Goal: Task Accomplishment & Management: Complete application form

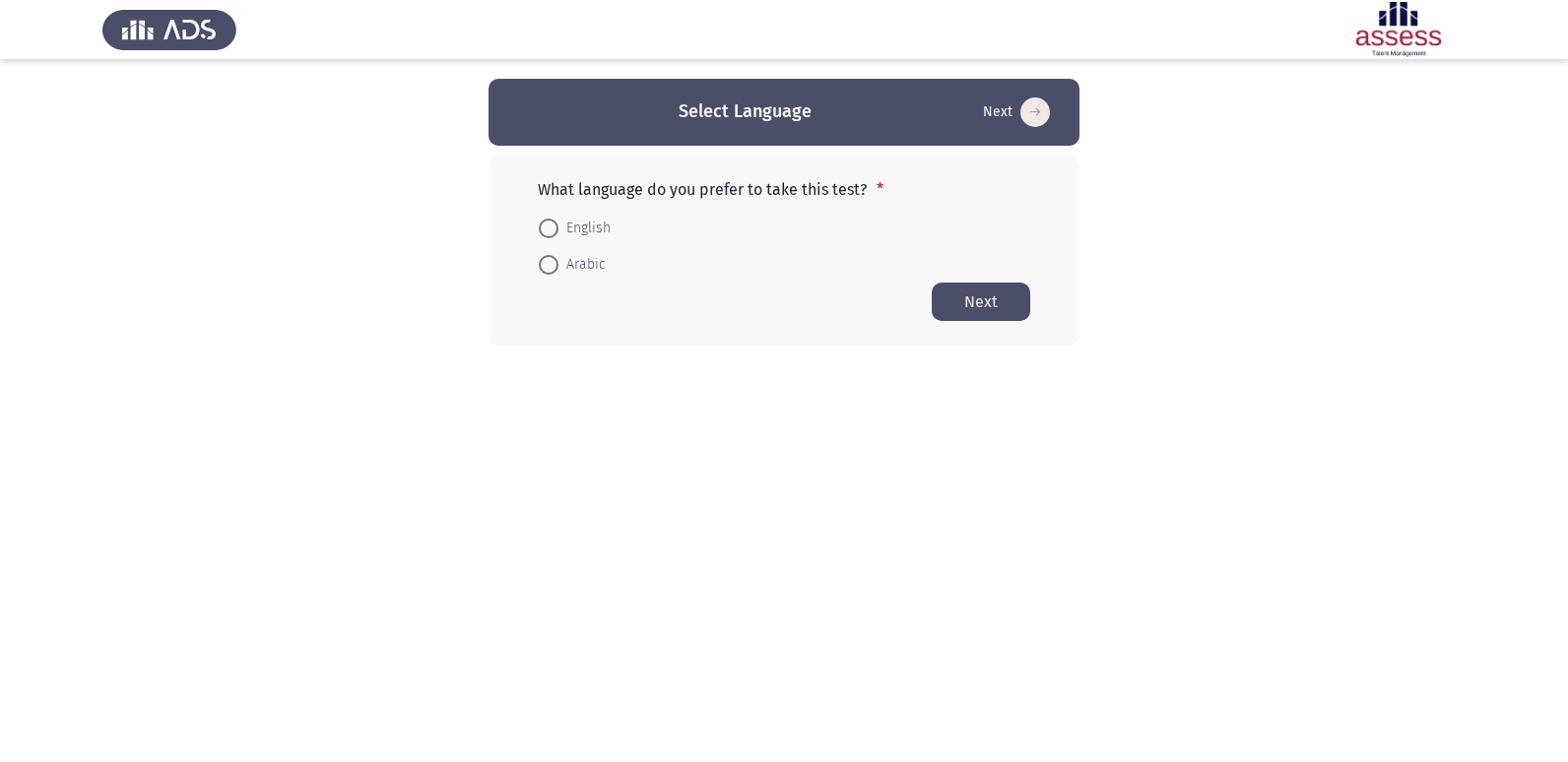
click at [550, 233] on span at bounding box center [549, 229] width 20 height 20
click at [550, 233] on input "English" at bounding box center [549, 229] width 20 height 20
radio input "true"
click at [965, 294] on button "Next" at bounding box center [981, 301] width 99 height 38
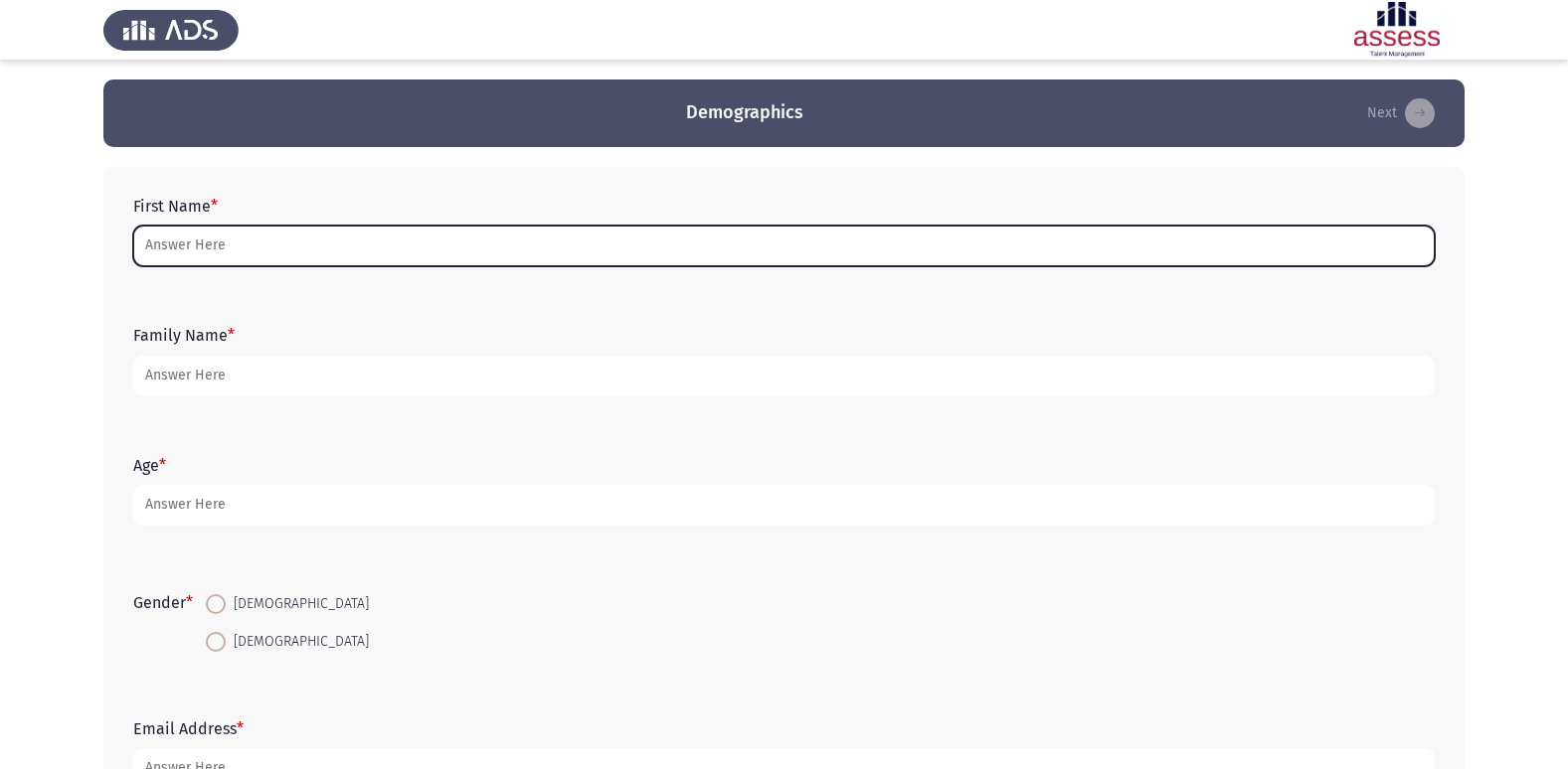
click at [220, 240] on input "First Name *" at bounding box center [784, 246] width 1301 height 41
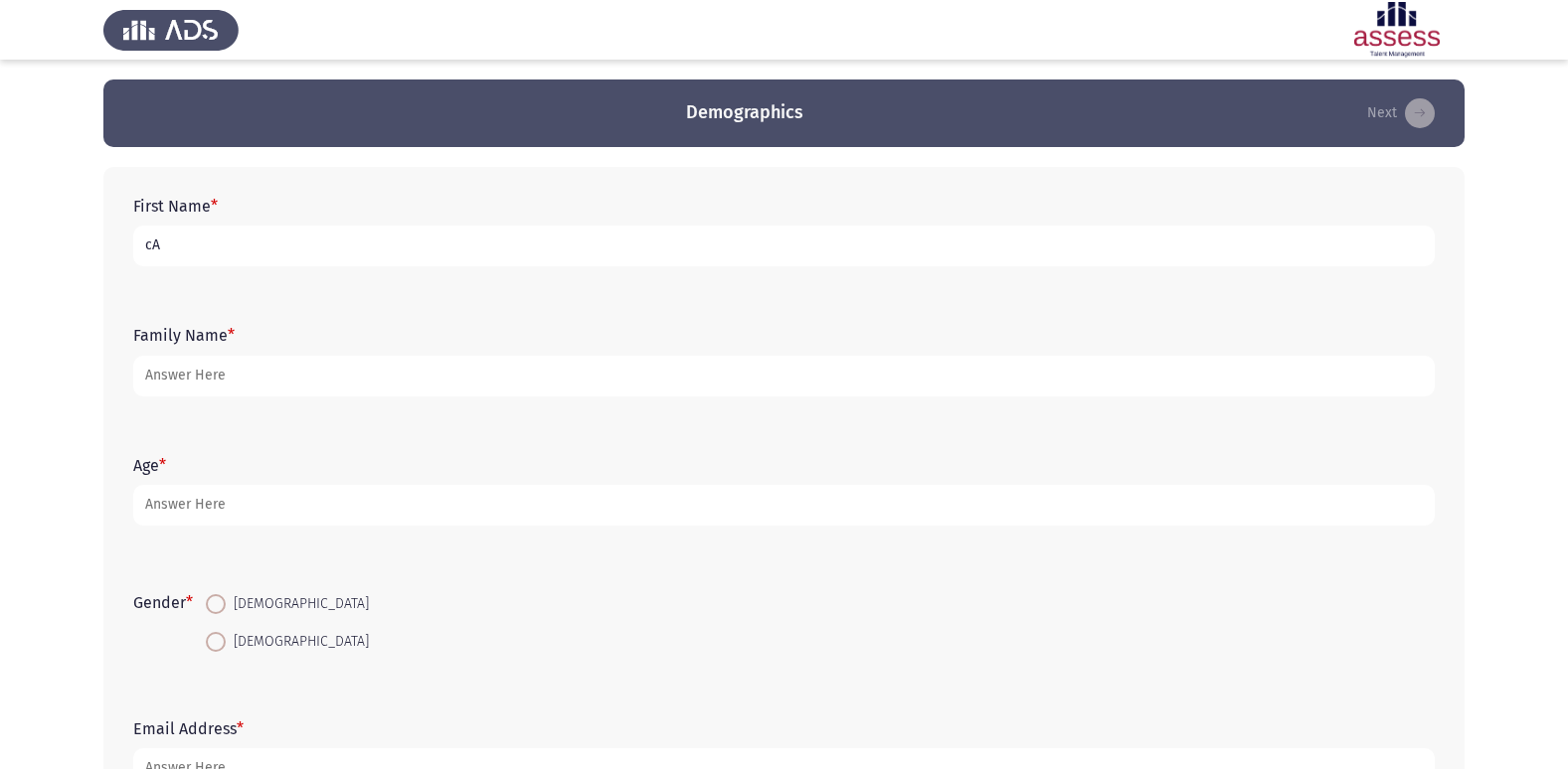
type input "c"
type input "[PERSON_NAME]"
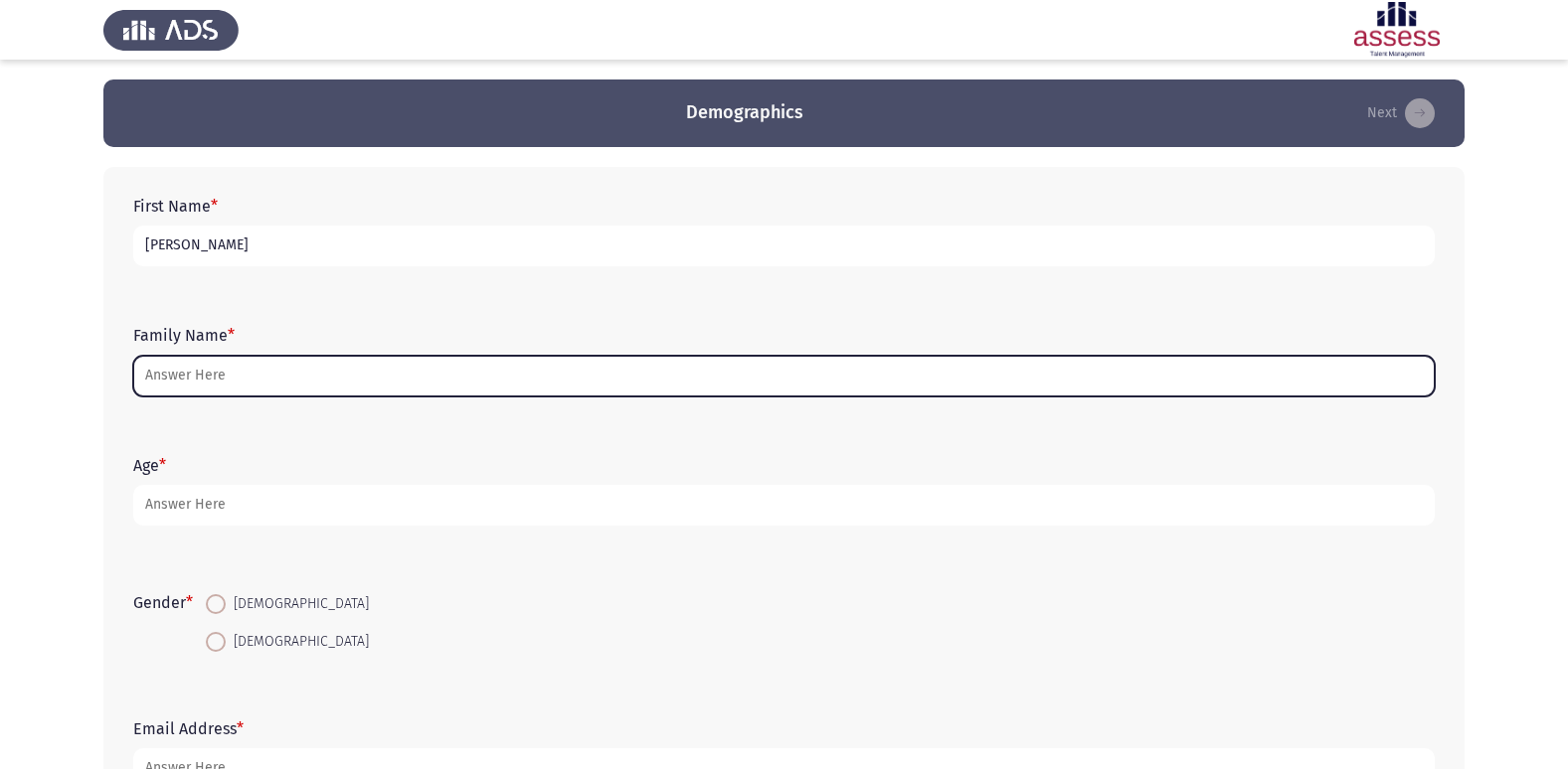
click at [214, 386] on input "Family Name *" at bounding box center [784, 376] width 1301 height 41
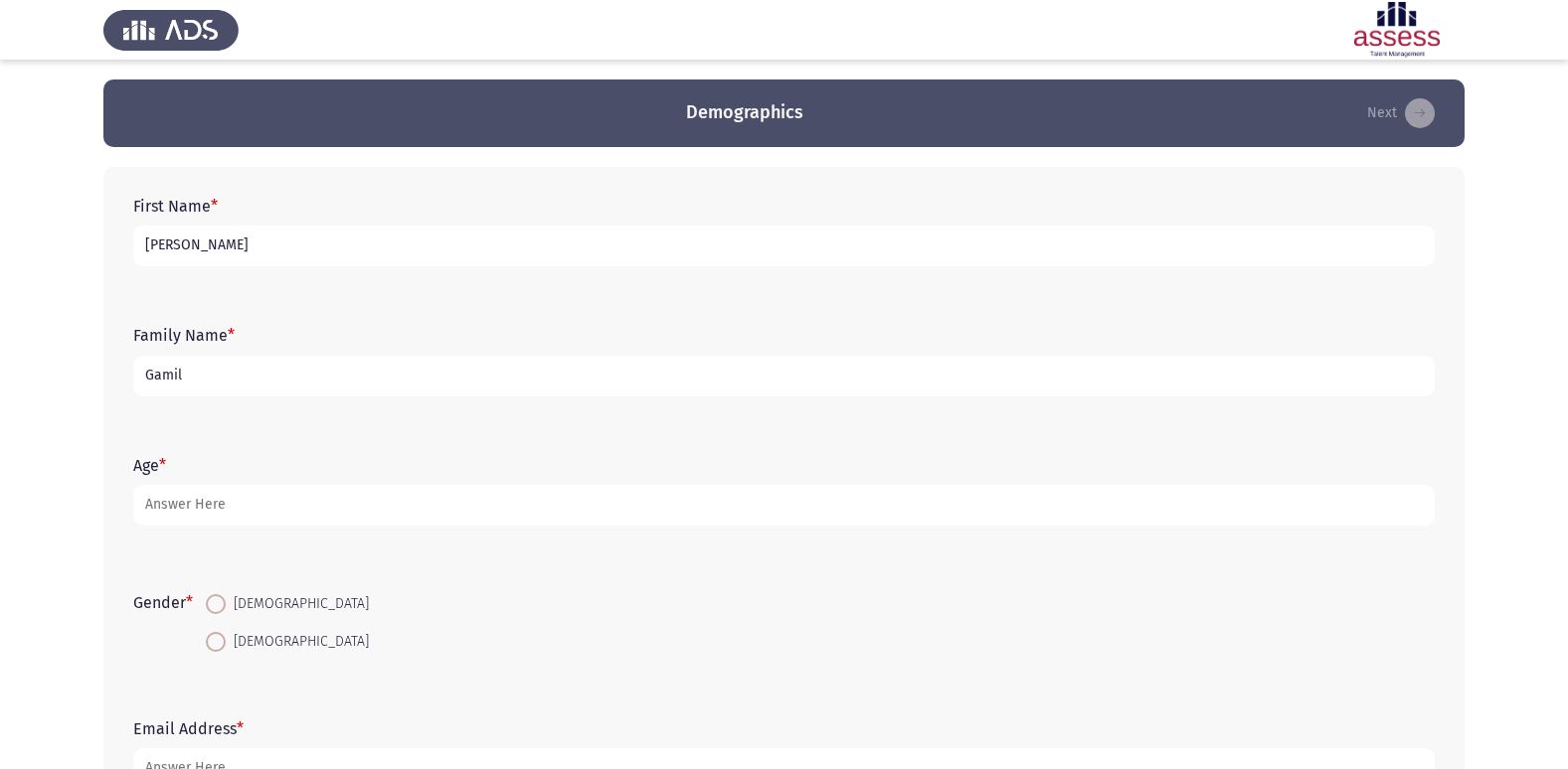
type input "Gamil"
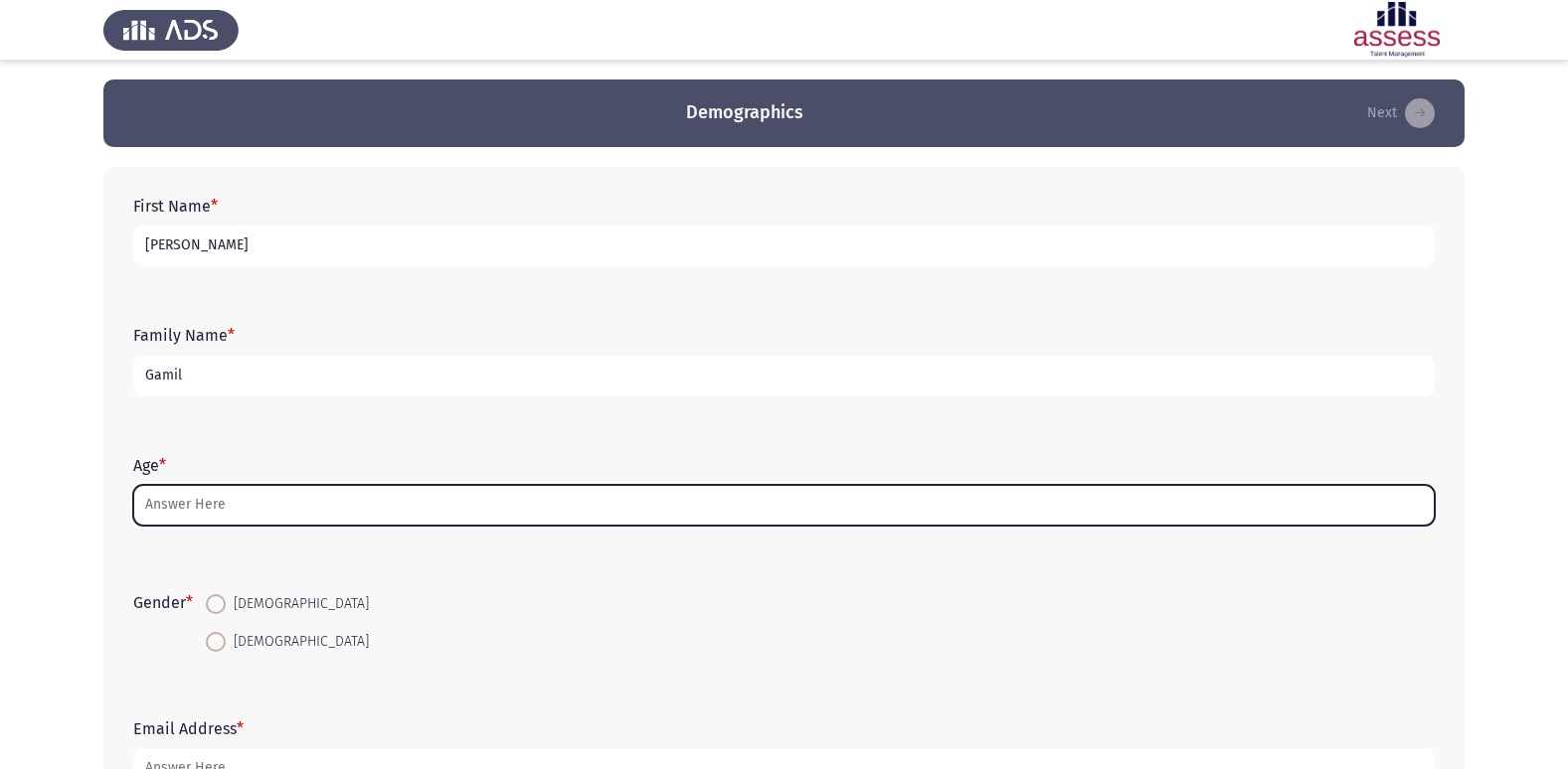
click at [187, 507] on input "Age *" at bounding box center [784, 505] width 1301 height 41
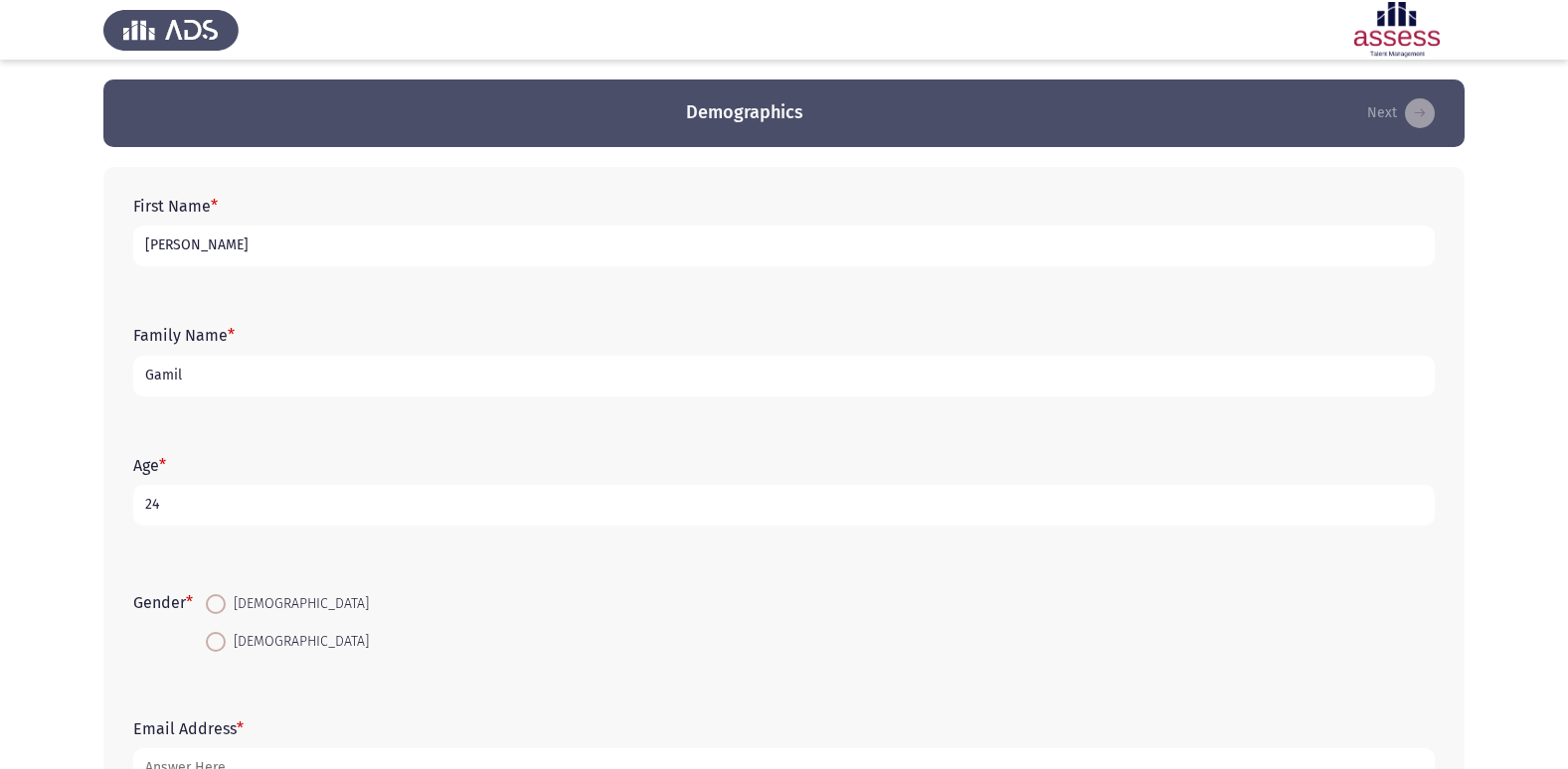
scroll to position [99, 0]
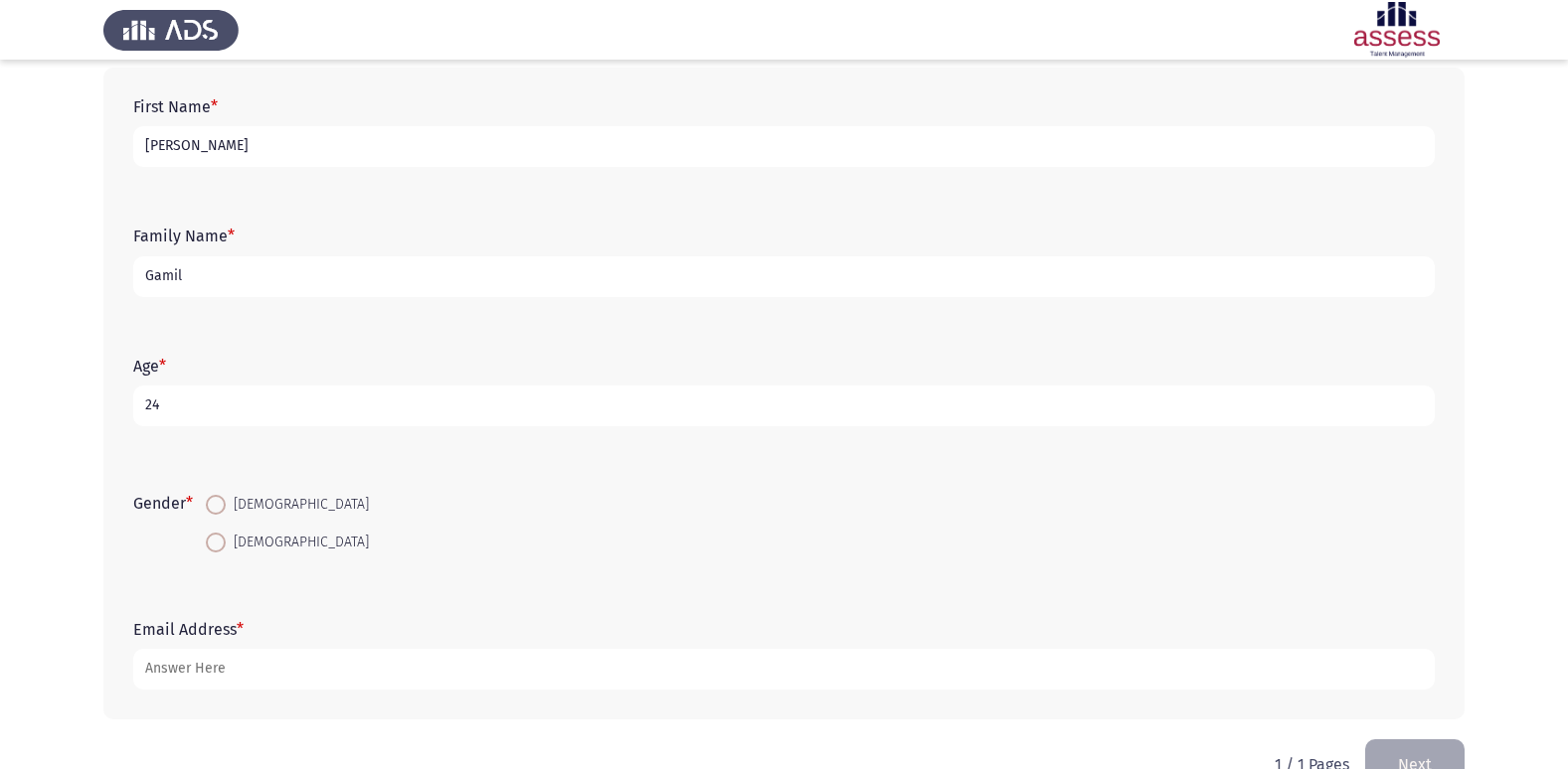
type input "24"
click at [223, 538] on span at bounding box center [216, 543] width 20 height 20
click at [223, 538] on input "[DEMOGRAPHIC_DATA]" at bounding box center [216, 543] width 20 height 20
radio input "true"
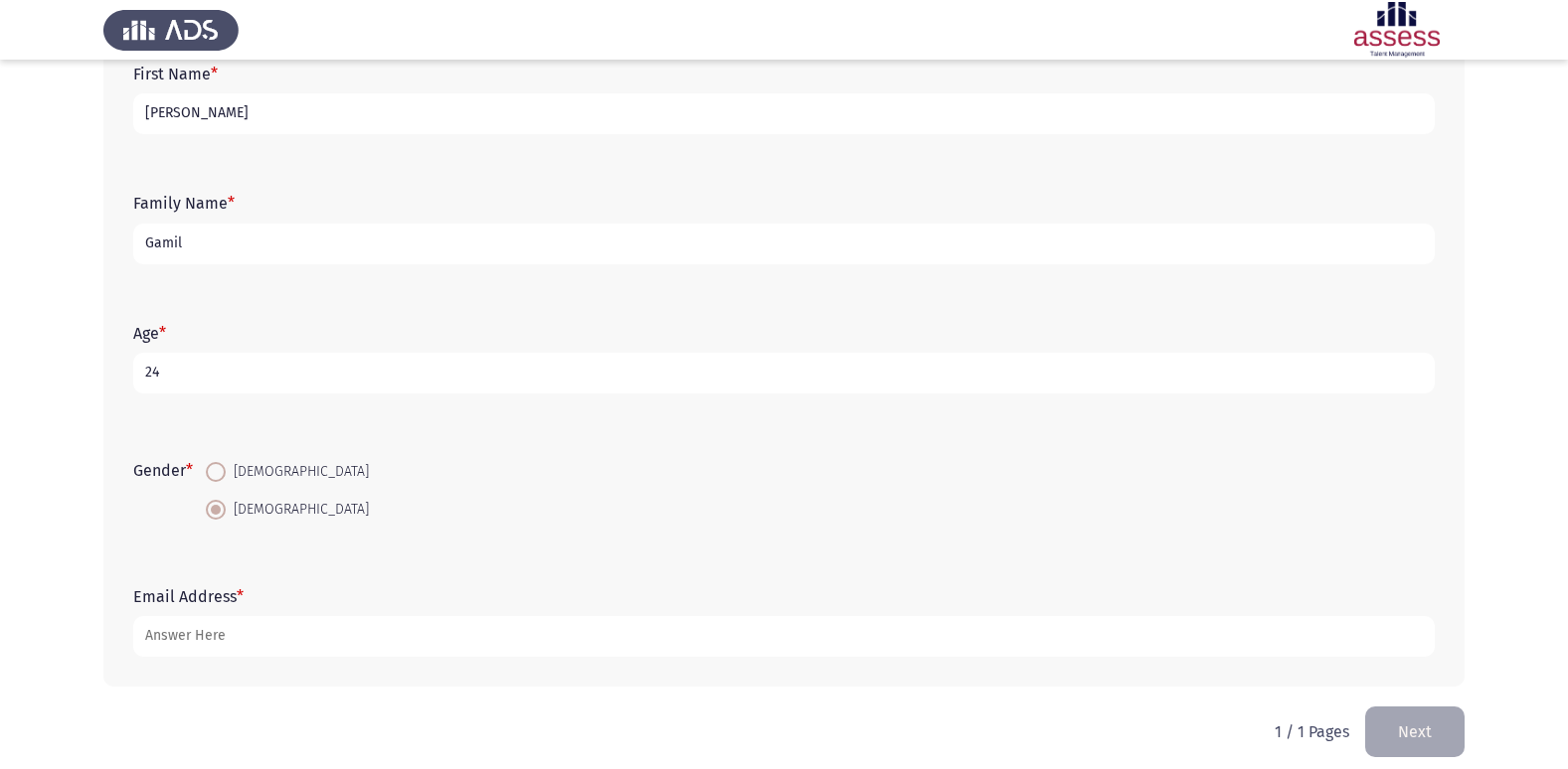
scroll to position [149, 0]
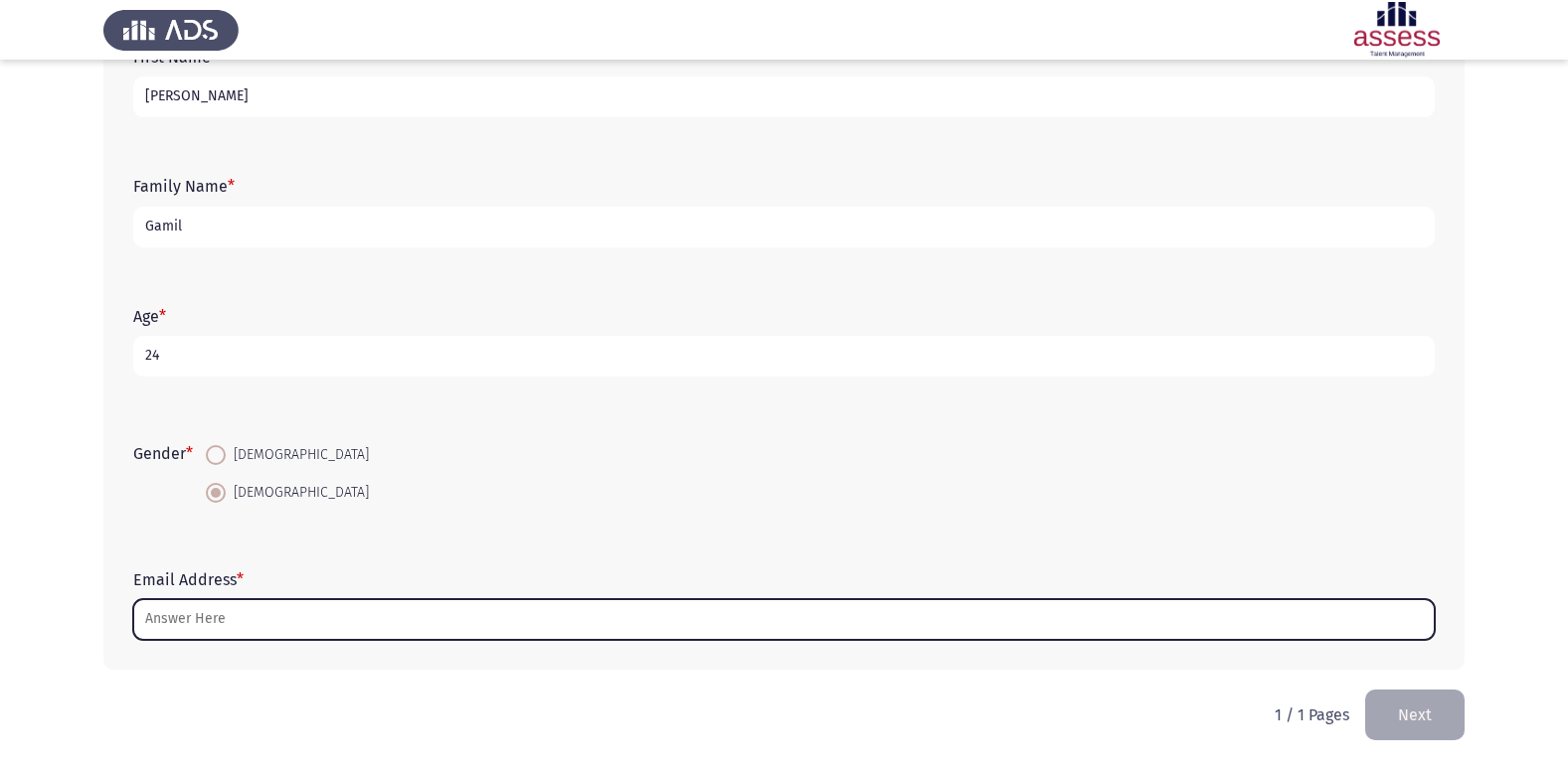
click at [243, 612] on input "Email Address *" at bounding box center [784, 620] width 1301 height 41
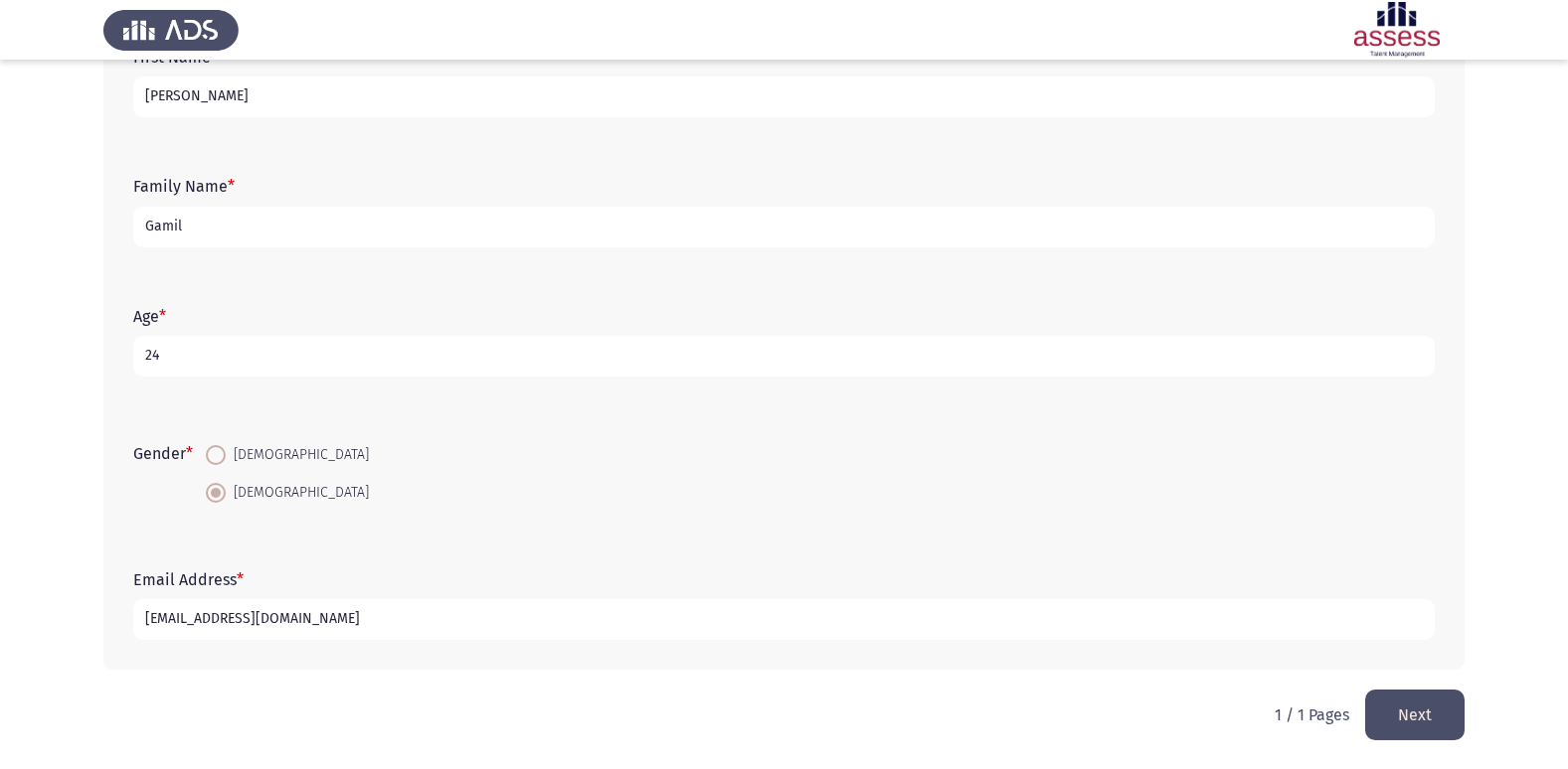
type input "[EMAIL_ADDRESS][DOMAIN_NAME]"
click at [1427, 717] on button "Next" at bounding box center [1415, 714] width 99 height 51
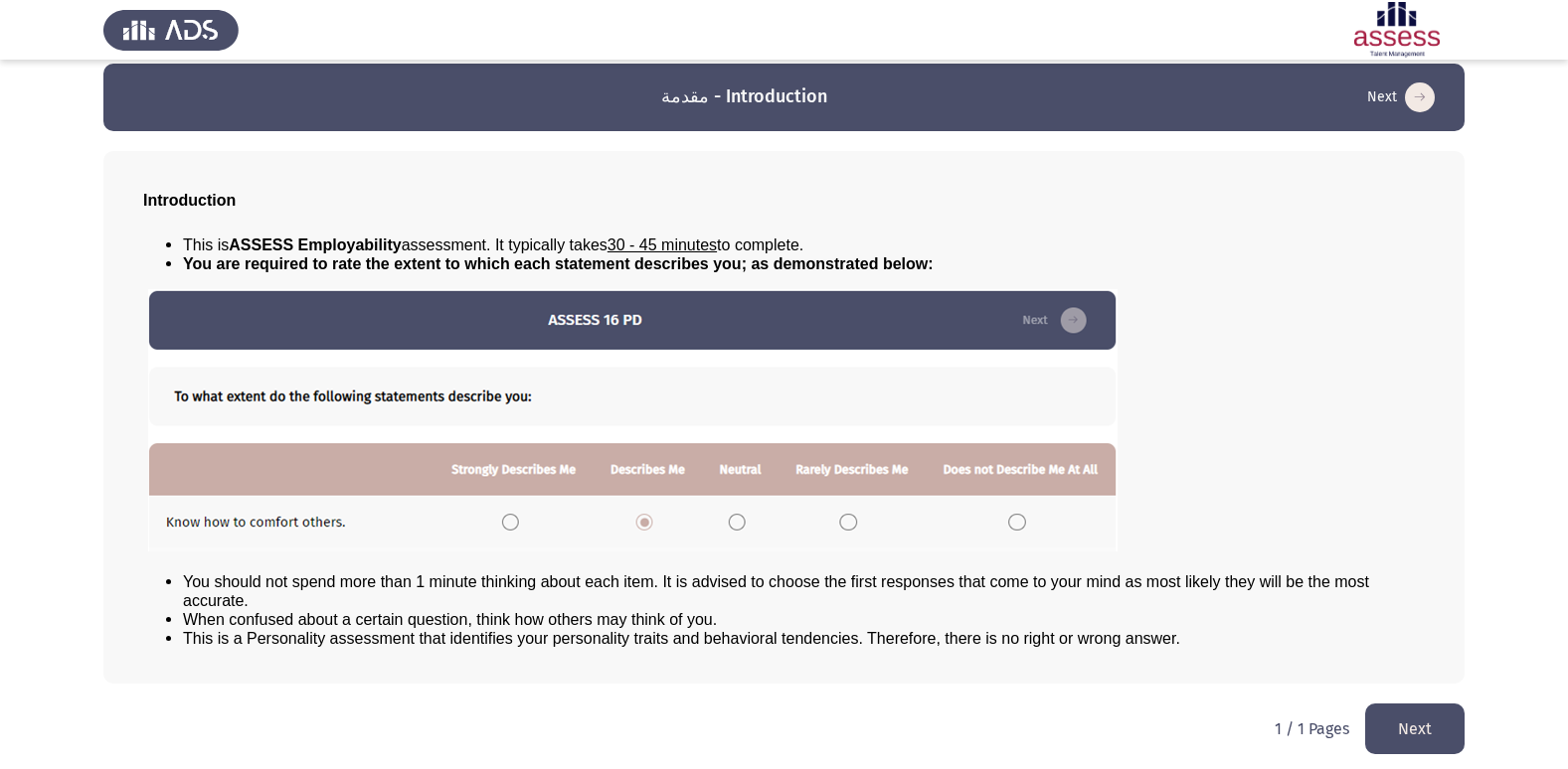
scroll to position [21, 0]
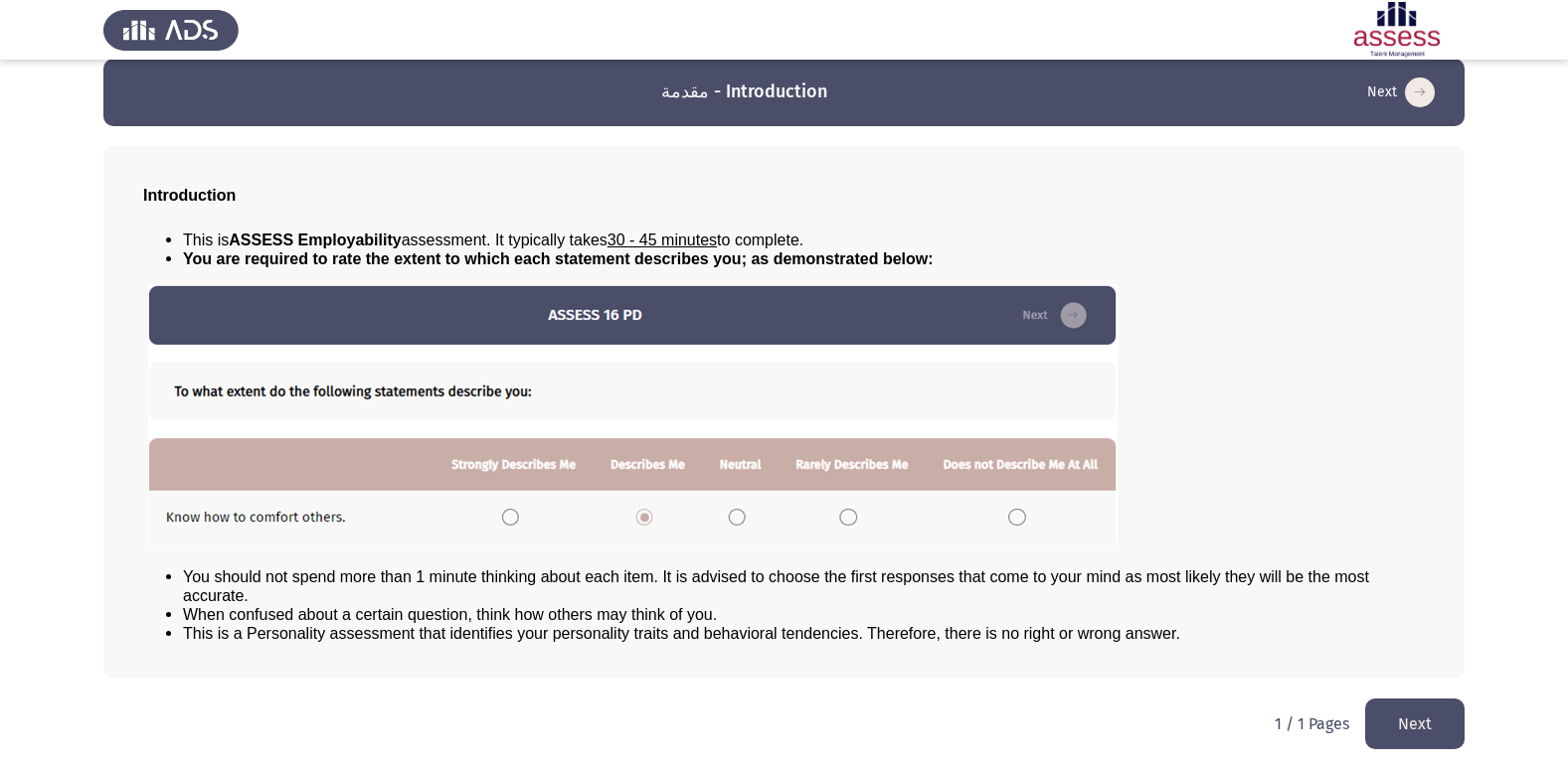
click at [1413, 722] on button "Next" at bounding box center [1415, 723] width 99 height 51
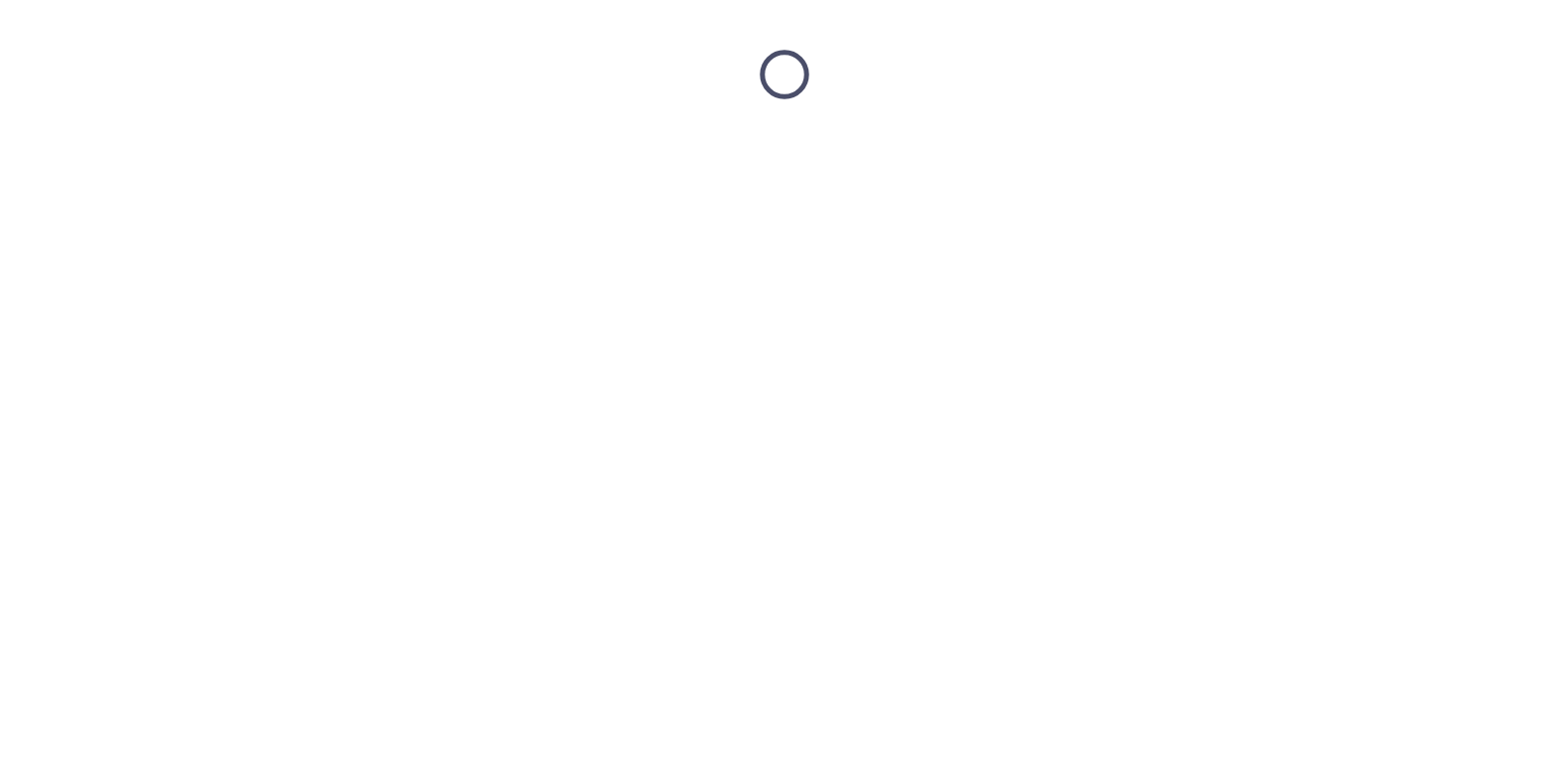
scroll to position [0, 0]
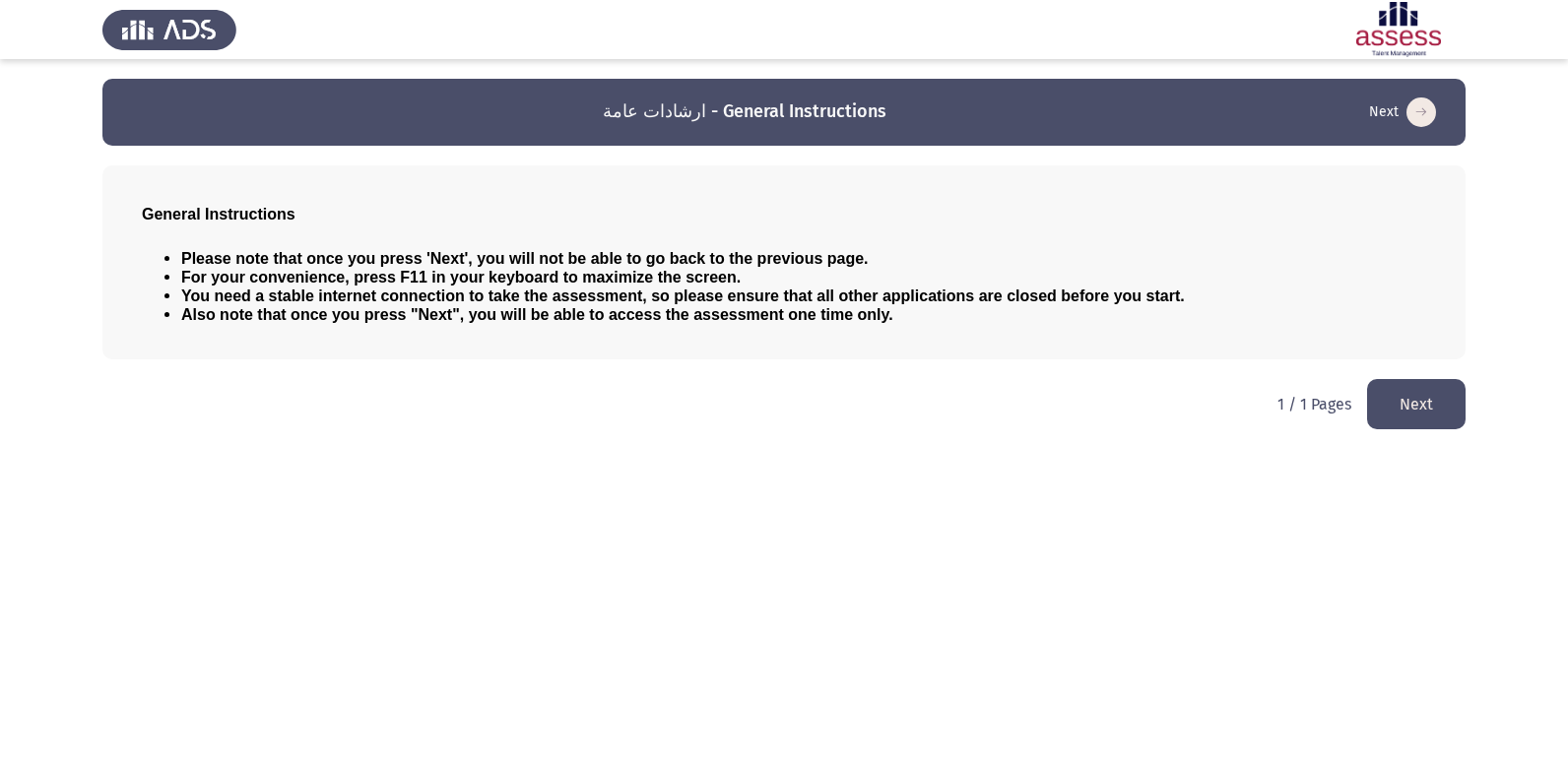
click at [1432, 419] on button "Next" at bounding box center [1416, 404] width 99 height 50
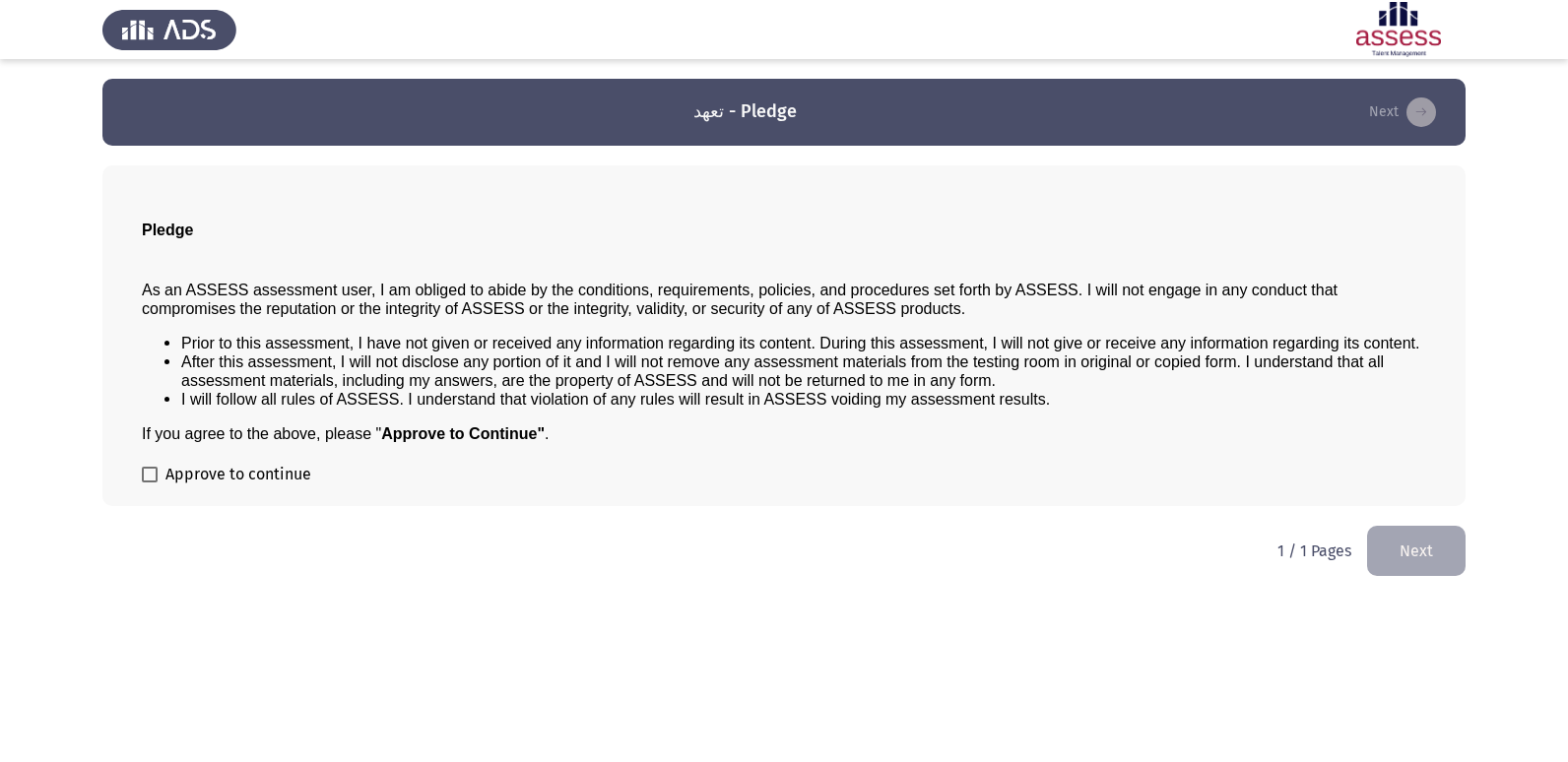
click at [158, 465] on label "Approve to continue" at bounding box center [227, 475] width 170 height 24
click at [150, 483] on input "Approve to continue" at bounding box center [149, 483] width 1 height 1
checkbox input "true"
click at [1384, 541] on button "Next" at bounding box center [1416, 551] width 99 height 50
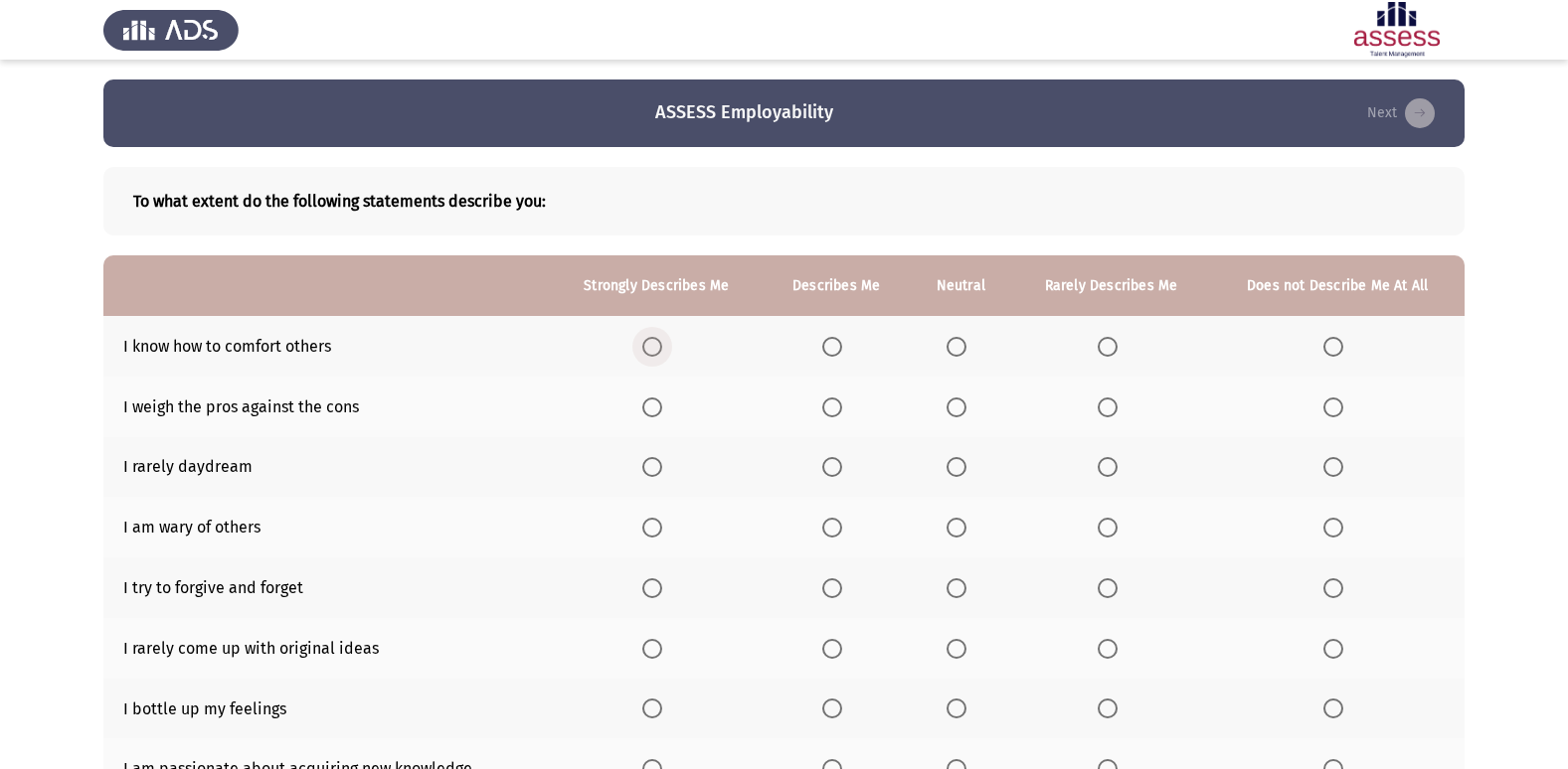
click at [657, 344] on span "Select an option" at bounding box center [653, 347] width 20 height 20
click at [657, 344] on input "Select an option" at bounding box center [653, 347] width 20 height 20
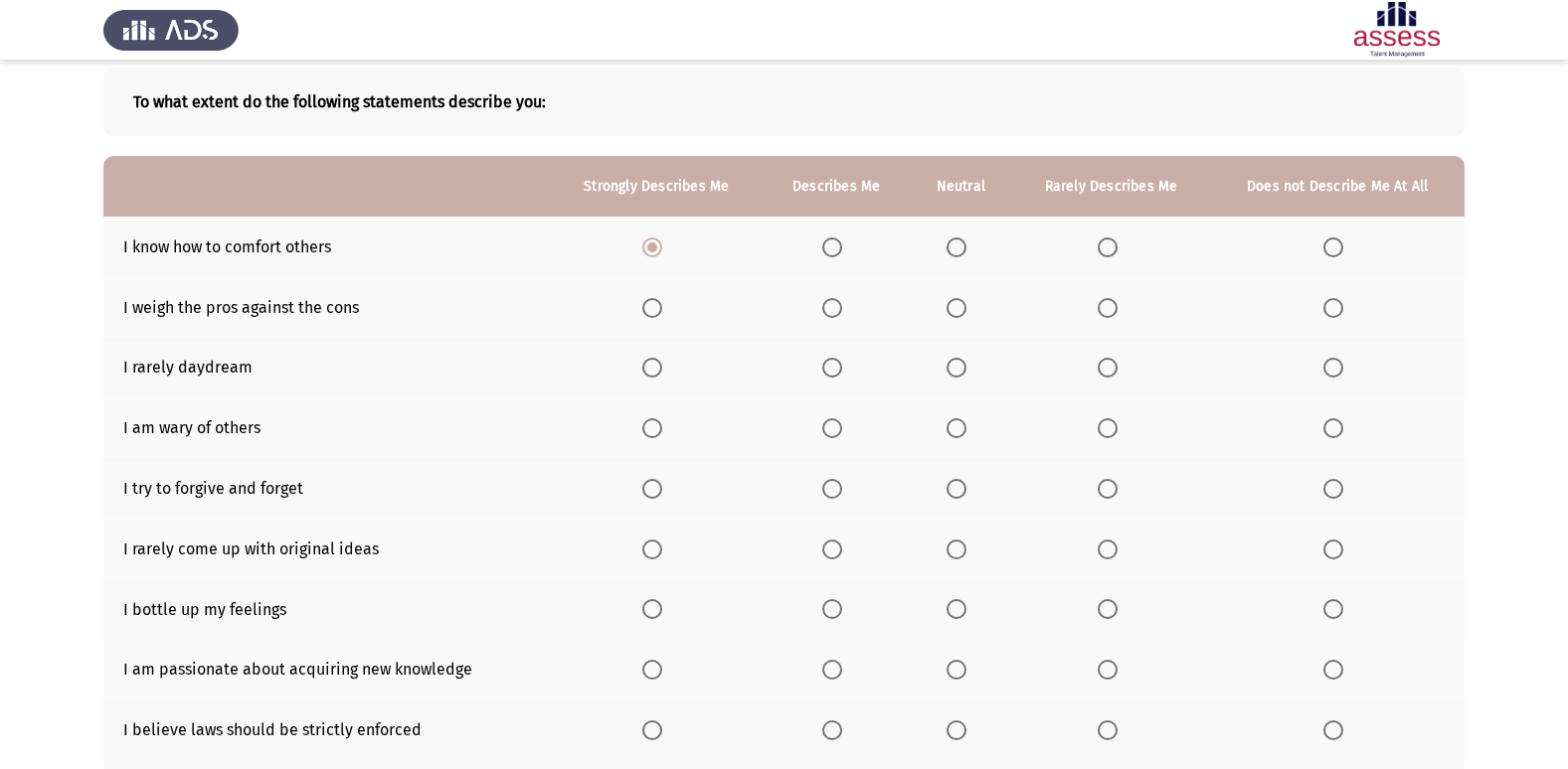
click at [652, 301] on span "Select an option" at bounding box center [653, 308] width 20 height 20
click at [652, 301] on input "Select an option" at bounding box center [653, 308] width 20 height 20
click at [956, 368] on span "Select an option" at bounding box center [956, 368] width 0 height 0
click at [957, 368] on input "Select an option" at bounding box center [956, 368] width 20 height 20
click at [960, 429] on span "Select an option" at bounding box center [956, 429] width 20 height 20
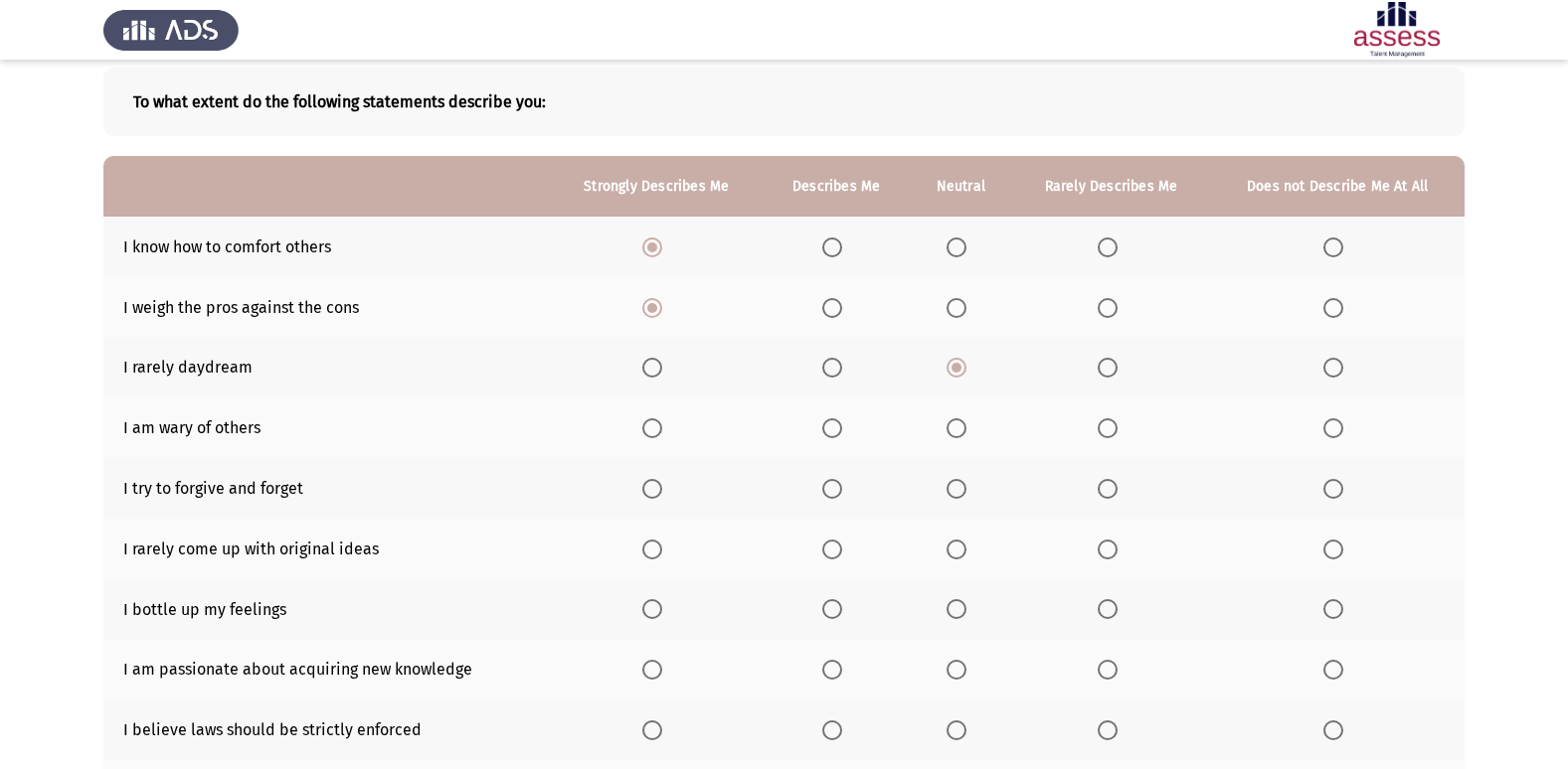
click at [960, 429] on input "Select an option" at bounding box center [956, 429] width 20 height 20
click at [832, 490] on span "Select an option" at bounding box center [832, 489] width 20 height 20
click at [832, 490] on input "Select an option" at bounding box center [832, 489] width 20 height 20
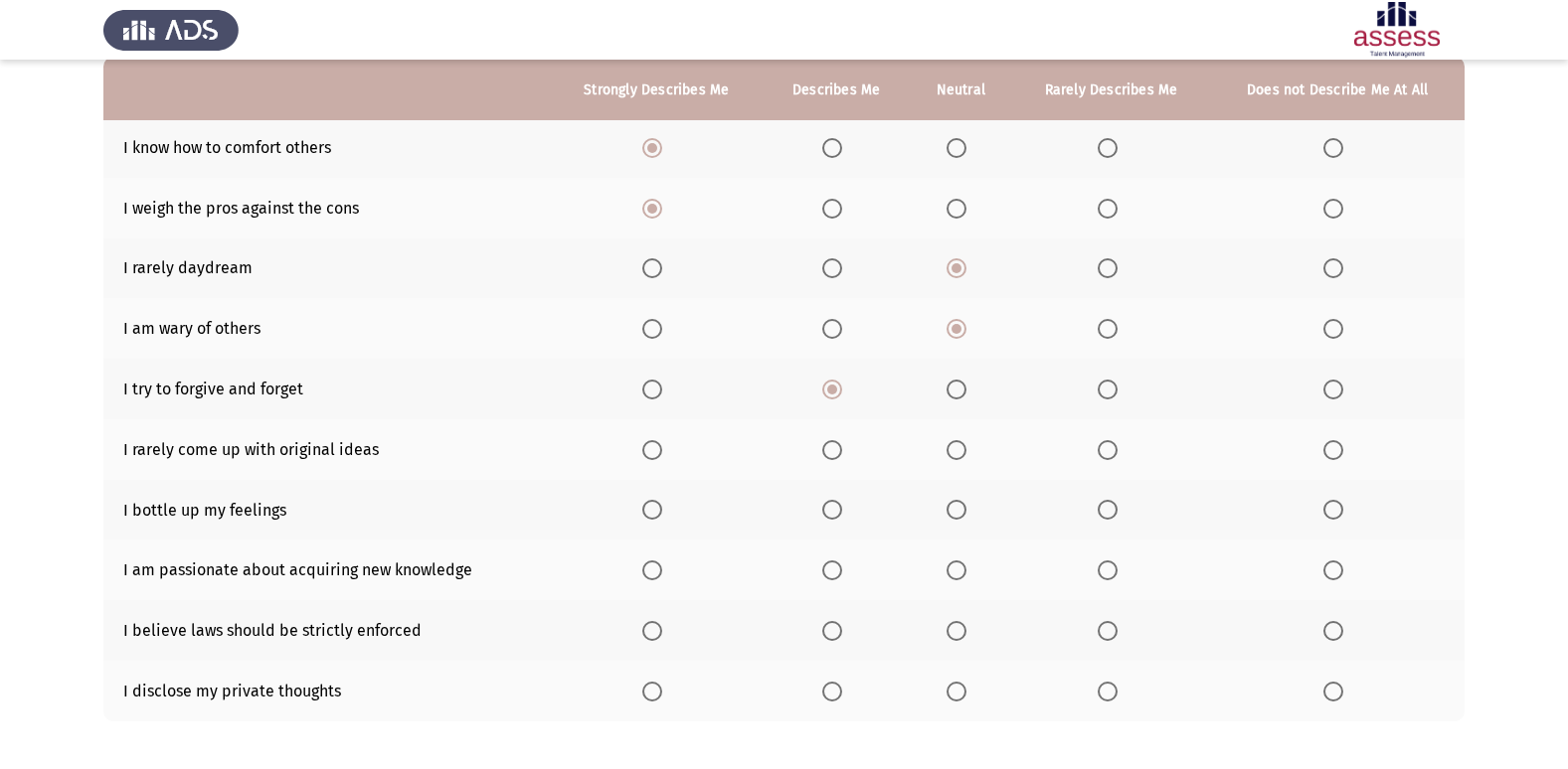
click at [837, 452] on span "Select an option" at bounding box center [832, 451] width 20 height 20
click at [837, 452] on input "Select an option" at bounding box center [832, 451] width 20 height 20
click at [951, 506] on span "Select an option" at bounding box center [956, 510] width 20 height 20
click at [951, 506] on input "Select an option" at bounding box center [956, 510] width 20 height 20
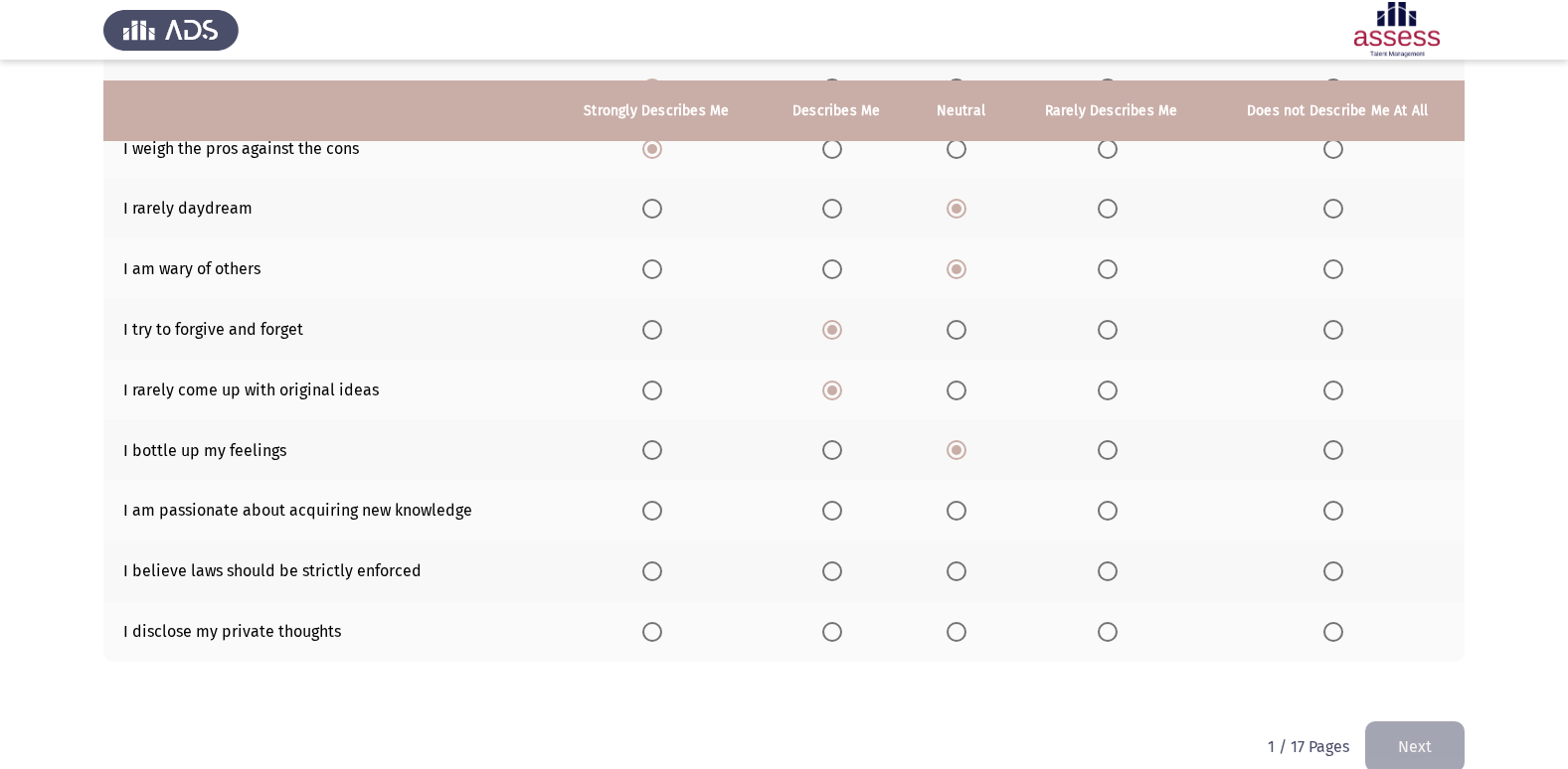
scroll to position [290, 0]
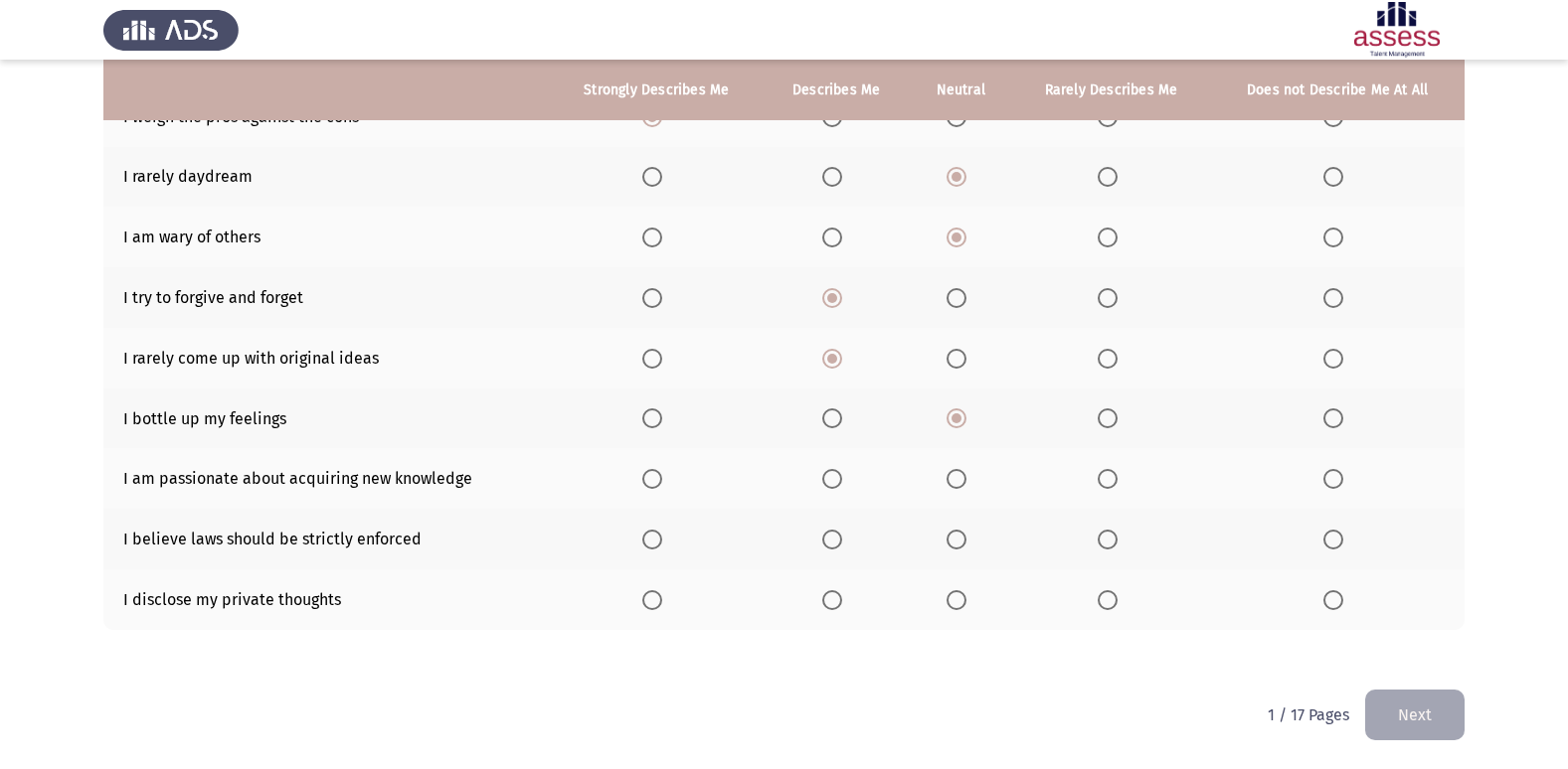
click at [657, 483] on span "Select an option" at bounding box center [653, 480] width 20 height 20
click at [657, 483] on input "Select an option" at bounding box center [653, 480] width 20 height 20
click at [838, 547] on span "Select an option" at bounding box center [832, 540] width 20 height 20
click at [838, 547] on input "Select an option" at bounding box center [832, 540] width 20 height 20
click at [964, 599] on span "Select an option" at bounding box center [956, 601] width 20 height 20
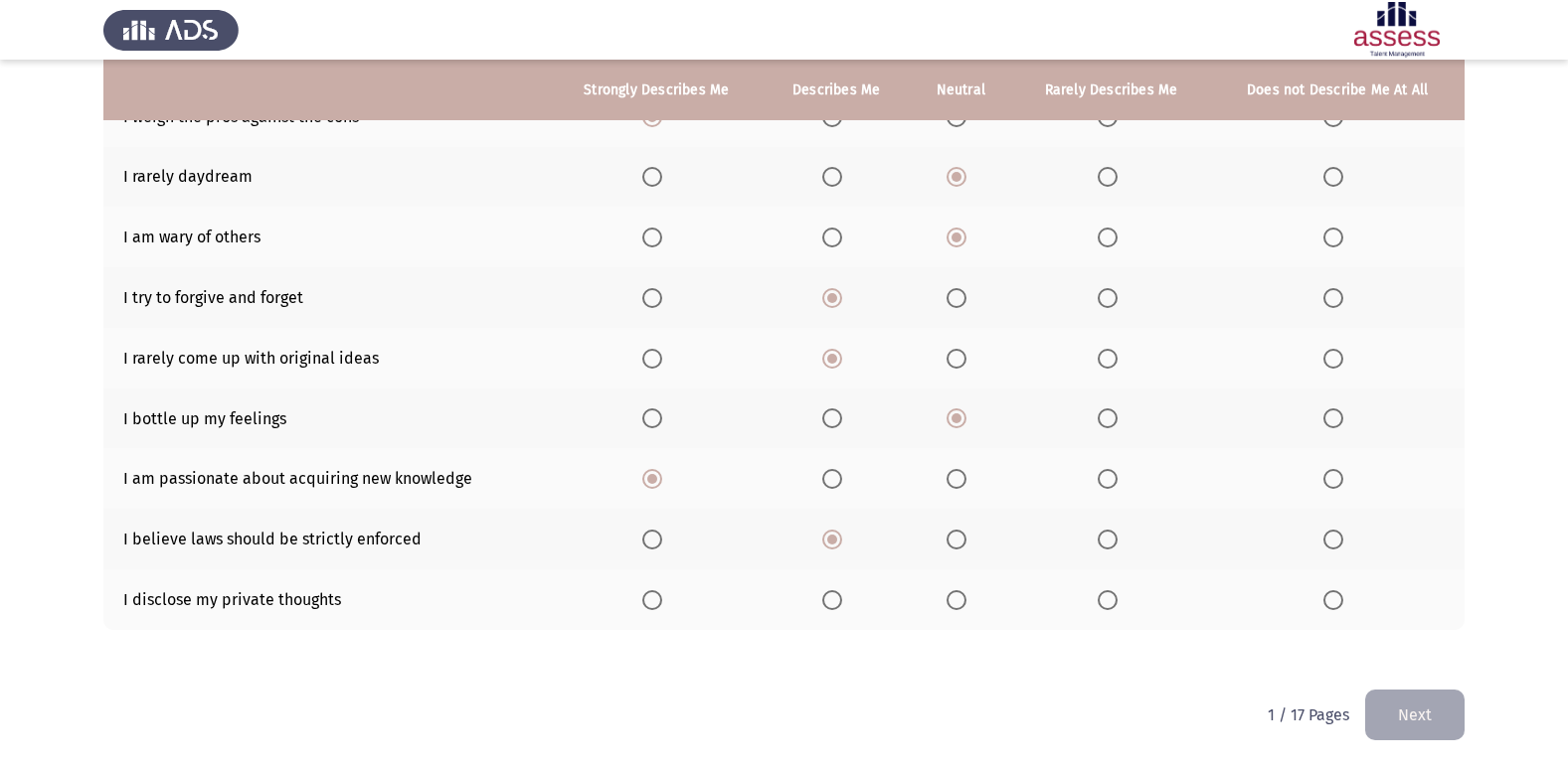
click at [964, 599] on input "Select an option" at bounding box center [956, 601] width 20 height 20
click at [1403, 698] on button "Next" at bounding box center [1415, 714] width 99 height 51
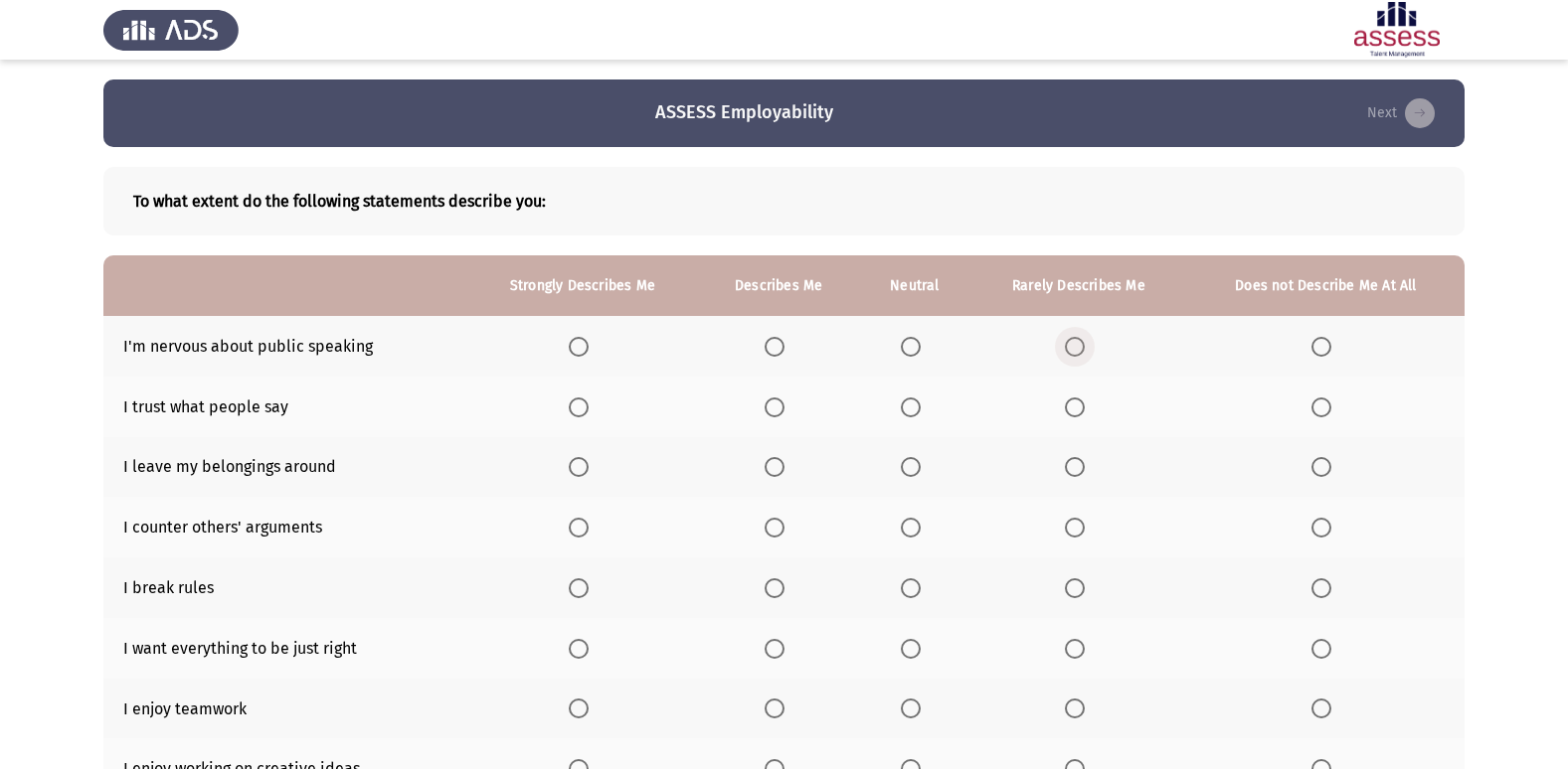
click at [1066, 350] on span "Select an option" at bounding box center [1075, 347] width 20 height 20
click at [1066, 350] on input "Select an option" at bounding box center [1075, 347] width 20 height 20
click at [903, 412] on span "Select an option" at bounding box center [910, 408] width 20 height 20
click at [903, 412] on input "Select an option" at bounding box center [910, 408] width 20 height 20
click at [1074, 466] on span "Select an option" at bounding box center [1075, 468] width 20 height 20
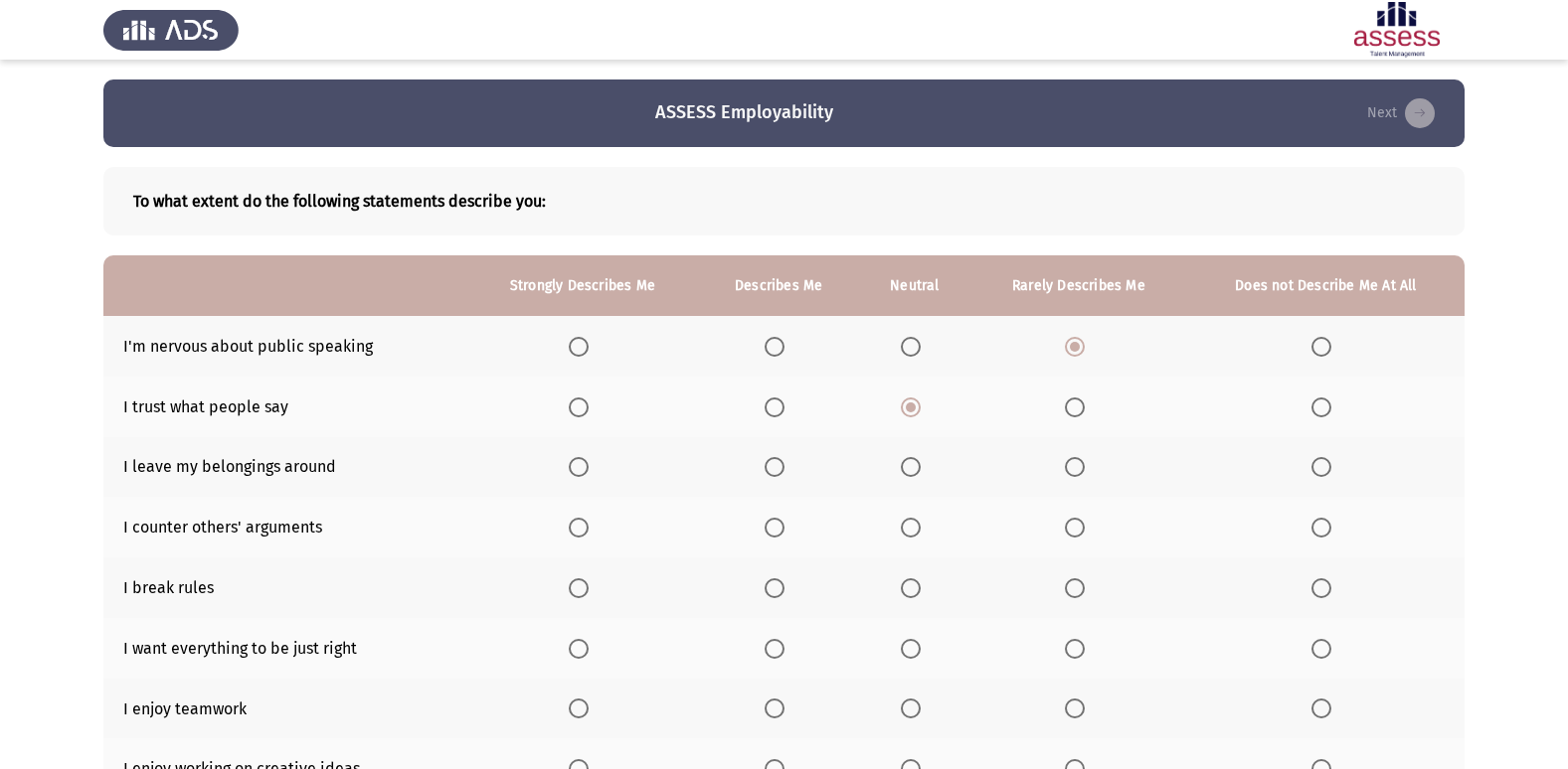
click at [1074, 466] on input "Select an option" at bounding box center [1075, 468] width 20 height 20
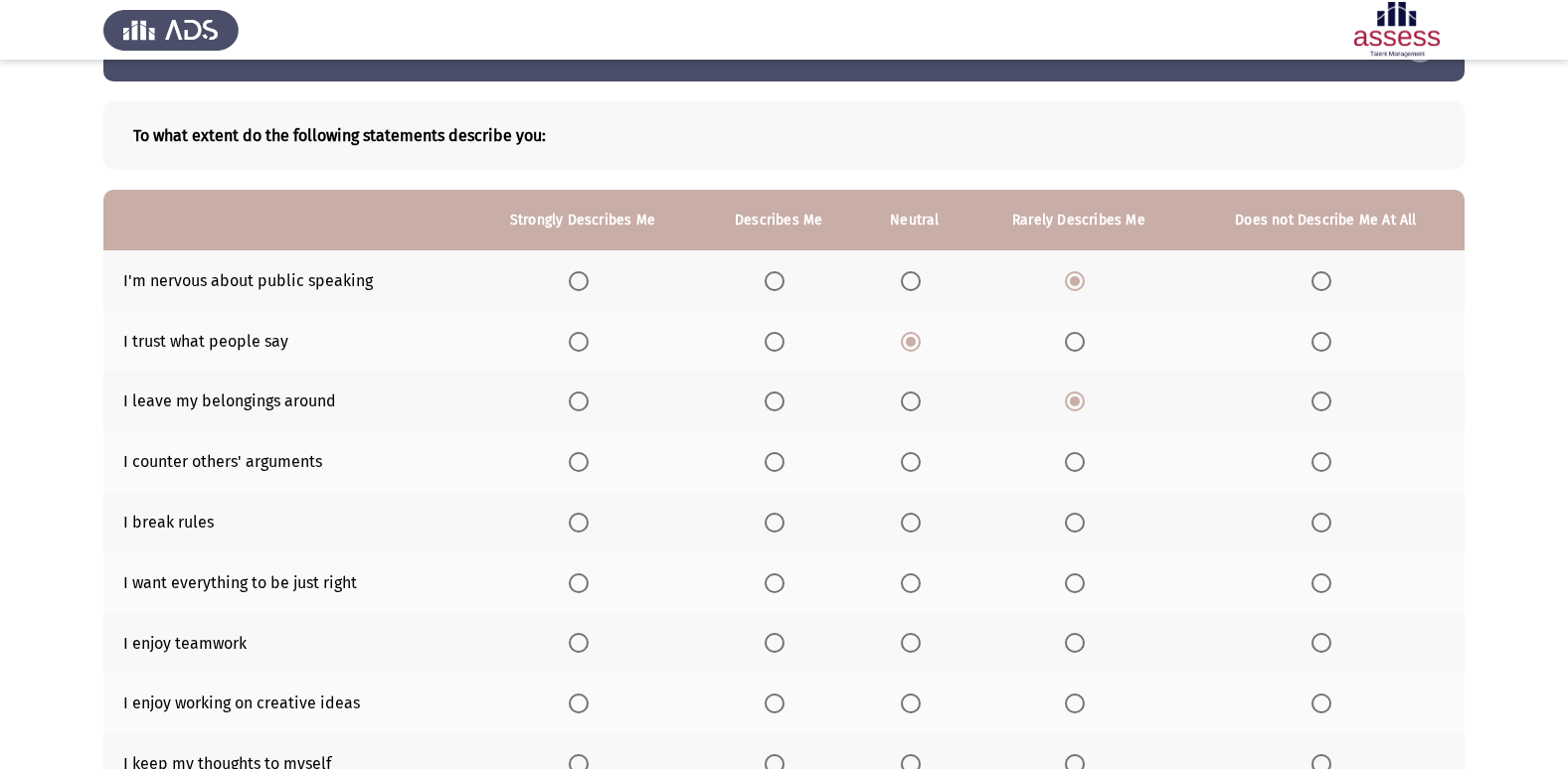
scroll to position [99, 0]
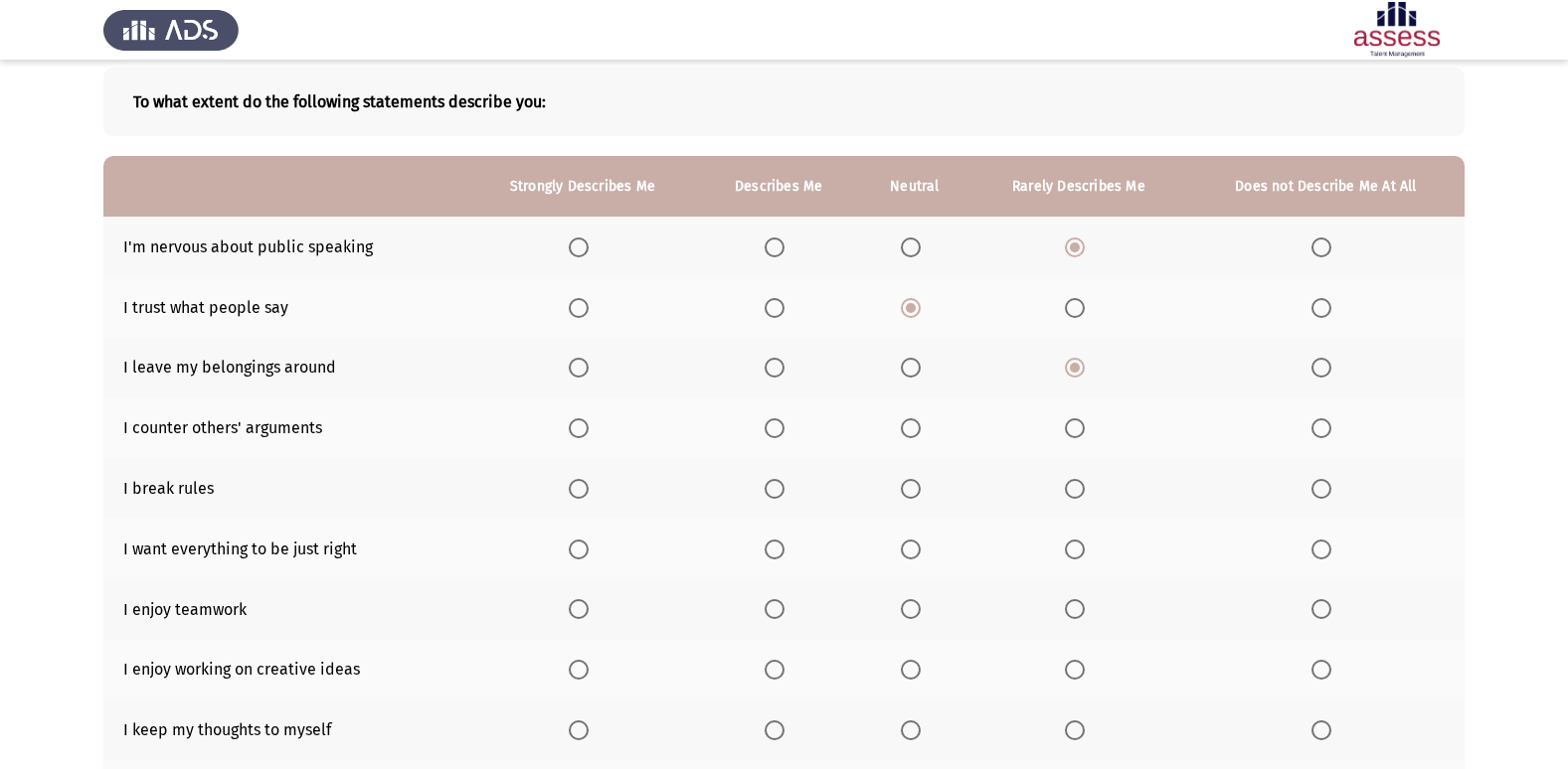
click at [1075, 489] on span "Select an option" at bounding box center [1075, 489] width 0 height 0
click at [1075, 488] on input "Select an option" at bounding box center [1075, 489] width 20 height 20
click at [915, 422] on span "Select an option" at bounding box center [910, 429] width 20 height 20
click at [915, 422] on input "Select an option" at bounding box center [910, 429] width 20 height 20
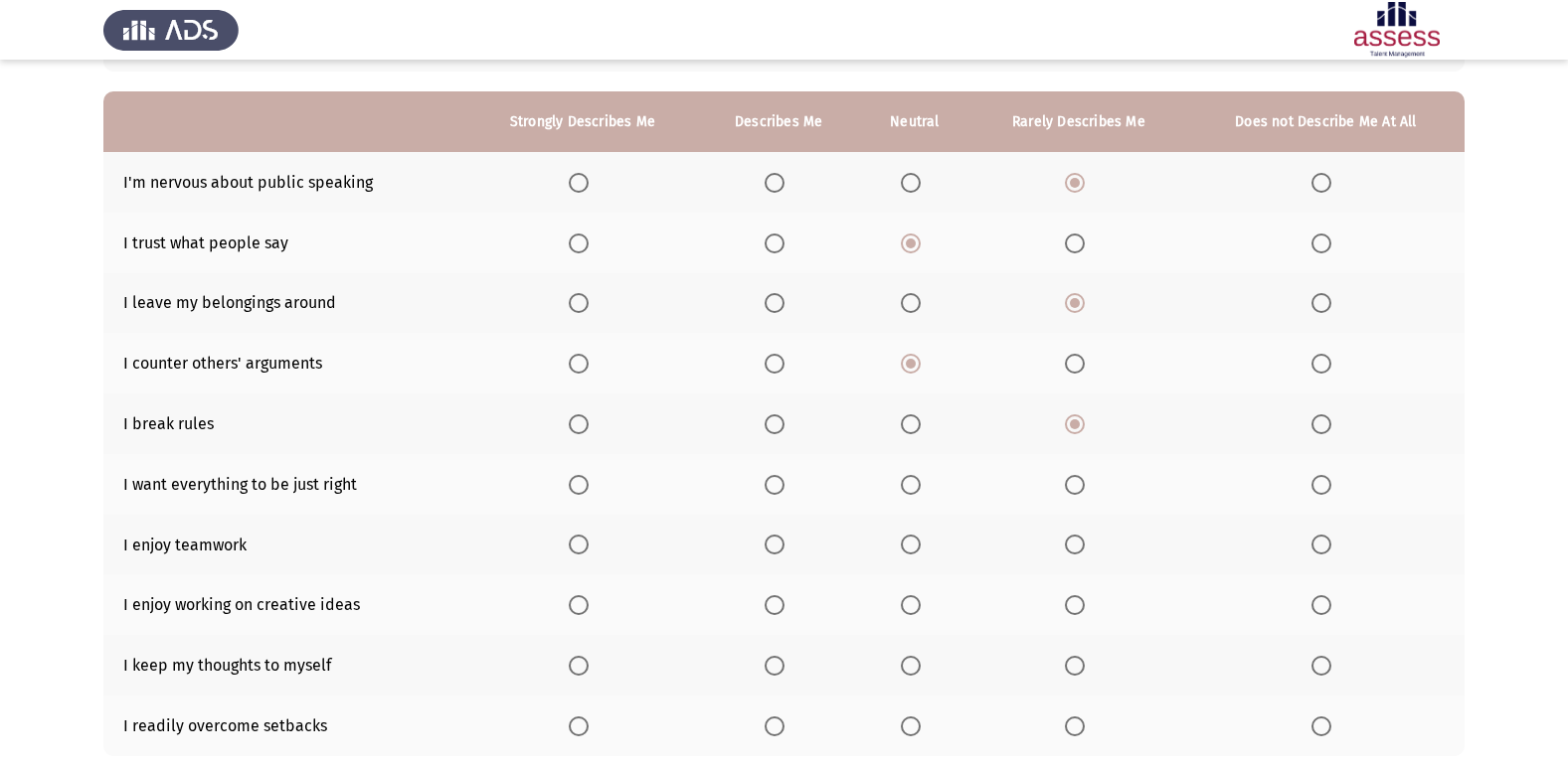
scroll to position [199, 0]
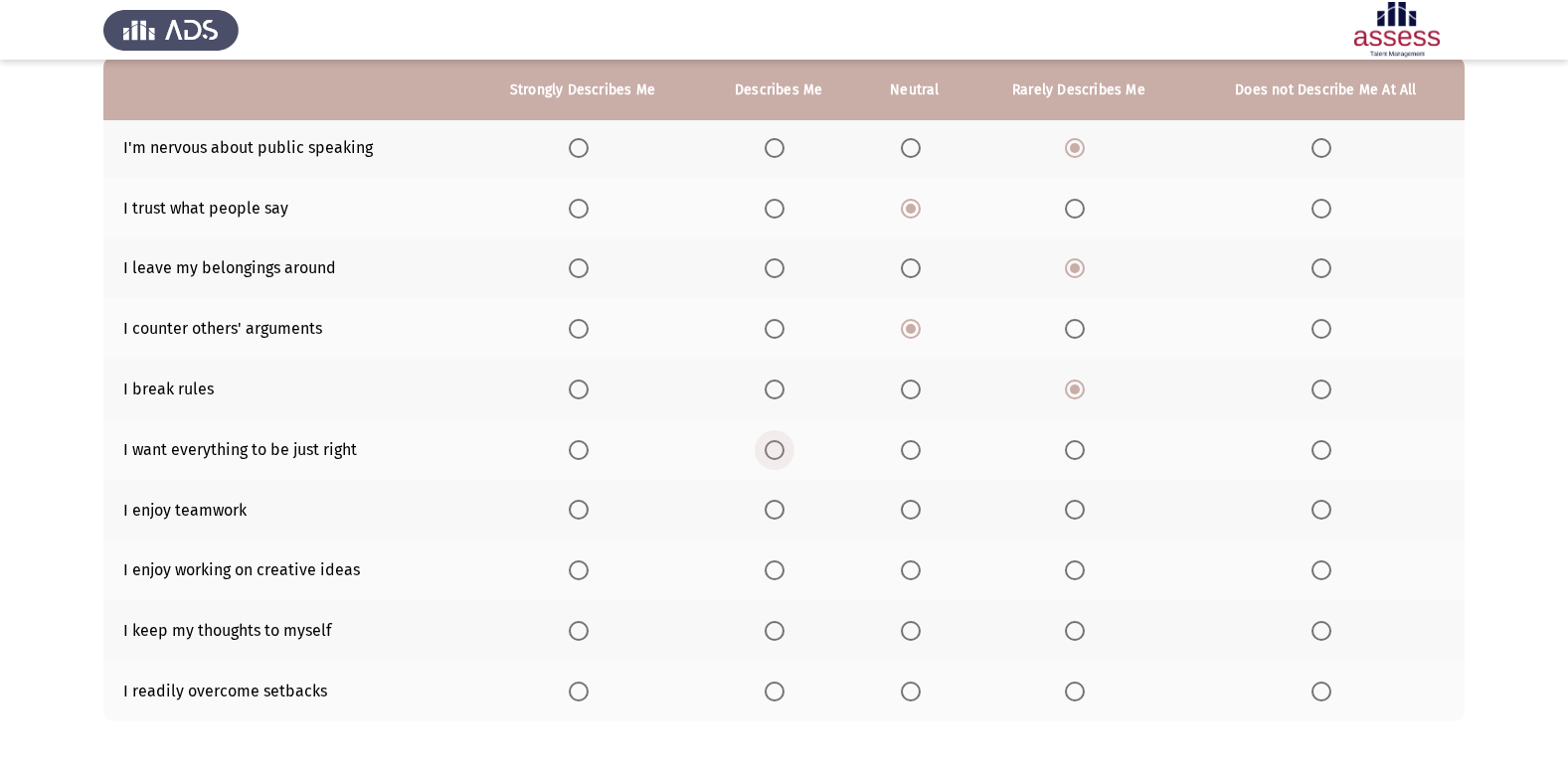
click at [781, 454] on span "Select an option" at bounding box center [774, 451] width 20 height 20
click at [781, 454] on input "Select an option" at bounding box center [774, 451] width 20 height 20
click at [580, 503] on span "Select an option" at bounding box center [579, 510] width 20 height 20
click at [580, 503] on input "Select an option" at bounding box center [579, 510] width 20 height 20
click at [589, 562] on span "Select an option" at bounding box center [579, 571] width 20 height 20
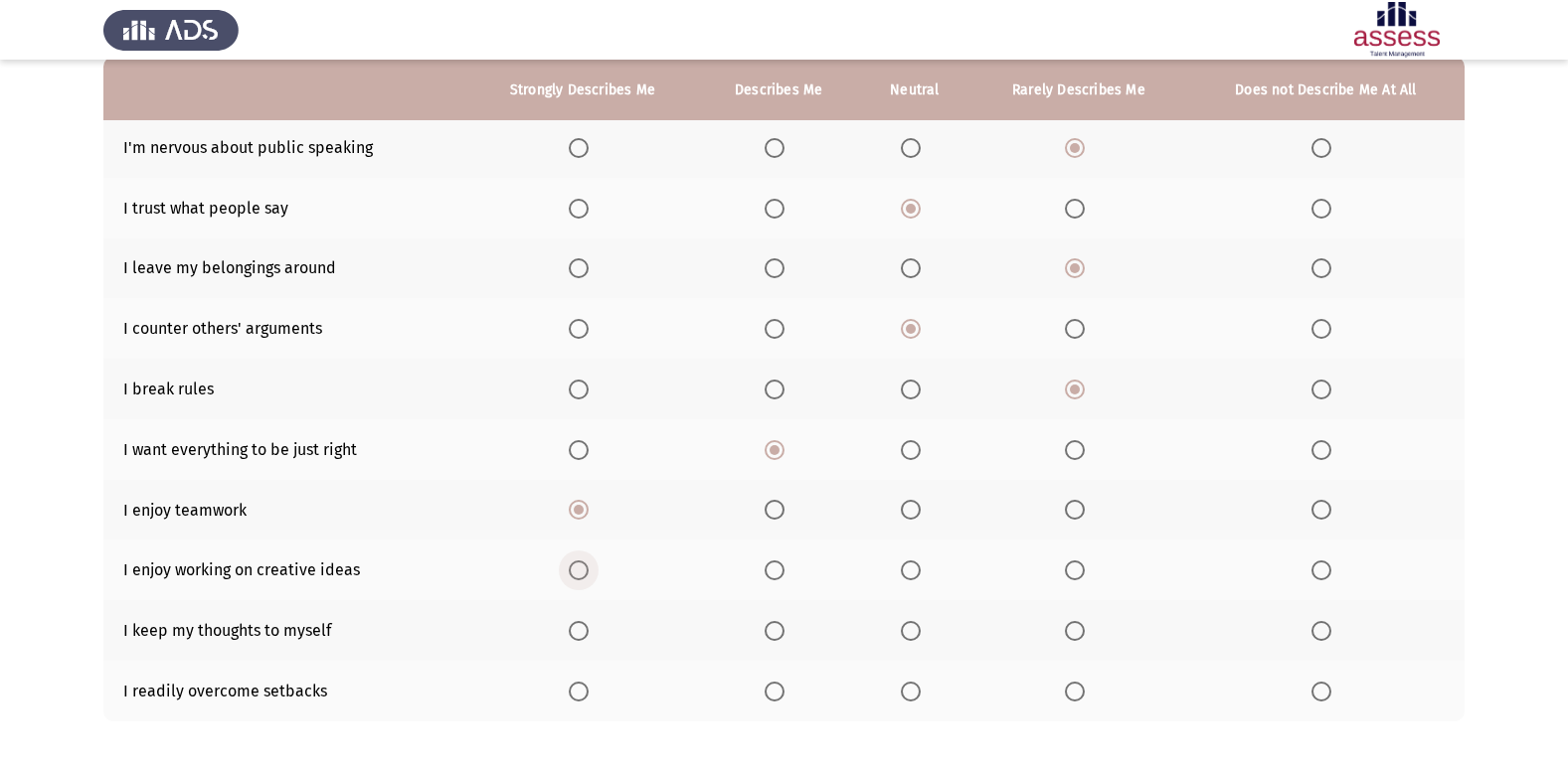
click at [589, 562] on input "Select an option" at bounding box center [579, 571] width 20 height 20
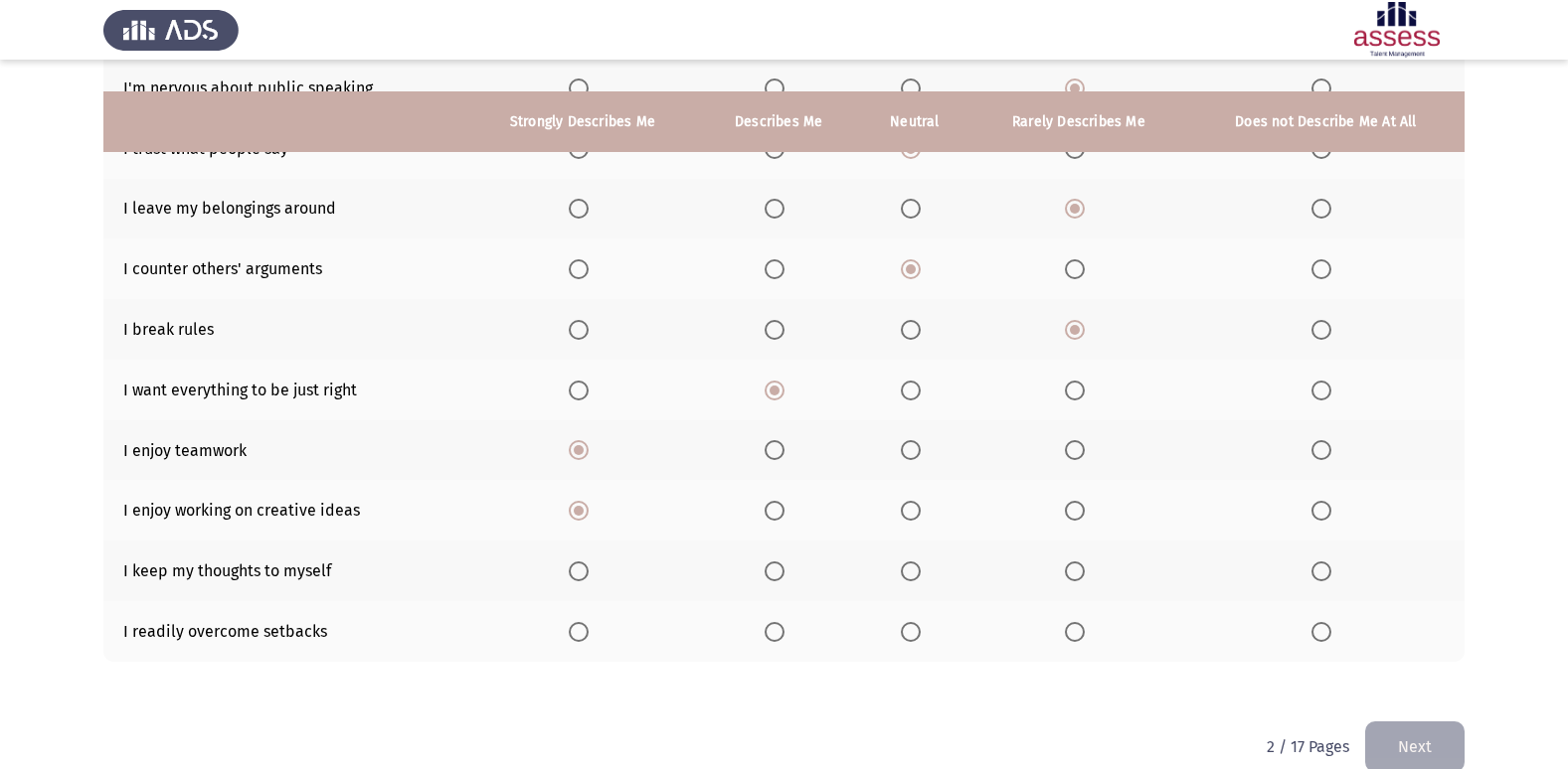
scroll to position [290, 0]
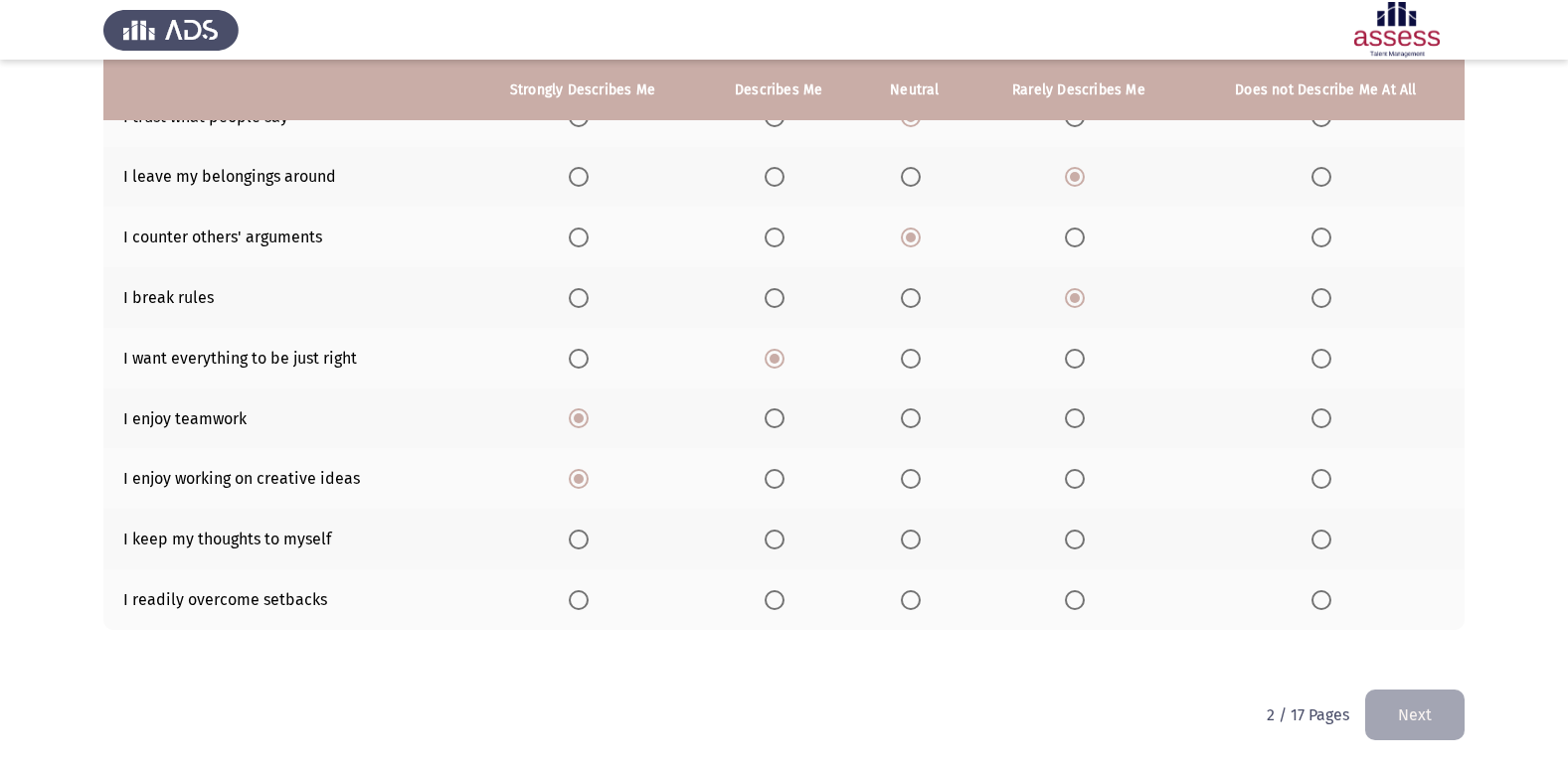
click at [1077, 541] on span "Select an option" at bounding box center [1075, 540] width 20 height 20
click at [1077, 541] on input "Select an option" at bounding box center [1075, 540] width 20 height 20
click at [585, 599] on span "Select an option" at bounding box center [579, 601] width 20 height 20
click at [585, 599] on input "Select an option" at bounding box center [579, 601] width 20 height 20
click at [1421, 715] on button "Next" at bounding box center [1415, 714] width 99 height 51
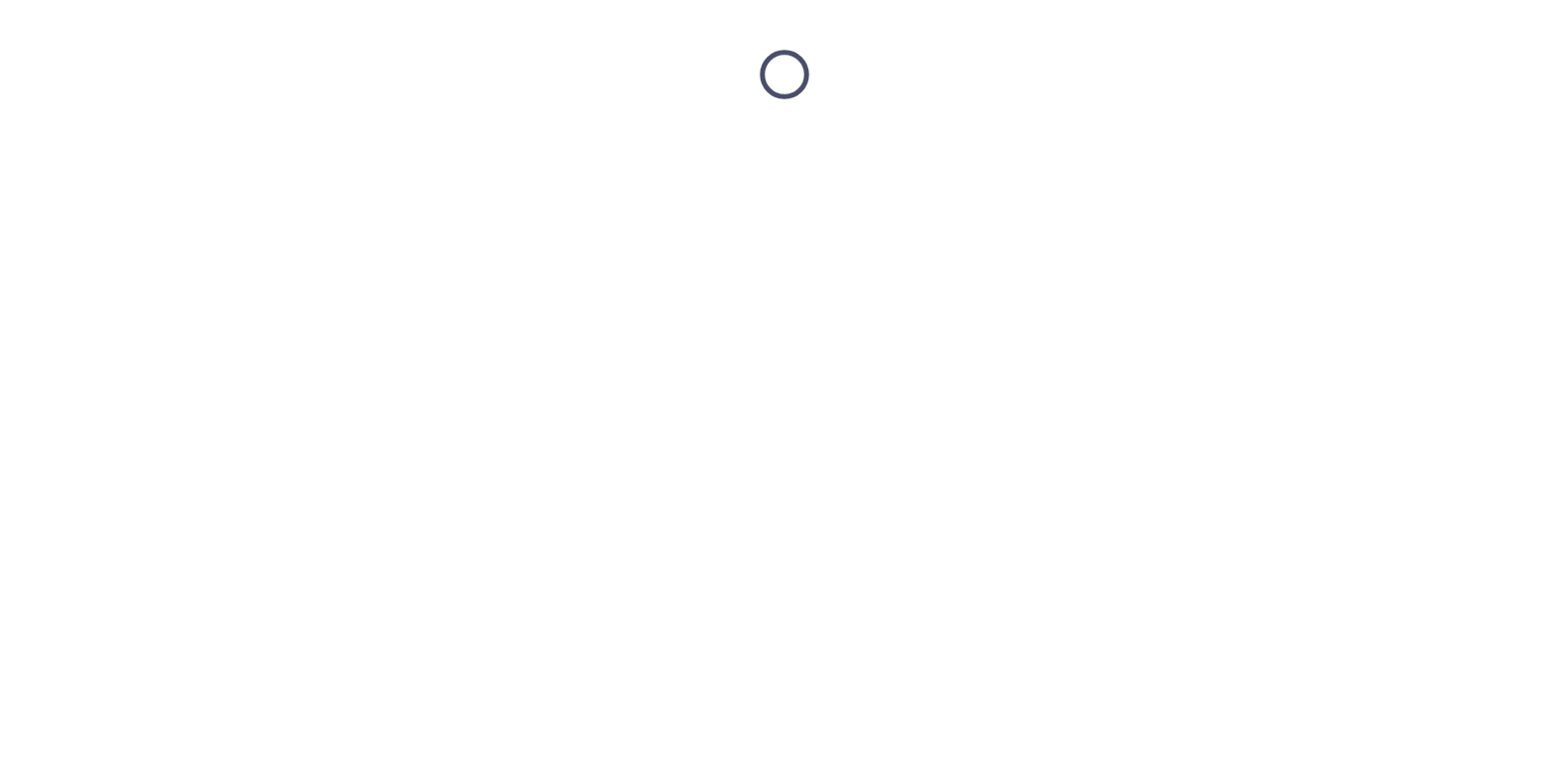
scroll to position [0, 0]
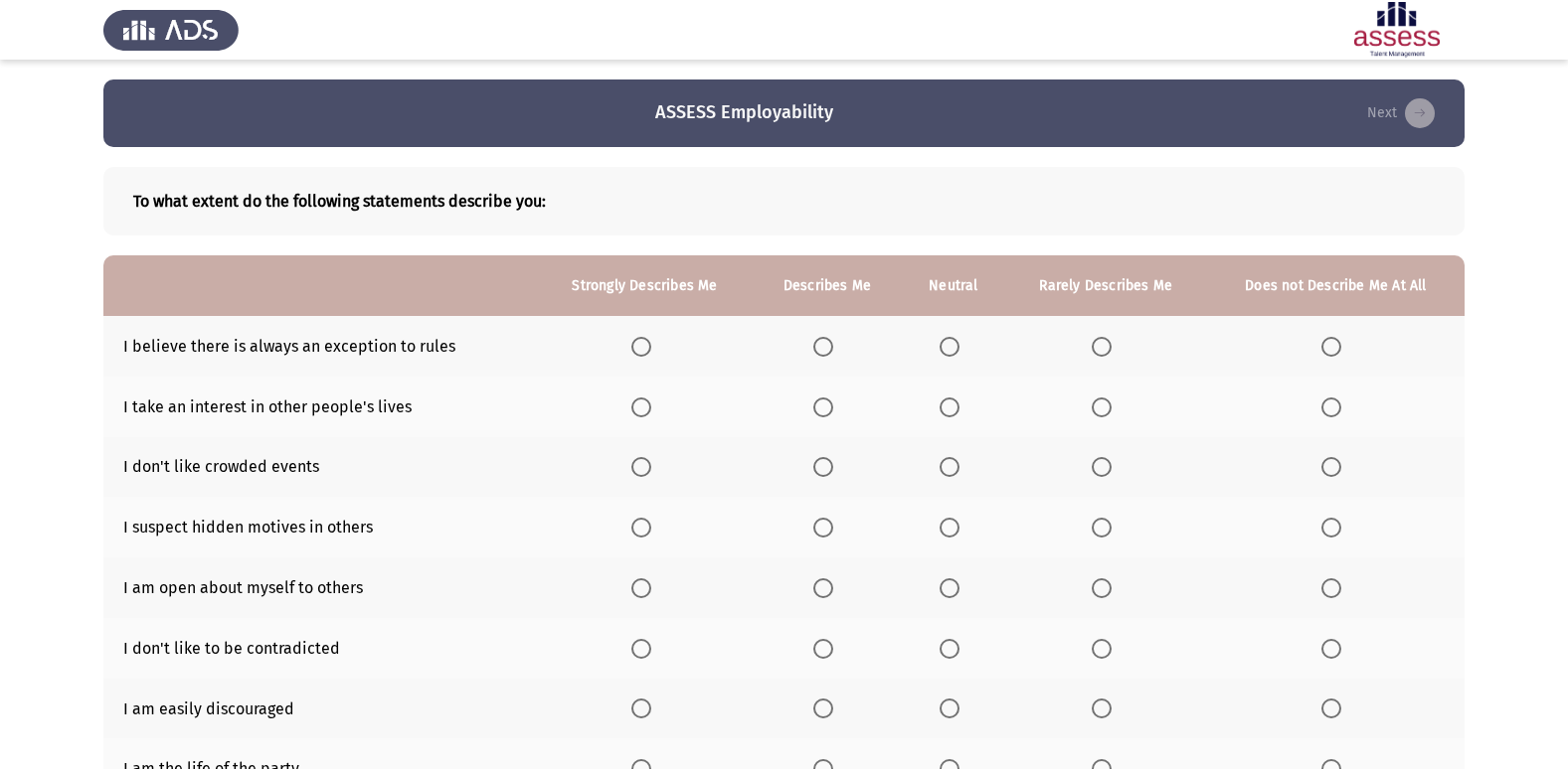
click at [819, 347] on span "Select an option" at bounding box center [823, 347] width 20 height 20
click at [819, 347] on input "Select an option" at bounding box center [823, 347] width 20 height 20
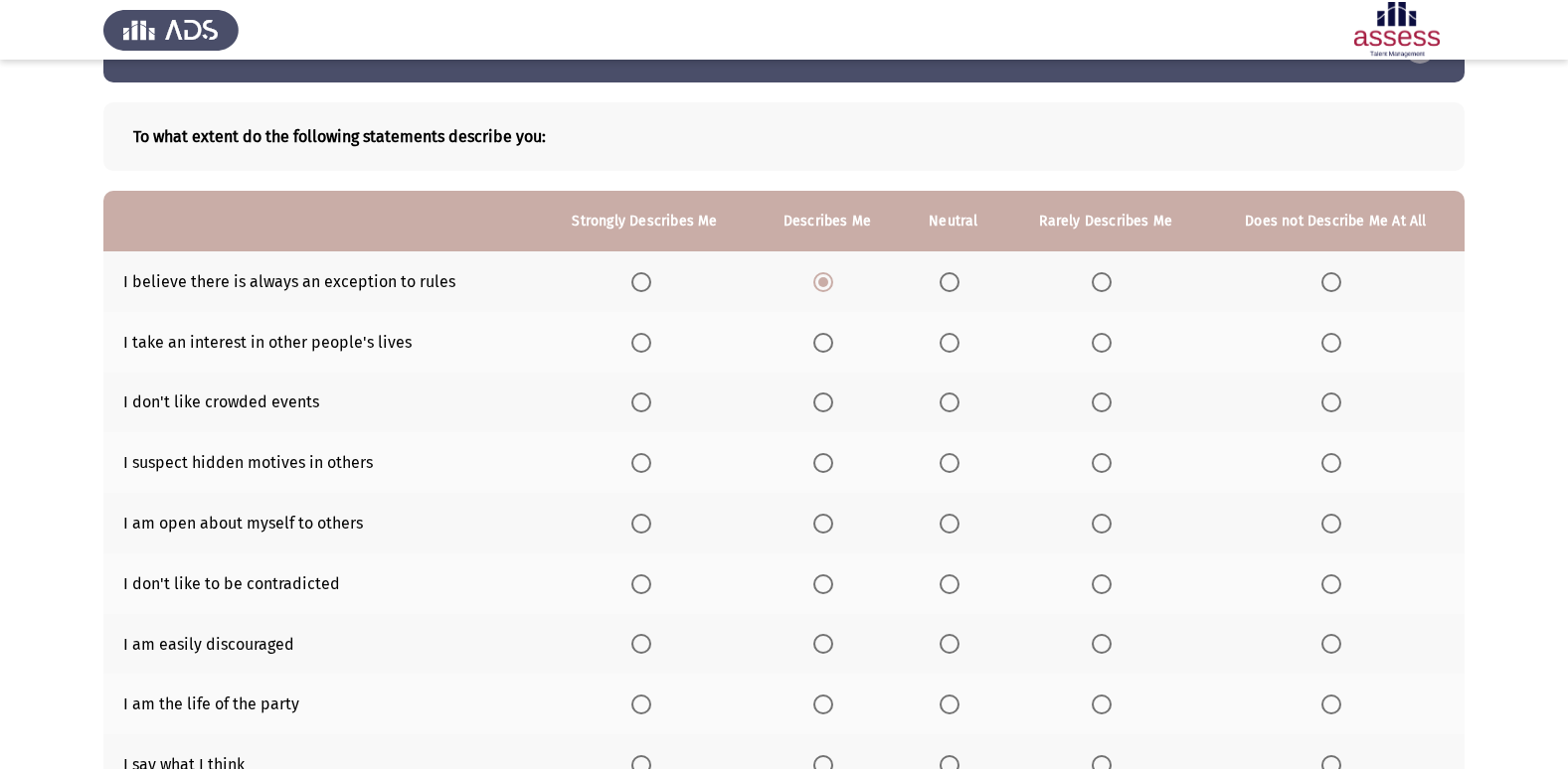
scroll to position [99, 0]
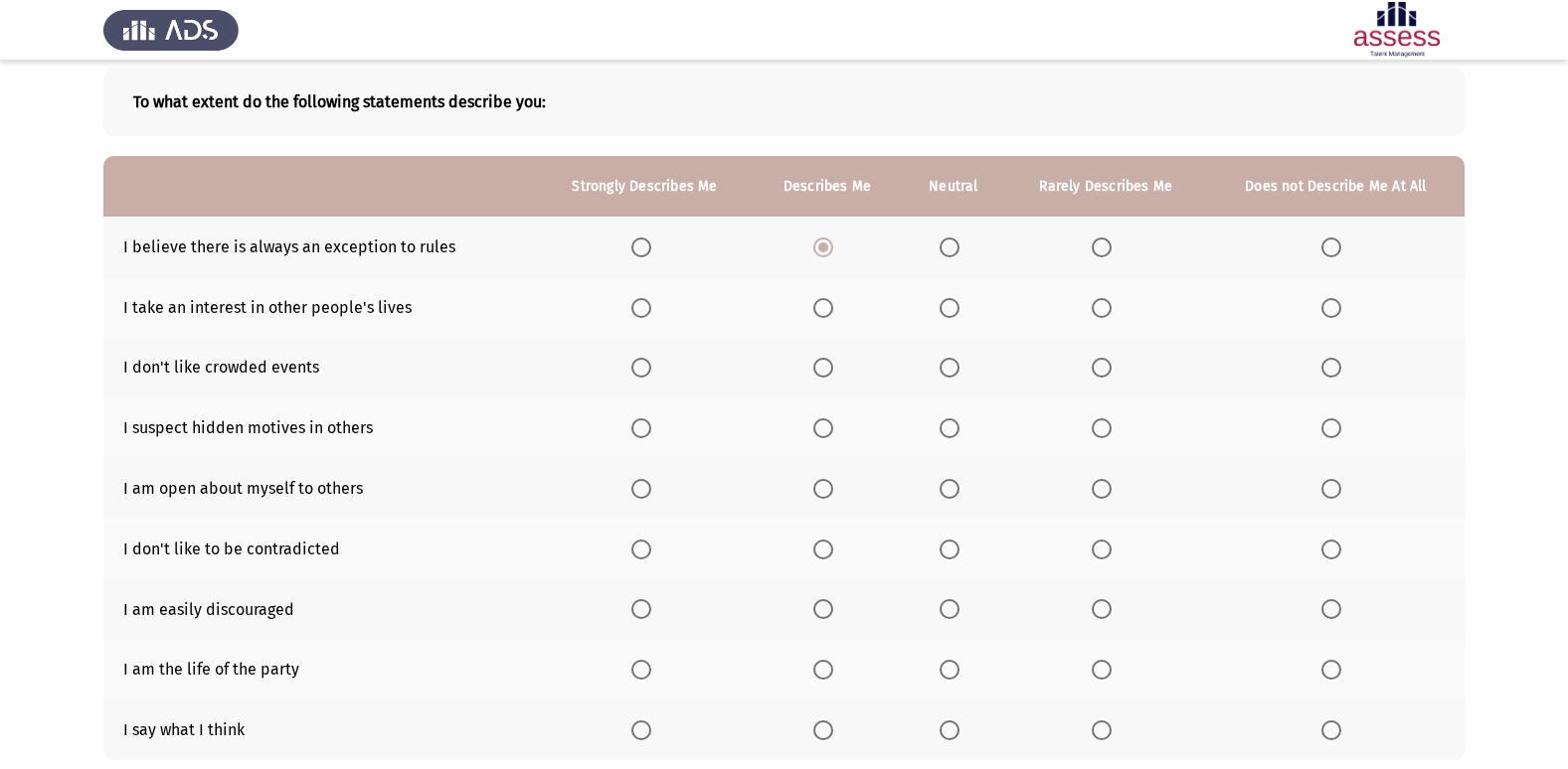
click at [949, 313] on span "Select an option" at bounding box center [949, 308] width 20 height 20
click at [949, 313] on input "Select an option" at bounding box center [949, 308] width 20 height 20
click at [949, 360] on span "Select an option" at bounding box center [949, 368] width 20 height 20
click at [949, 360] on input "Select an option" at bounding box center [949, 368] width 20 height 20
click at [1098, 433] on span "Select an option" at bounding box center [1101, 429] width 20 height 20
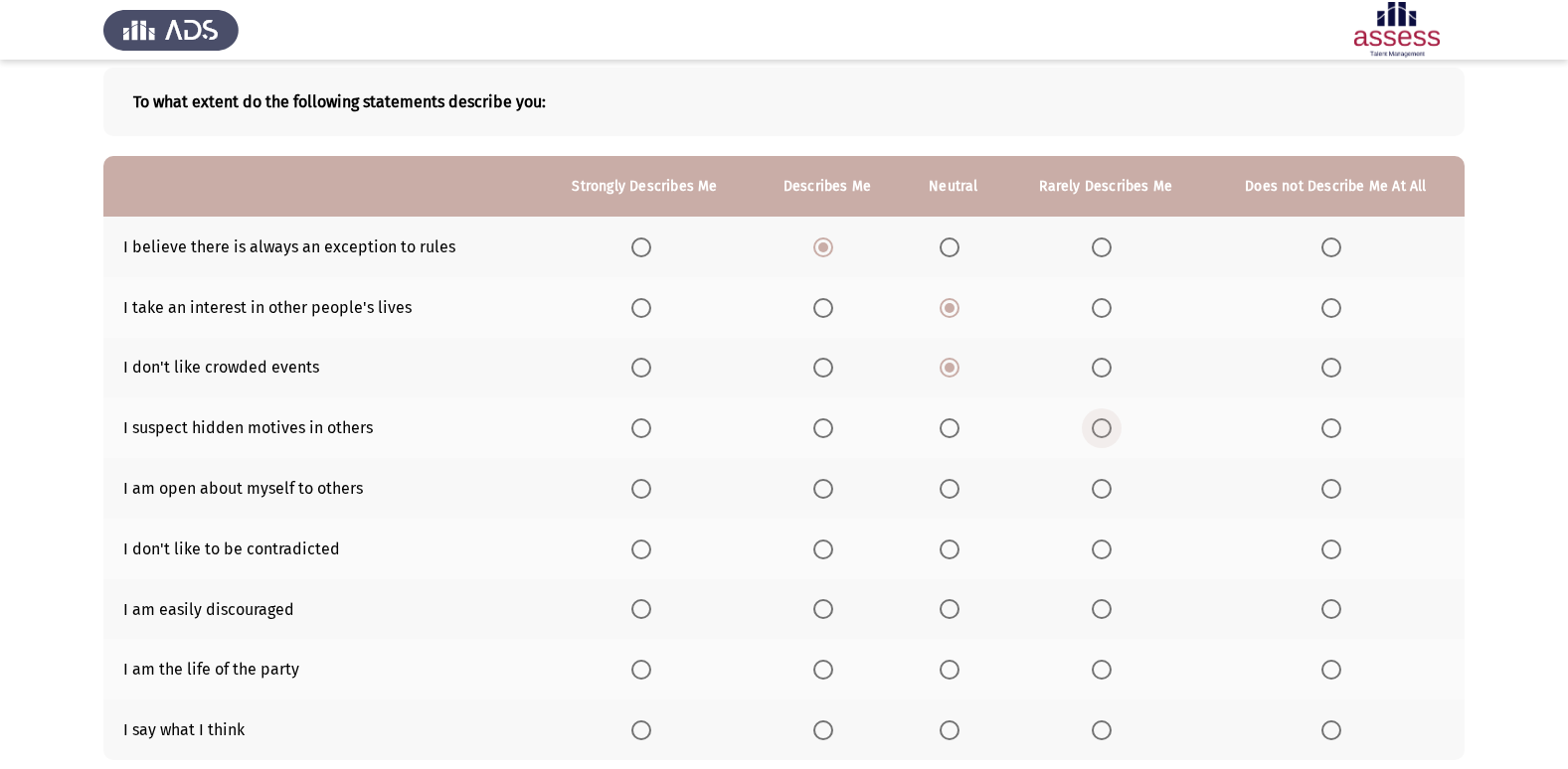
click at [1098, 433] on input "Select an option" at bounding box center [1101, 429] width 20 height 20
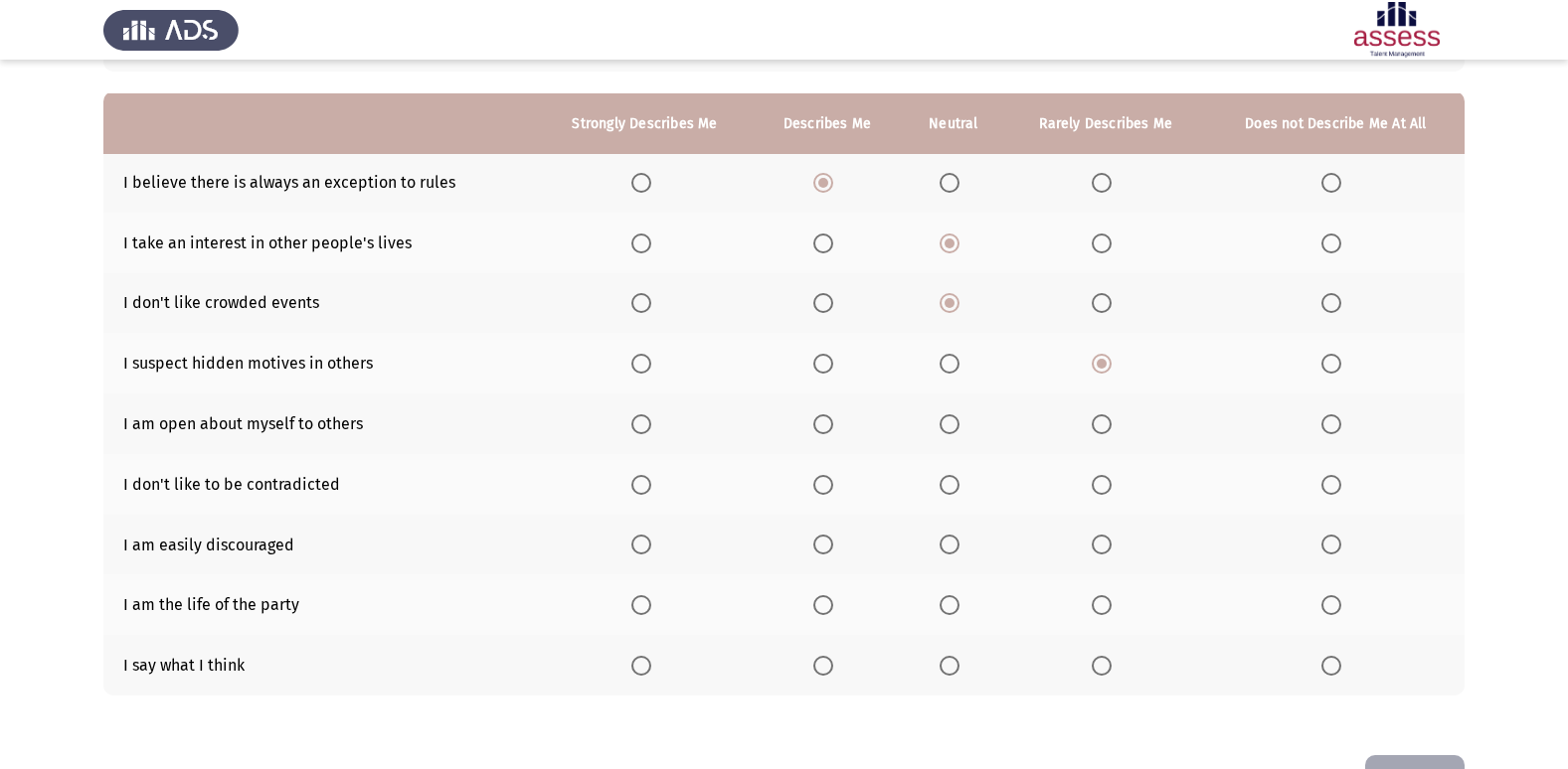
scroll to position [199, 0]
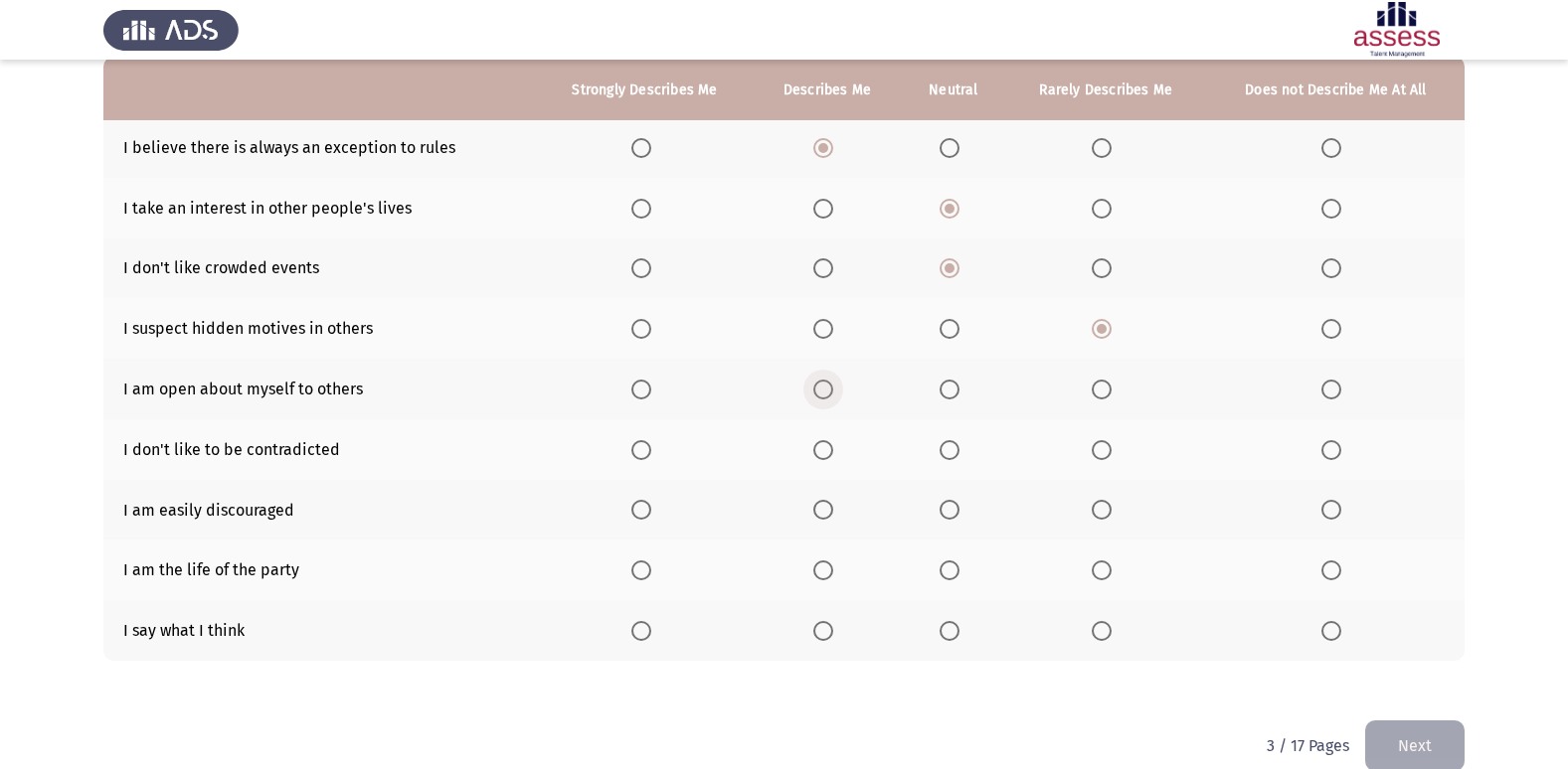
click at [829, 391] on span "Select an option" at bounding box center [823, 390] width 20 height 20
click at [829, 391] on input "Select an option" at bounding box center [823, 390] width 20 height 20
click at [1100, 451] on span "Select an option" at bounding box center [1101, 451] width 20 height 20
click at [1100, 451] on input "Select an option" at bounding box center [1101, 451] width 20 height 20
click at [1105, 513] on span "Select an option" at bounding box center [1101, 510] width 20 height 20
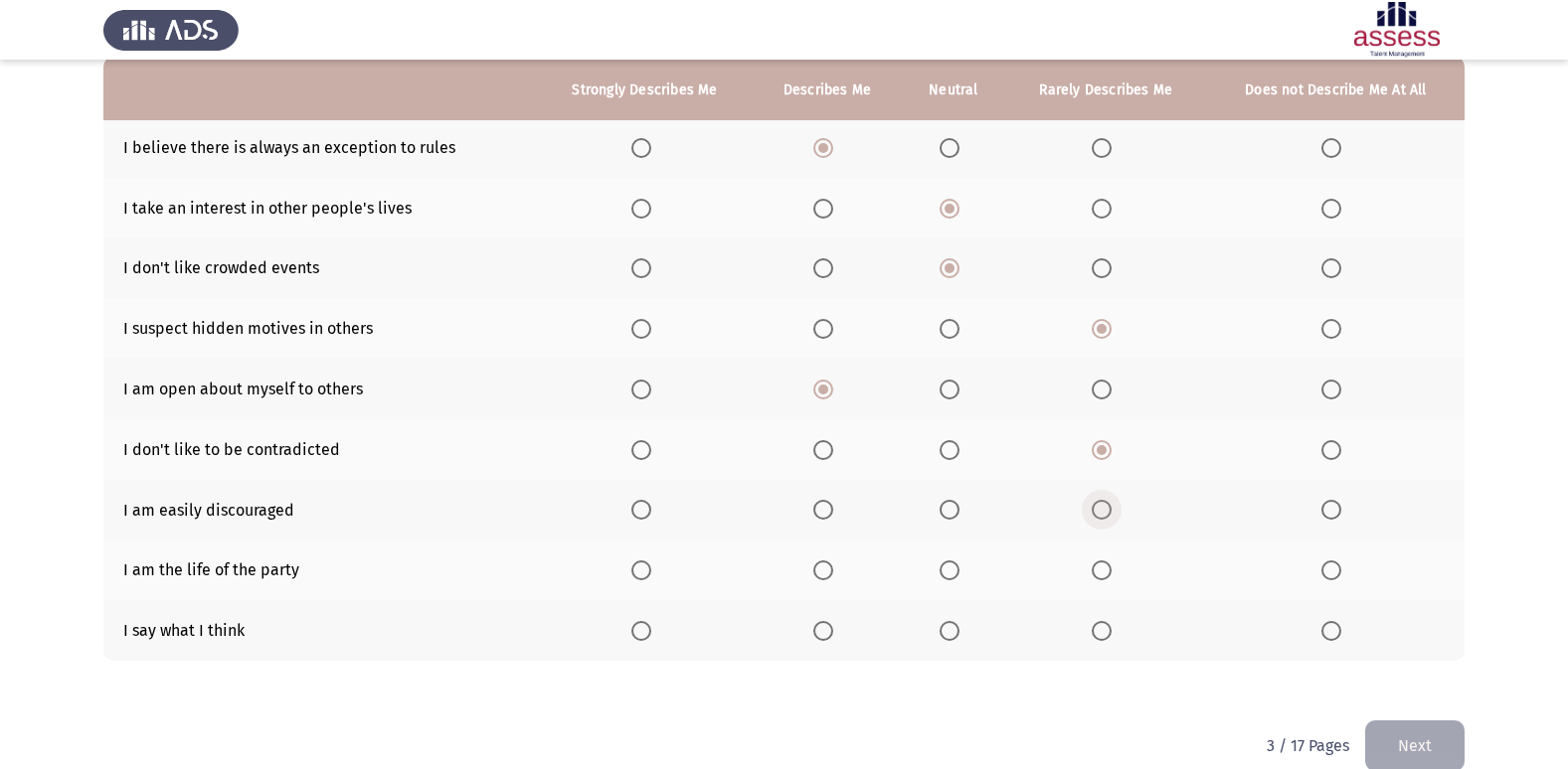
click at [1105, 513] on input "Select an option" at bounding box center [1101, 510] width 20 height 20
click at [948, 575] on span "Select an option" at bounding box center [949, 571] width 20 height 20
click at [948, 575] on input "Select an option" at bounding box center [949, 571] width 20 height 20
click at [943, 631] on span "Select an option" at bounding box center [949, 632] width 20 height 20
click at [943, 631] on input "Select an option" at bounding box center [949, 632] width 20 height 20
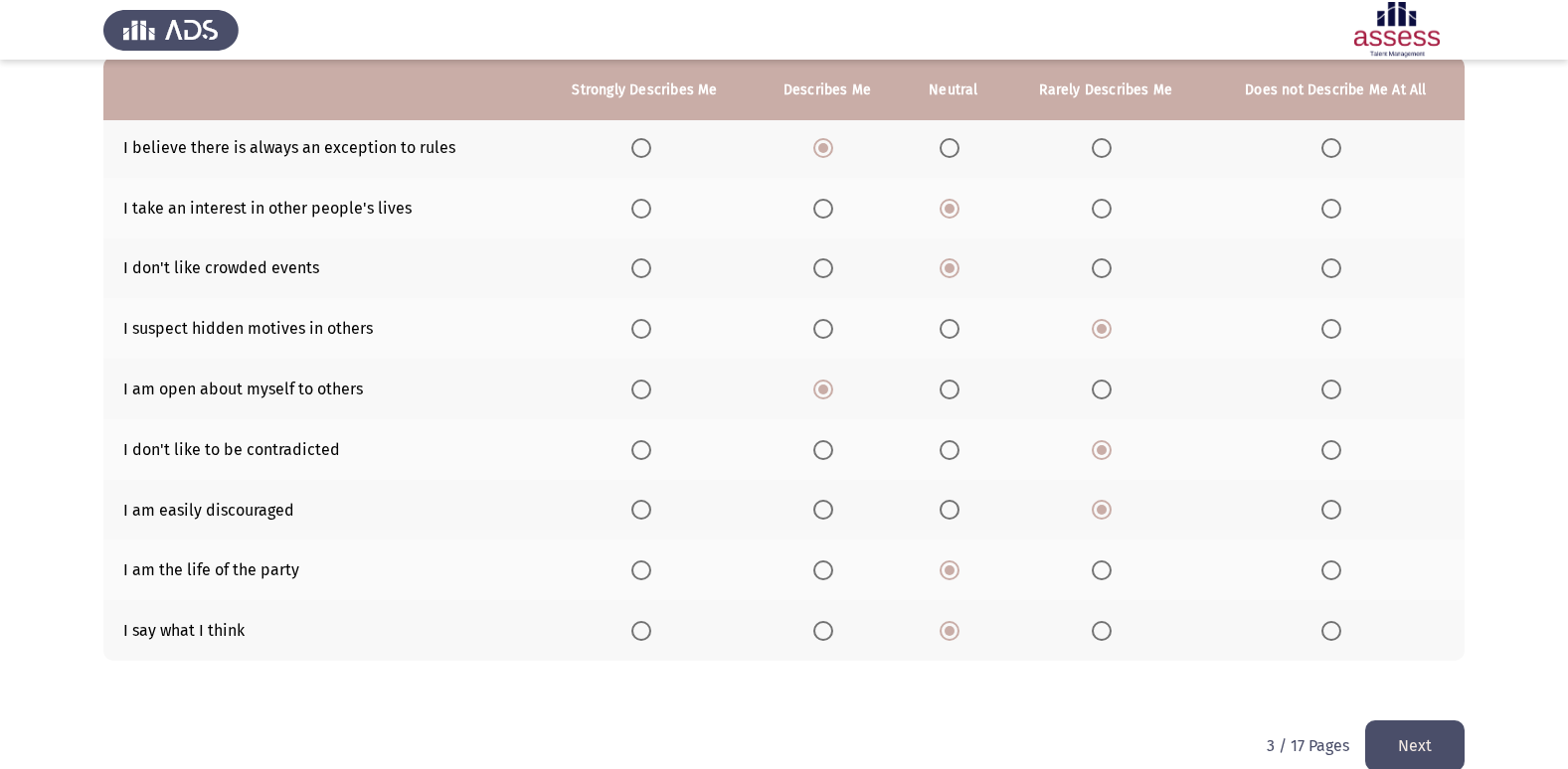
click at [1399, 733] on button "Next" at bounding box center [1415, 745] width 99 height 51
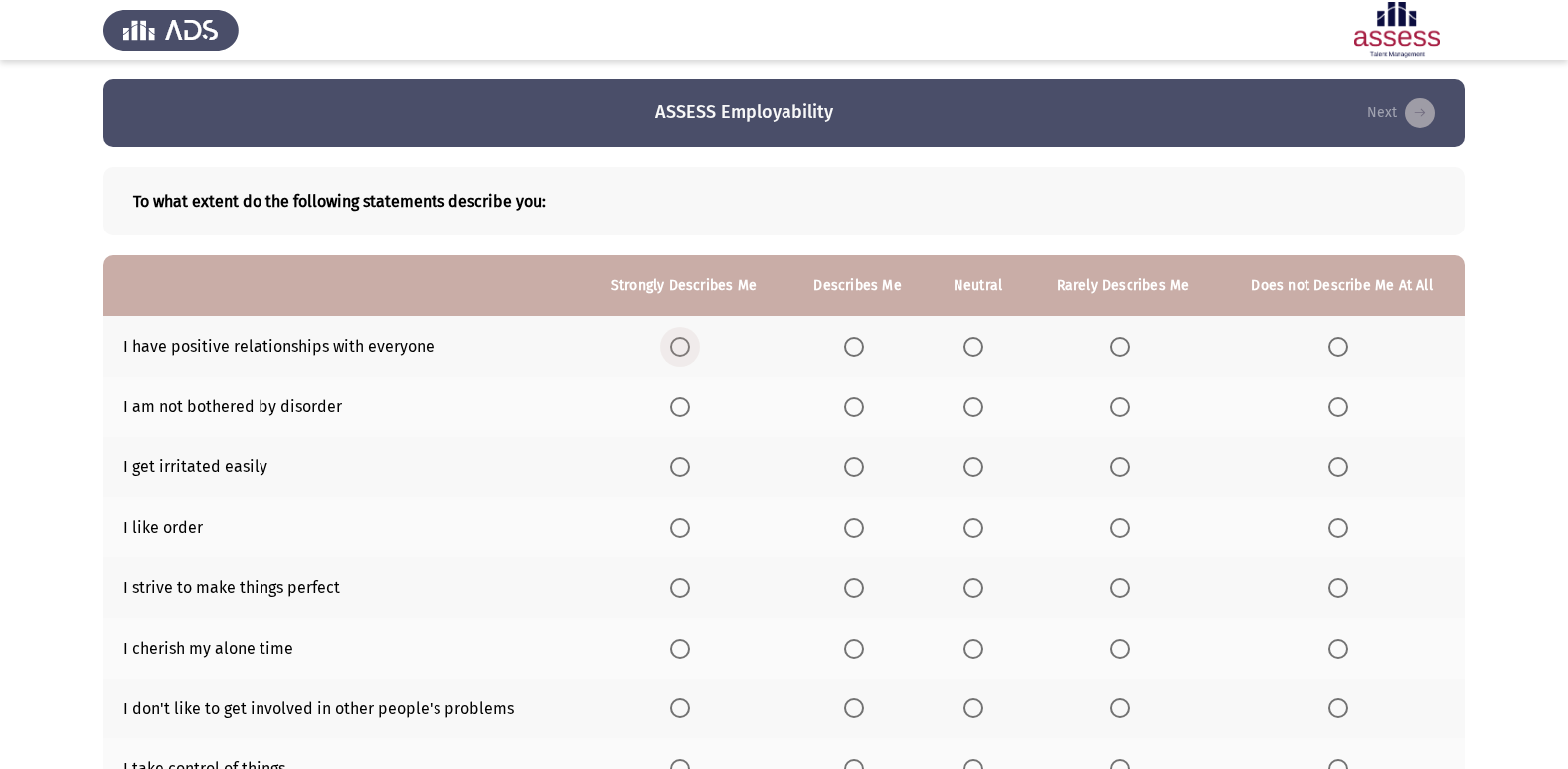
click at [676, 340] on span "Select an option" at bounding box center [680, 347] width 20 height 20
click at [676, 340] on input "Select an option" at bounding box center [680, 347] width 20 height 20
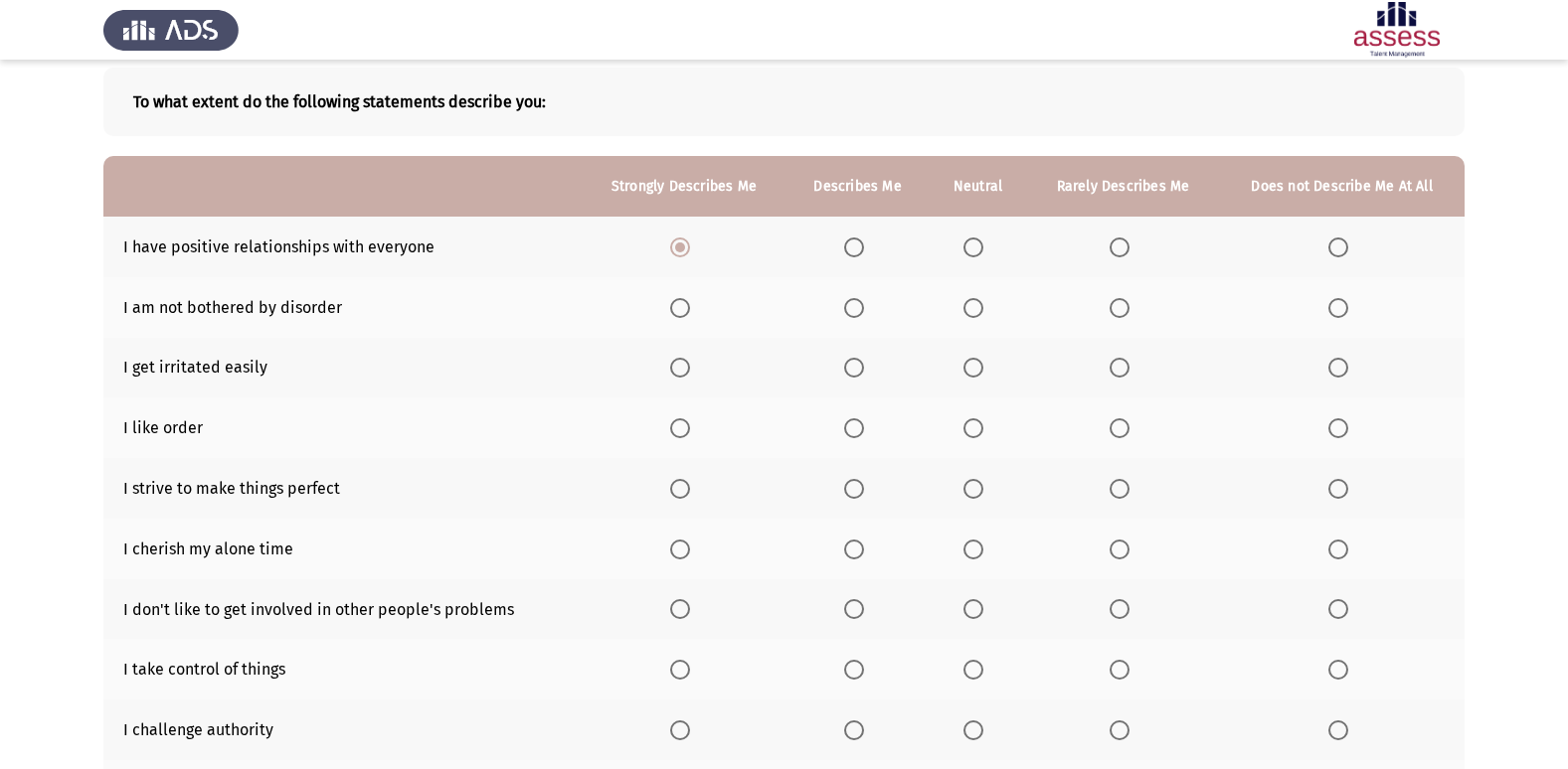
click at [970, 310] on span "Select an option" at bounding box center [973, 308] width 20 height 20
click at [970, 310] on input "Select an option" at bounding box center [973, 308] width 20 height 20
click at [1120, 367] on span "Select an option" at bounding box center [1119, 368] width 20 height 20
click at [1120, 367] on input "Select an option" at bounding box center [1119, 368] width 20 height 20
click at [974, 426] on span "Select an option" at bounding box center [973, 429] width 20 height 20
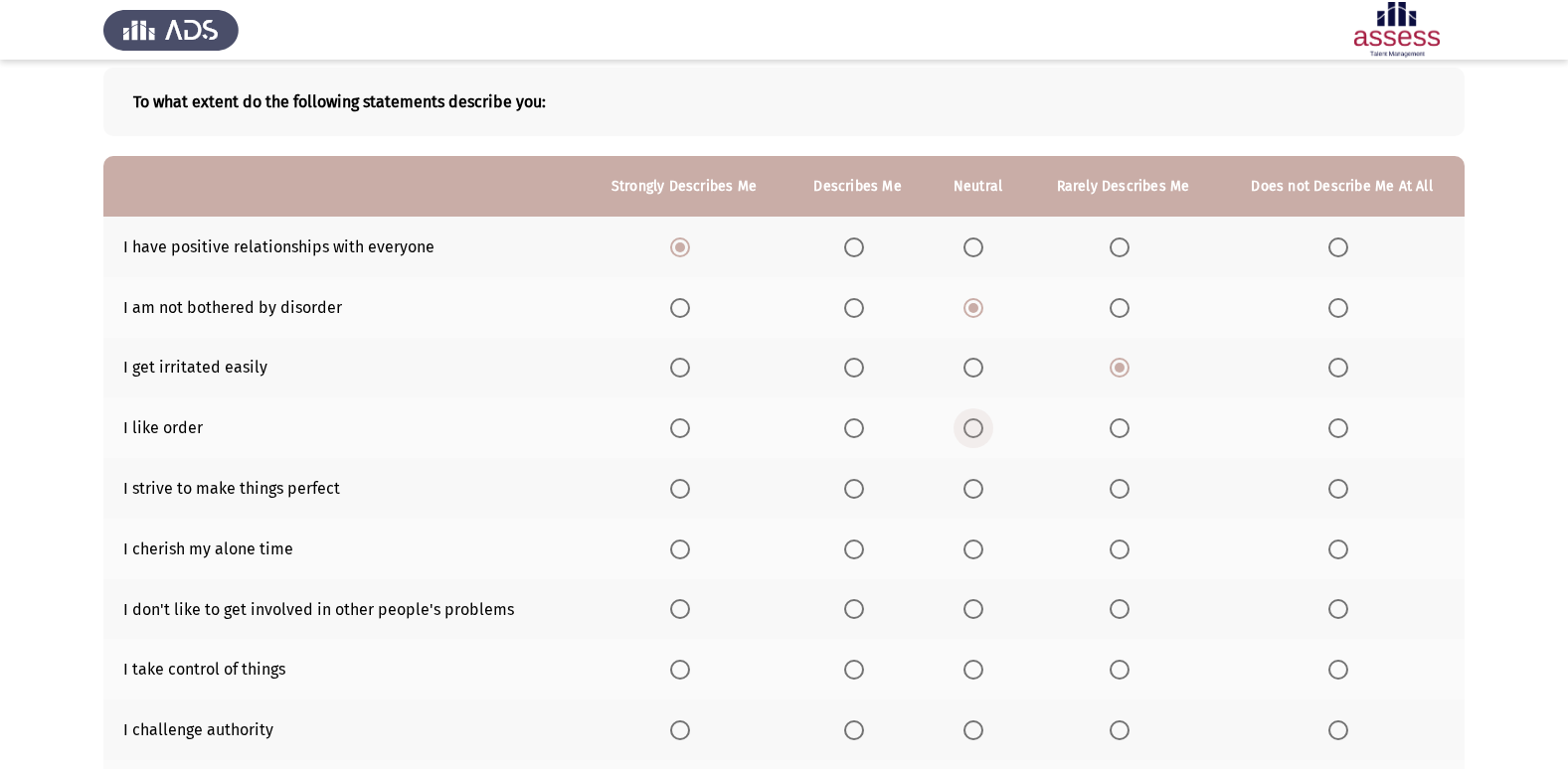
click at [974, 426] on input "Select an option" at bounding box center [973, 429] width 20 height 20
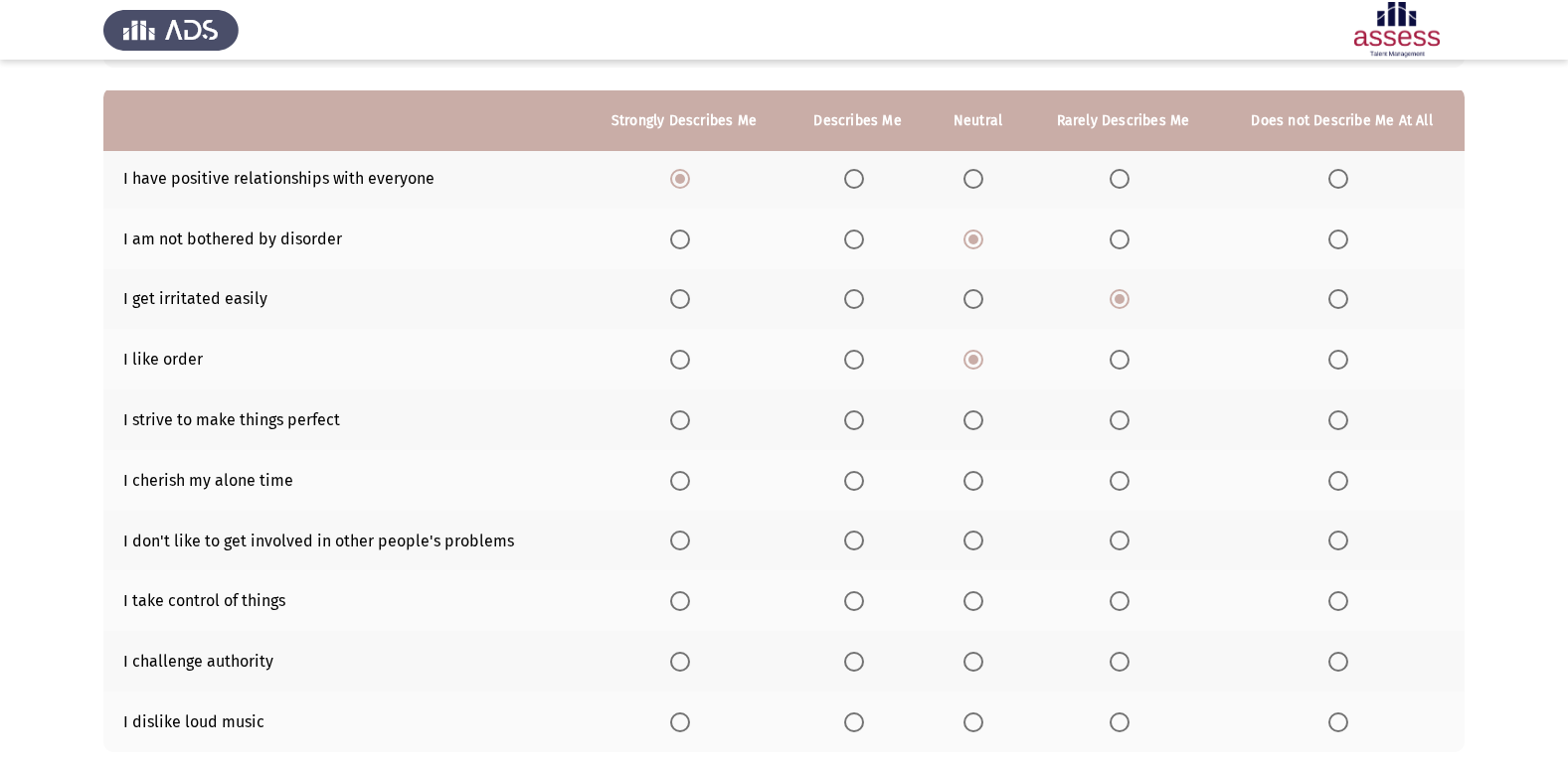
scroll to position [199, 0]
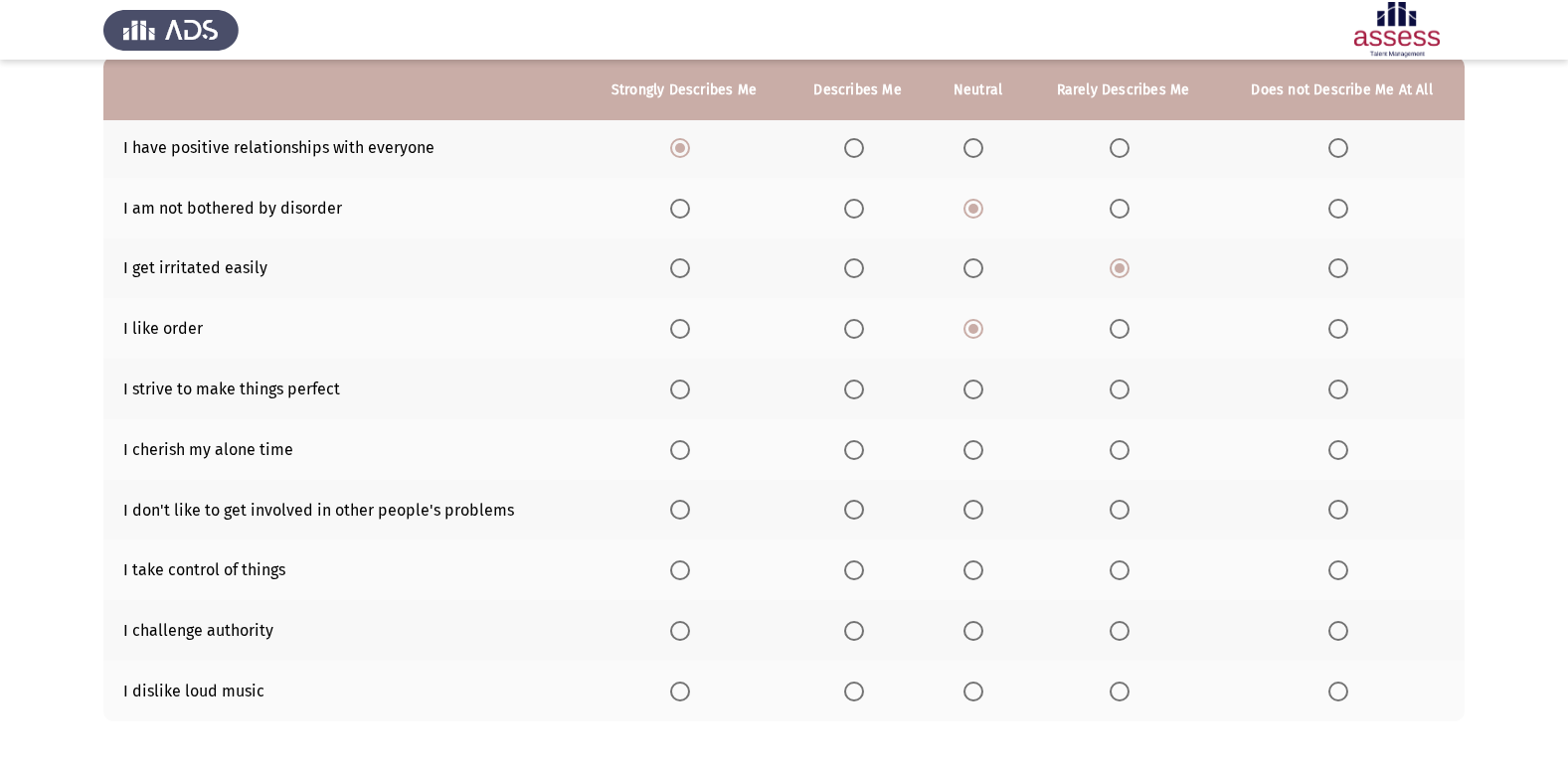
click at [857, 387] on span "Select an option" at bounding box center [854, 390] width 20 height 20
click at [857, 387] on input "Select an option" at bounding box center [854, 390] width 20 height 20
click at [679, 451] on span "Select an option" at bounding box center [680, 451] width 20 height 20
click at [679, 451] on input "Select an option" at bounding box center [680, 451] width 20 height 20
click at [972, 514] on span "Select an option" at bounding box center [973, 510] width 20 height 20
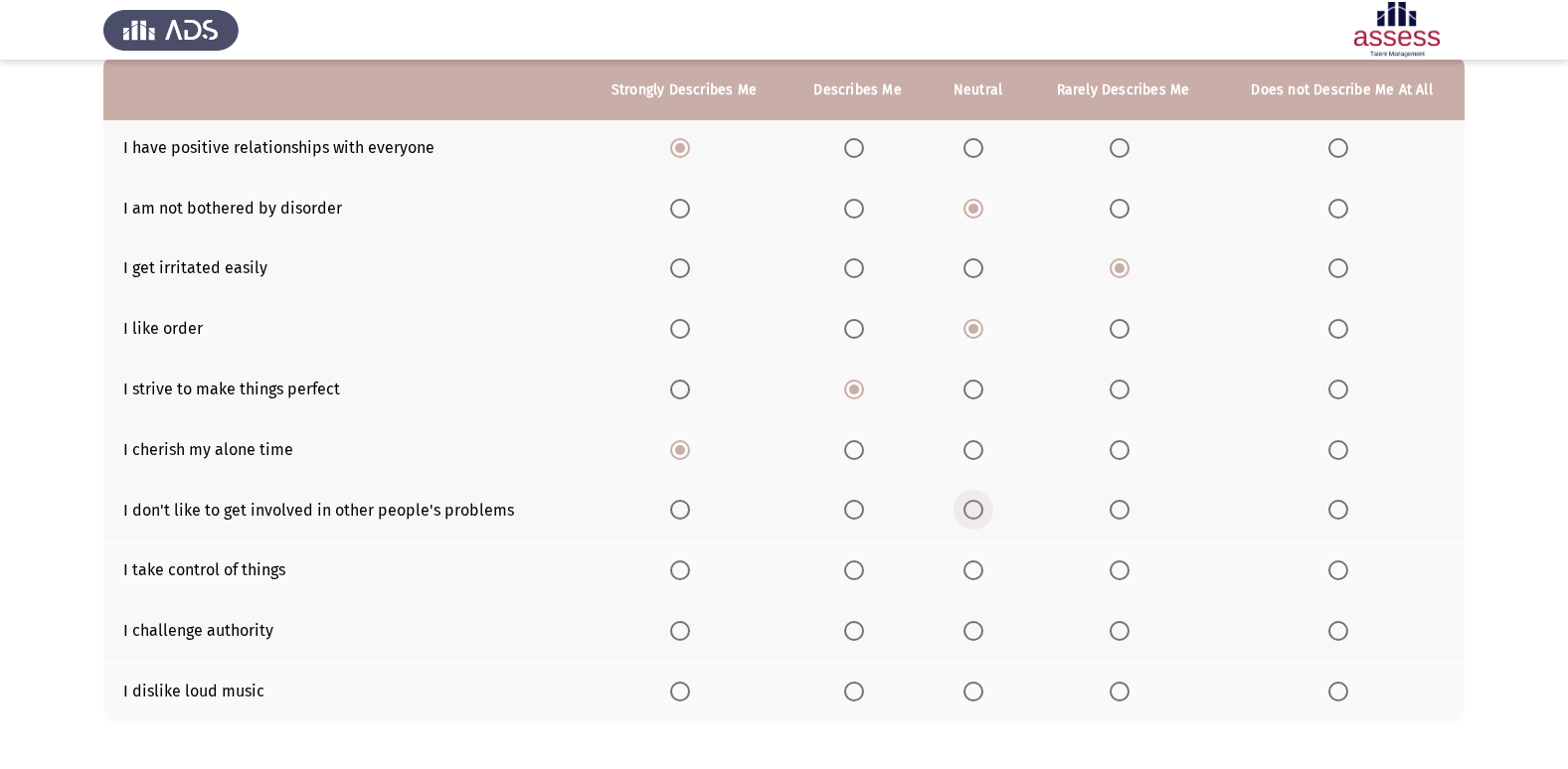
click at [972, 514] on input "Select an option" at bounding box center [973, 510] width 20 height 20
click at [684, 580] on span "Select an option" at bounding box center [680, 571] width 20 height 20
click at [684, 580] on input "Select an option" at bounding box center [680, 571] width 20 height 20
click at [977, 633] on span "Select an option" at bounding box center [973, 632] width 20 height 20
click at [977, 633] on input "Select an option" at bounding box center [973, 632] width 20 height 20
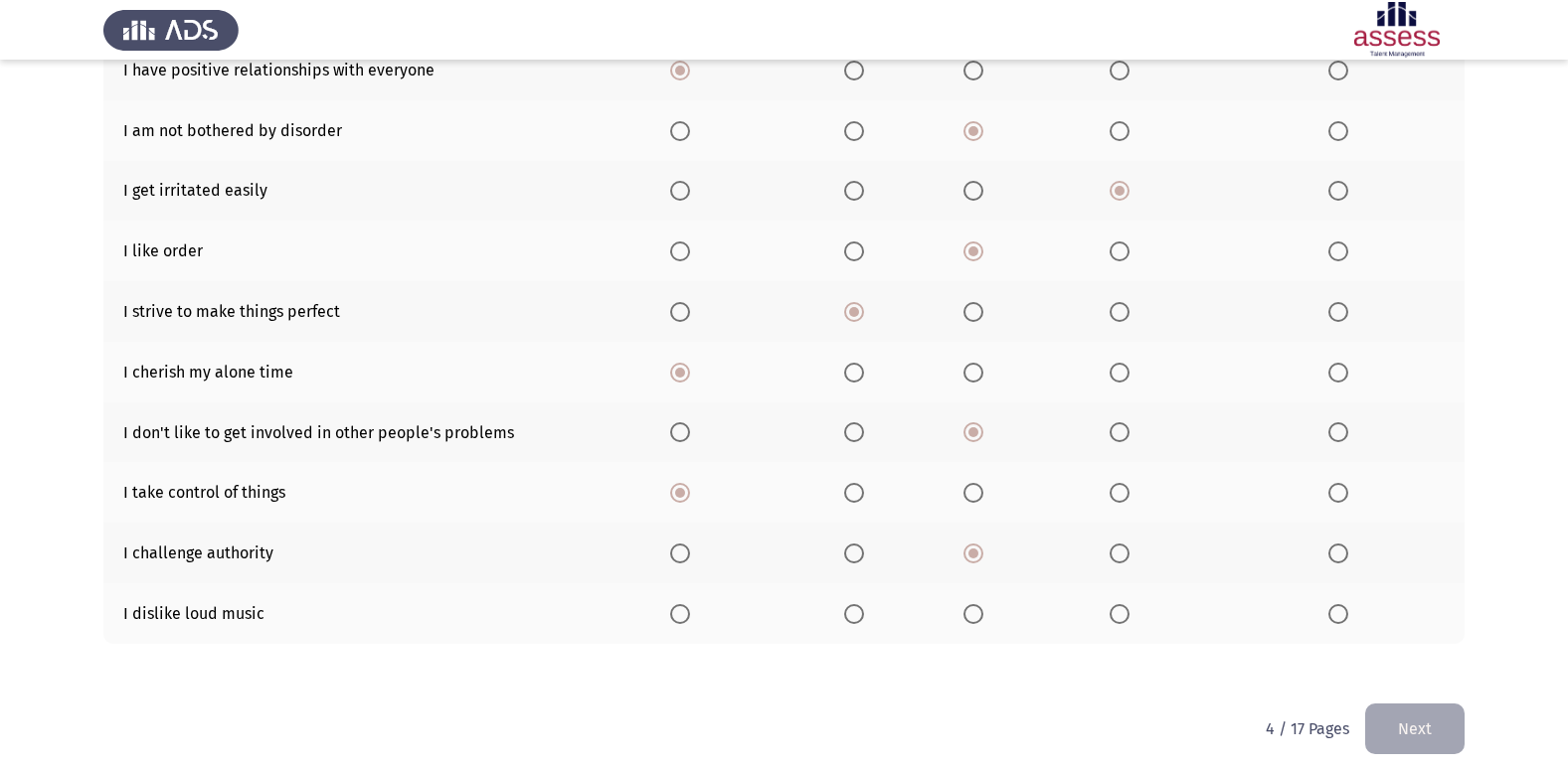
scroll to position [290, 0]
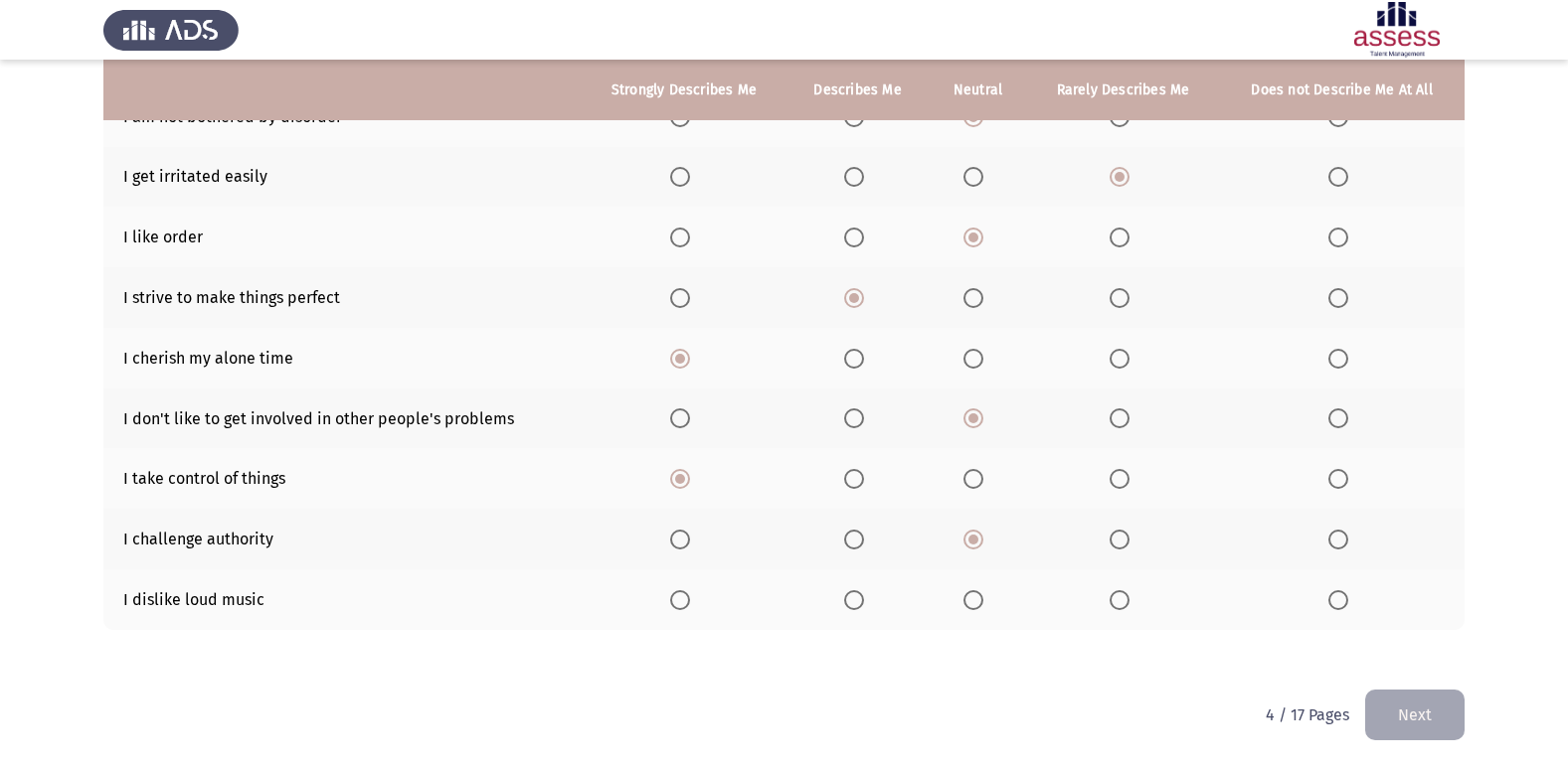
click at [1119, 591] on span "Select an option" at bounding box center [1119, 601] width 20 height 20
click at [1119, 591] on input "Select an option" at bounding box center [1119, 601] width 20 height 20
click at [1427, 711] on button "Next" at bounding box center [1415, 714] width 99 height 51
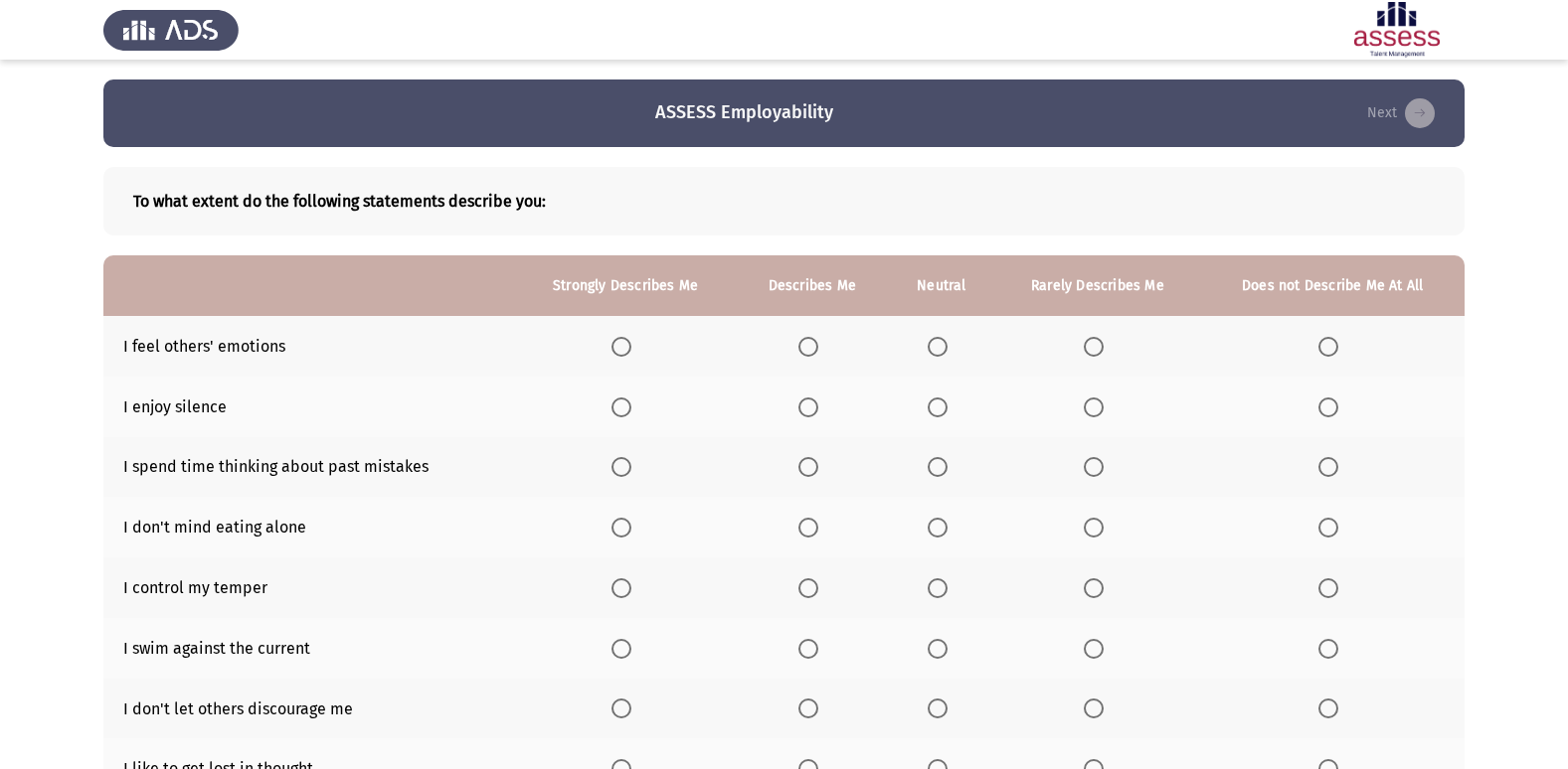
click at [624, 351] on span "Select an option" at bounding box center [622, 347] width 20 height 20
click at [624, 351] on input "Select an option" at bounding box center [622, 347] width 20 height 20
click at [936, 403] on span "Select an option" at bounding box center [937, 408] width 20 height 20
click at [936, 403] on input "Select an option" at bounding box center [937, 408] width 20 height 20
click at [1090, 470] on span "Select an option" at bounding box center [1093, 468] width 20 height 20
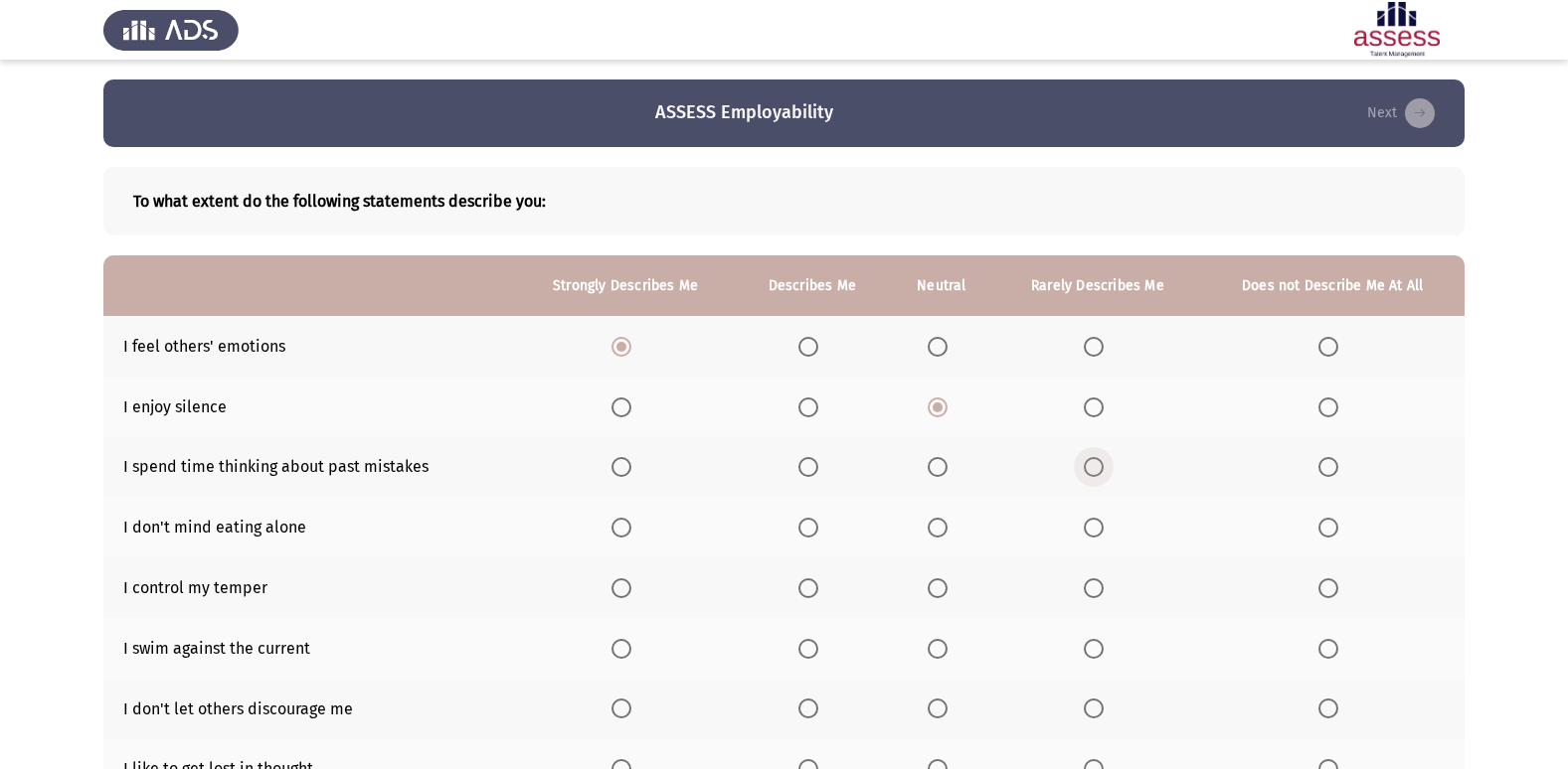
click at [1090, 470] on input "Select an option" at bounding box center [1093, 468] width 20 height 20
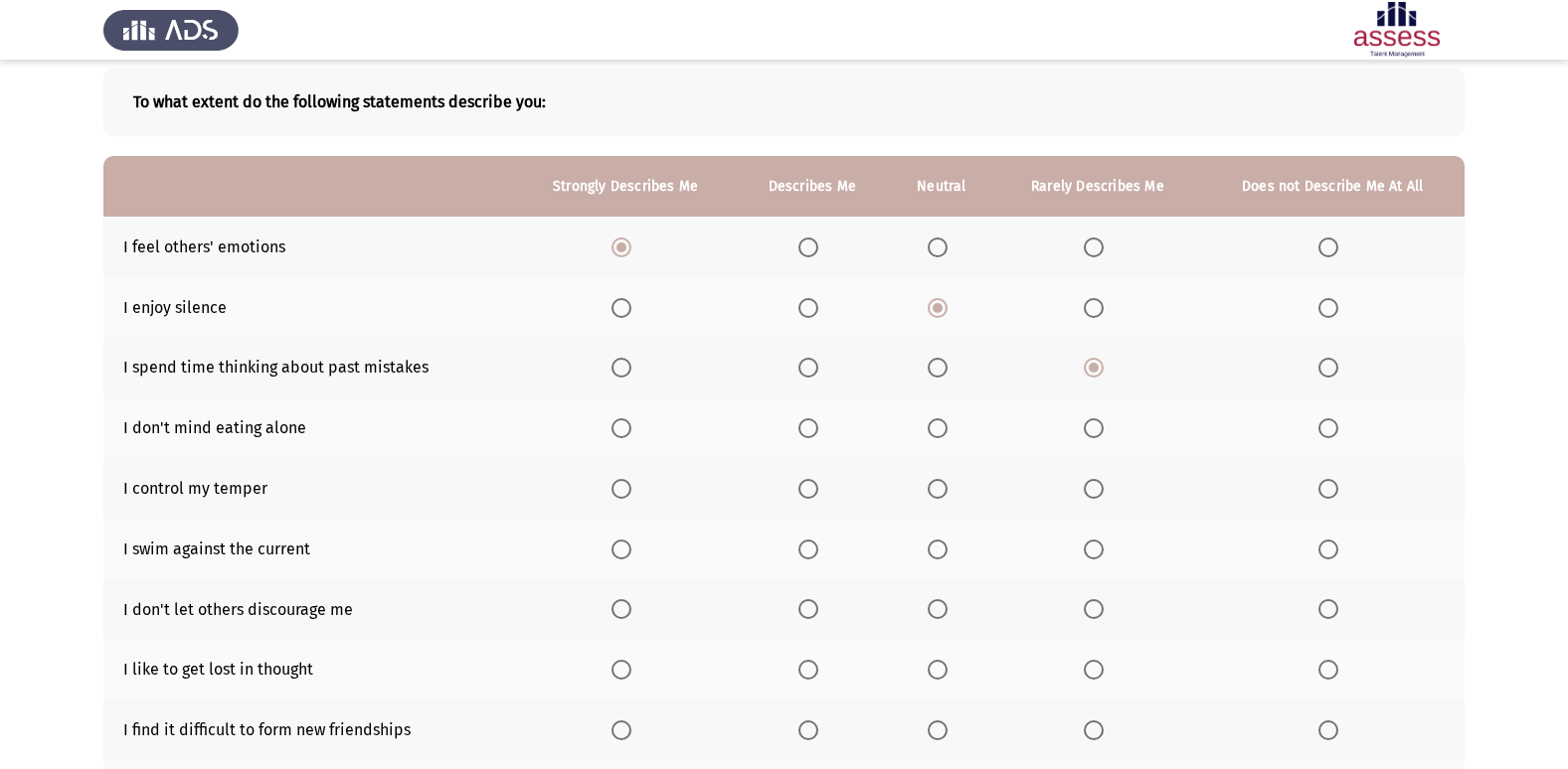
click at [934, 431] on span "Select an option" at bounding box center [937, 429] width 20 height 20
click at [934, 431] on input "Select an option" at bounding box center [937, 429] width 20 height 20
click at [615, 492] on span "Select an option" at bounding box center [622, 489] width 20 height 20
click at [615, 492] on input "Select an option" at bounding box center [622, 489] width 20 height 20
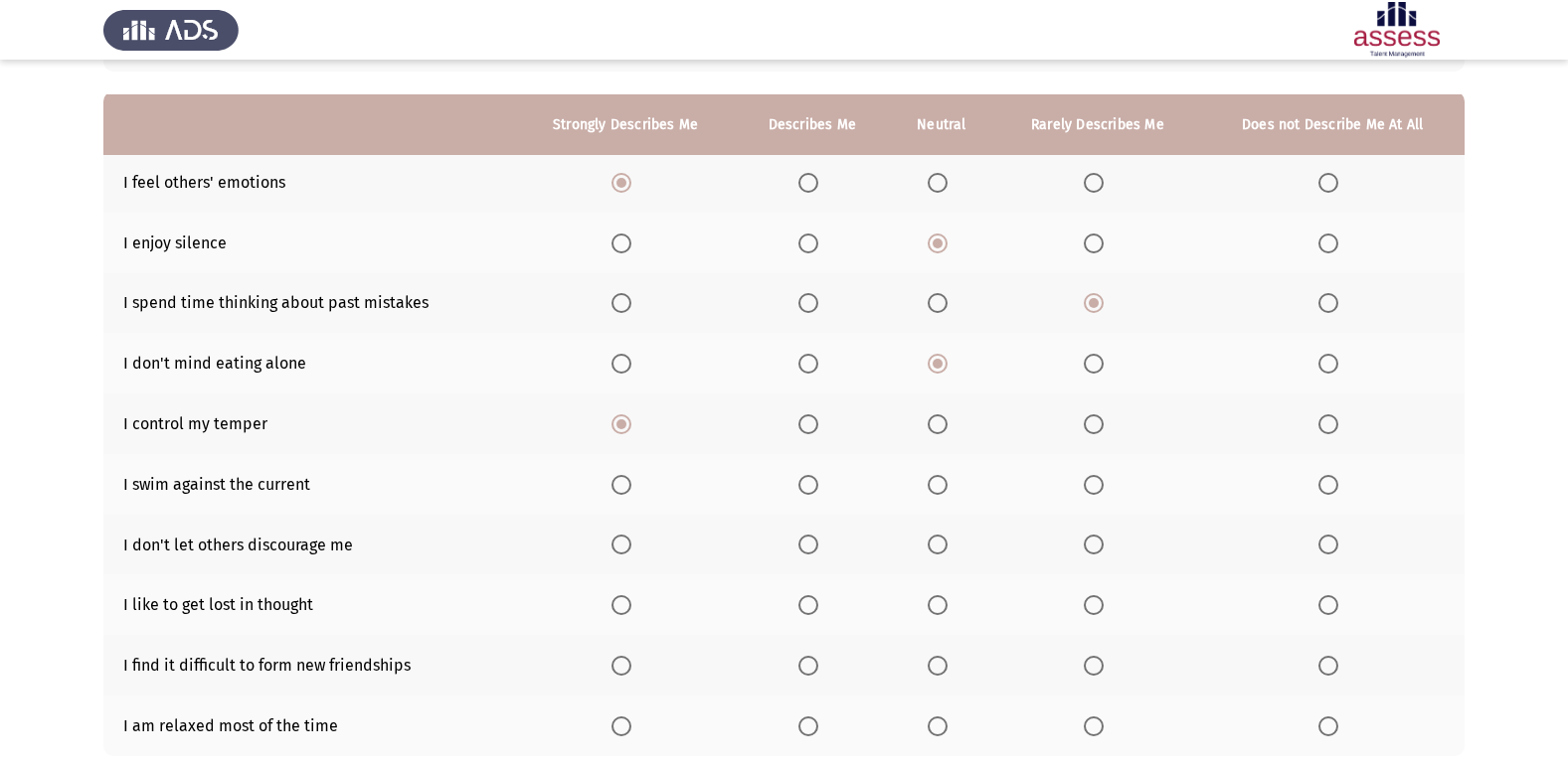
scroll to position [199, 0]
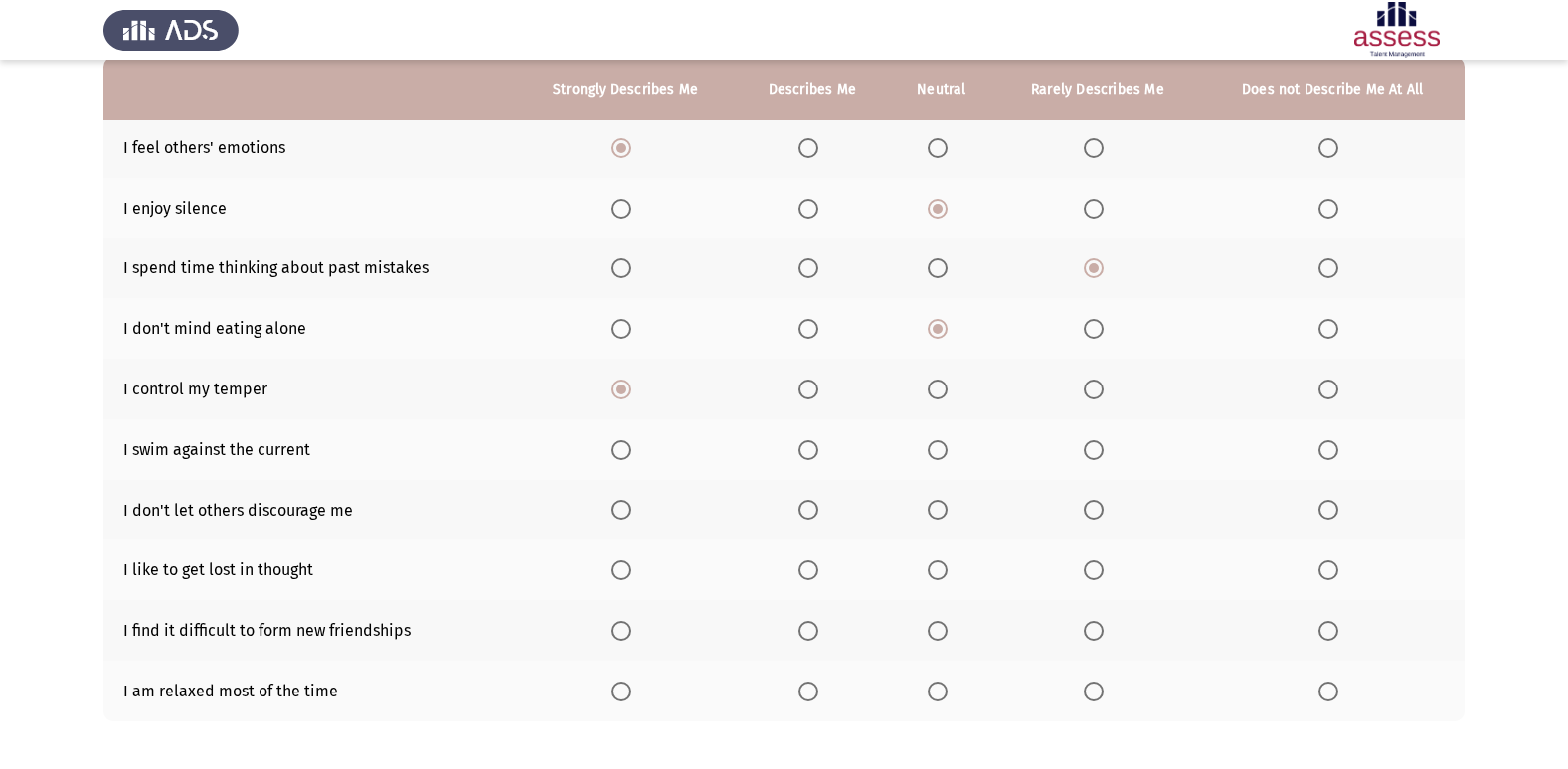
click at [814, 450] on span "Select an option" at bounding box center [808, 451] width 20 height 20
click at [814, 450] on input "Select an option" at bounding box center [808, 451] width 20 height 20
click at [815, 511] on span "Select an option" at bounding box center [808, 510] width 20 height 20
click at [815, 511] on input "Select an option" at bounding box center [808, 510] width 20 height 20
click at [944, 567] on span "Select an option" at bounding box center [937, 571] width 20 height 20
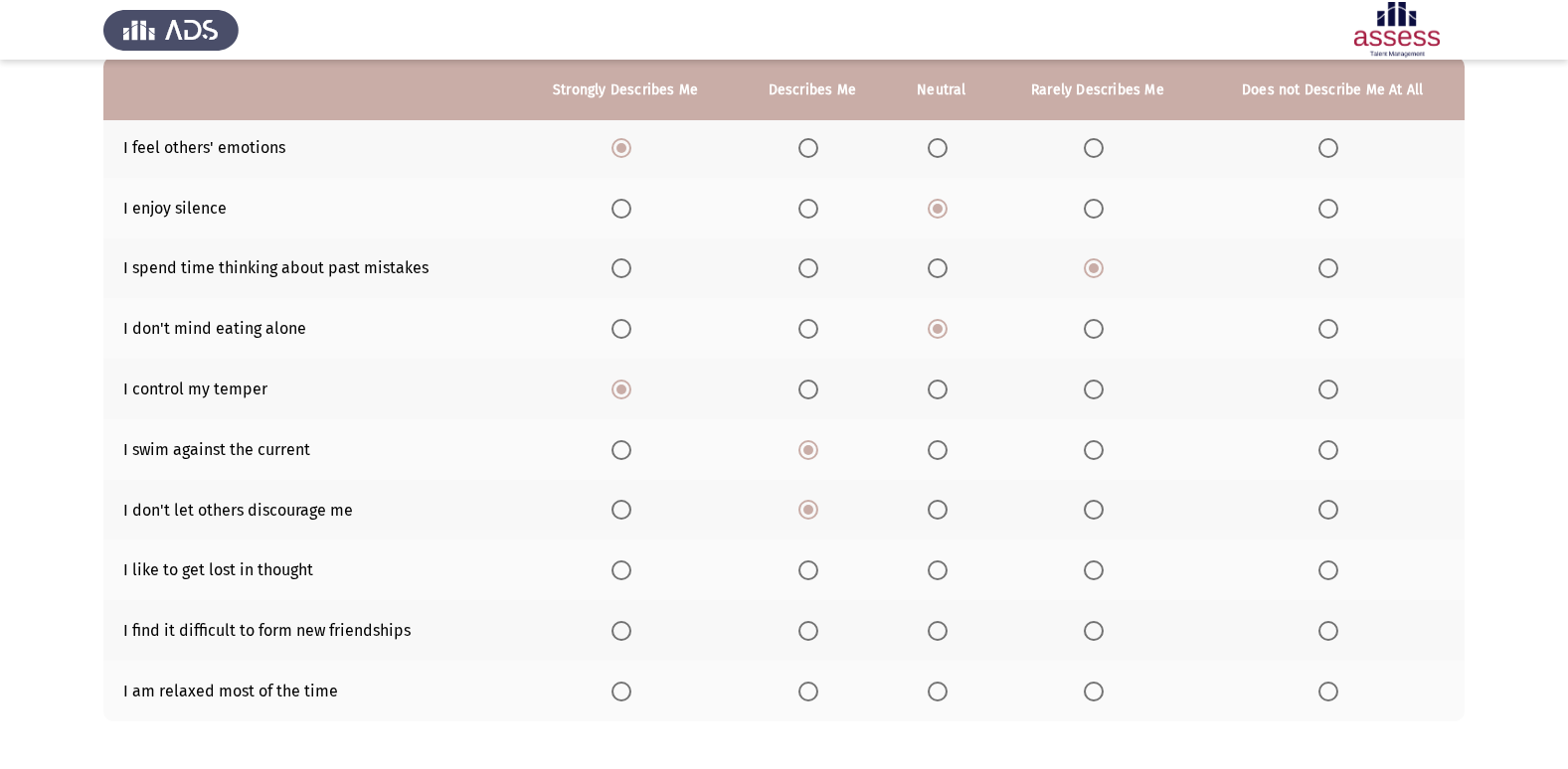
click at [944, 567] on input "Select an option" at bounding box center [937, 571] width 20 height 20
click at [1328, 629] on span "Select an option" at bounding box center [1328, 632] width 20 height 20
click at [1328, 629] on input "Select an option" at bounding box center [1328, 632] width 20 height 20
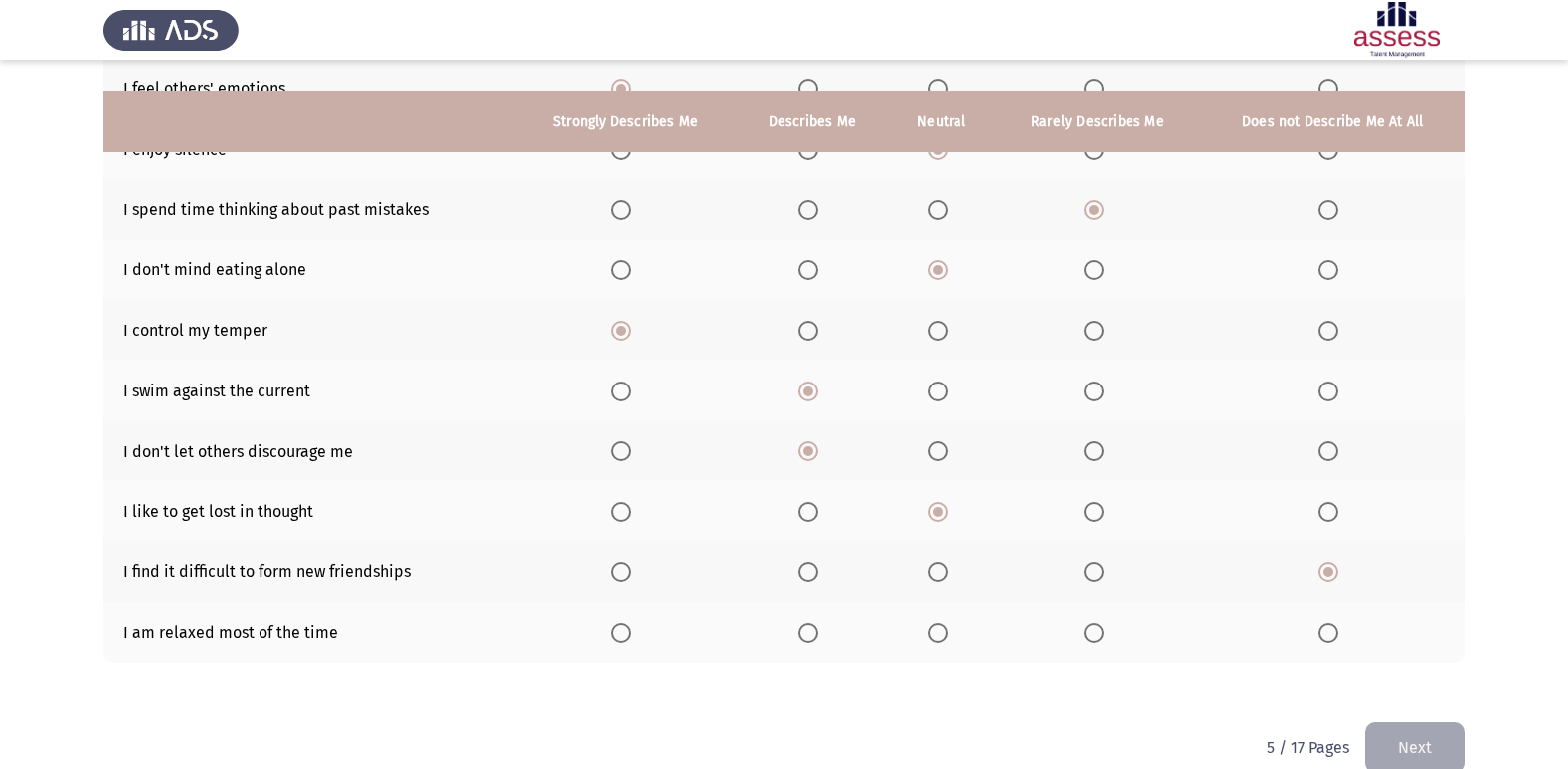
scroll to position [290, 0]
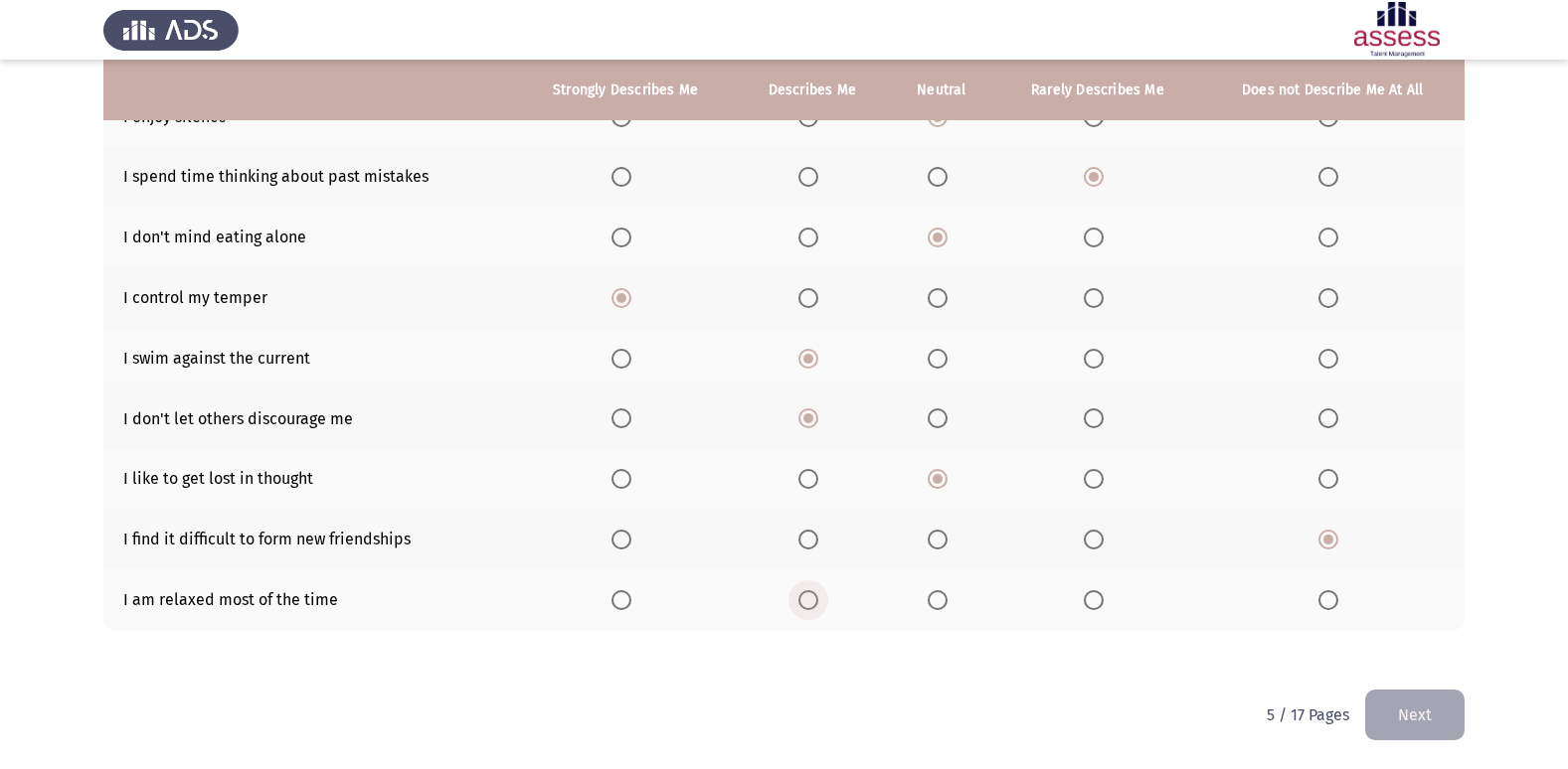
click at [811, 597] on span "Select an option" at bounding box center [808, 601] width 20 height 20
click at [811, 597] on input "Select an option" at bounding box center [808, 601] width 20 height 20
click at [1407, 730] on button "Next" at bounding box center [1415, 714] width 99 height 51
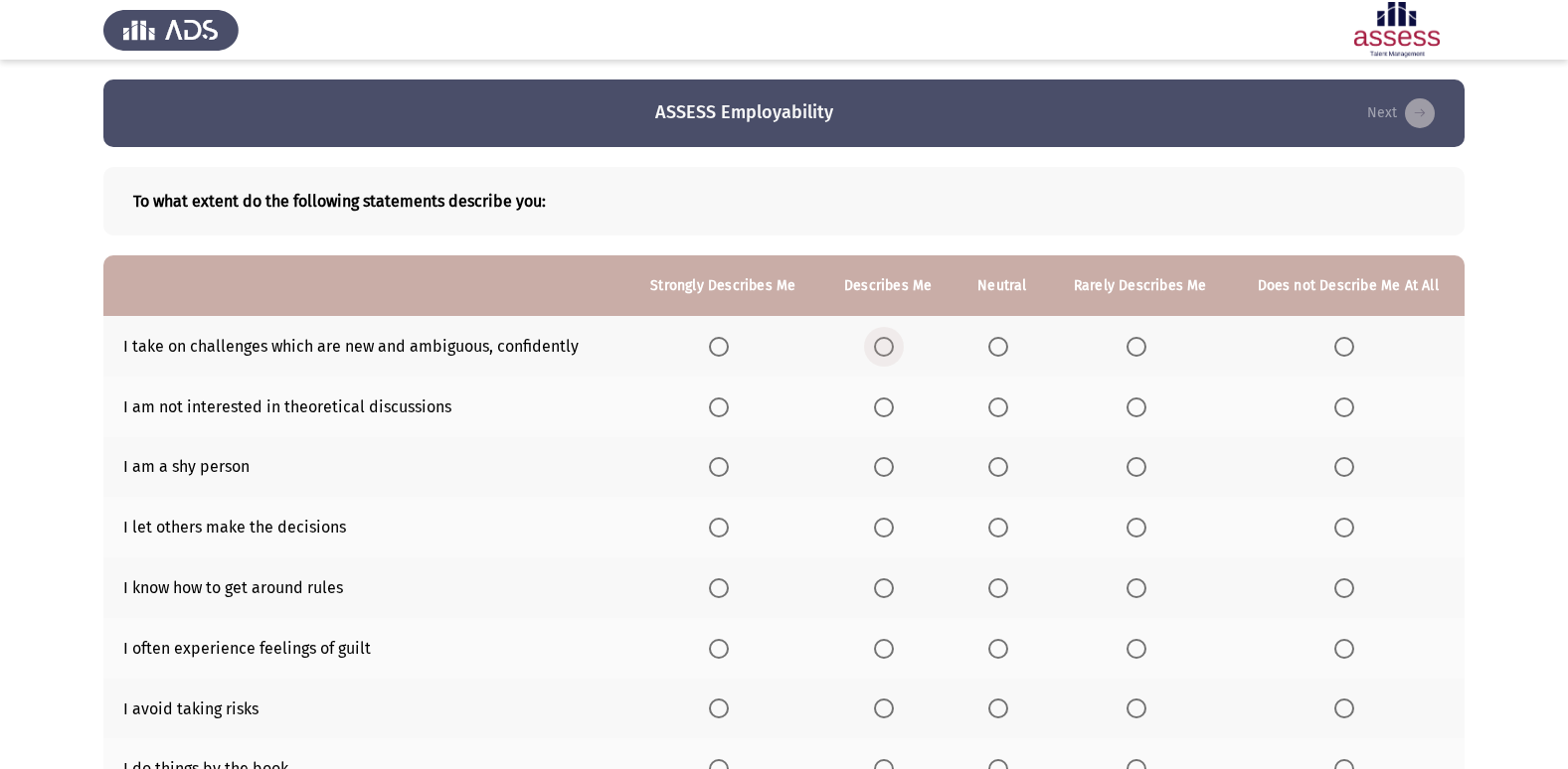
click at [893, 351] on span "Select an option" at bounding box center [883, 347] width 20 height 20
click at [893, 351] on input "Select an option" at bounding box center [883, 347] width 20 height 20
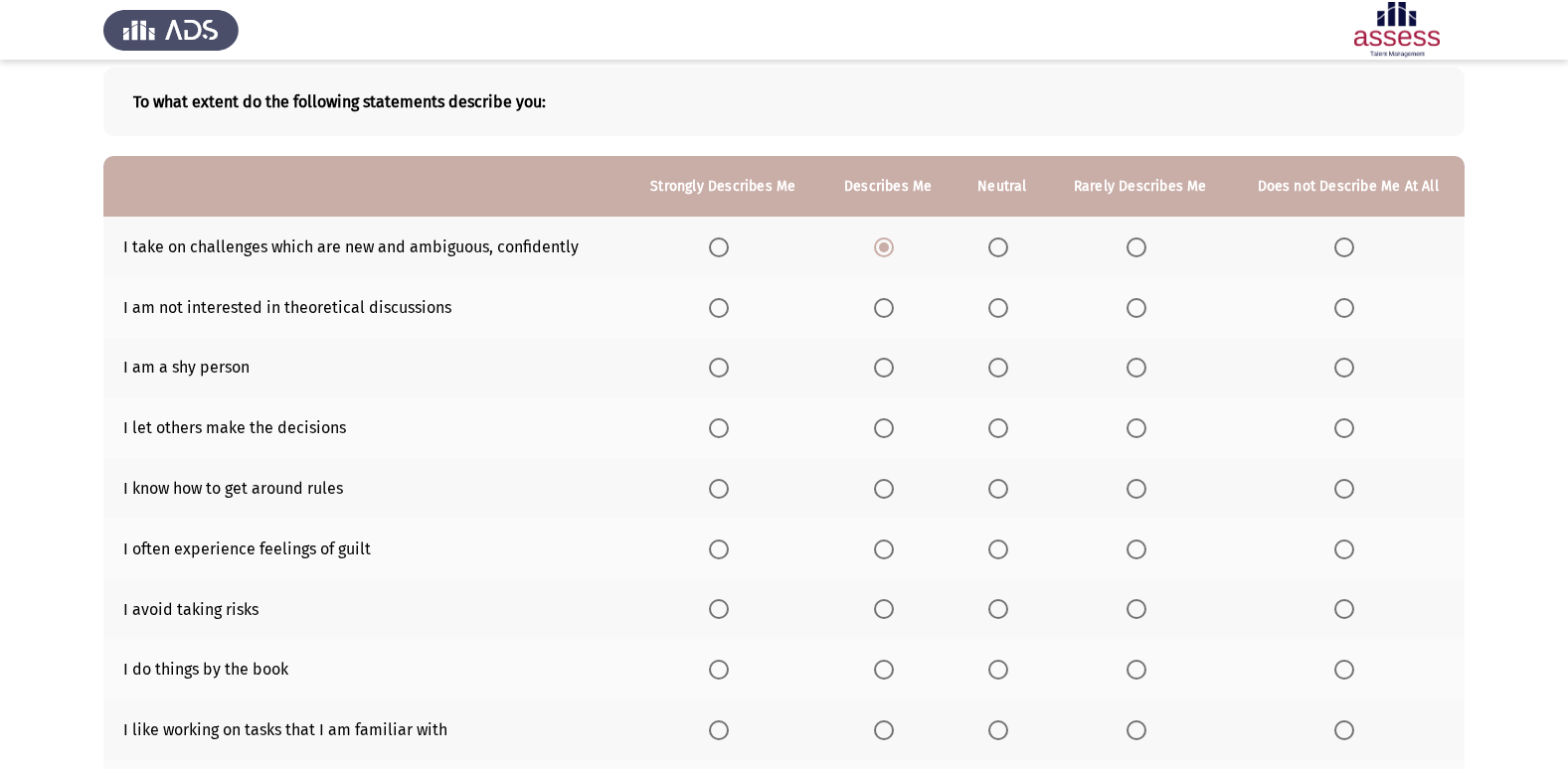
click at [1136, 308] on span "Select an option" at bounding box center [1136, 308] width 0 height 0
click at [1136, 308] on input "Select an option" at bounding box center [1136, 308] width 20 height 20
click at [1132, 369] on span "Select an option" at bounding box center [1136, 368] width 20 height 20
click at [1132, 369] on input "Select an option" at bounding box center [1136, 368] width 20 height 20
click at [1138, 426] on span "Select an option" at bounding box center [1136, 429] width 20 height 20
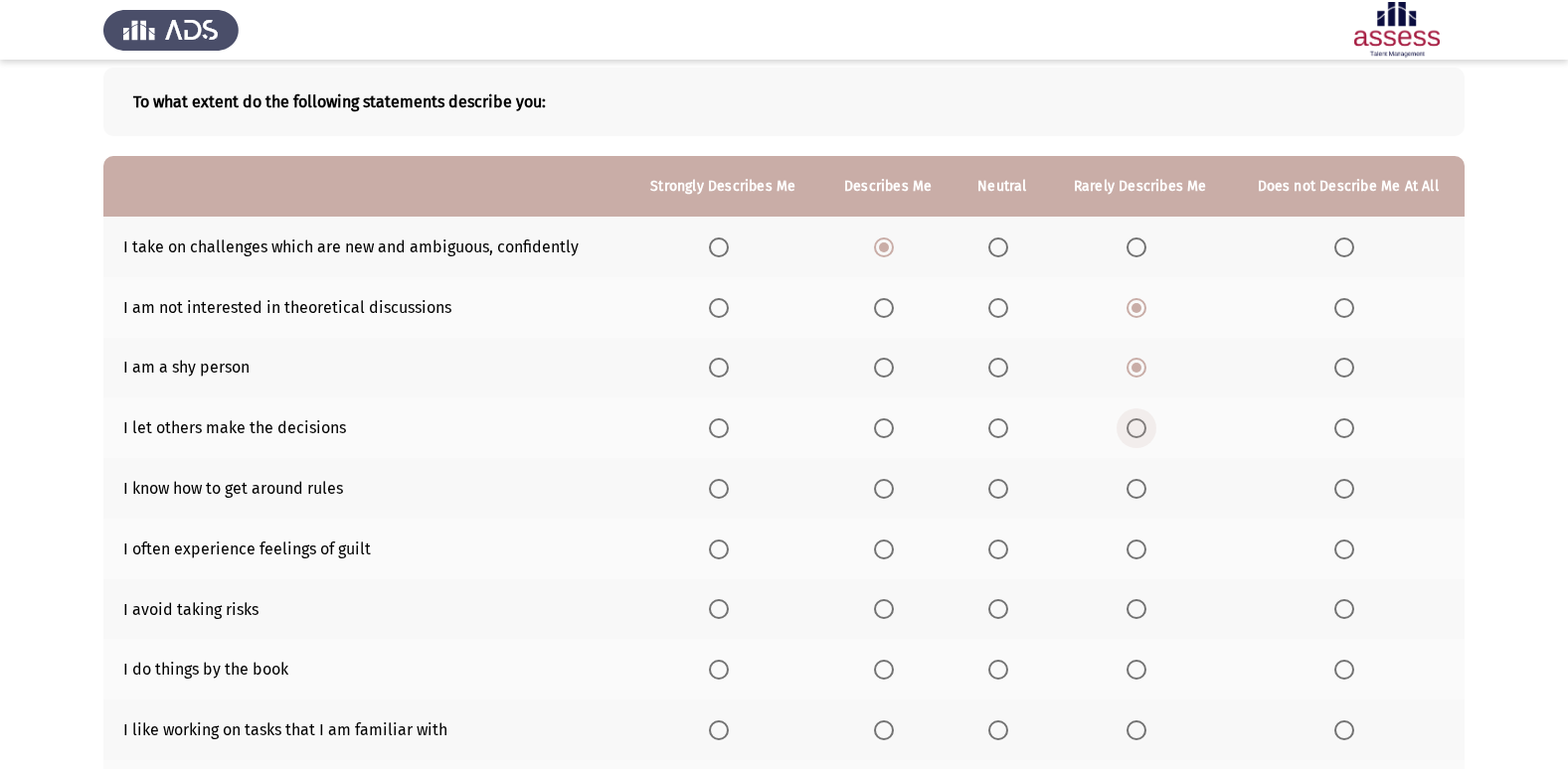
click at [1138, 426] on input "Select an option" at bounding box center [1136, 429] width 20 height 20
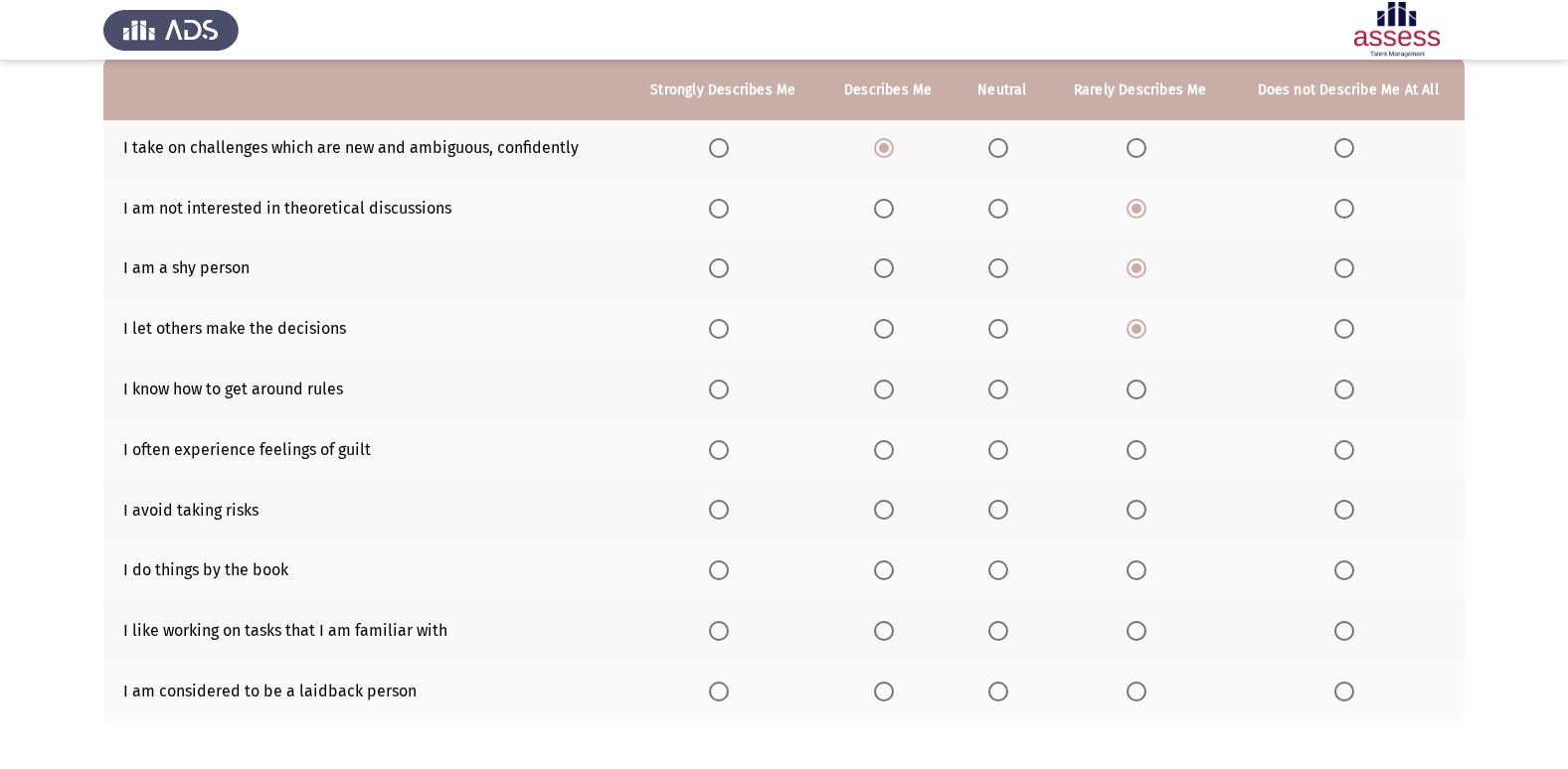
click at [1141, 389] on span "Select an option" at bounding box center [1136, 390] width 20 height 20
click at [1141, 389] on input "Select an option" at bounding box center [1136, 390] width 20 height 20
click at [997, 444] on span "Select an option" at bounding box center [998, 451] width 20 height 20
click at [997, 444] on input "Select an option" at bounding box center [998, 451] width 20 height 20
click at [1137, 519] on span "Select an option" at bounding box center [1136, 510] width 20 height 20
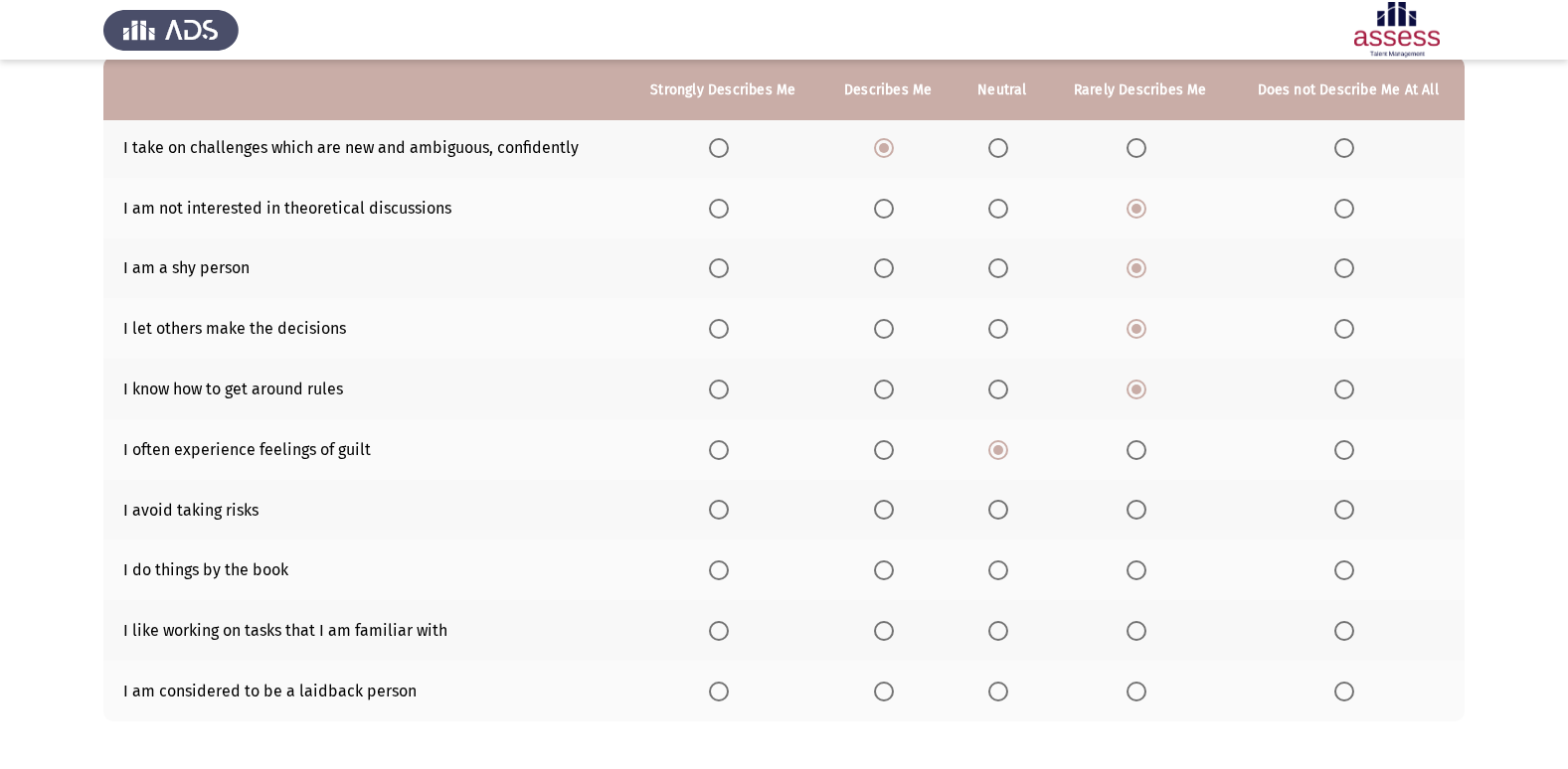
click at [1137, 519] on input "Select an option" at bounding box center [1136, 510] width 20 height 20
click at [1002, 570] on span "Select an option" at bounding box center [998, 571] width 20 height 20
click at [1002, 570] on input "Select an option" at bounding box center [998, 571] width 20 height 20
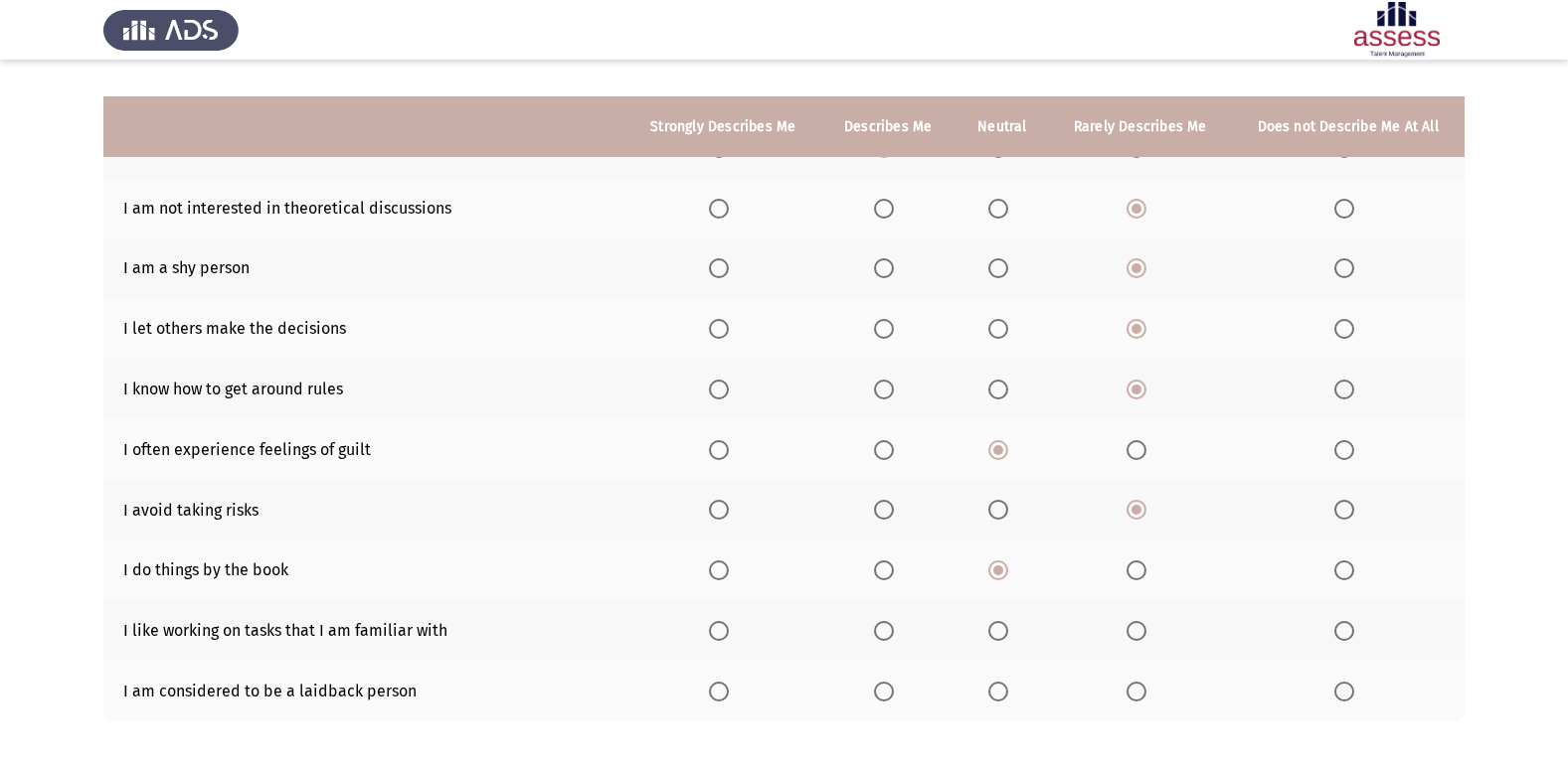
scroll to position [290, 0]
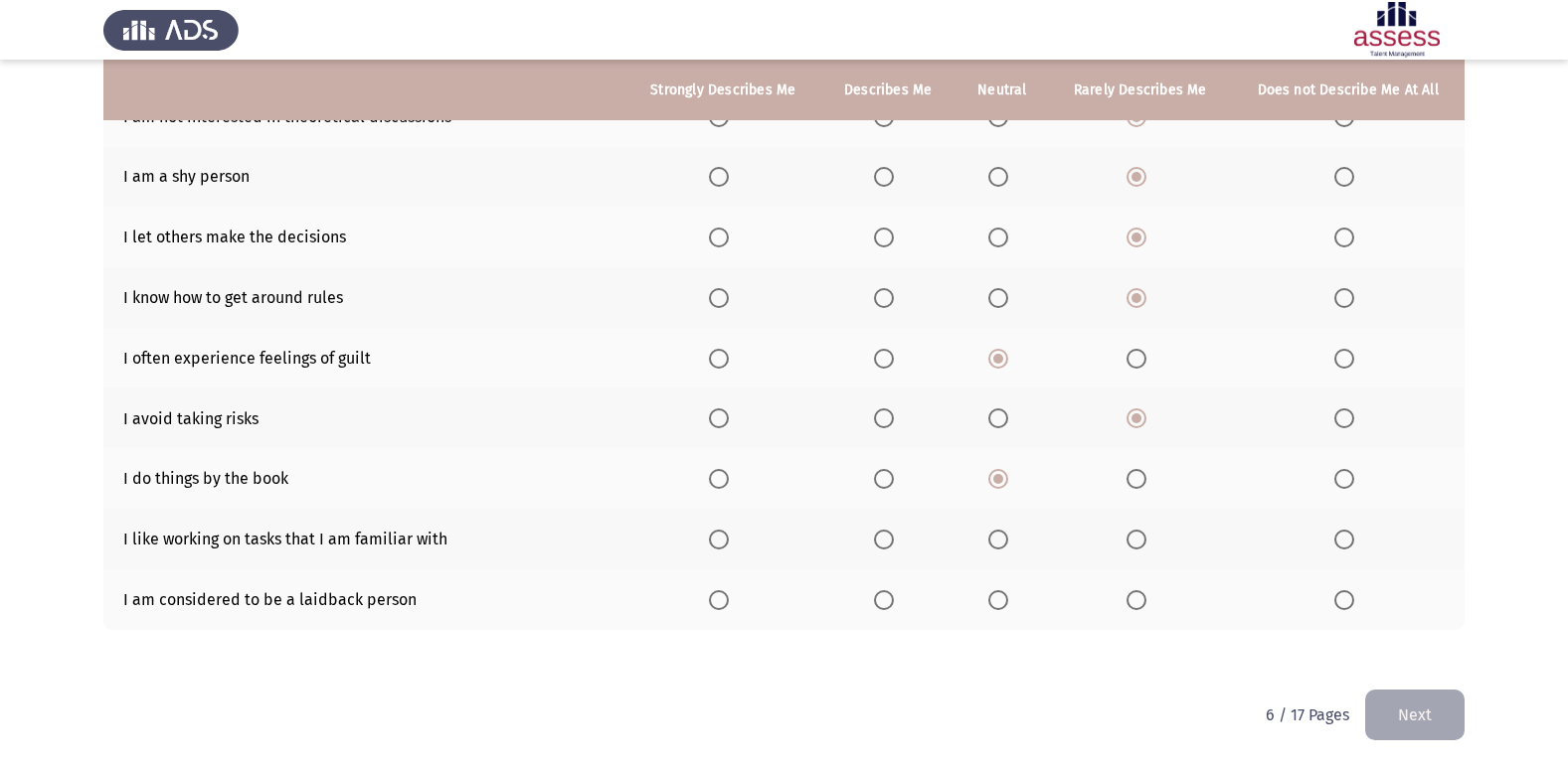
click at [1008, 593] on span "Select an option" at bounding box center [998, 601] width 20 height 20
click at [1008, 593] on input "Select an option" at bounding box center [998, 601] width 20 height 20
click at [998, 538] on span "Select an option" at bounding box center [998, 540] width 20 height 20
click at [998, 538] on input "Select an option" at bounding box center [998, 540] width 20 height 20
click at [1415, 719] on button "Next" at bounding box center [1415, 714] width 99 height 51
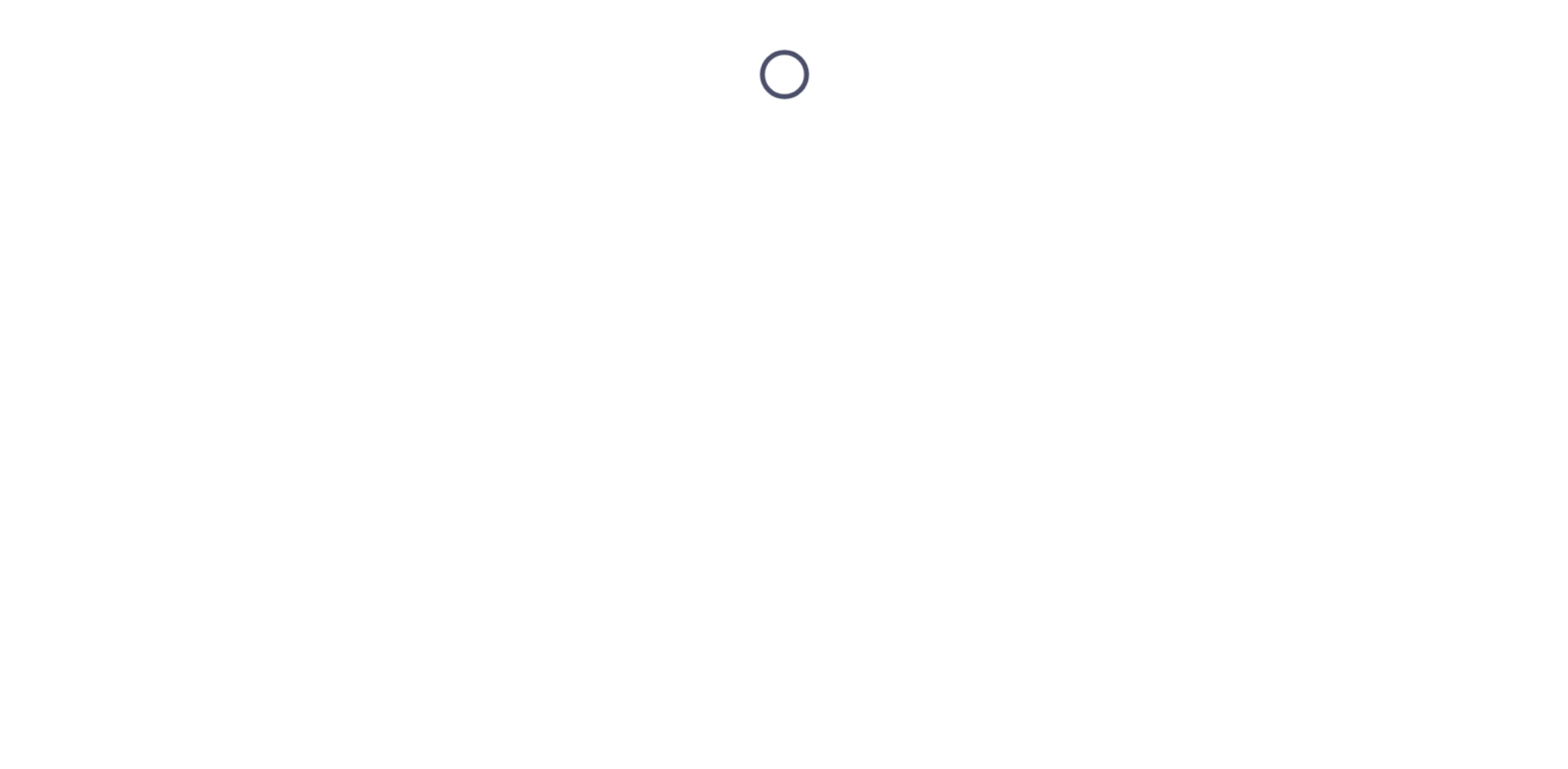
scroll to position [0, 0]
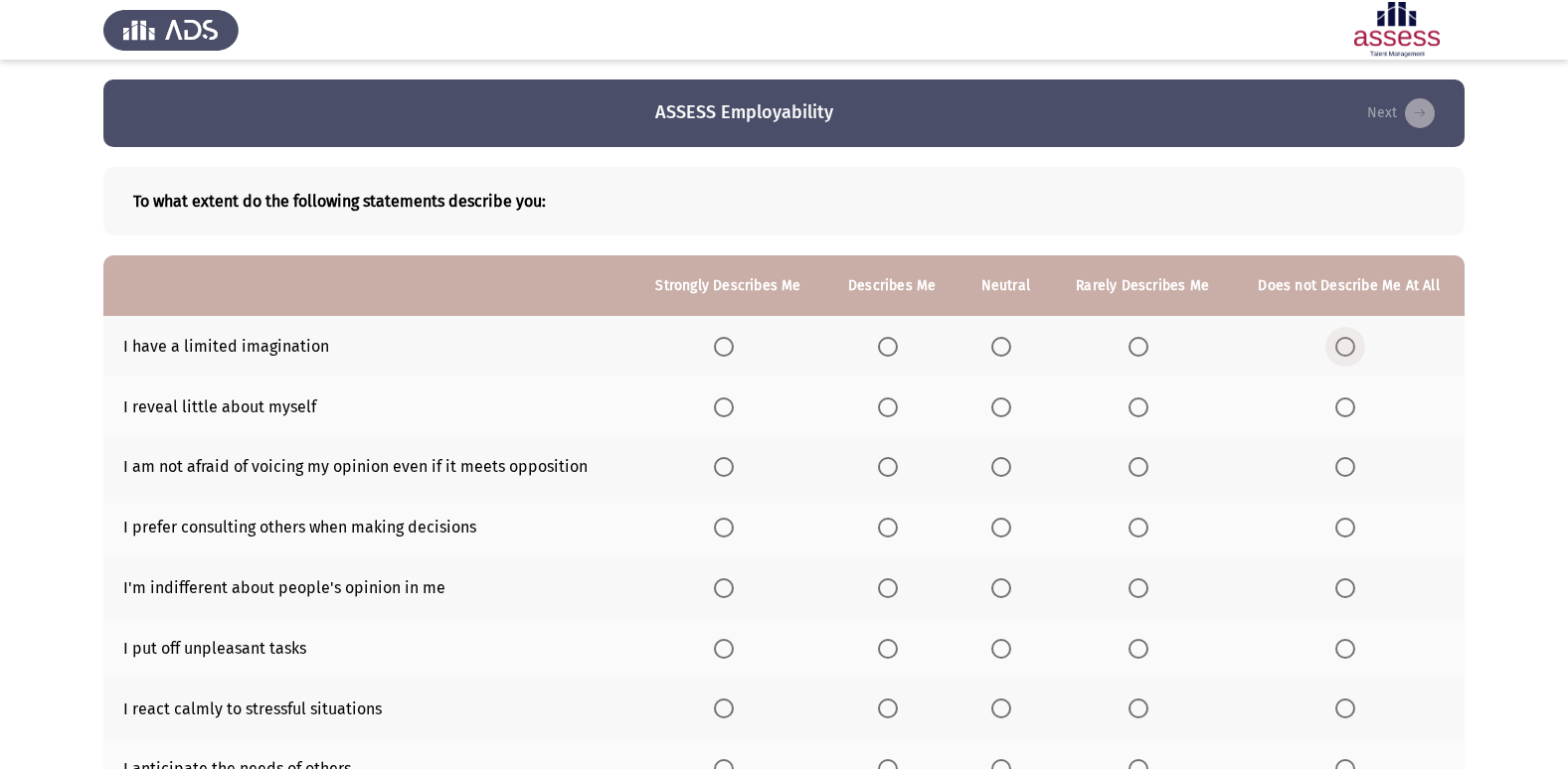
click at [1348, 340] on span "Select an option" at bounding box center [1345, 347] width 20 height 20
click at [1348, 340] on input "Select an option" at bounding box center [1345, 347] width 20 height 20
click at [1005, 410] on span "Select an option" at bounding box center [1001, 408] width 20 height 20
click at [1005, 410] on input "Select an option" at bounding box center [1001, 408] width 20 height 20
click at [884, 465] on span "Select an option" at bounding box center [887, 468] width 20 height 20
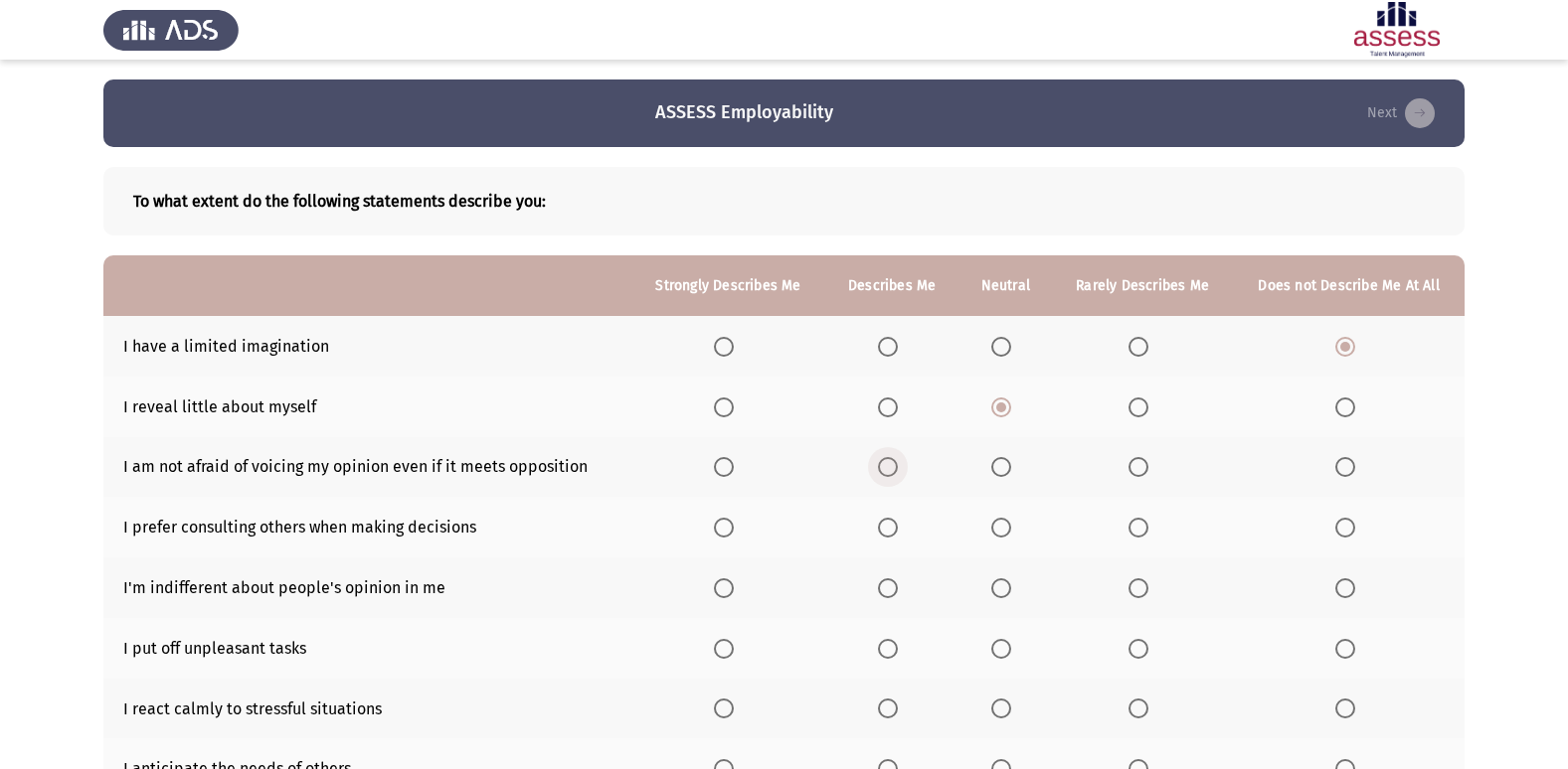
click at [884, 465] on input "Select an option" at bounding box center [887, 468] width 20 height 20
click at [894, 527] on span "Select an option" at bounding box center [887, 528] width 20 height 20
click at [894, 527] on input "Select an option" at bounding box center [887, 528] width 20 height 20
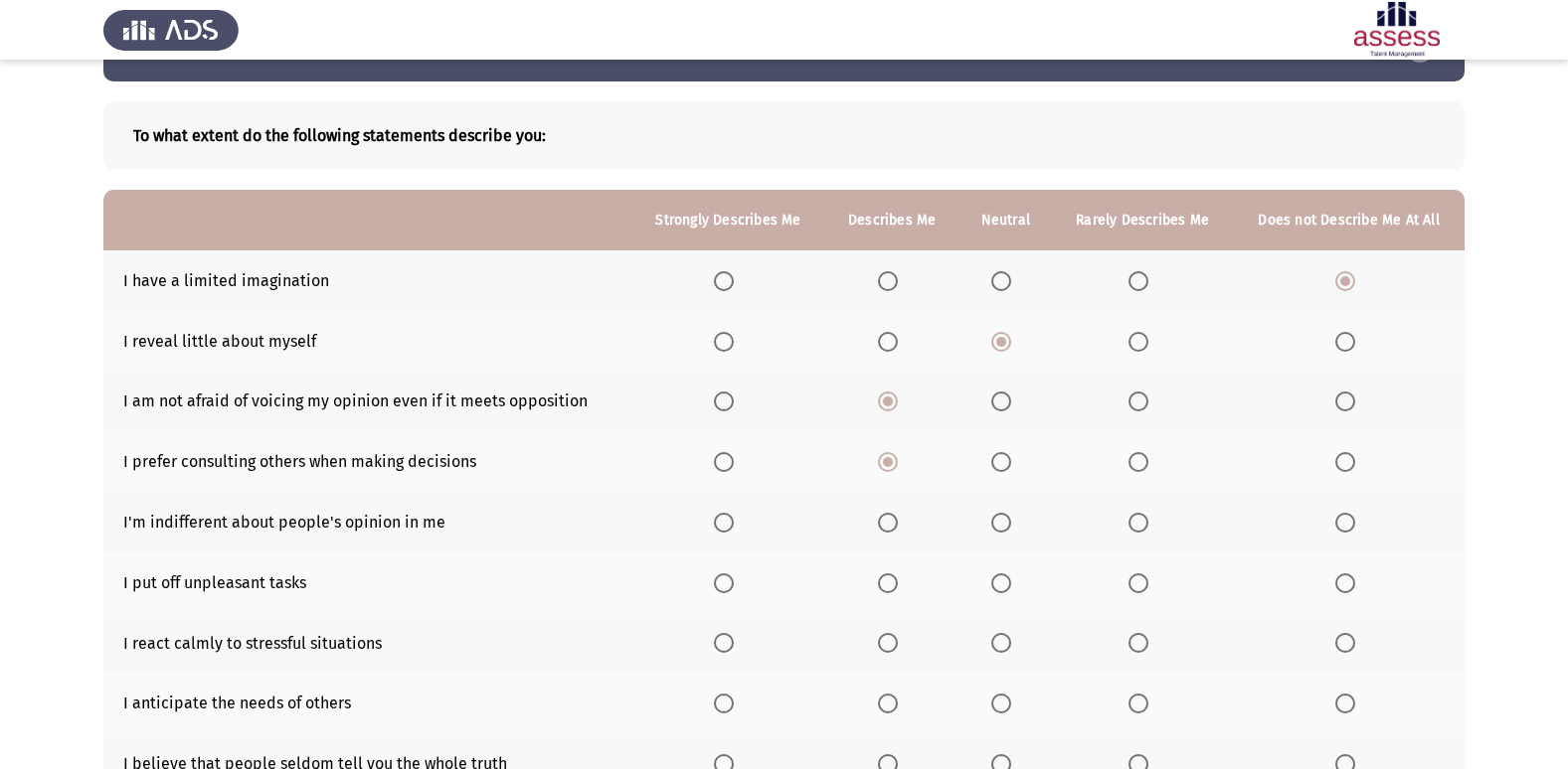
scroll to position [99, 0]
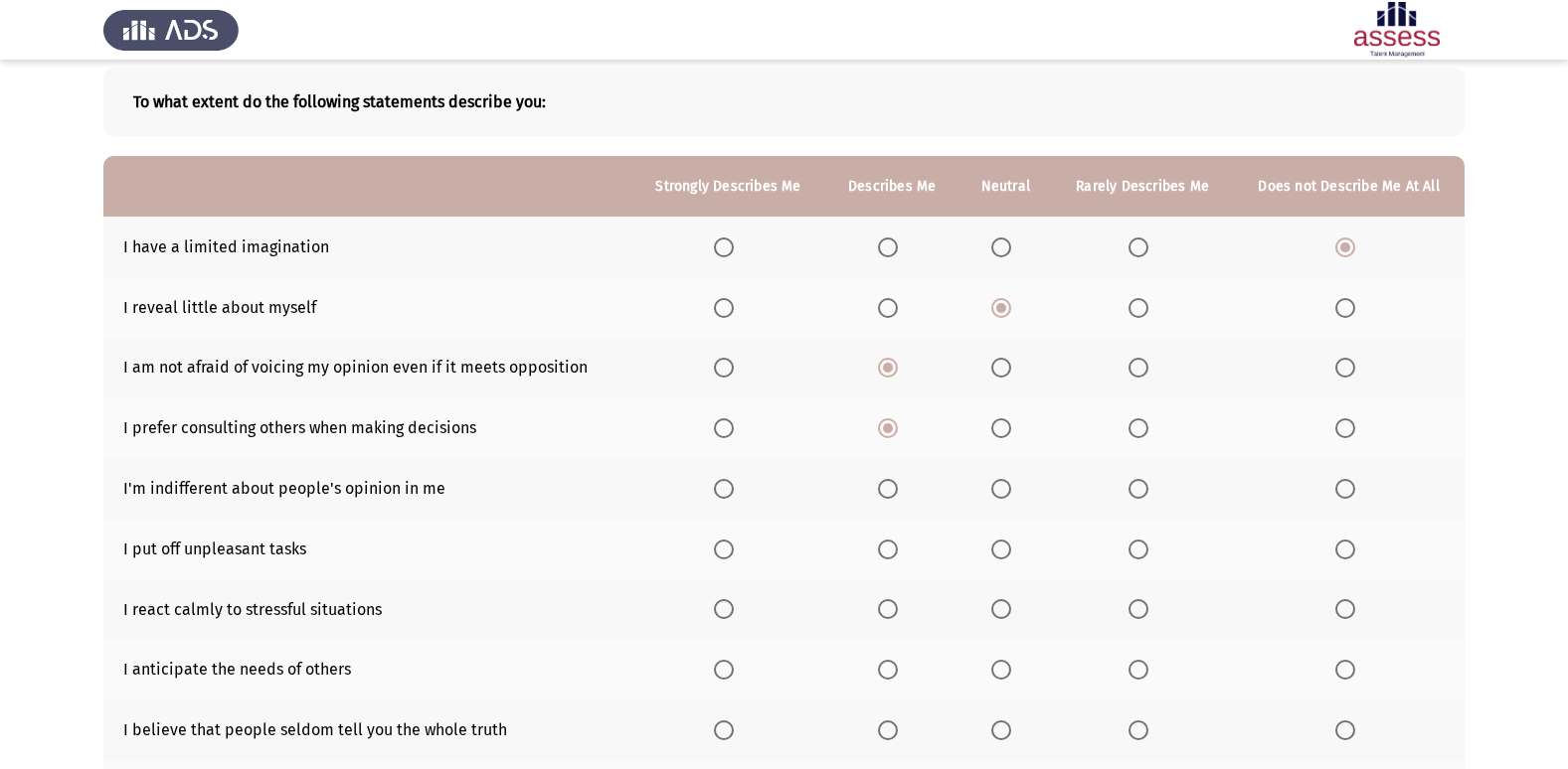
click at [1004, 483] on span "Select an option" at bounding box center [1001, 489] width 20 height 20
click at [1004, 483] on input "Select an option" at bounding box center [1001, 489] width 20 height 20
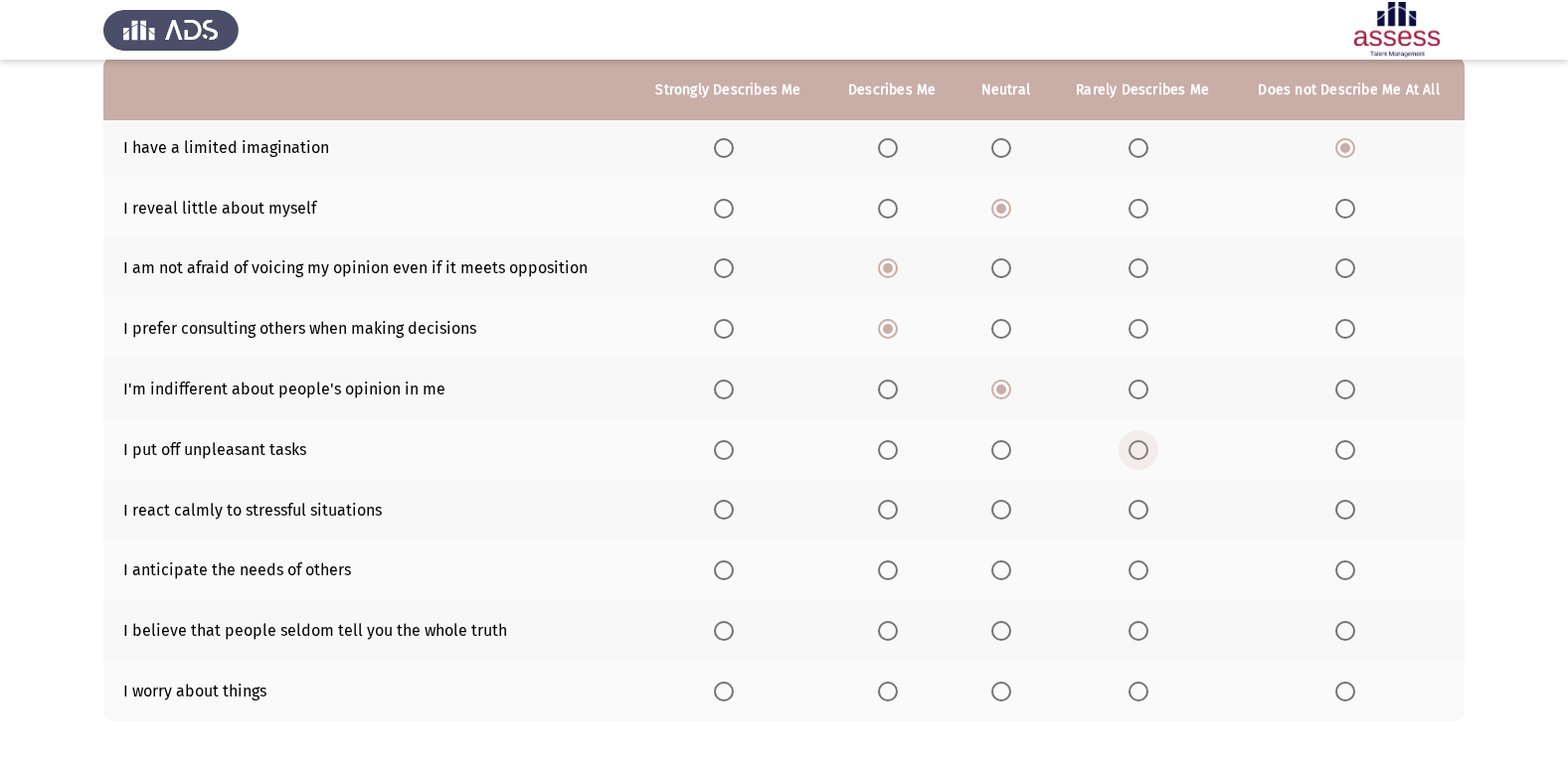
click at [1141, 451] on span "Select an option" at bounding box center [1138, 451] width 20 height 20
click at [1141, 451] on input "Select an option" at bounding box center [1138, 451] width 20 height 20
click at [1347, 445] on span "Select an option" at bounding box center [1345, 451] width 20 height 20
click at [1347, 445] on input "Select an option" at bounding box center [1345, 451] width 20 height 20
click at [890, 504] on span "Select an option" at bounding box center [887, 510] width 20 height 20
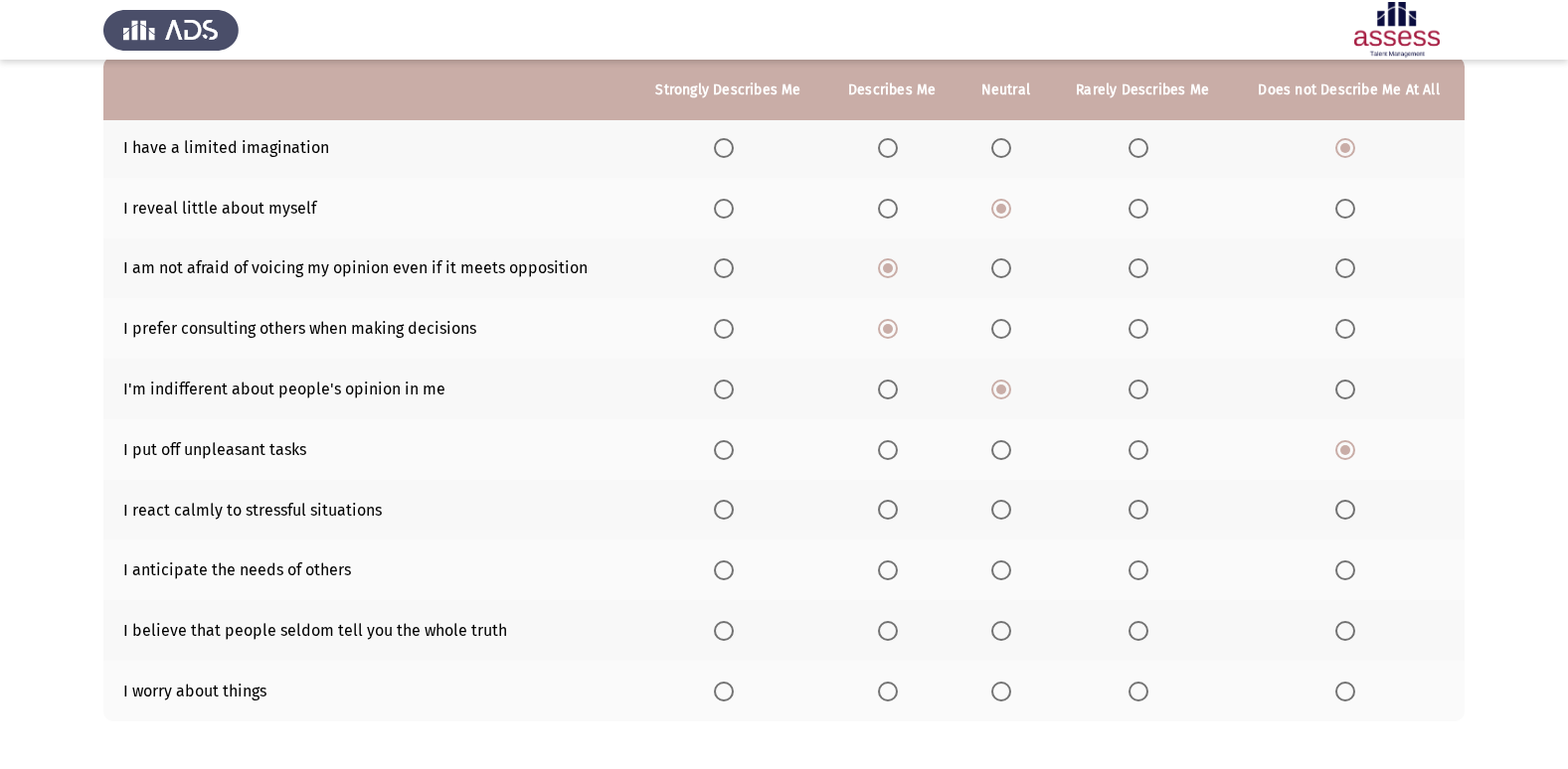
click at [890, 504] on input "Select an option" at bounding box center [887, 510] width 20 height 20
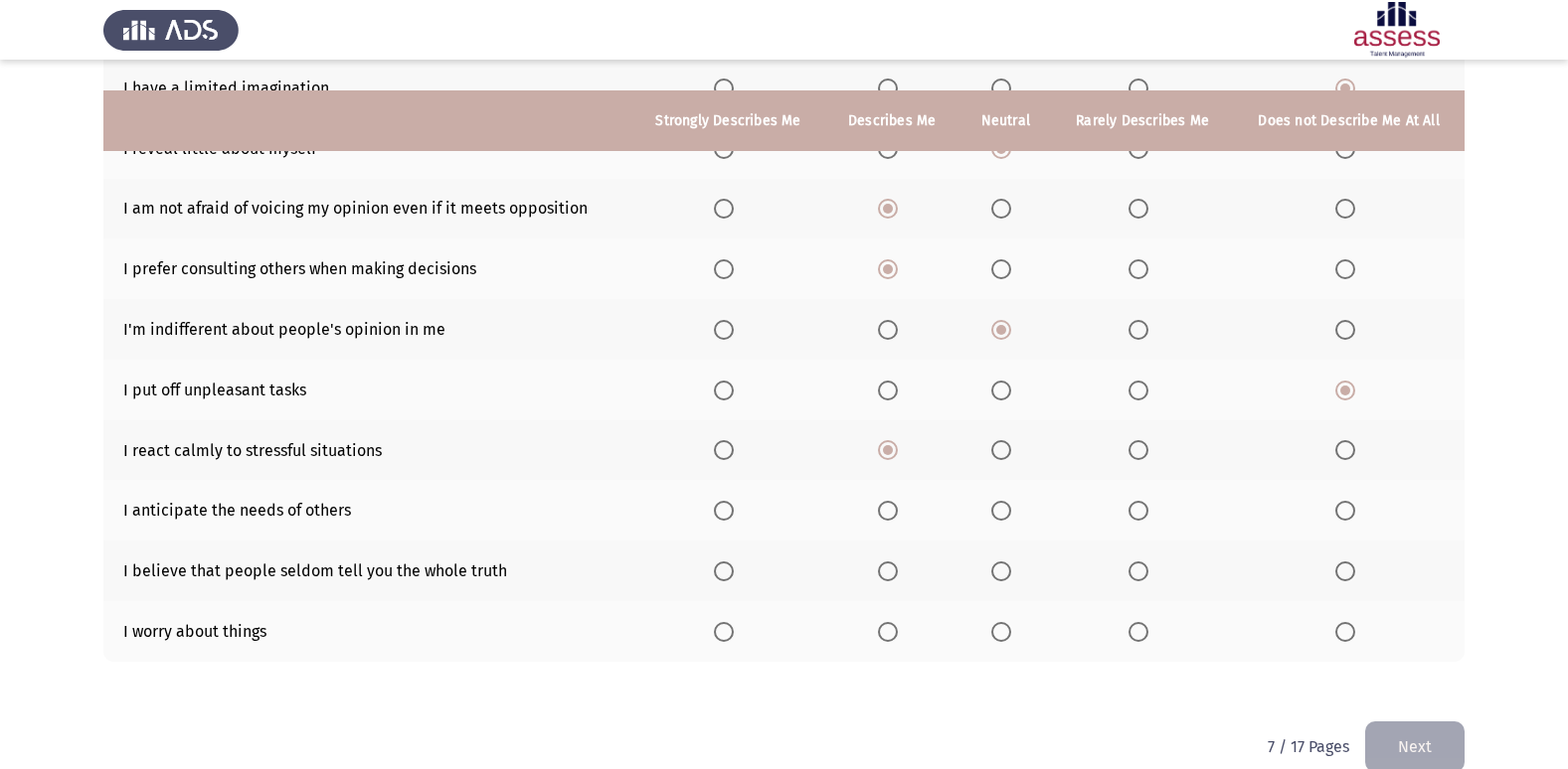
scroll to position [290, 0]
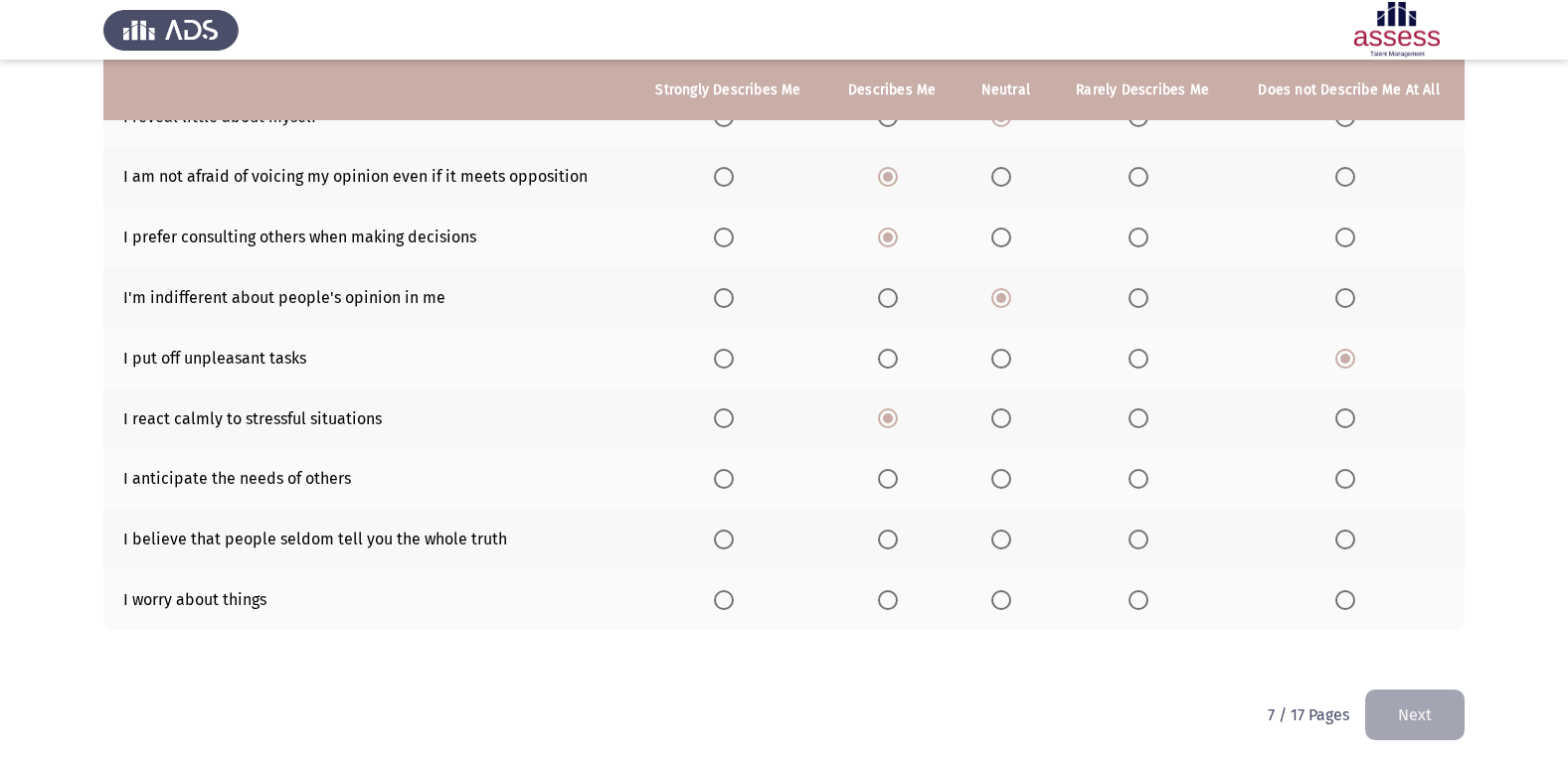
click at [881, 481] on span "Select an option" at bounding box center [887, 480] width 20 height 20
click at [881, 481] on input "Select an option" at bounding box center [887, 480] width 20 height 20
click at [1007, 542] on span "Select an option" at bounding box center [1001, 540] width 20 height 20
click at [1007, 542] on input "Select an option" at bounding box center [1001, 540] width 20 height 20
click at [994, 603] on span "Select an option" at bounding box center [1001, 601] width 20 height 20
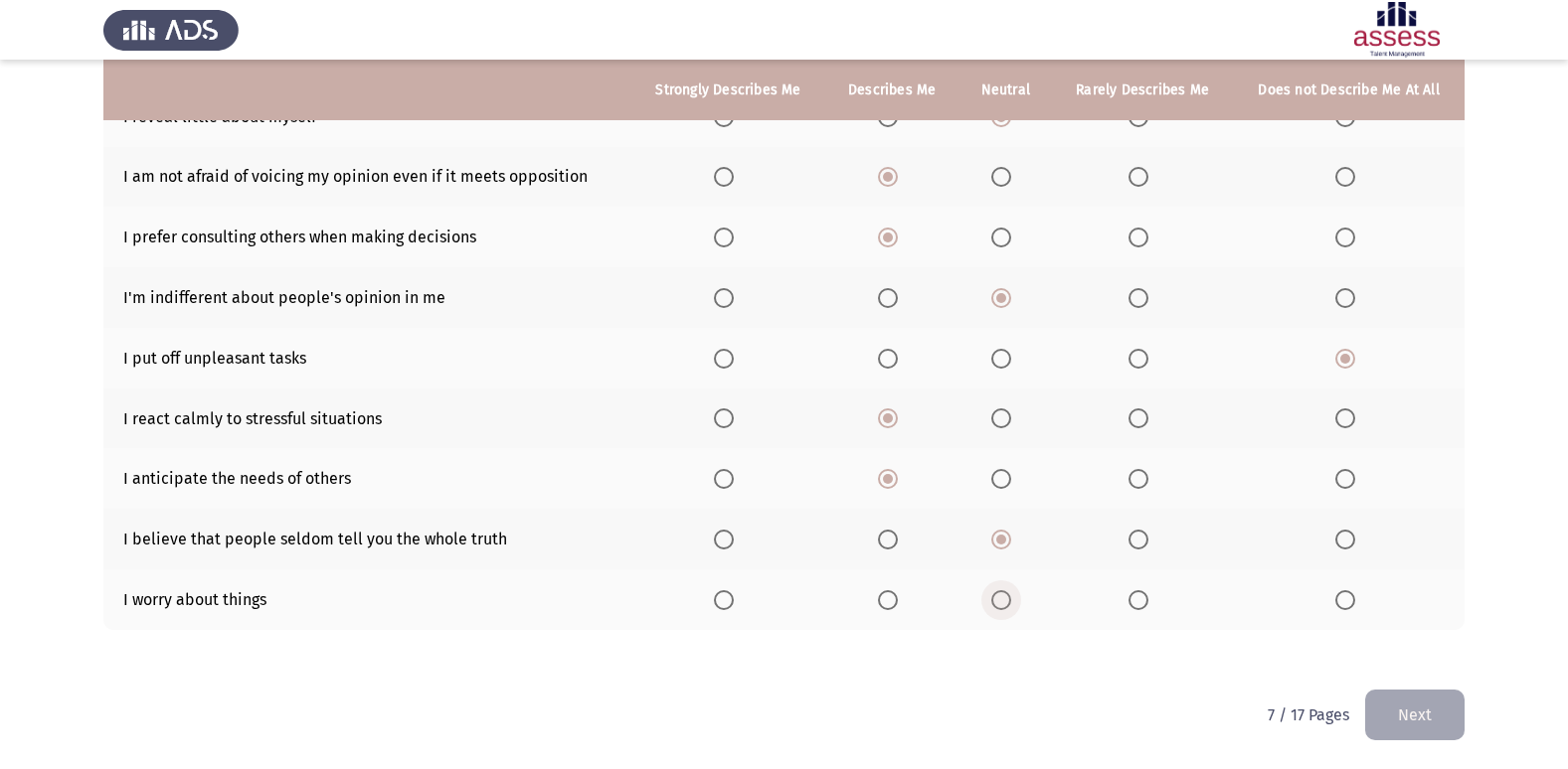
click at [994, 603] on input "Select an option" at bounding box center [1001, 601] width 20 height 20
click at [1439, 710] on button "Next" at bounding box center [1415, 714] width 99 height 51
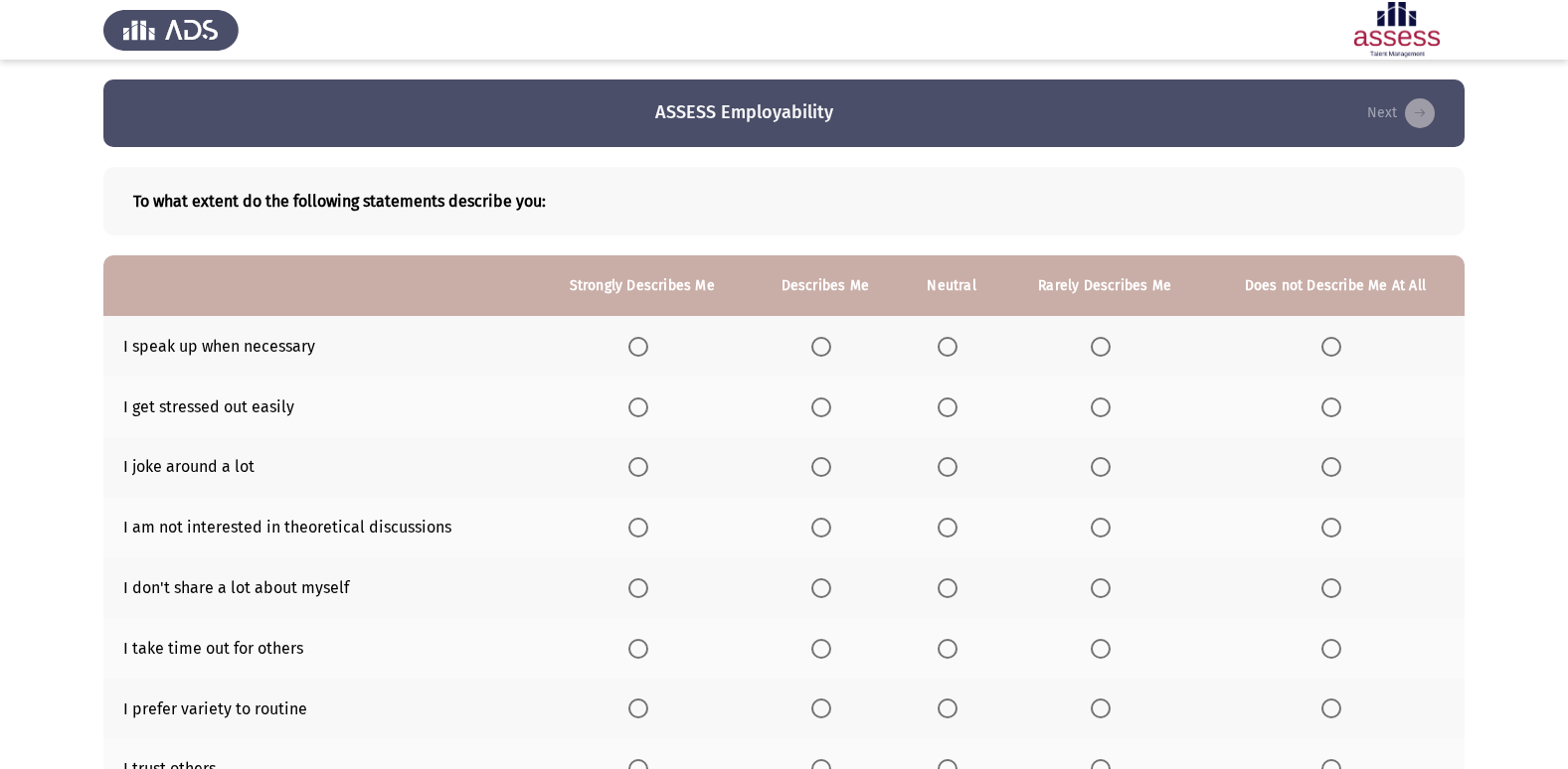
scroll to position [99, 0]
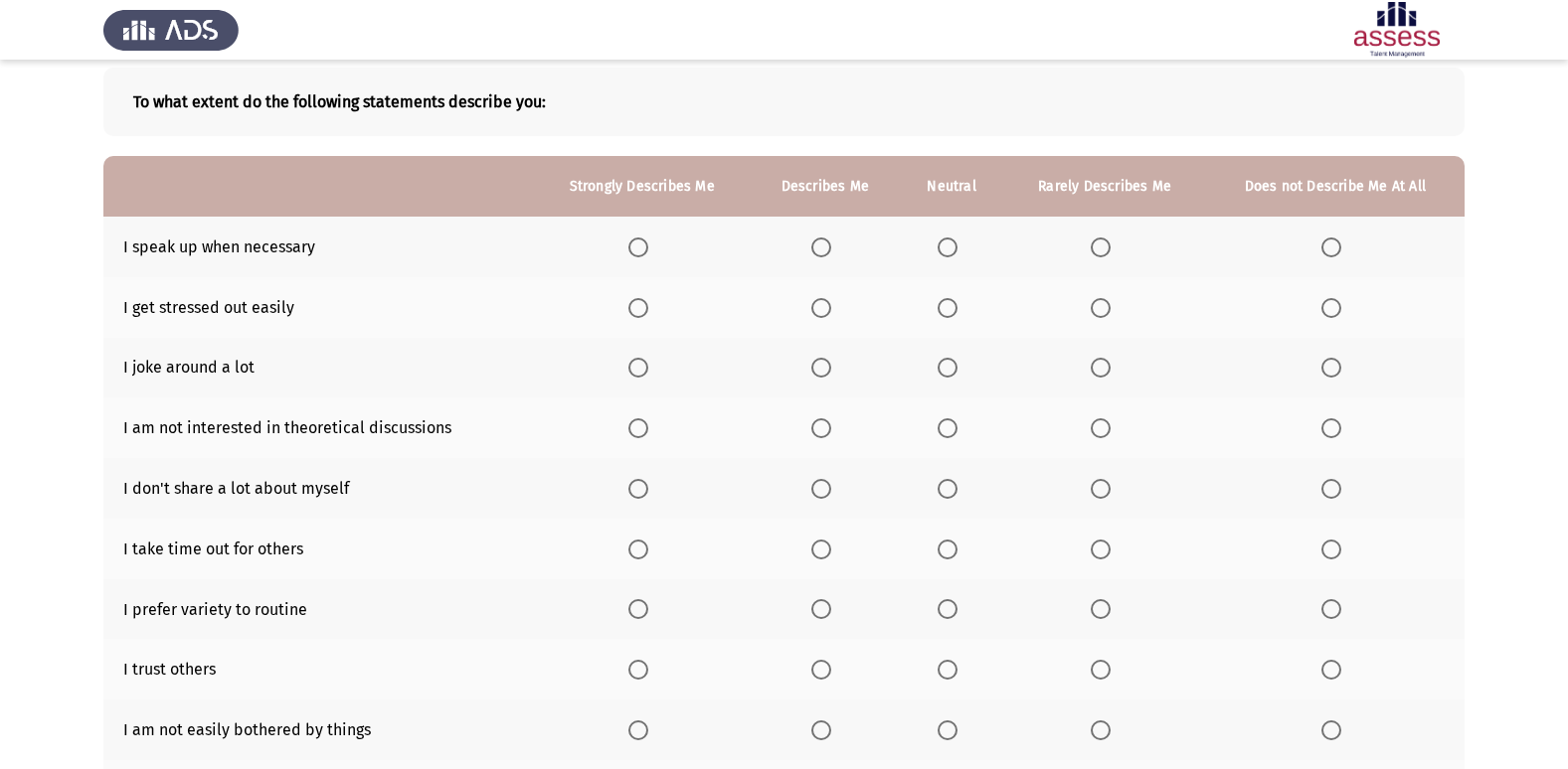
click at [1101, 309] on span "Select an option" at bounding box center [1100, 308] width 20 height 20
click at [1101, 309] on input "Select an option" at bounding box center [1100, 308] width 20 height 20
click at [825, 248] on span "Select an option" at bounding box center [821, 248] width 20 height 20
click at [825, 248] on input "Select an option" at bounding box center [821, 248] width 20 height 20
click at [642, 363] on span "Select an option" at bounding box center [639, 368] width 20 height 20
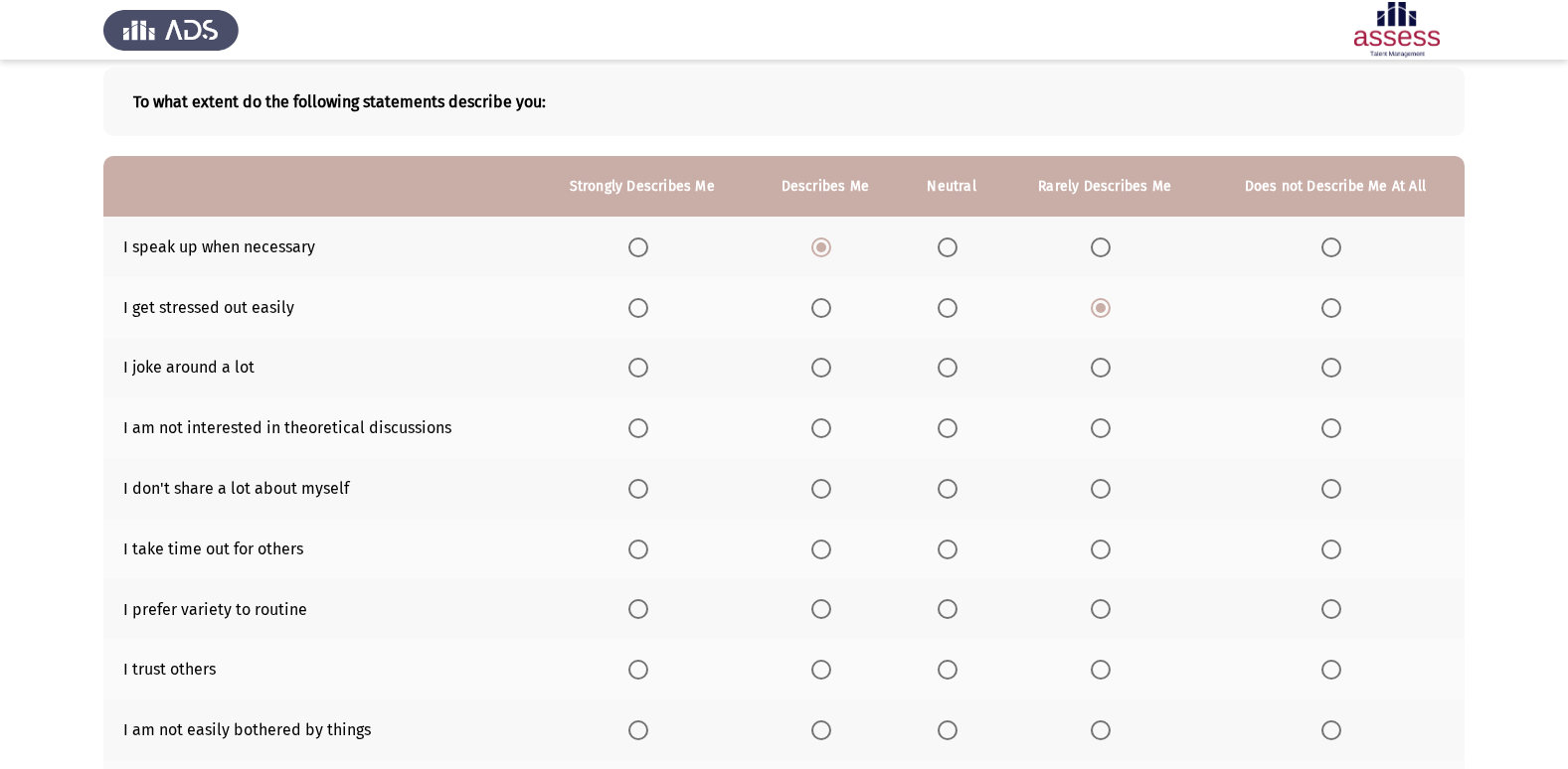
click at [642, 363] on input "Select an option" at bounding box center [639, 368] width 20 height 20
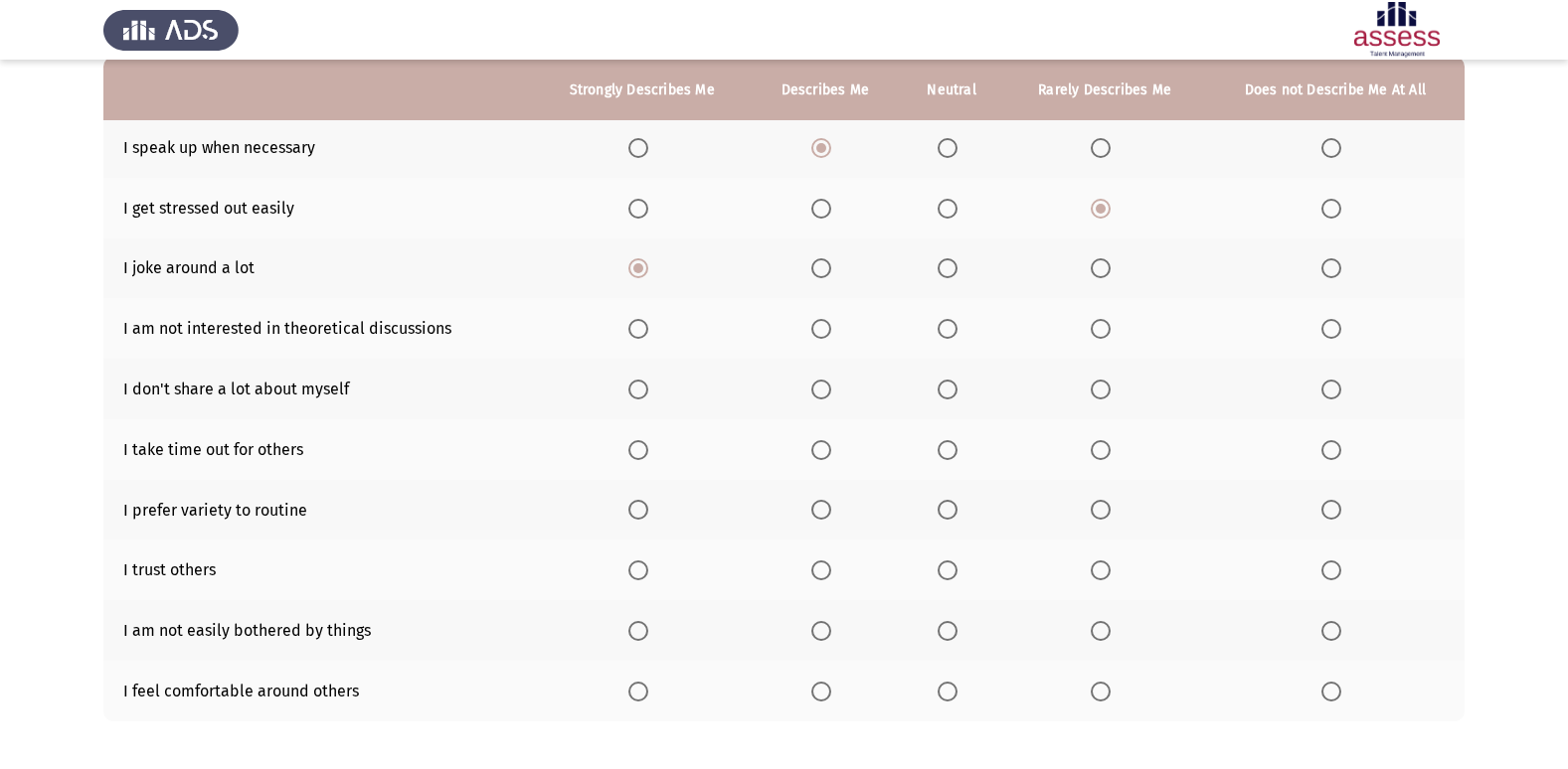
click at [813, 263] on span "Select an option" at bounding box center [821, 269] width 20 height 20
click at [813, 263] on input "Select an option" at bounding box center [821, 269] width 20 height 20
click at [946, 331] on span "Select an option" at bounding box center [947, 329] width 20 height 20
click at [946, 331] on input "Select an option" at bounding box center [947, 329] width 20 height 20
click at [947, 396] on span "Select an option" at bounding box center [947, 390] width 20 height 20
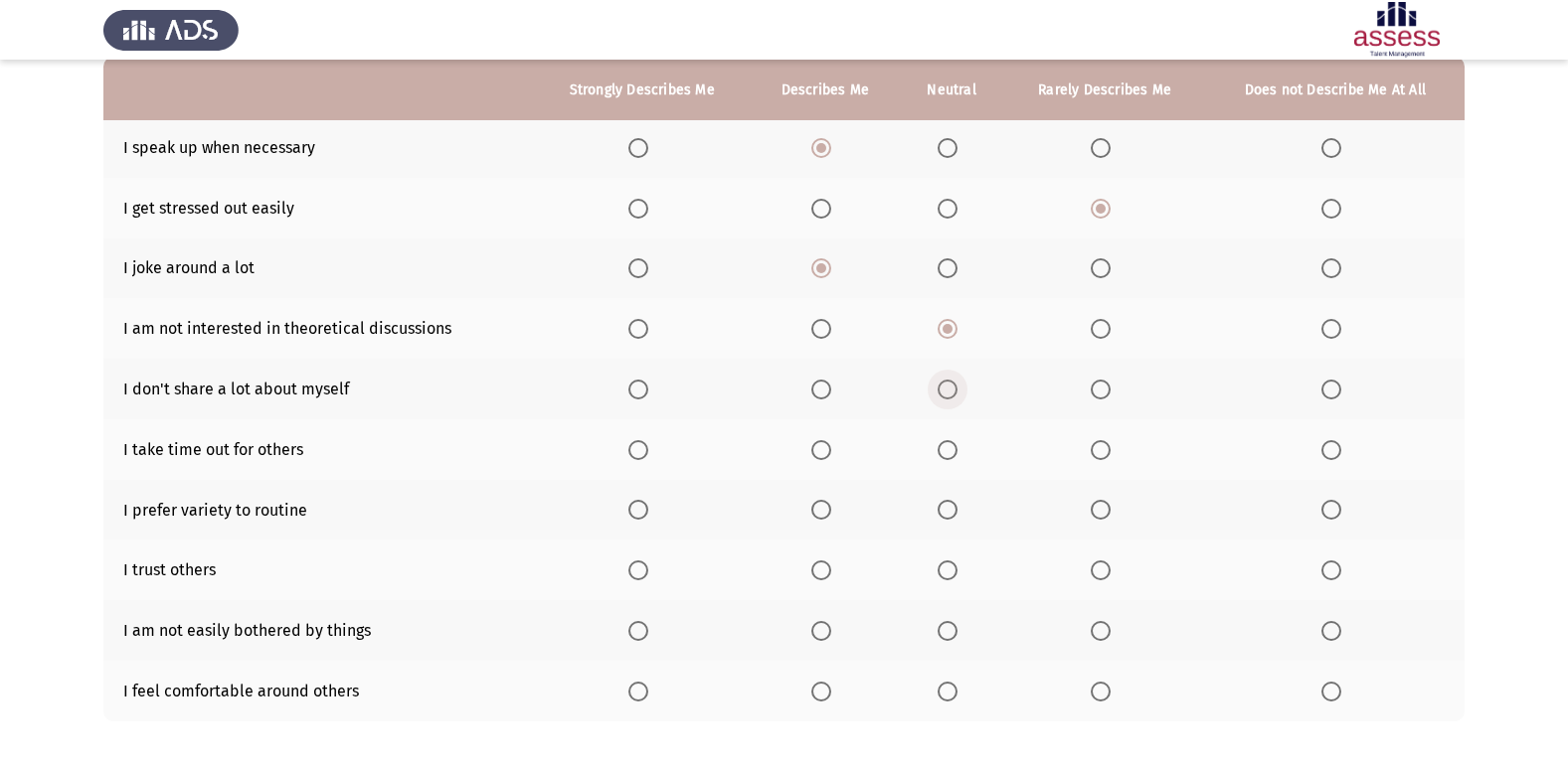
click at [947, 396] on input "Select an option" at bounding box center [947, 390] width 20 height 20
click at [812, 456] on span "Select an option" at bounding box center [821, 451] width 20 height 20
click at [812, 456] on input "Select an option" at bounding box center [821, 451] width 20 height 20
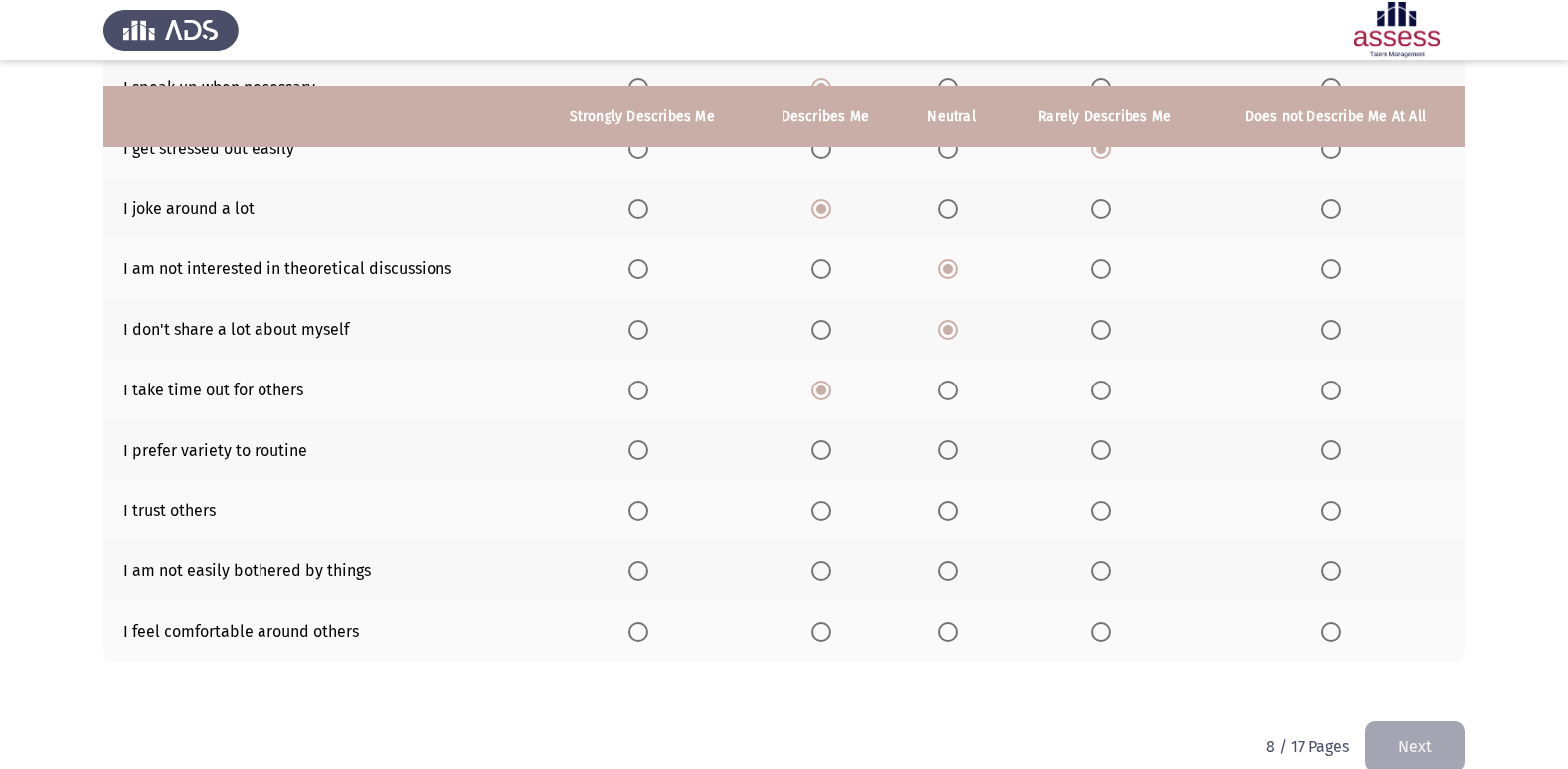
scroll to position [290, 0]
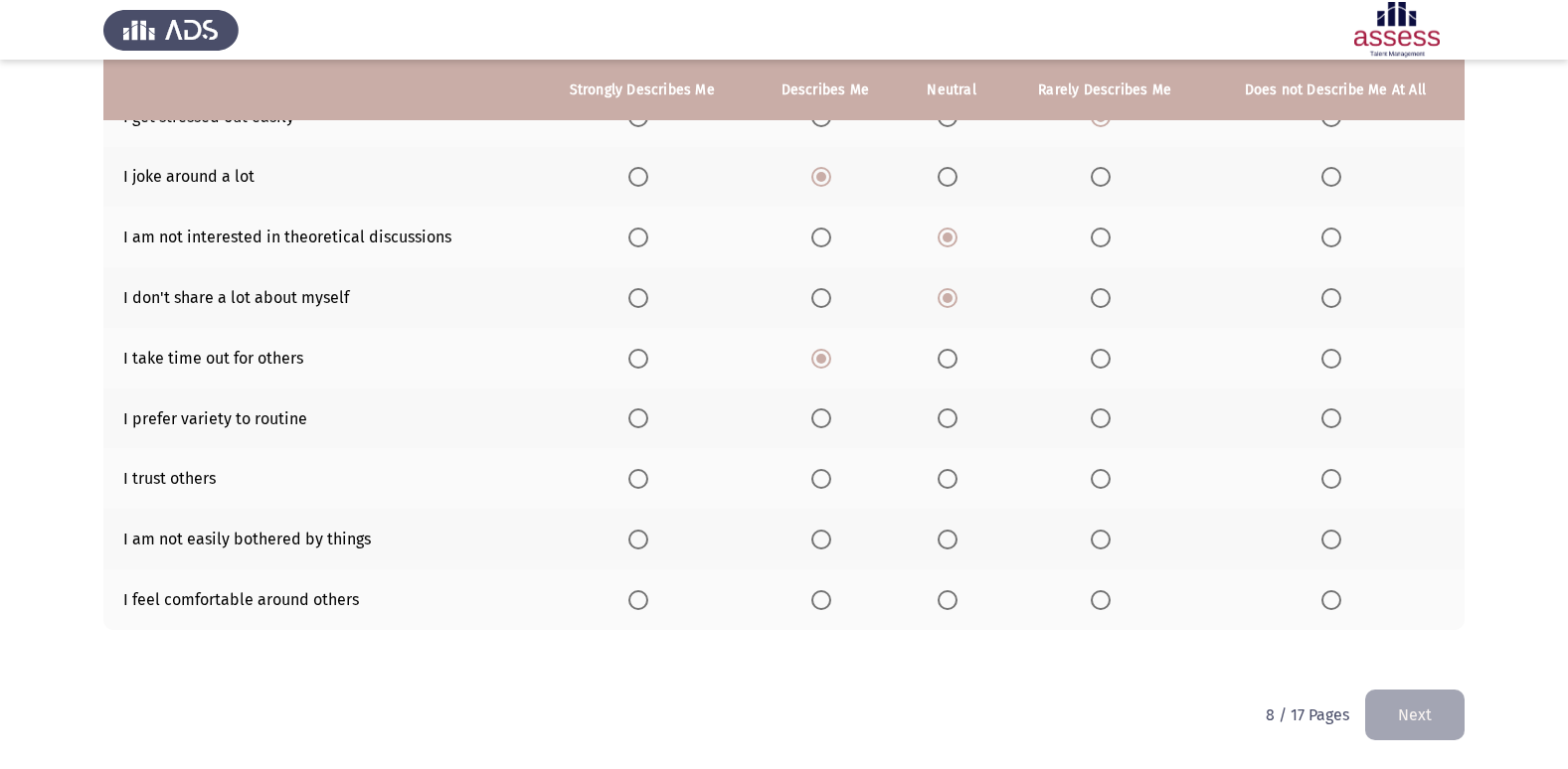
click at [944, 423] on span "Select an option" at bounding box center [947, 419] width 20 height 20
click at [944, 423] on input "Select an option" at bounding box center [947, 419] width 20 height 20
click at [946, 479] on span "Select an option" at bounding box center [947, 480] width 20 height 20
click at [946, 479] on input "Select an option" at bounding box center [947, 480] width 20 height 20
click at [819, 536] on span "Select an option" at bounding box center [821, 540] width 20 height 20
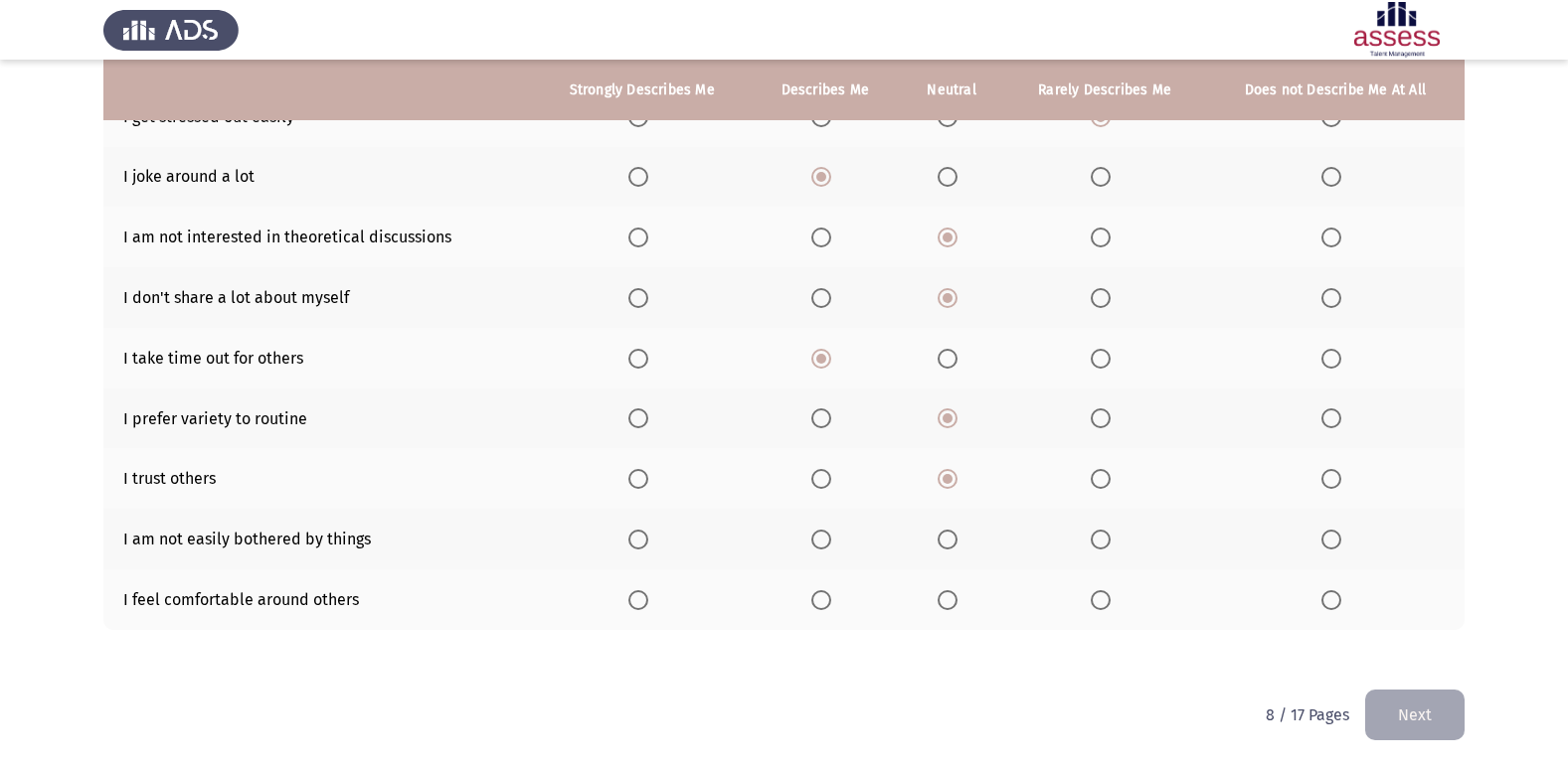
click at [819, 536] on input "Select an option" at bounding box center [821, 540] width 20 height 20
click at [821, 601] on span "Select an option" at bounding box center [821, 601] width 0 height 0
click at [822, 601] on input "Select an option" at bounding box center [821, 601] width 20 height 20
click at [1410, 708] on button "Next" at bounding box center [1415, 714] width 99 height 51
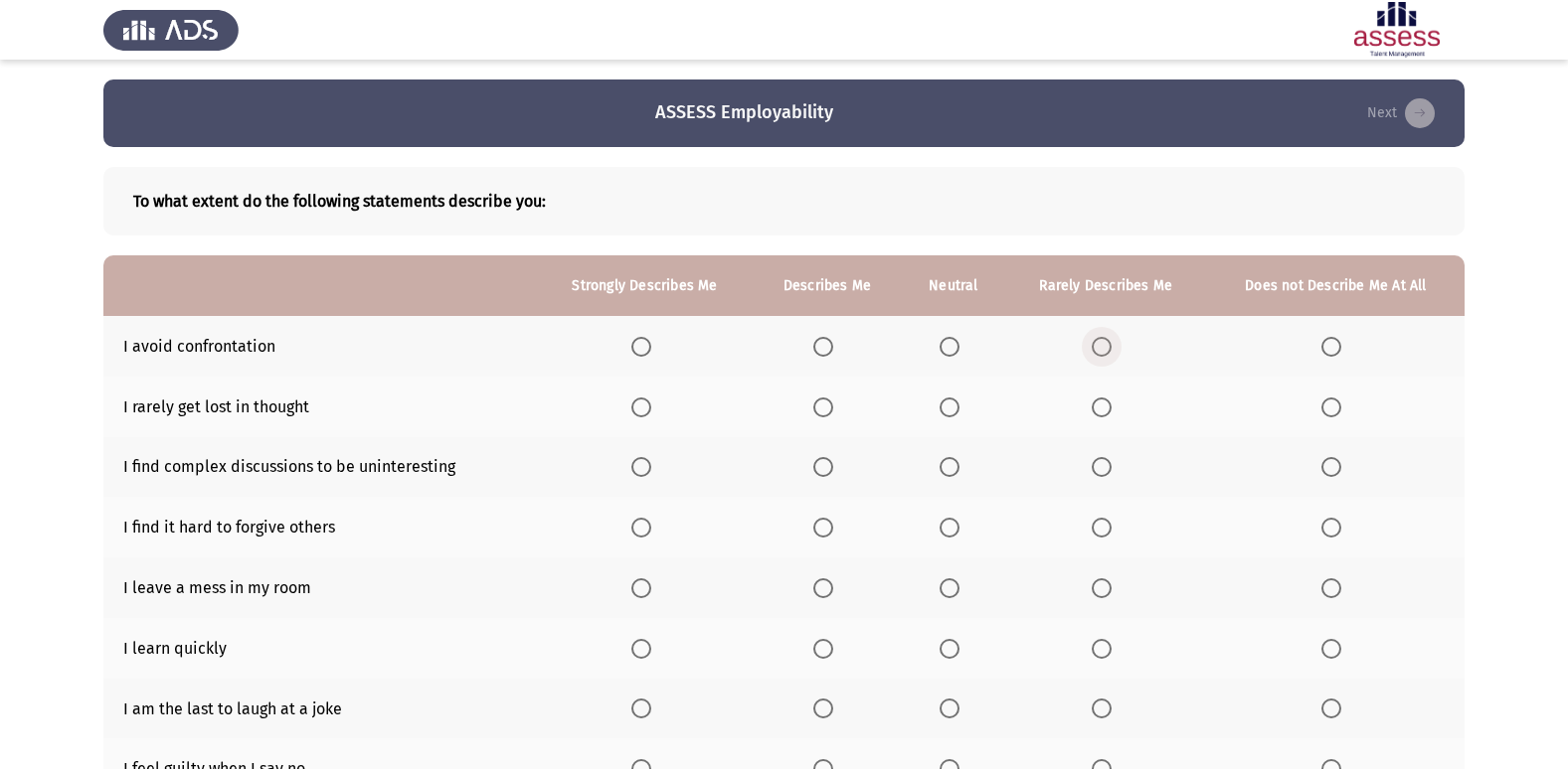
click at [1094, 346] on span "Select an option" at bounding box center [1101, 347] width 20 height 20
click at [1094, 346] on input "Select an option" at bounding box center [1101, 347] width 20 height 20
click at [952, 407] on span "Select an option" at bounding box center [949, 408] width 20 height 20
click at [952, 407] on input "Select an option" at bounding box center [949, 408] width 20 height 20
click at [1108, 474] on span "Select an option" at bounding box center [1101, 468] width 20 height 20
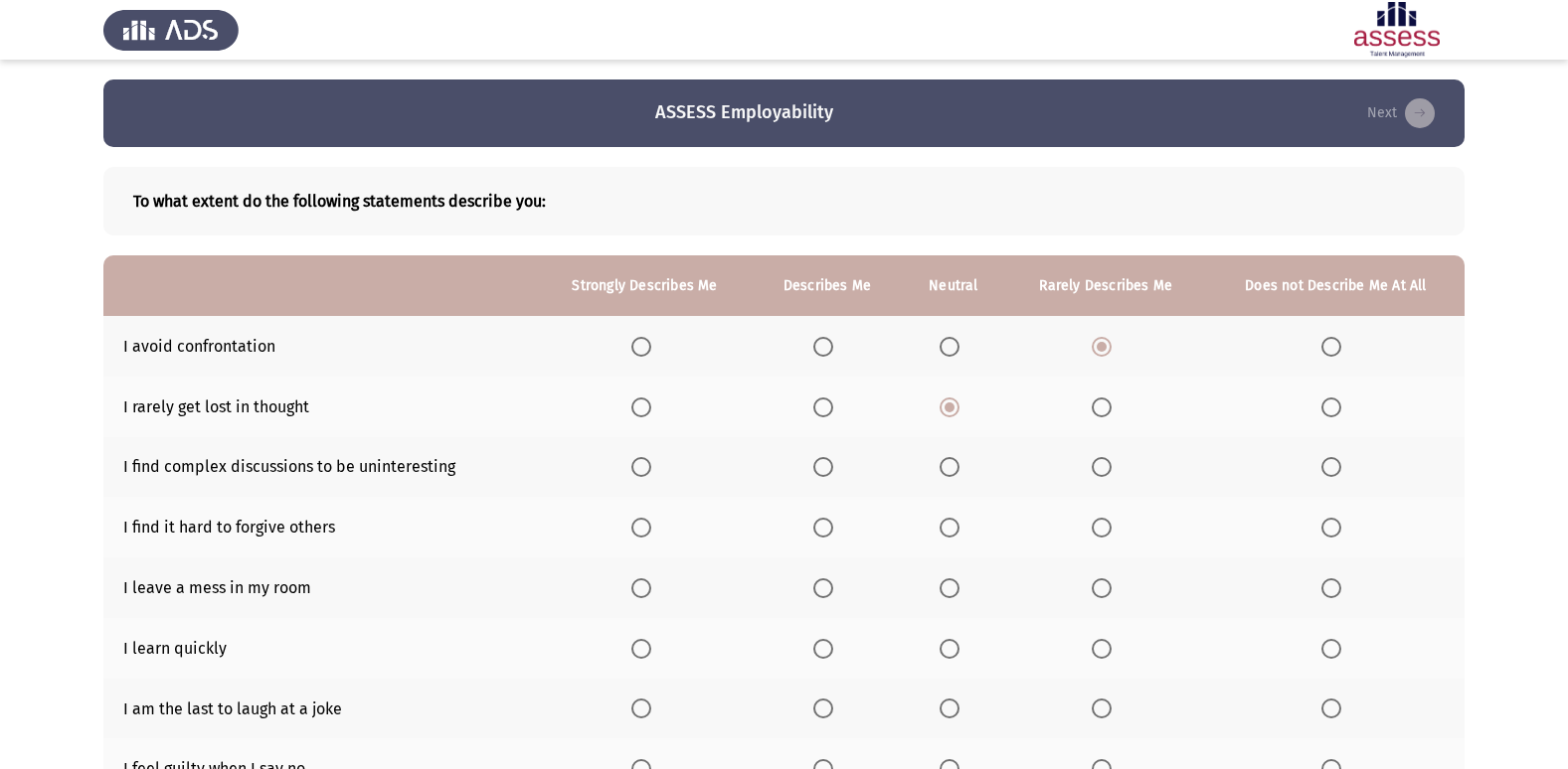
click at [1108, 474] on input "Select an option" at bounding box center [1101, 468] width 20 height 20
click at [1104, 528] on span "Select an option" at bounding box center [1101, 528] width 20 height 20
click at [1104, 528] on input "Select an option" at bounding box center [1101, 528] width 20 height 20
click at [1102, 590] on span "Select an option" at bounding box center [1101, 589] width 20 height 20
click at [1102, 590] on input "Select an option" at bounding box center [1101, 589] width 20 height 20
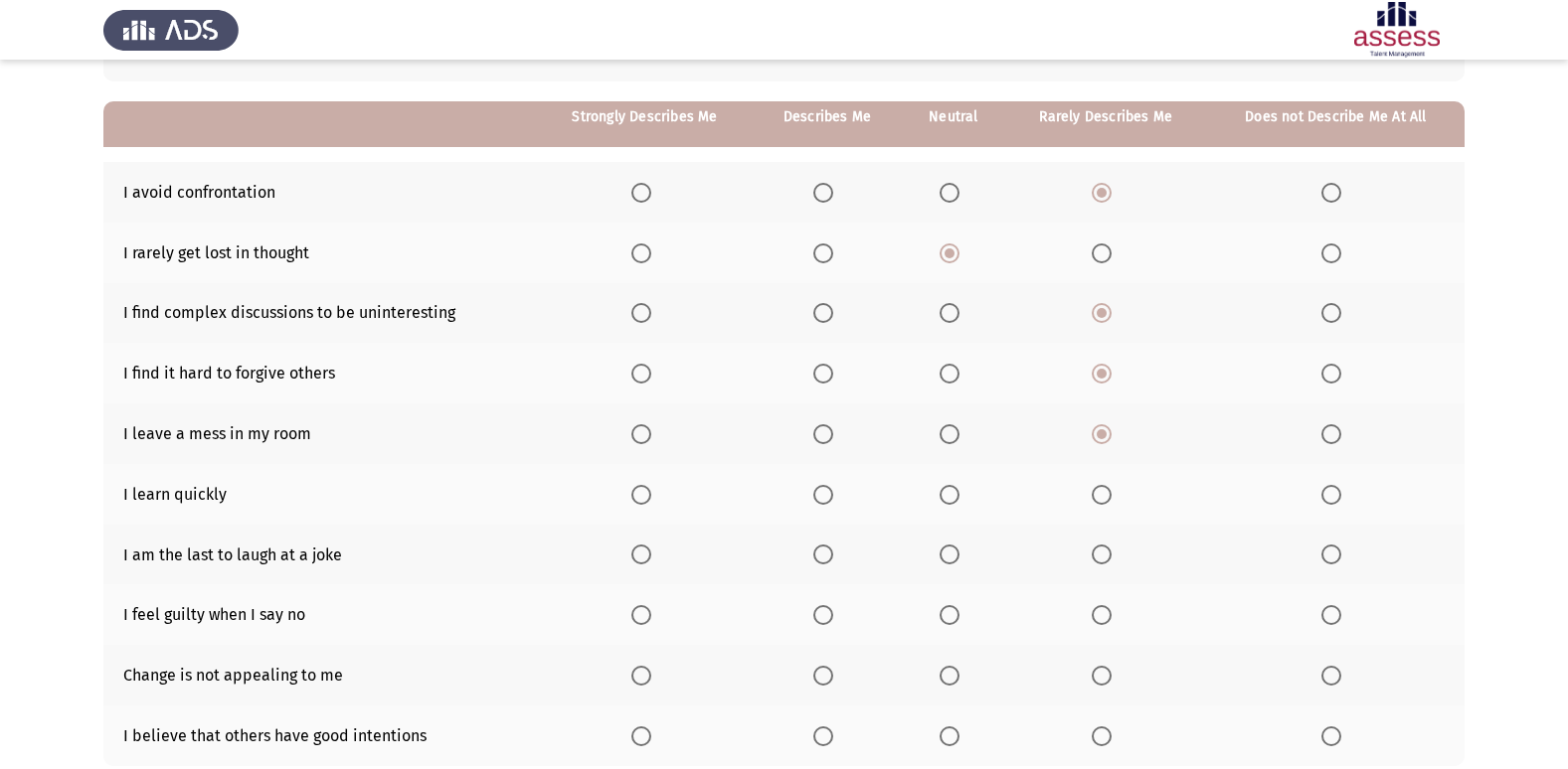
scroll to position [199, 0]
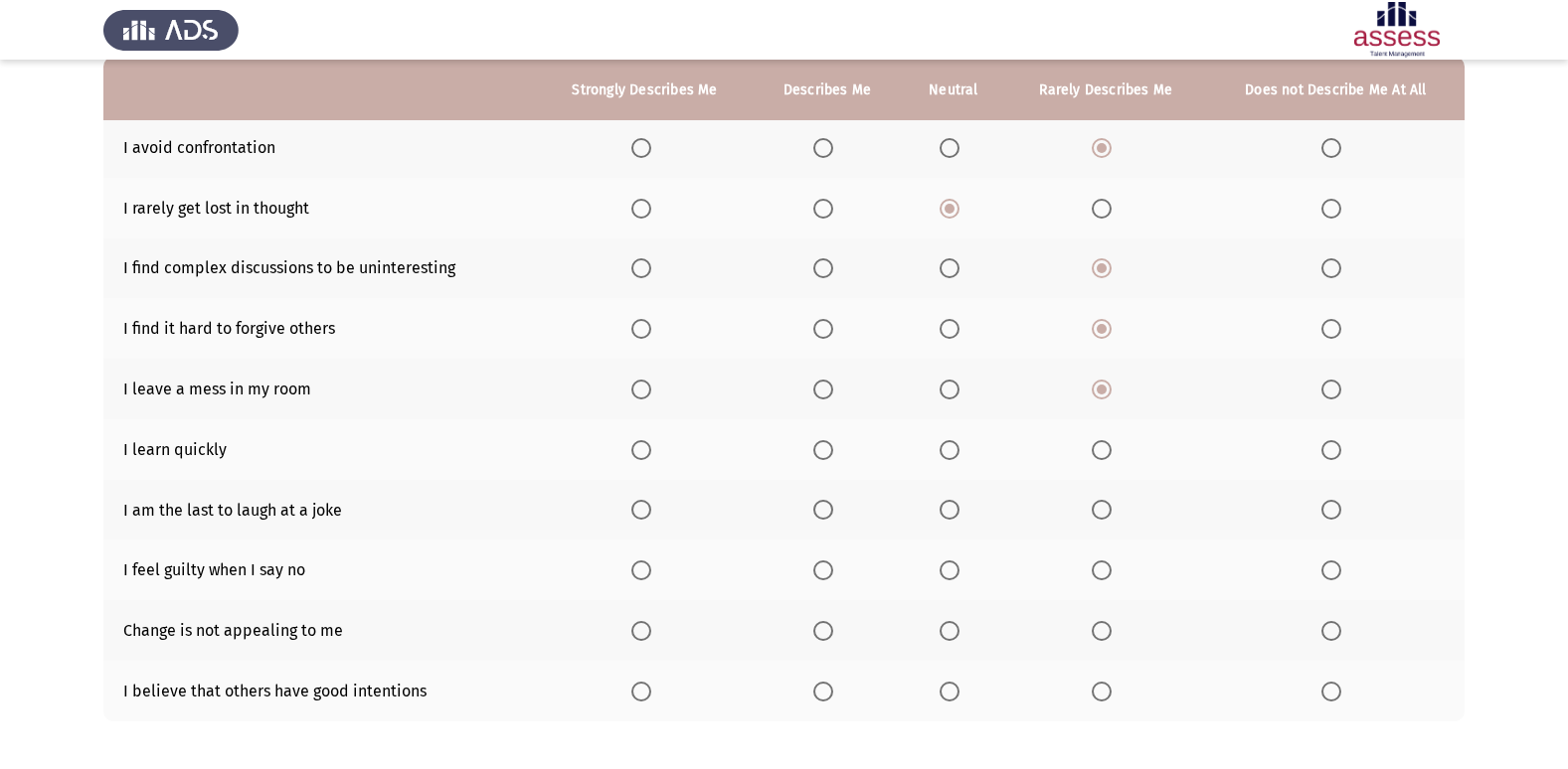
click at [823, 454] on span "Select an option" at bounding box center [823, 451] width 20 height 20
click at [823, 454] on input "Select an option" at bounding box center [823, 451] width 20 height 20
click at [1339, 505] on span "Select an option" at bounding box center [1331, 510] width 20 height 20
click at [1339, 505] on input "Select an option" at bounding box center [1331, 510] width 20 height 20
click at [950, 569] on span "Select an option" at bounding box center [949, 571] width 20 height 20
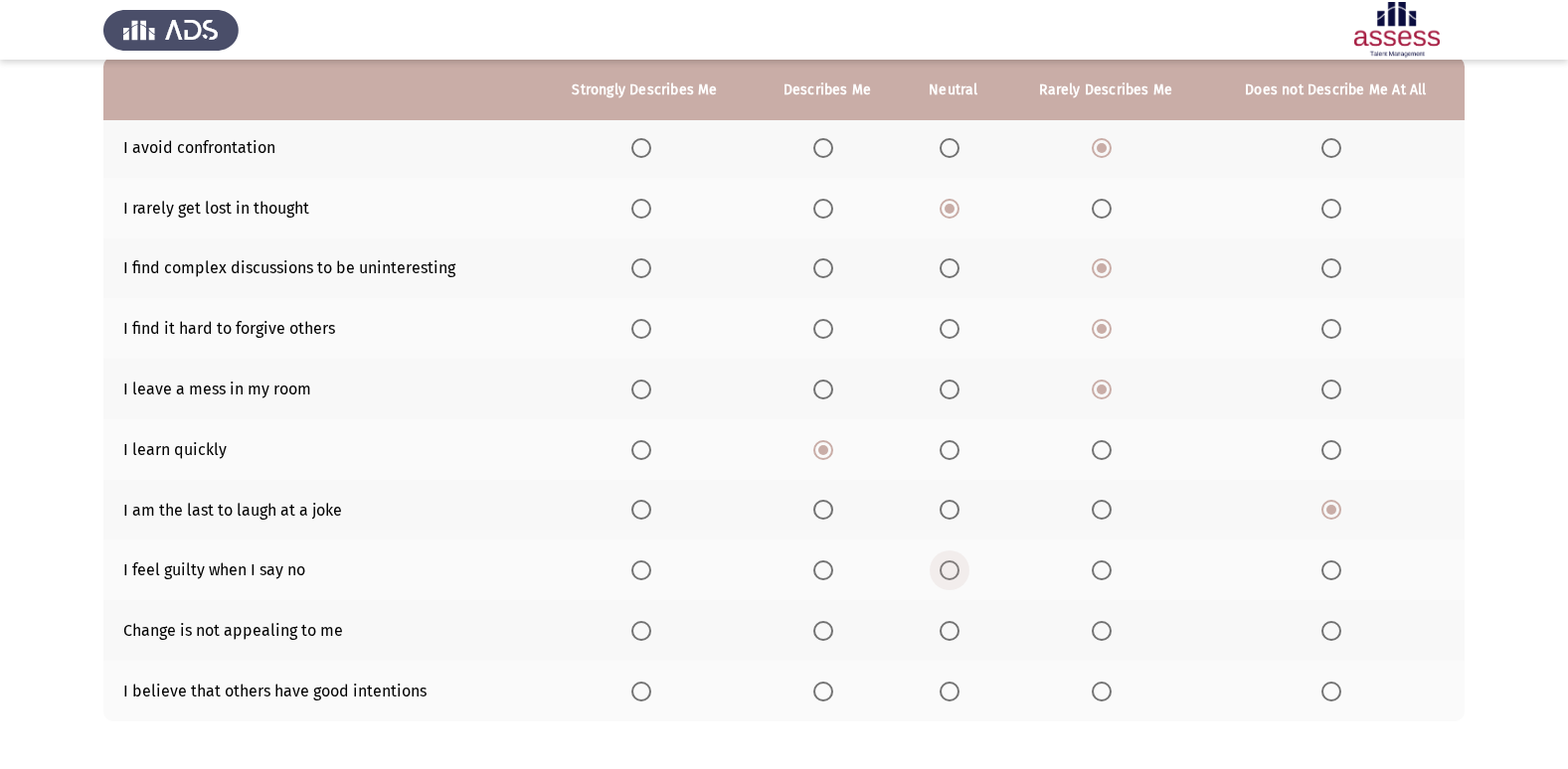
click at [950, 569] on input "Select an option" at bounding box center [949, 571] width 20 height 20
click at [1109, 634] on span "Select an option" at bounding box center [1101, 632] width 20 height 20
click at [1109, 634] on input "Select an option" at bounding box center [1101, 632] width 20 height 20
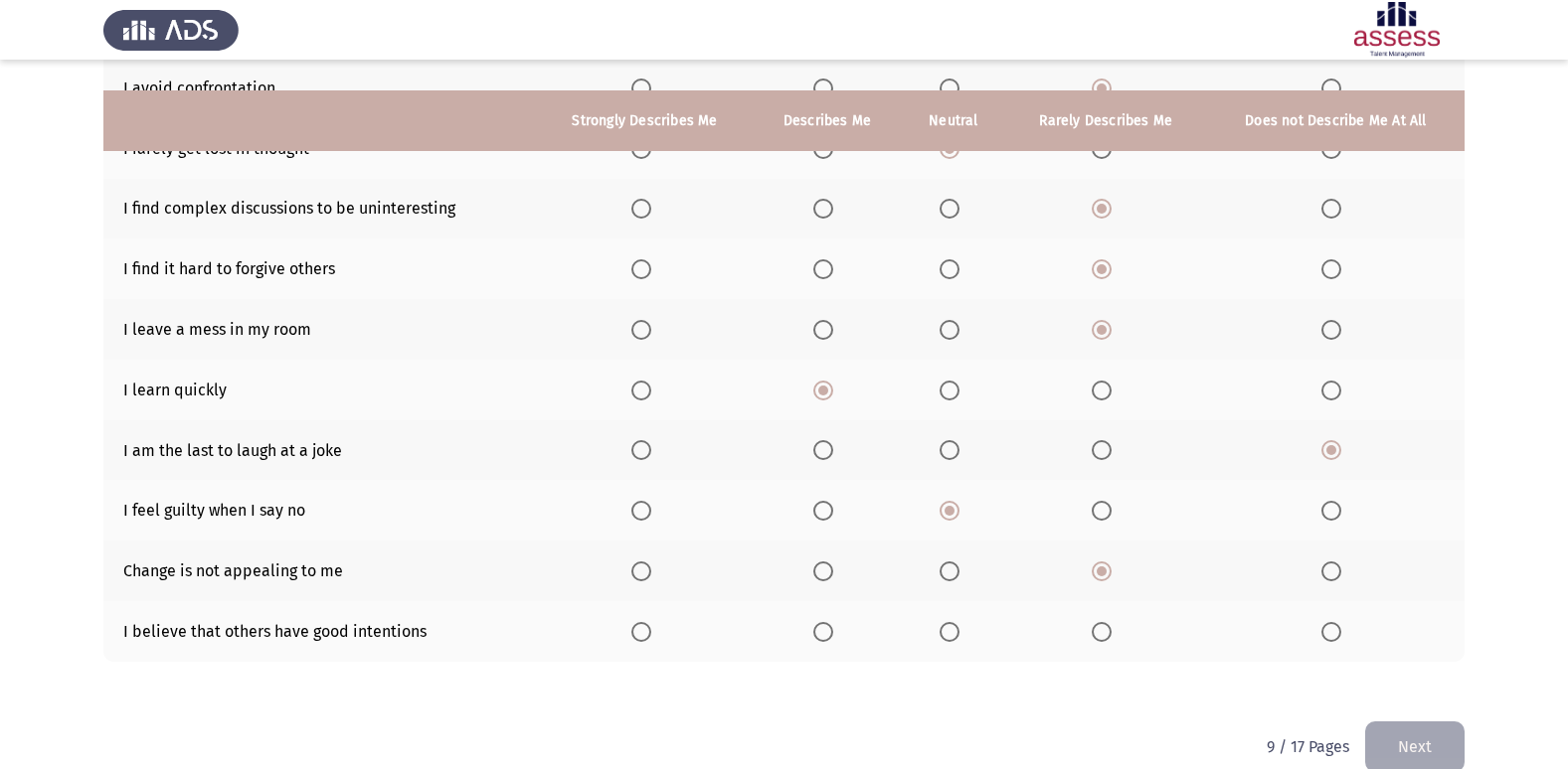
scroll to position [290, 0]
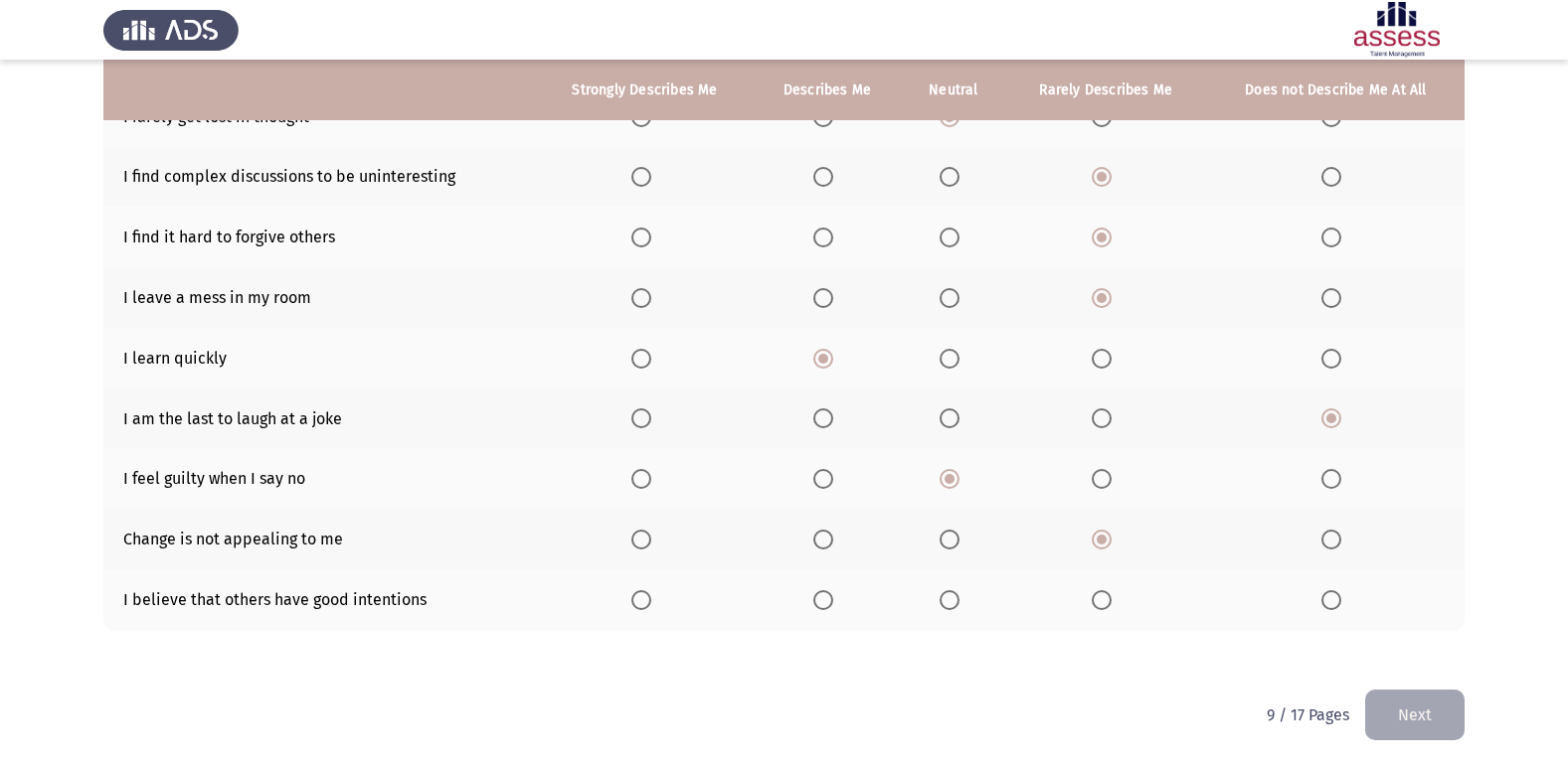
click at [827, 599] on span "Select an option" at bounding box center [823, 601] width 20 height 20
click at [827, 599] on input "Select an option" at bounding box center [823, 601] width 20 height 20
click at [1404, 708] on button "Next" at bounding box center [1415, 714] width 99 height 51
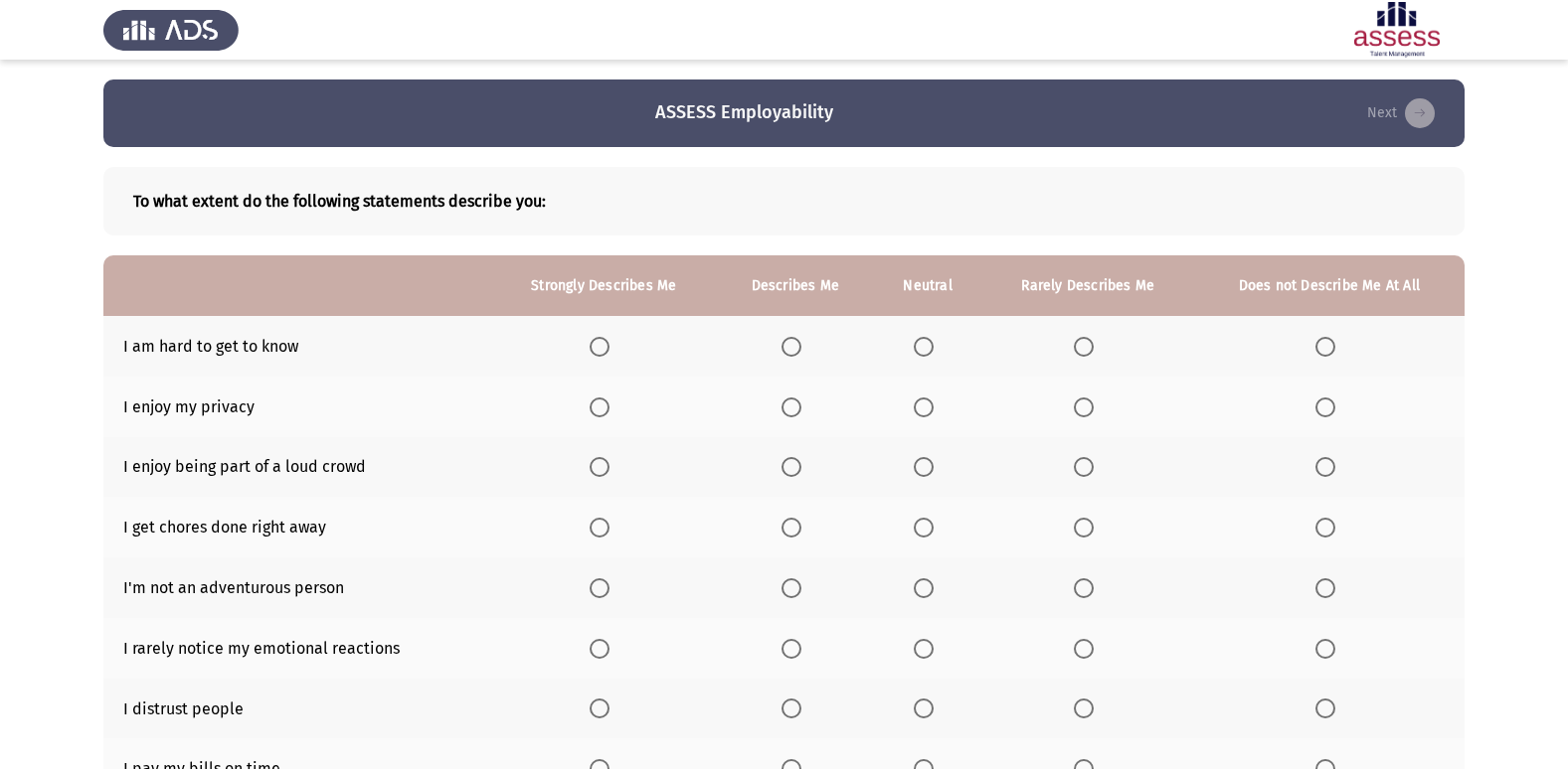
click at [1091, 349] on span "Select an option" at bounding box center [1083, 347] width 20 height 20
click at [1091, 349] on input "Select an option" at bounding box center [1083, 347] width 20 height 20
click at [927, 412] on span "Select an option" at bounding box center [923, 408] width 20 height 20
click at [927, 412] on input "Select an option" at bounding box center [923, 408] width 20 height 20
click at [798, 465] on span "Select an option" at bounding box center [791, 468] width 20 height 20
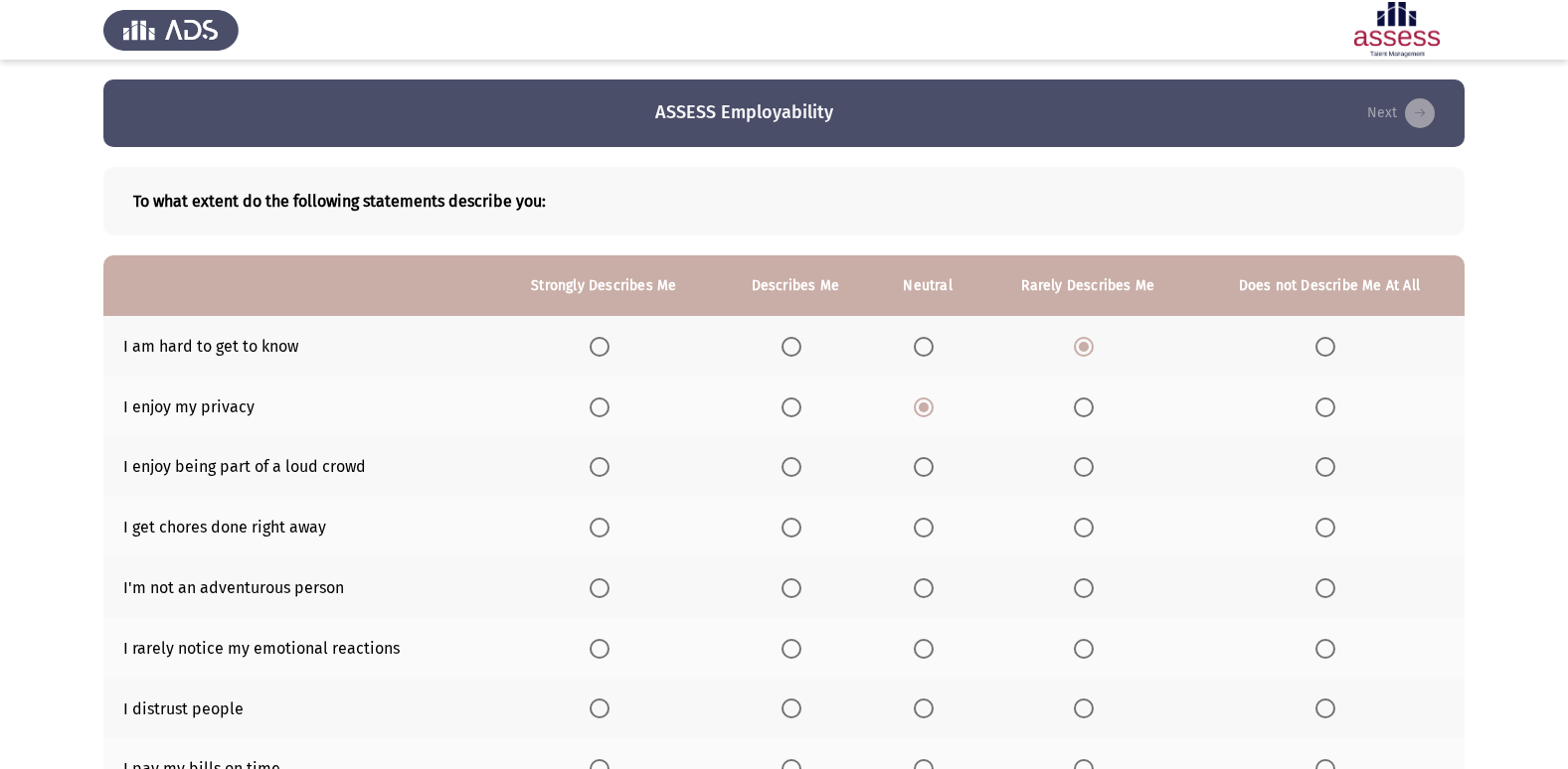
click at [798, 465] on input "Select an option" at bounding box center [791, 468] width 20 height 20
click at [795, 536] on span "Select an option" at bounding box center [791, 528] width 20 height 20
click at [795, 536] on input "Select an option" at bounding box center [791, 528] width 20 height 20
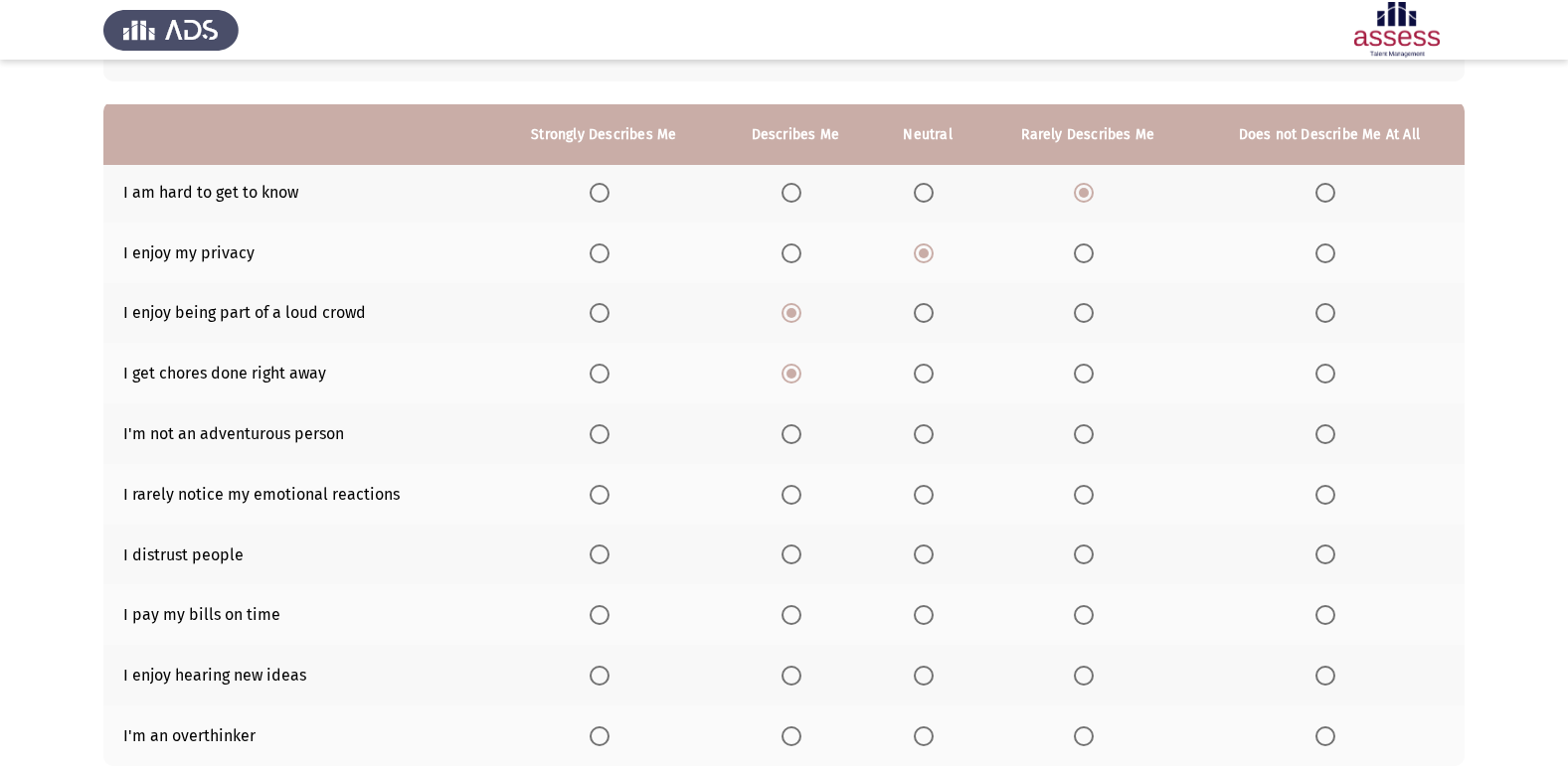
scroll to position [199, 0]
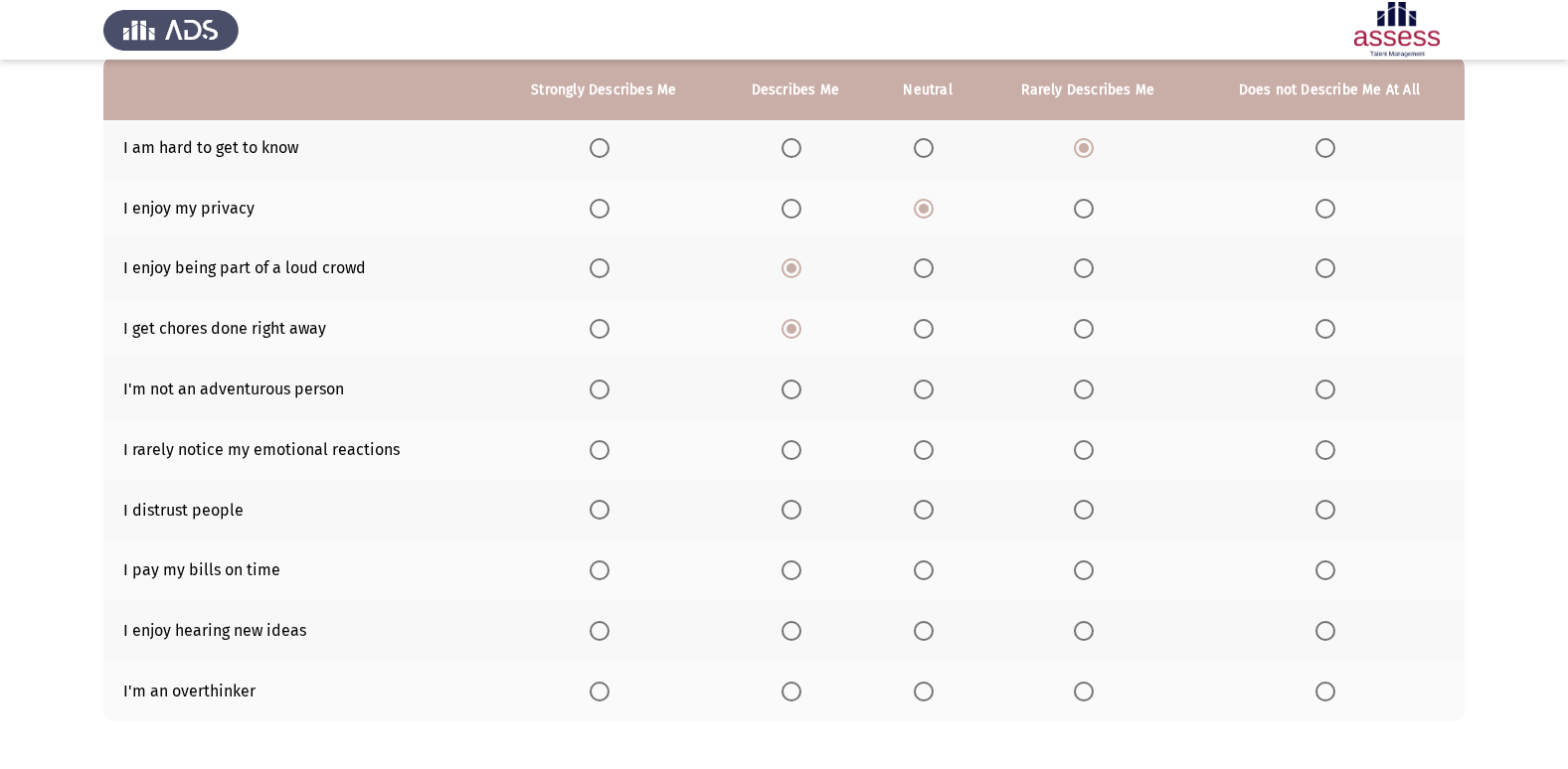
click at [1082, 390] on span "Select an option" at bounding box center [1083, 390] width 20 height 20
click at [1082, 390] on input "Select an option" at bounding box center [1083, 390] width 20 height 20
click at [1319, 452] on span "Select an option" at bounding box center [1325, 451] width 20 height 20
click at [1319, 452] on input "Select an option" at bounding box center [1325, 451] width 20 height 20
click at [1081, 507] on span "Select an option" at bounding box center [1083, 510] width 20 height 20
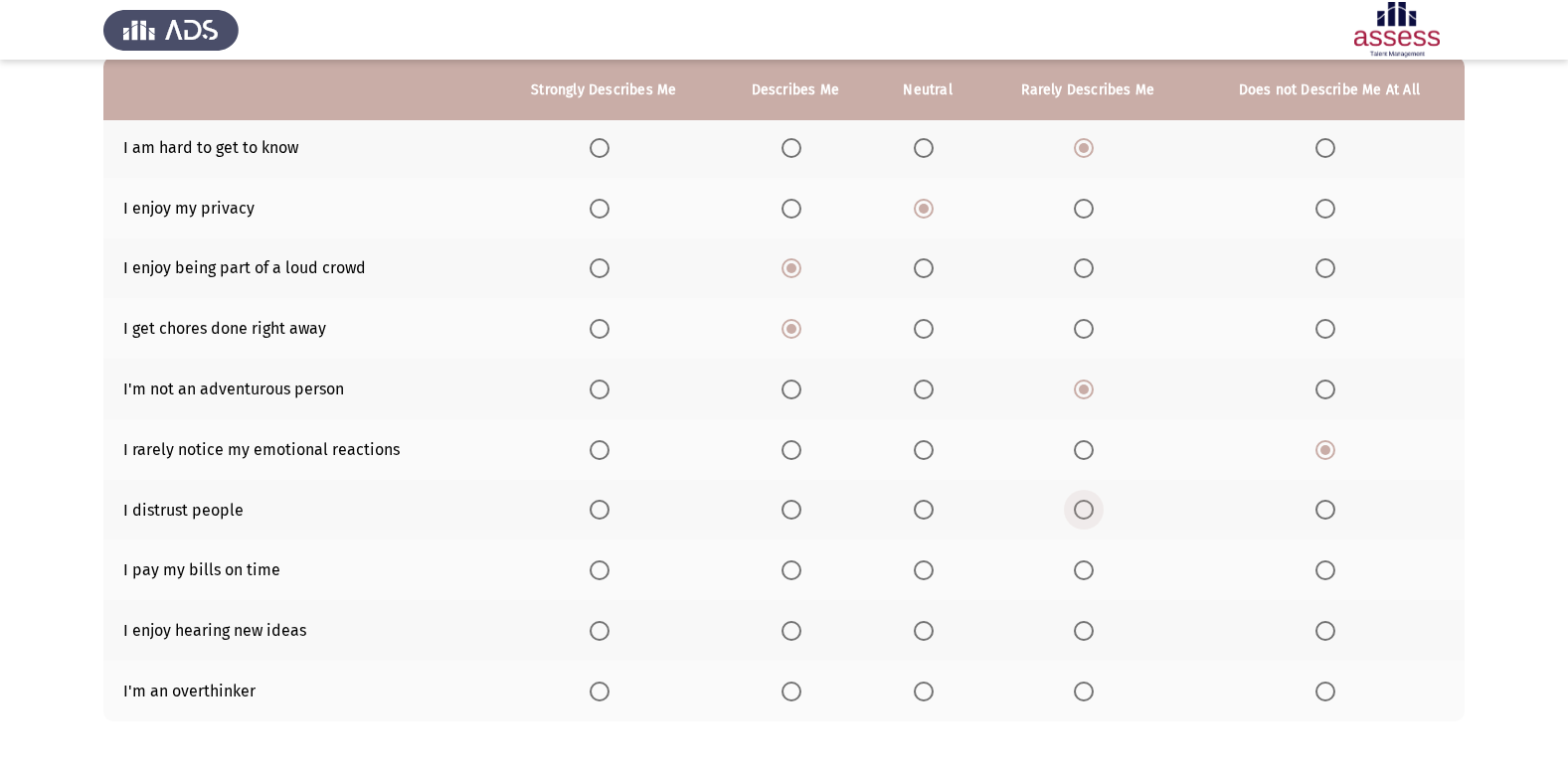
click at [1081, 507] on input "Select an option" at bounding box center [1083, 510] width 20 height 20
click at [600, 571] on span "Select an option" at bounding box center [600, 571] width 0 height 0
click at [600, 571] on input "Select an option" at bounding box center [600, 571] width 20 height 20
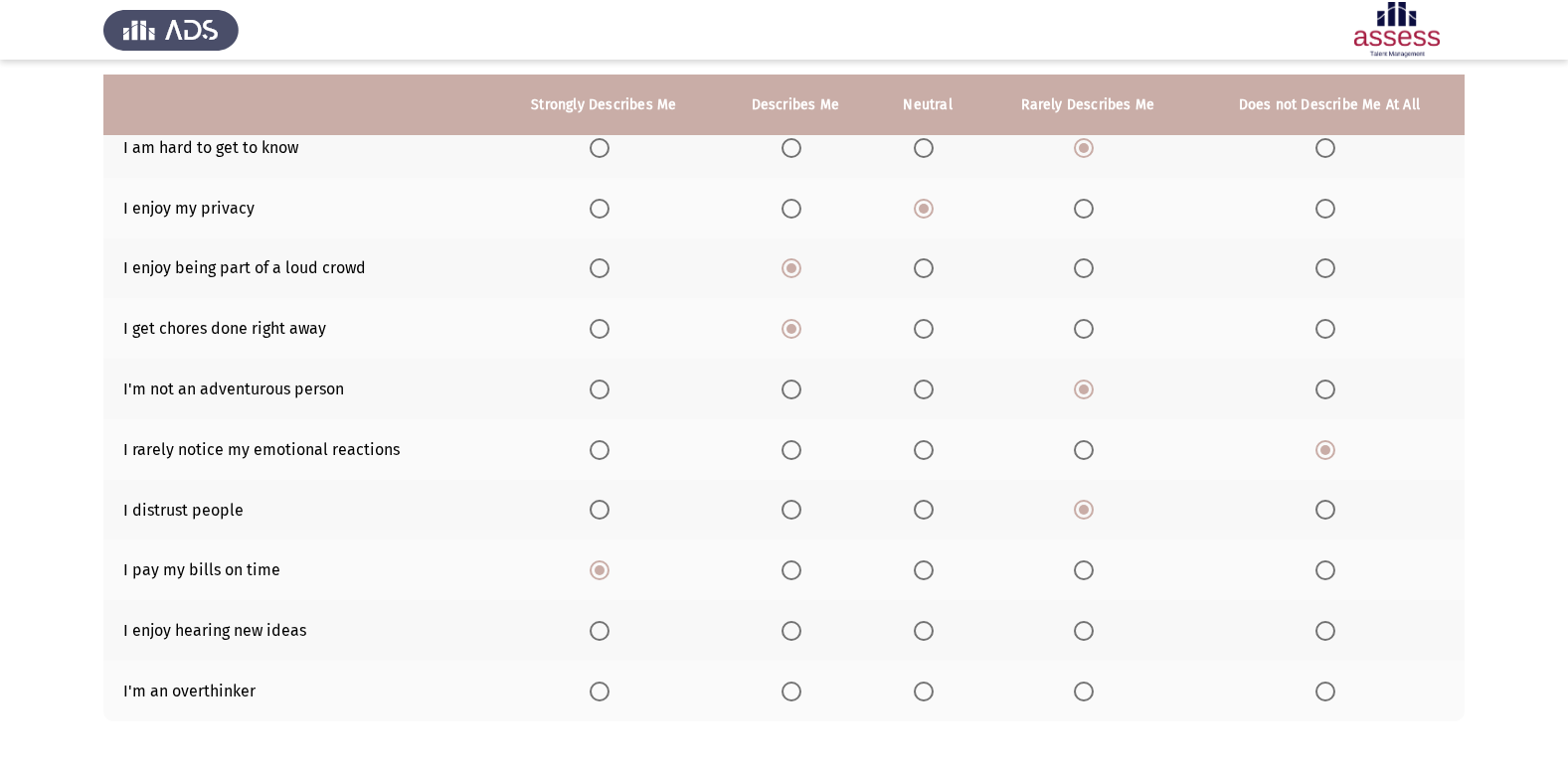
scroll to position [290, 0]
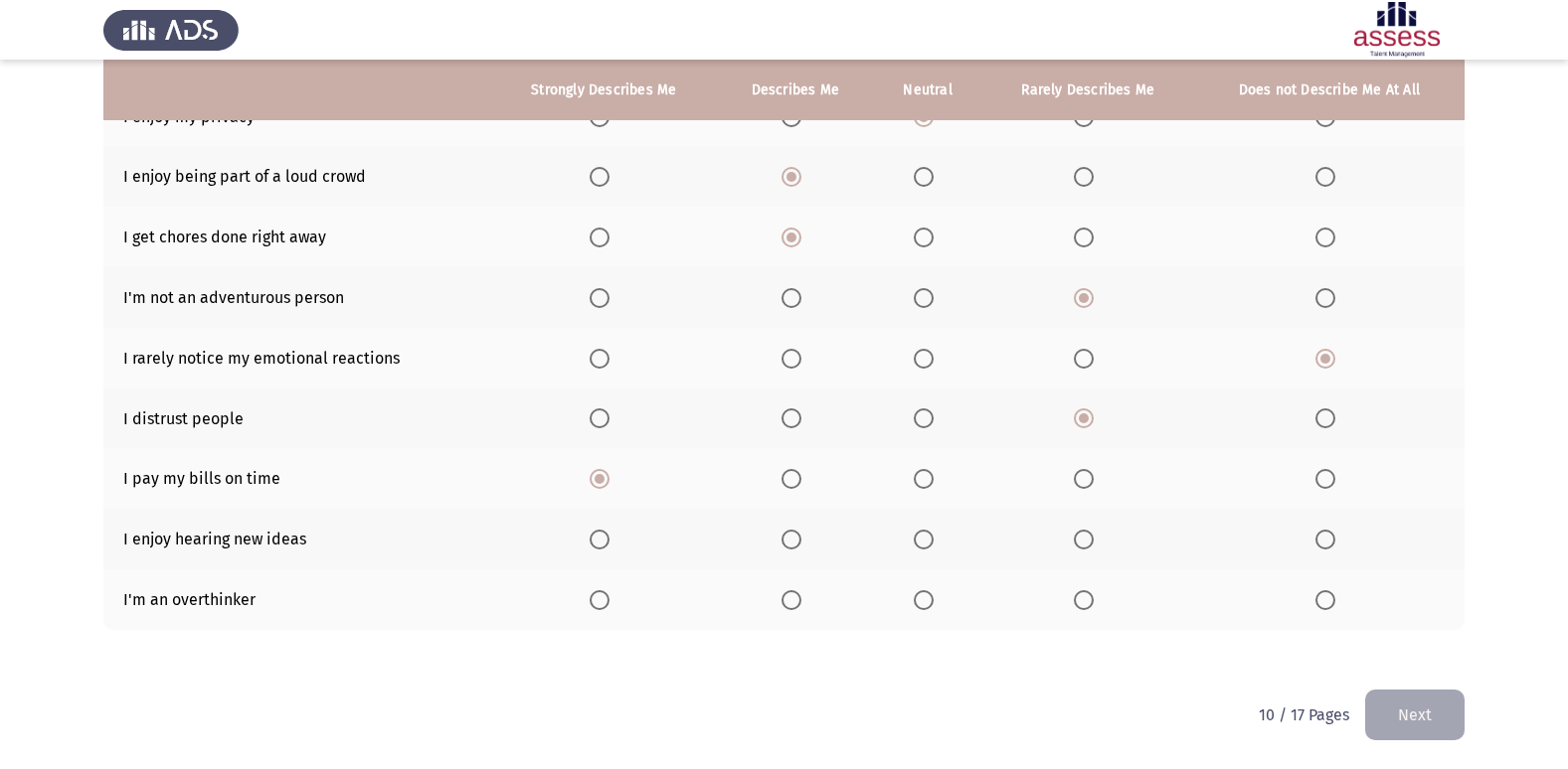
click at [598, 544] on span "Select an option" at bounding box center [600, 540] width 20 height 20
click at [598, 544] on input "Select an option" at bounding box center [600, 540] width 20 height 20
click at [795, 599] on span "Select an option" at bounding box center [791, 601] width 20 height 20
click at [795, 599] on input "Select an option" at bounding box center [791, 601] width 20 height 20
click at [1446, 722] on button "Next" at bounding box center [1415, 714] width 99 height 51
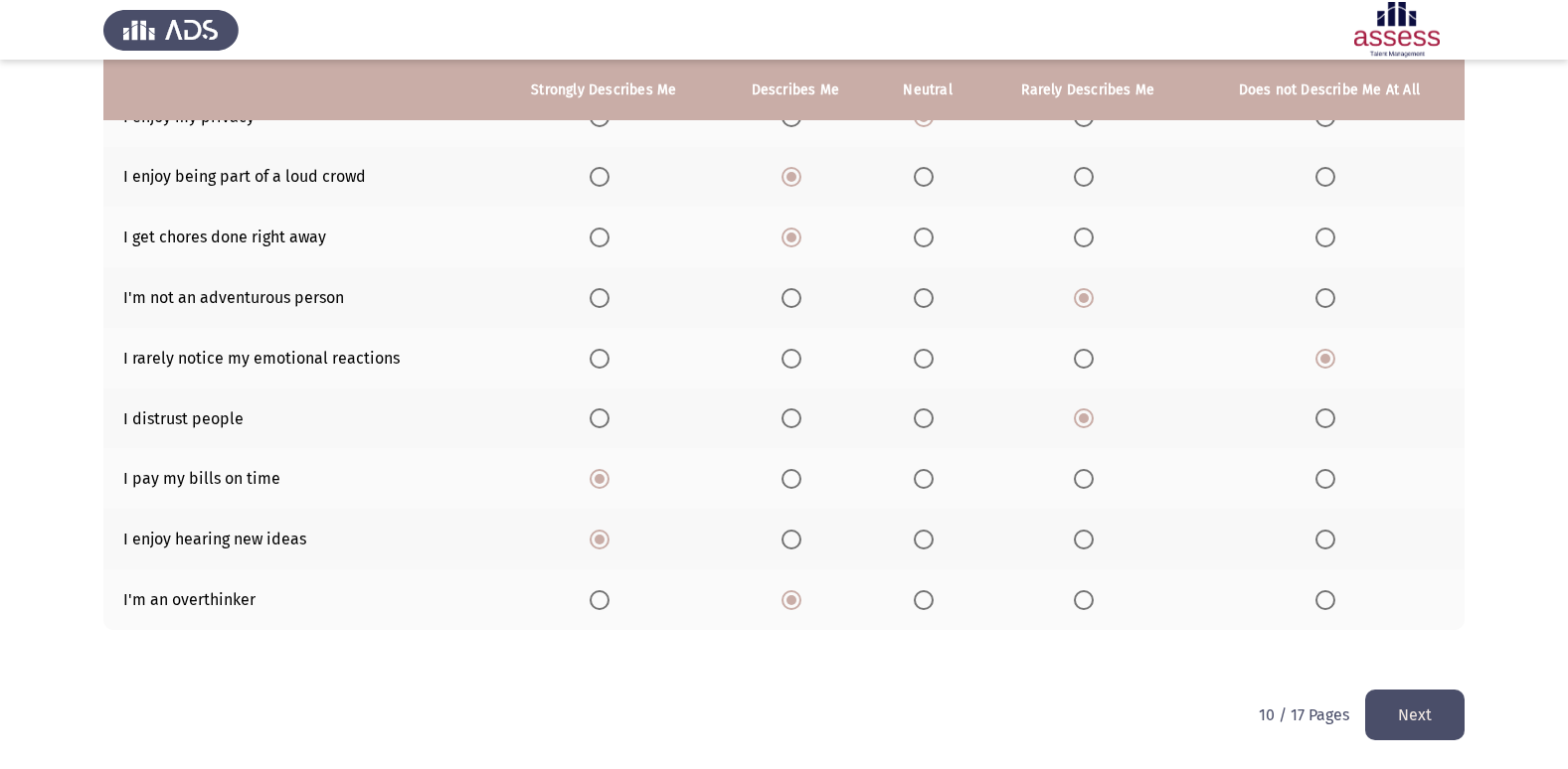
scroll to position [0, 0]
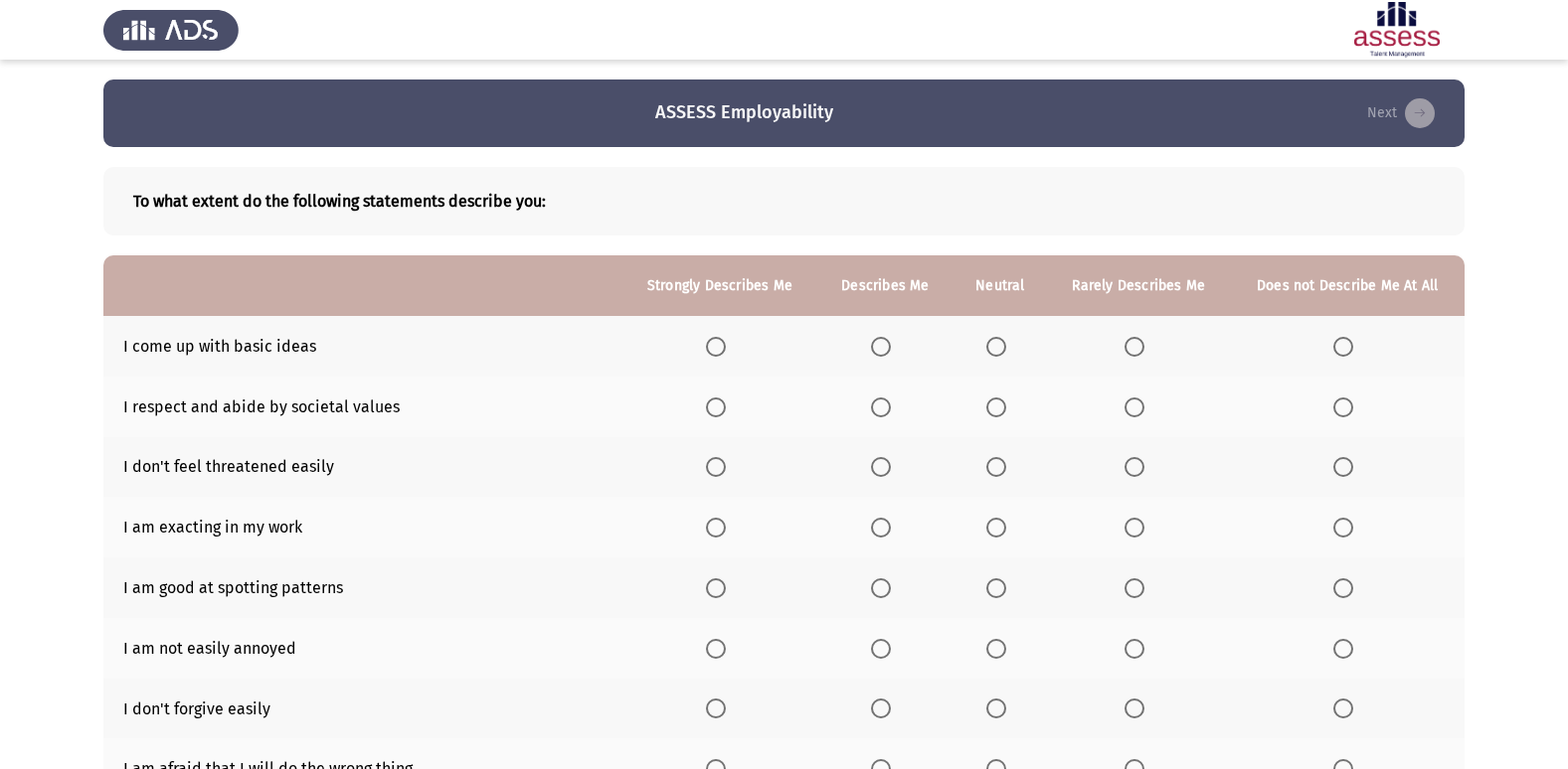
click at [1001, 345] on span "Select an option" at bounding box center [996, 347] width 20 height 20
click at [1001, 345] on input "Select an option" at bounding box center [996, 347] width 20 height 20
click at [880, 409] on span "Select an option" at bounding box center [881, 408] width 20 height 20
click at [880, 409] on input "Select an option" at bounding box center [881, 408] width 20 height 20
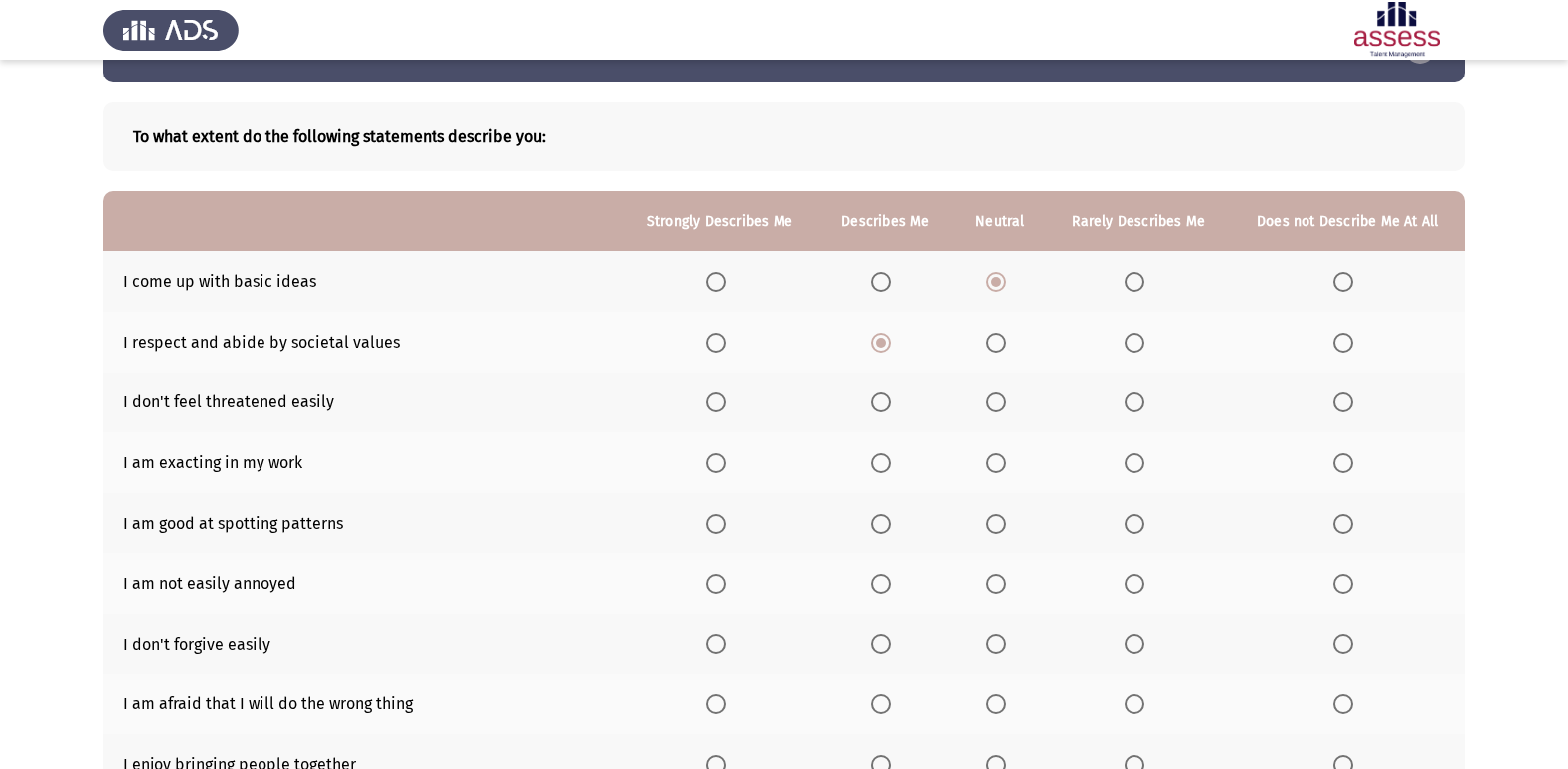
scroll to position [99, 0]
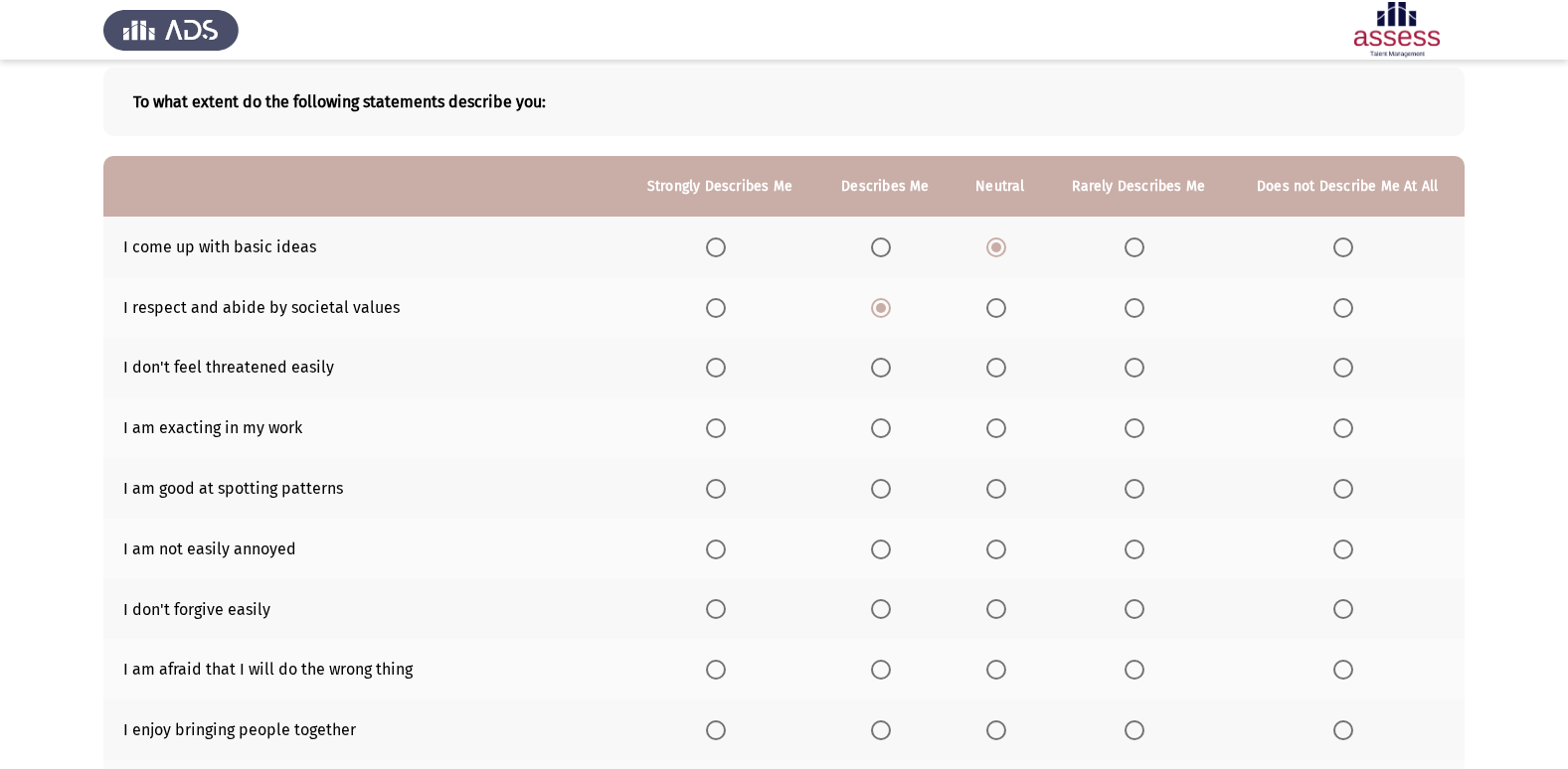
click at [723, 362] on span "Select an option" at bounding box center [715, 368] width 20 height 20
click at [723, 362] on input "Select an option" at bounding box center [715, 368] width 20 height 20
click at [878, 484] on span "Select an option" at bounding box center [881, 489] width 20 height 20
click at [878, 484] on input "Select an option" at bounding box center [881, 489] width 20 height 20
click at [884, 554] on span "Select an option" at bounding box center [881, 550] width 20 height 20
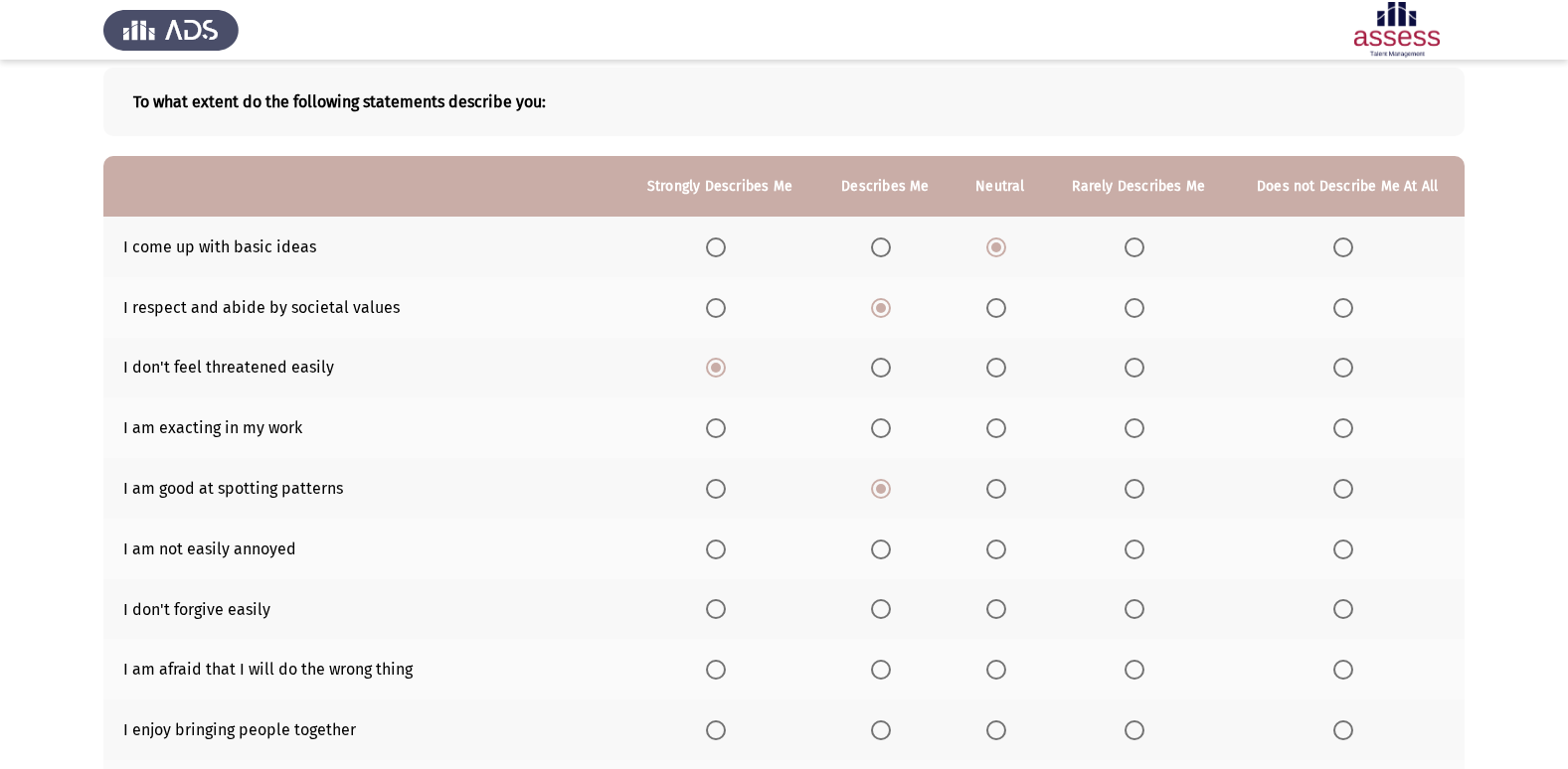
click at [884, 554] on input "Select an option" at bounding box center [881, 550] width 20 height 20
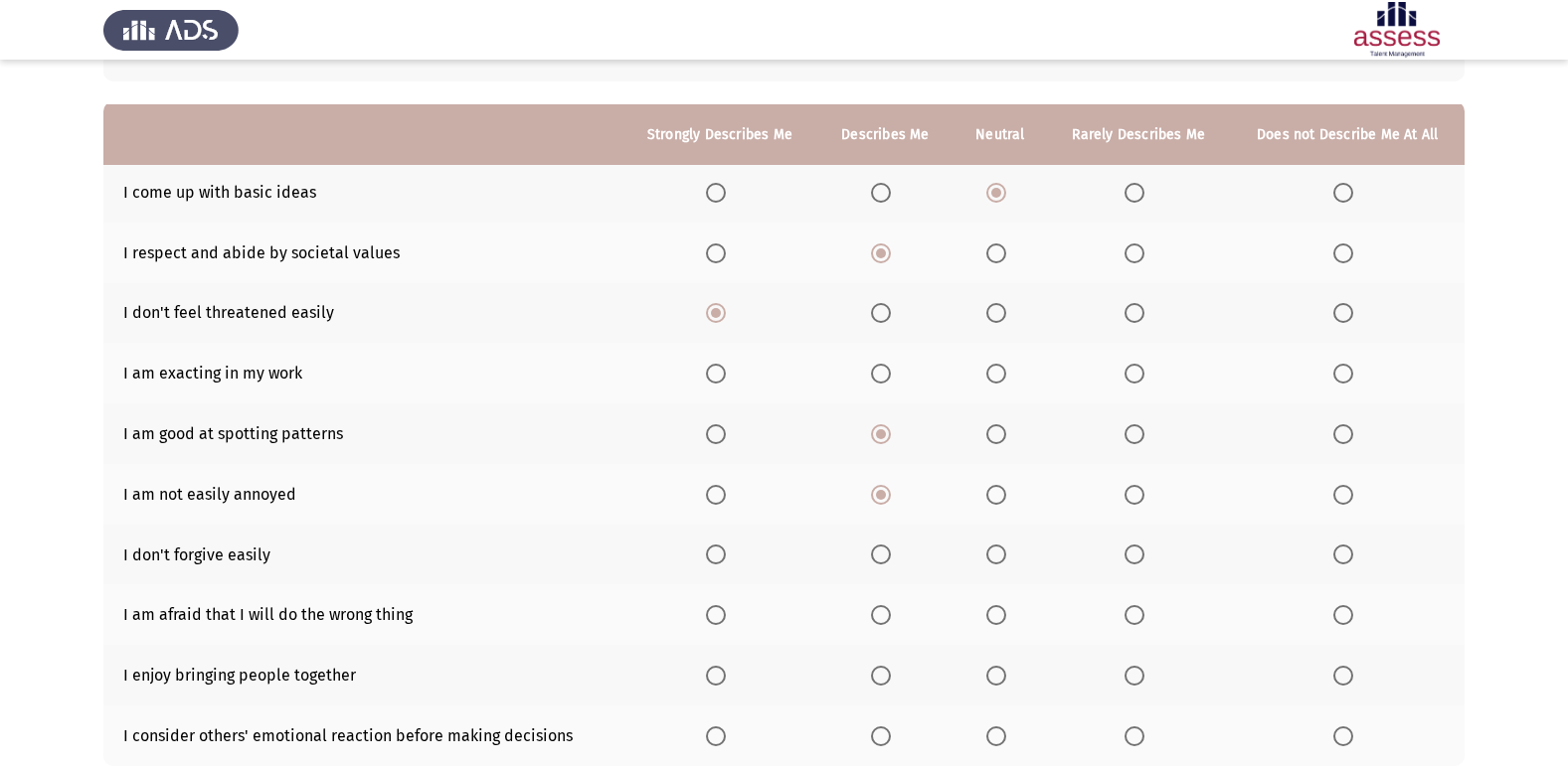
scroll to position [199, 0]
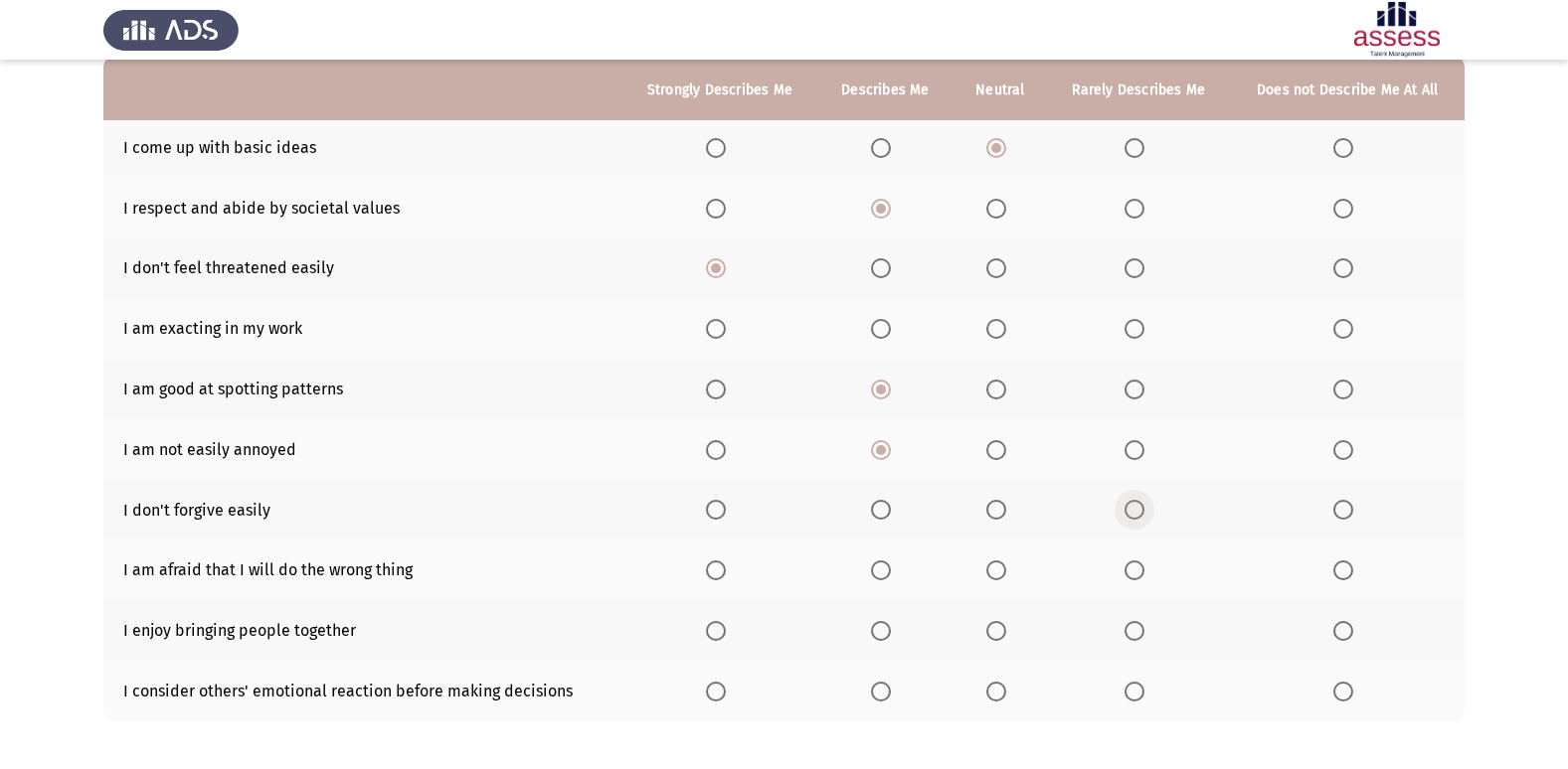
click at [1128, 514] on span "Select an option" at bounding box center [1134, 510] width 20 height 20
click at [1128, 514] on input "Select an option" at bounding box center [1134, 510] width 20 height 20
click at [890, 567] on span "Select an option" at bounding box center [881, 571] width 20 height 20
click at [890, 567] on input "Select an option" at bounding box center [881, 571] width 20 height 20
click at [881, 633] on span "Select an option" at bounding box center [881, 632] width 20 height 20
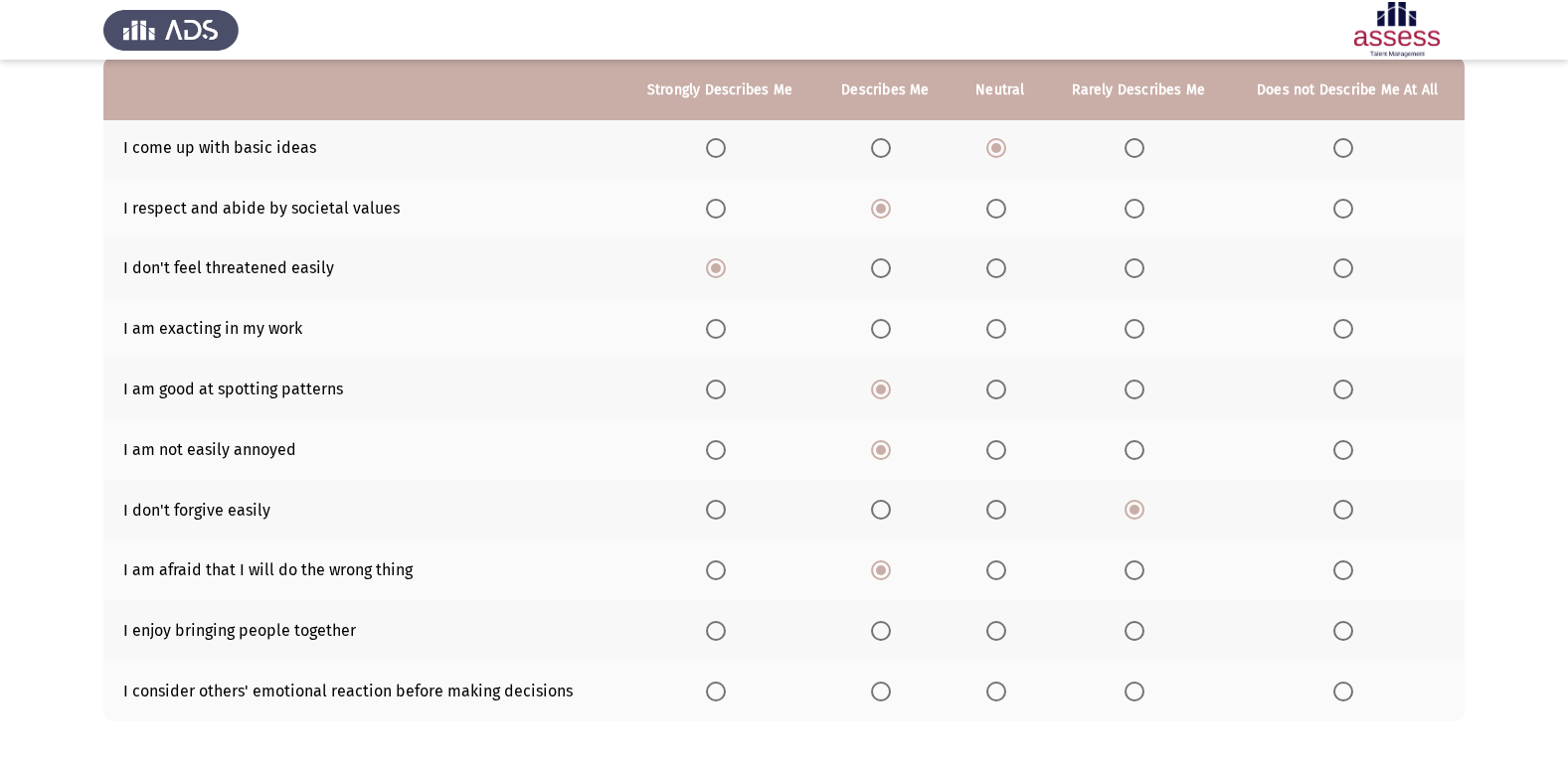
click at [881, 633] on input "Select an option" at bounding box center [881, 632] width 20 height 20
click at [886, 691] on span "Select an option" at bounding box center [881, 691] width 20 height 20
click at [886, 691] on input "Select an option" at bounding box center [881, 691] width 20 height 20
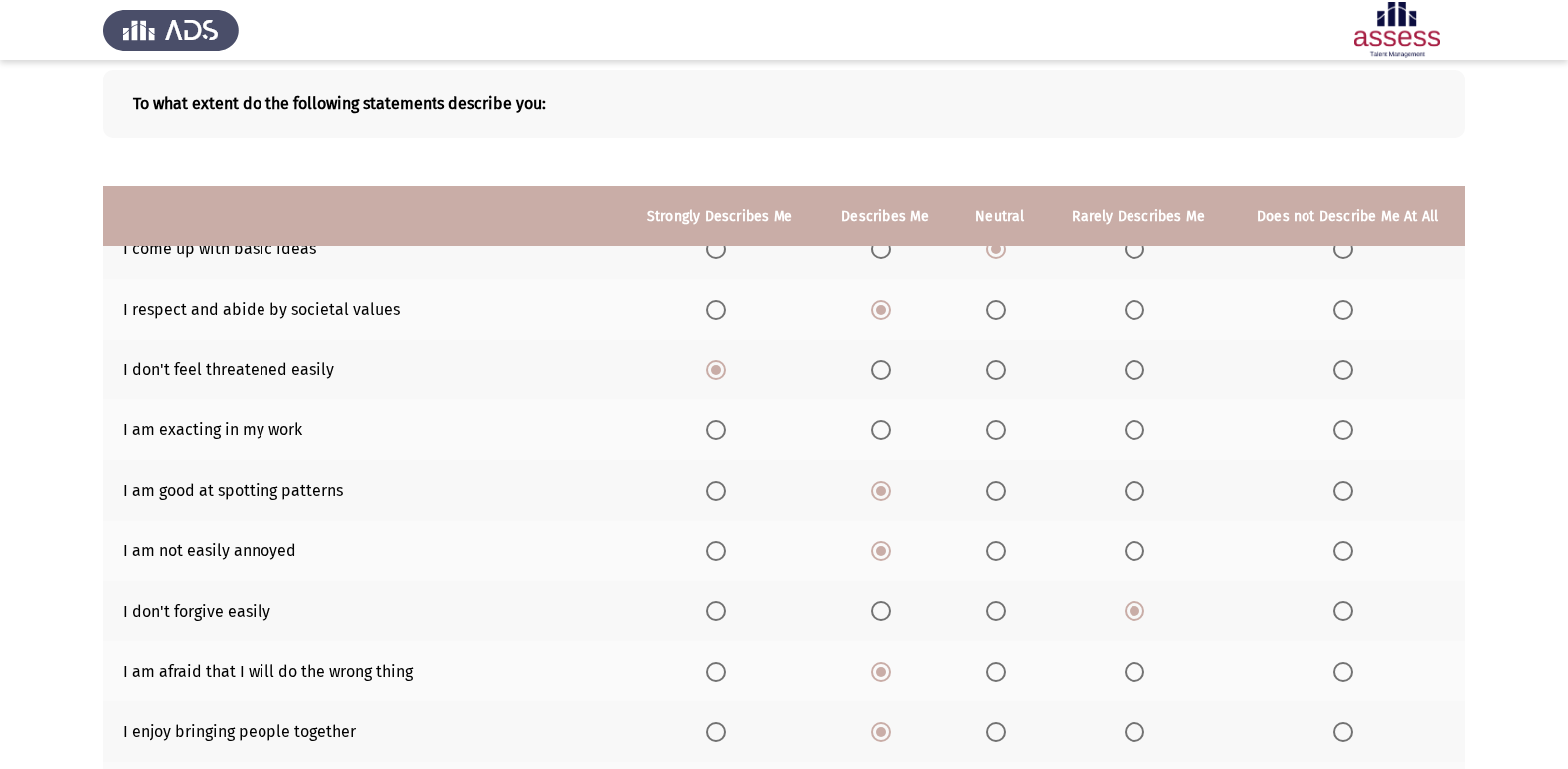
scroll to position [92, 0]
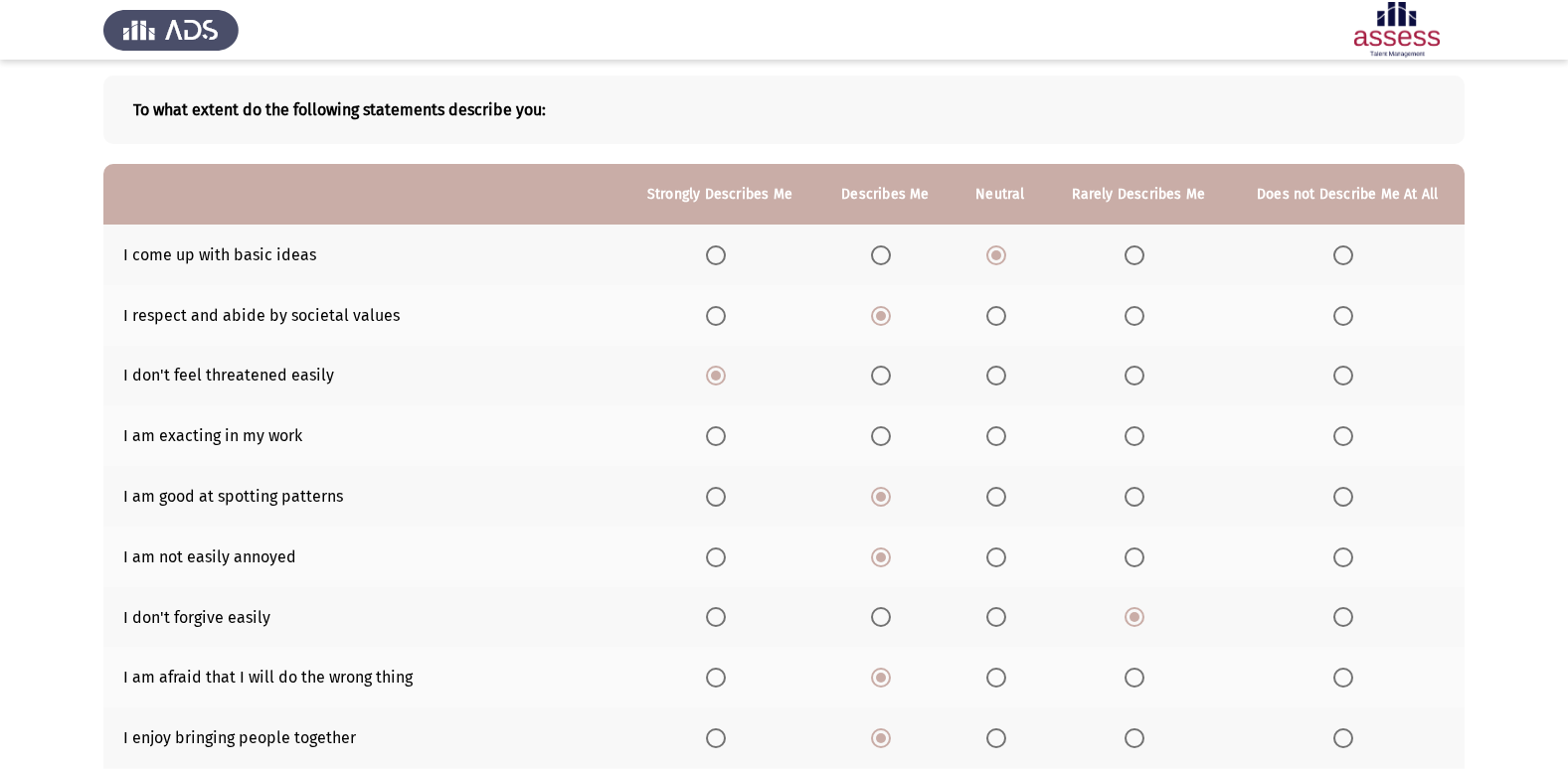
click at [996, 439] on span "Select an option" at bounding box center [996, 437] width 20 height 20
click at [996, 439] on input "Select an option" at bounding box center [996, 437] width 20 height 20
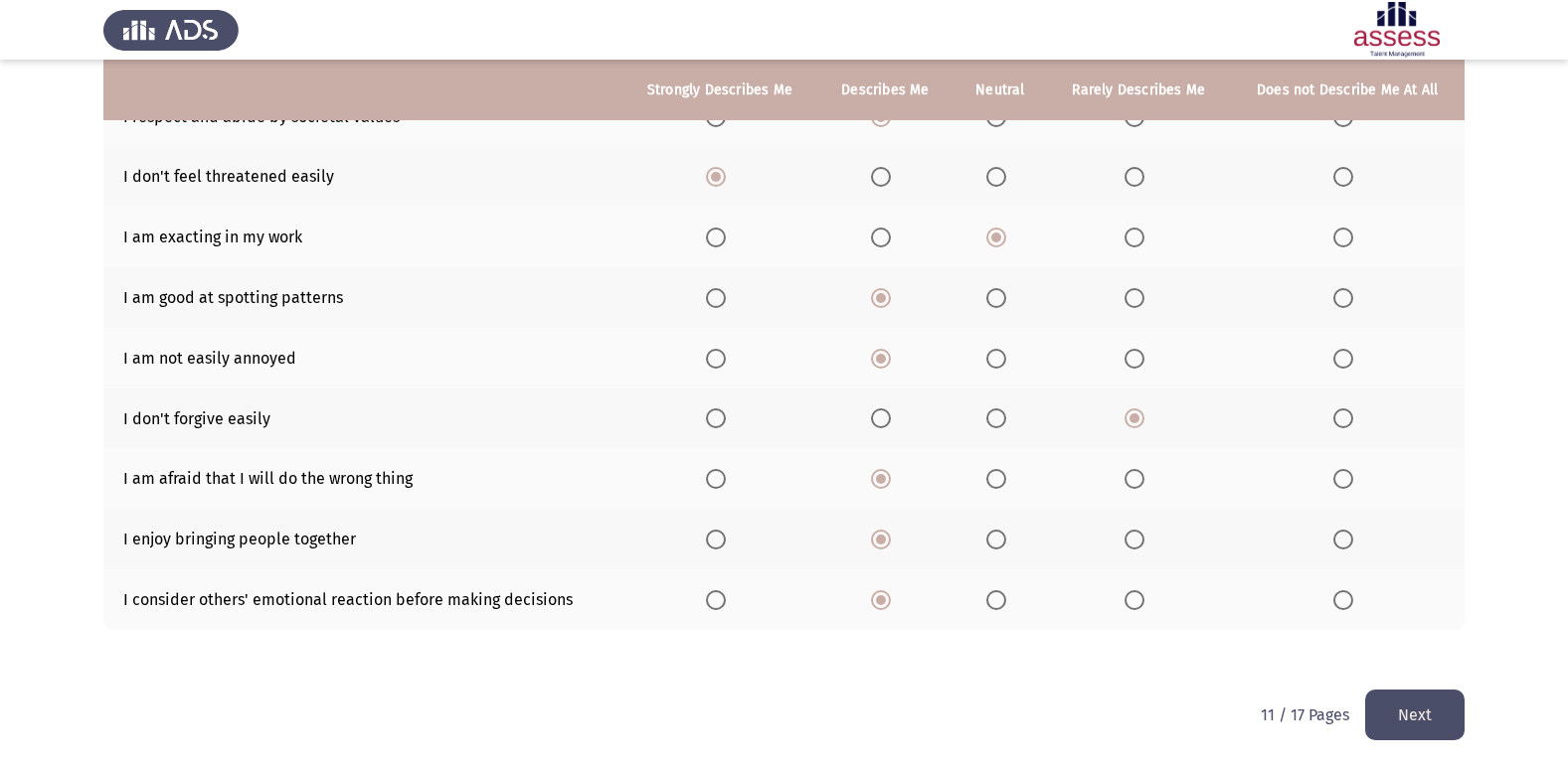
click at [1461, 695] on button "Next" at bounding box center [1415, 714] width 99 height 51
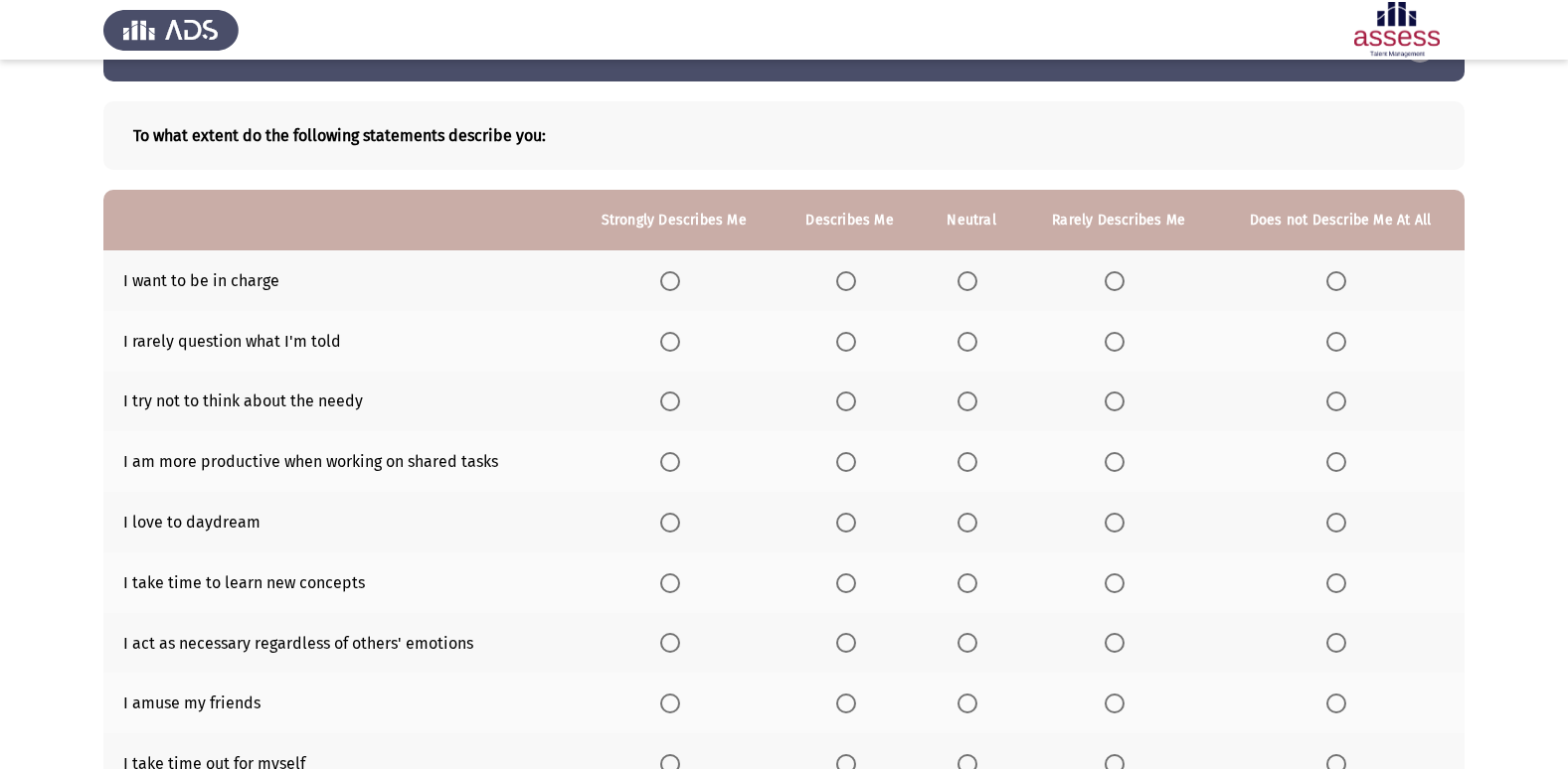
scroll to position [99, 0]
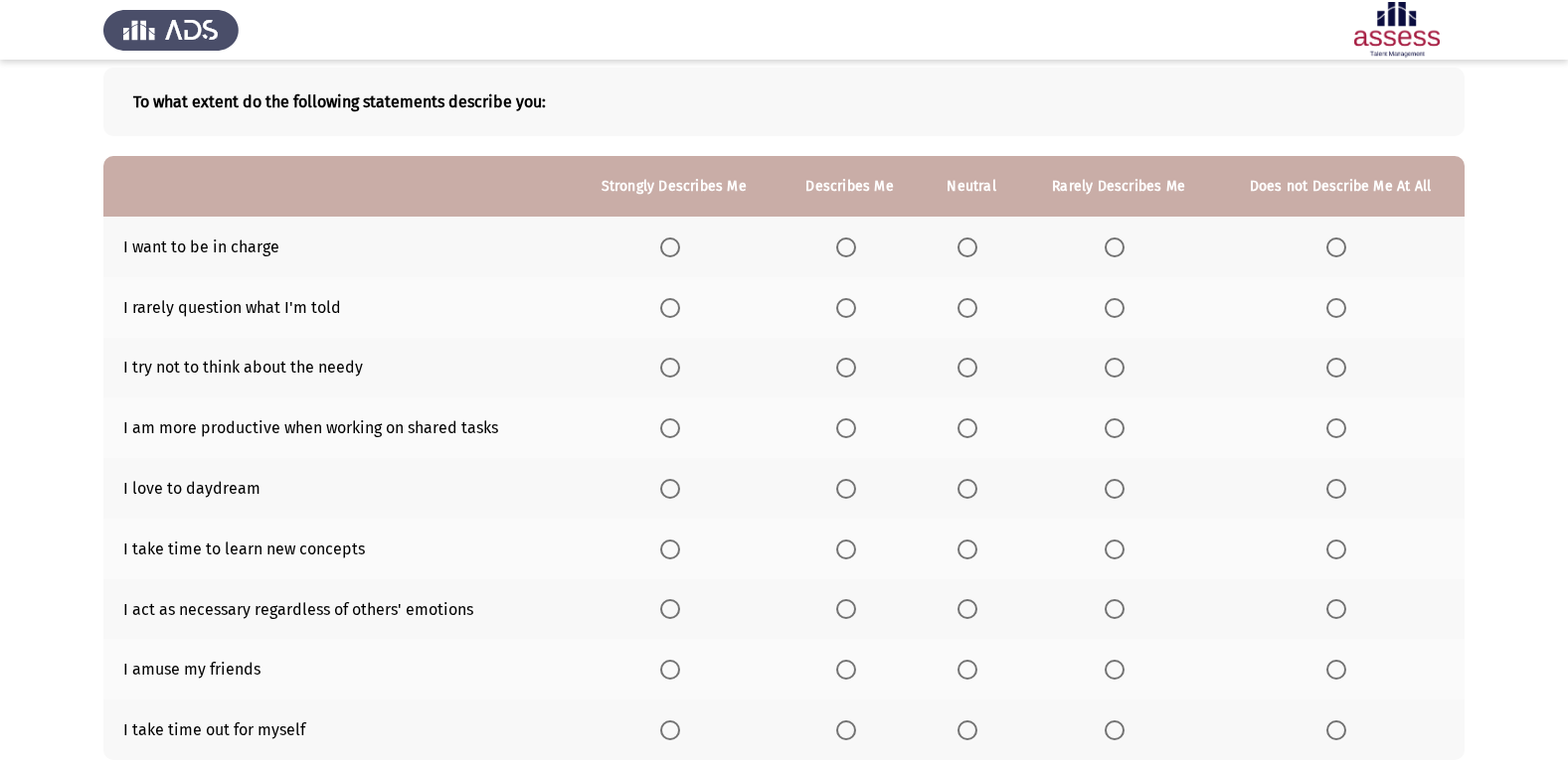
click at [845, 247] on span "Select an option" at bounding box center [846, 248] width 20 height 20
click at [845, 247] on input "Select an option" at bounding box center [846, 248] width 20 height 20
click at [1119, 305] on span "Select an option" at bounding box center [1114, 308] width 20 height 20
click at [1119, 305] on input "Select an option" at bounding box center [1114, 308] width 20 height 20
click at [965, 435] on span "Select an option" at bounding box center [967, 429] width 20 height 20
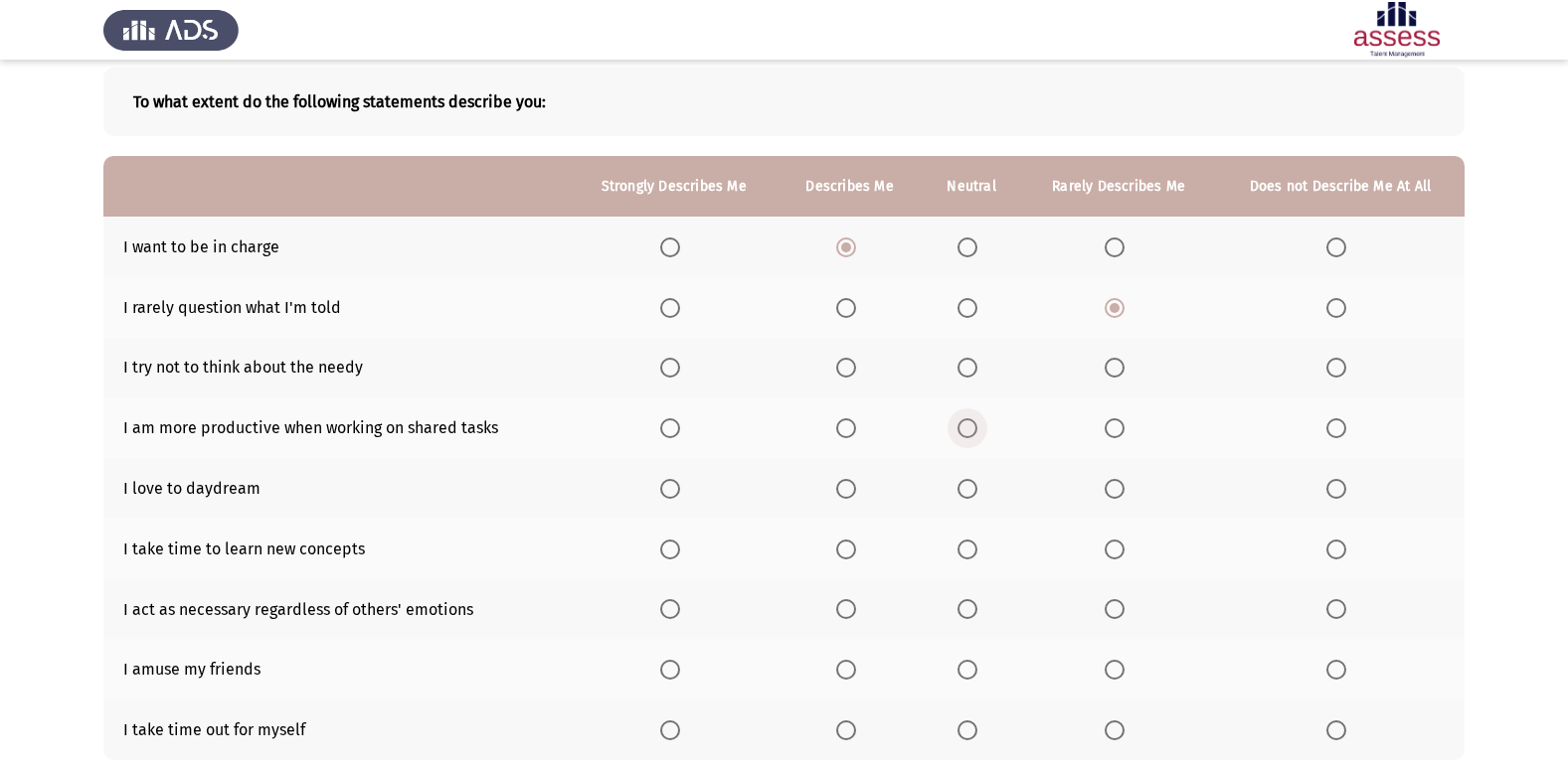
click at [965, 435] on input "Select an option" at bounding box center [967, 429] width 20 height 20
click at [971, 482] on span "Select an option" at bounding box center [967, 489] width 20 height 20
click at [971, 482] on input "Select an option" at bounding box center [967, 489] width 20 height 20
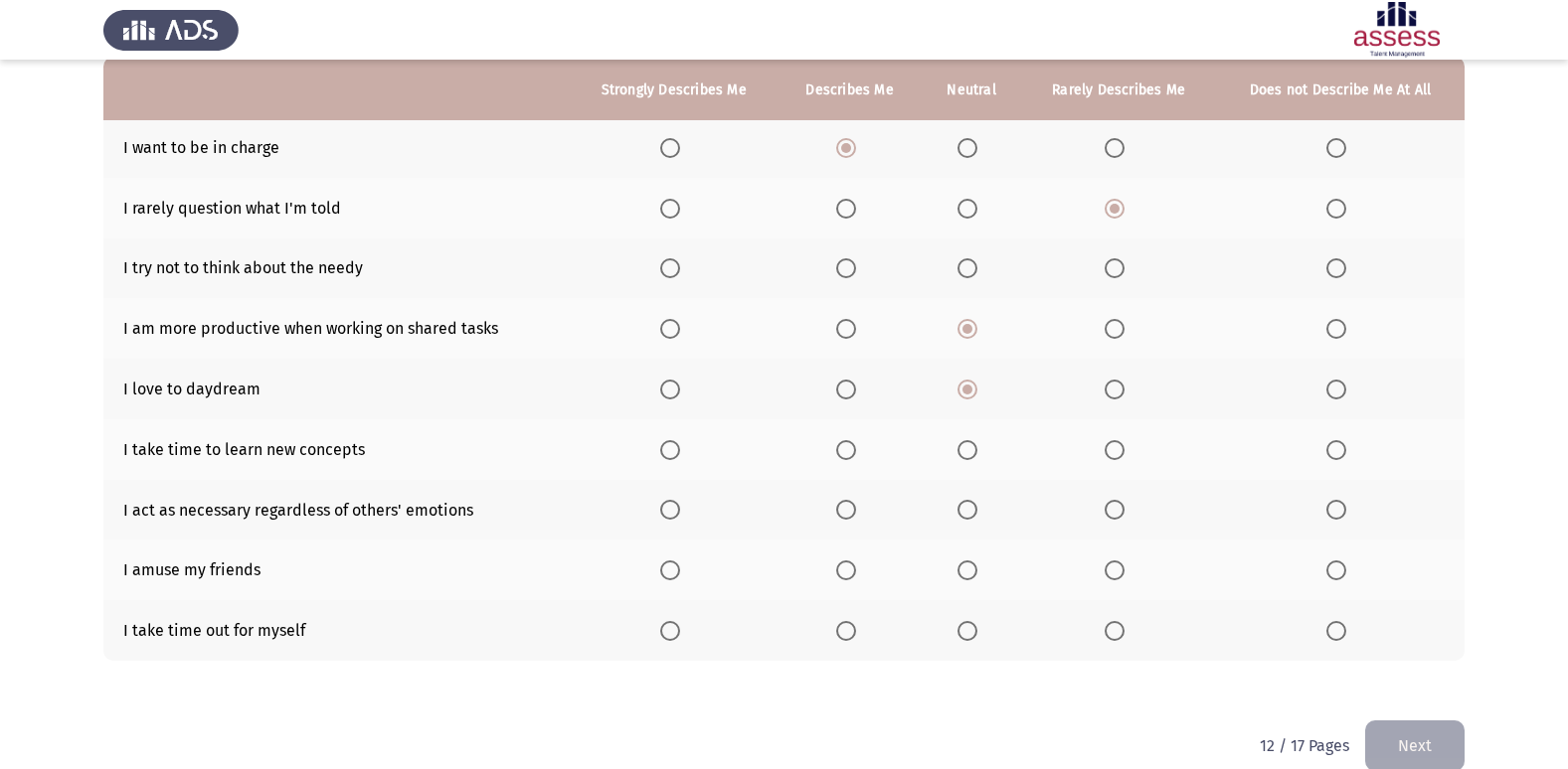
click at [1113, 453] on span "Select an option" at bounding box center [1114, 451] width 20 height 20
click at [1113, 453] on input "Select an option" at bounding box center [1114, 451] width 20 height 20
click at [964, 515] on span "Select an option" at bounding box center [967, 510] width 20 height 20
click at [964, 515] on input "Select an option" at bounding box center [967, 510] width 20 height 20
click at [854, 578] on span "Select an option" at bounding box center [846, 571] width 20 height 20
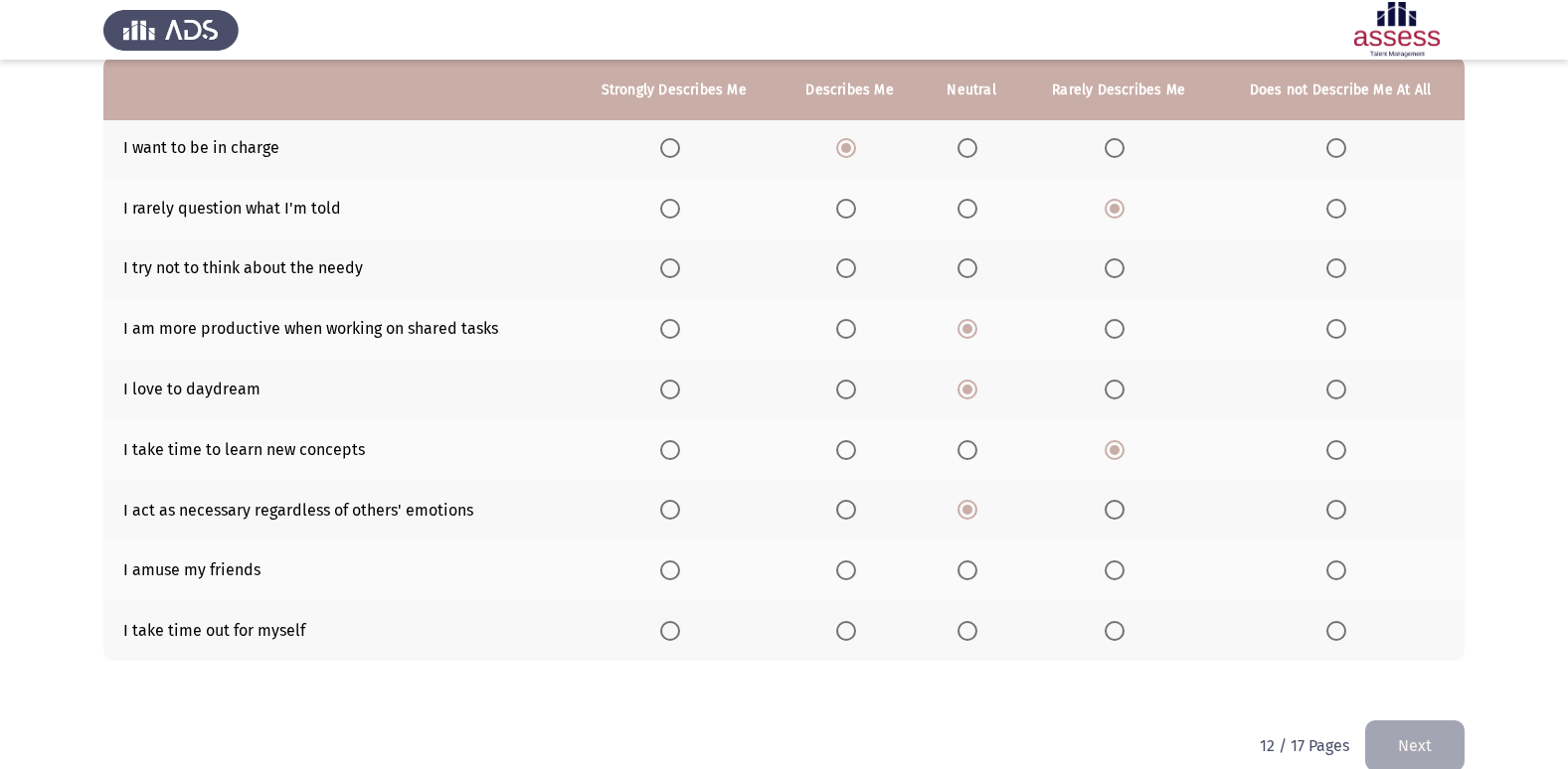
click at [854, 578] on input "Select an option" at bounding box center [846, 571] width 20 height 20
click at [673, 636] on span "Select an option" at bounding box center [671, 632] width 20 height 20
click at [673, 636] on input "Select an option" at bounding box center [671, 632] width 20 height 20
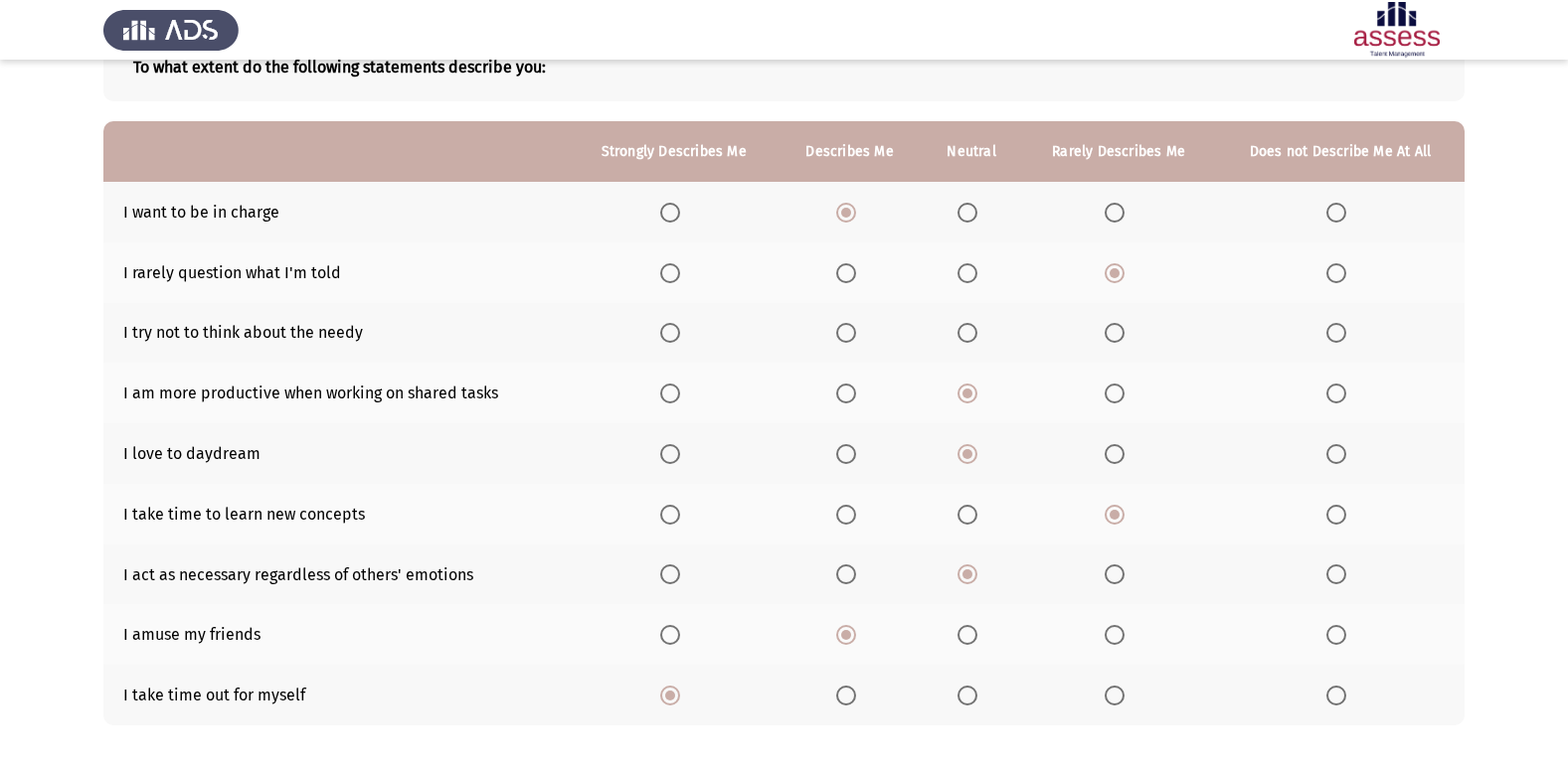
scroll to position [99, 0]
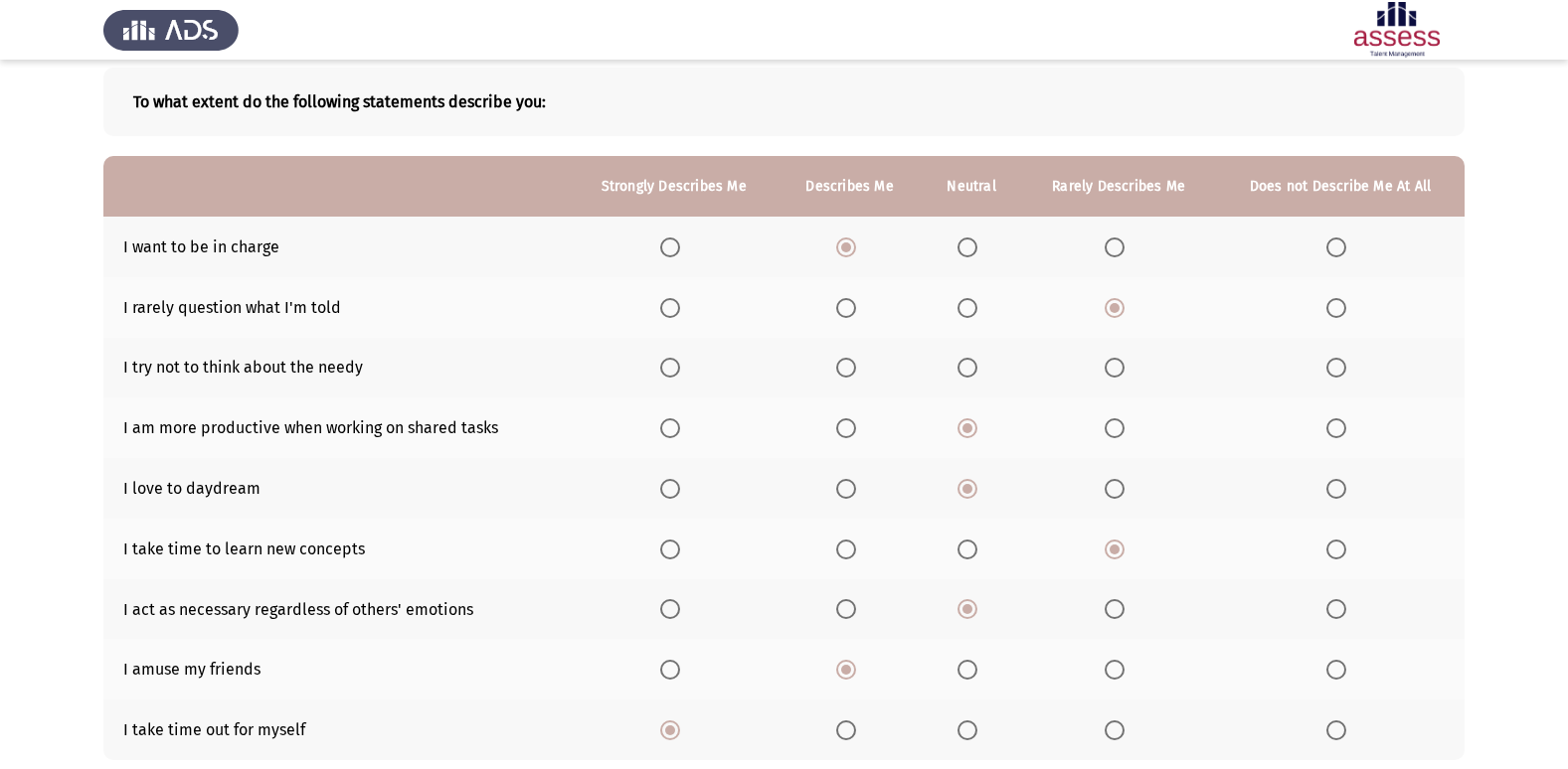
click at [1118, 360] on span "Select an option" at bounding box center [1114, 368] width 20 height 20
click at [1118, 360] on input "Select an option" at bounding box center [1114, 368] width 20 height 20
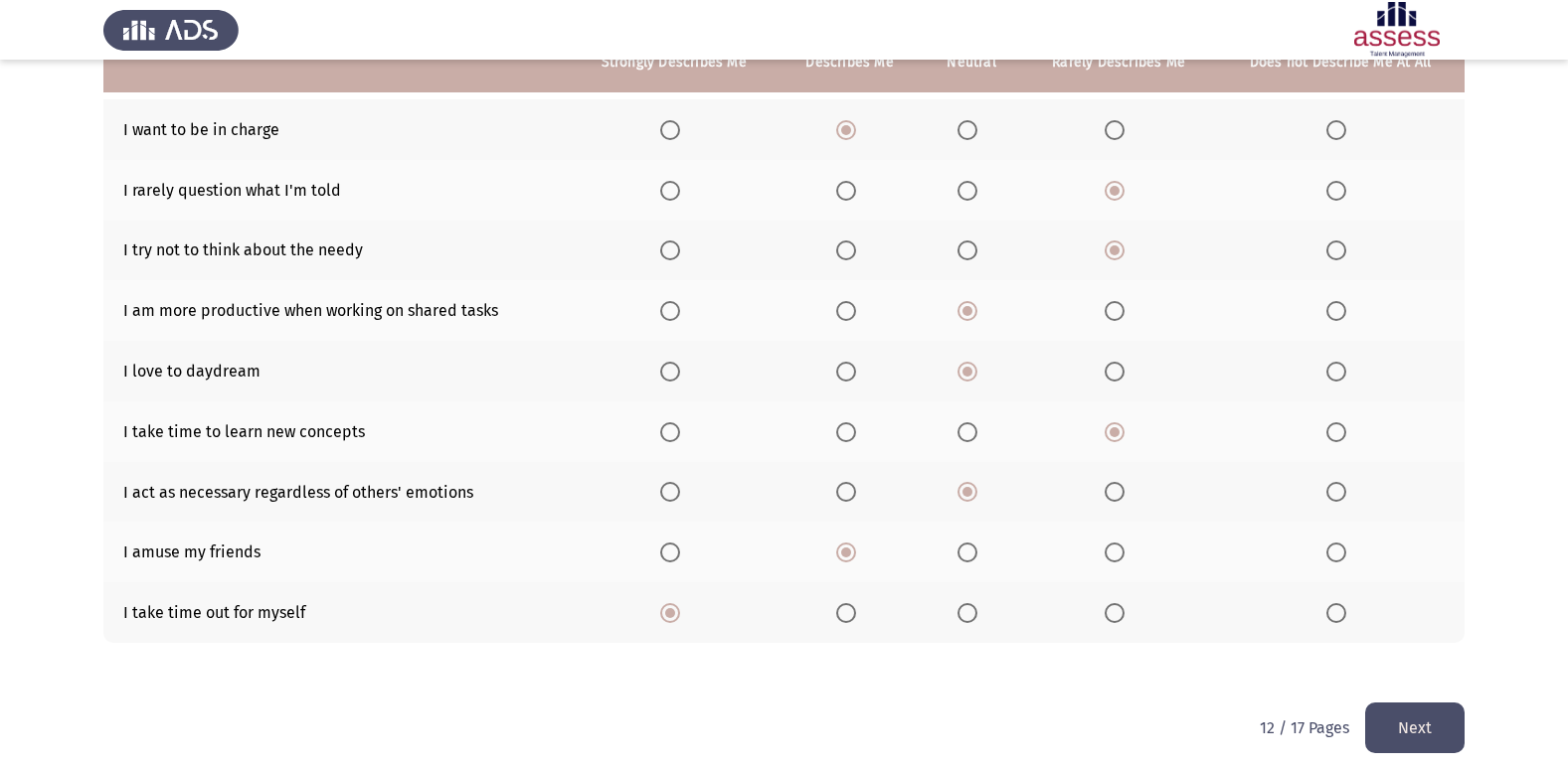
scroll to position [230, 0]
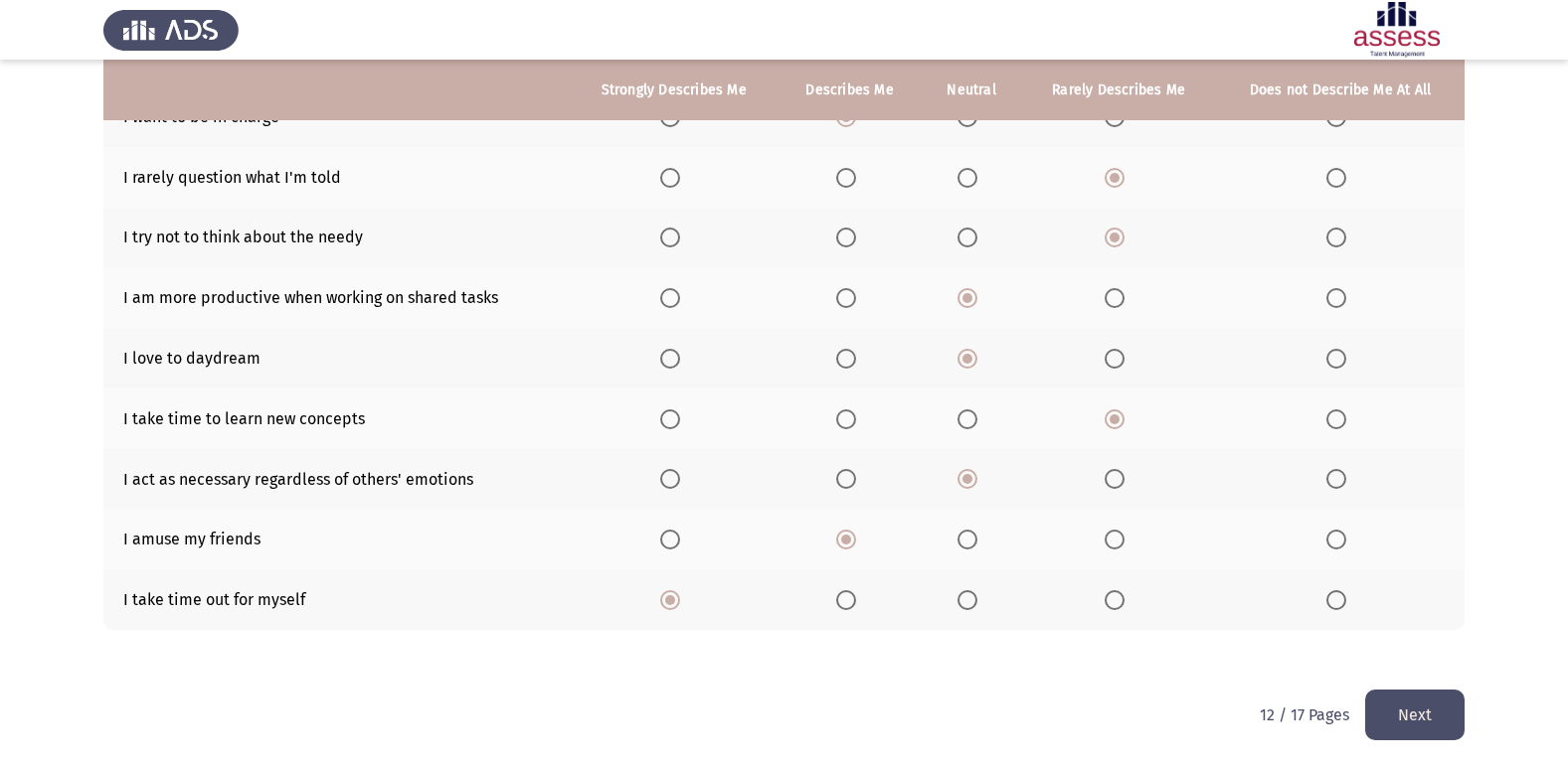
click at [1466, 709] on html "ASSESS Employability Next To what extent do the following statements describe y…" at bounding box center [784, 270] width 1568 height 999
click at [1452, 709] on button "Next" at bounding box center [1415, 714] width 99 height 51
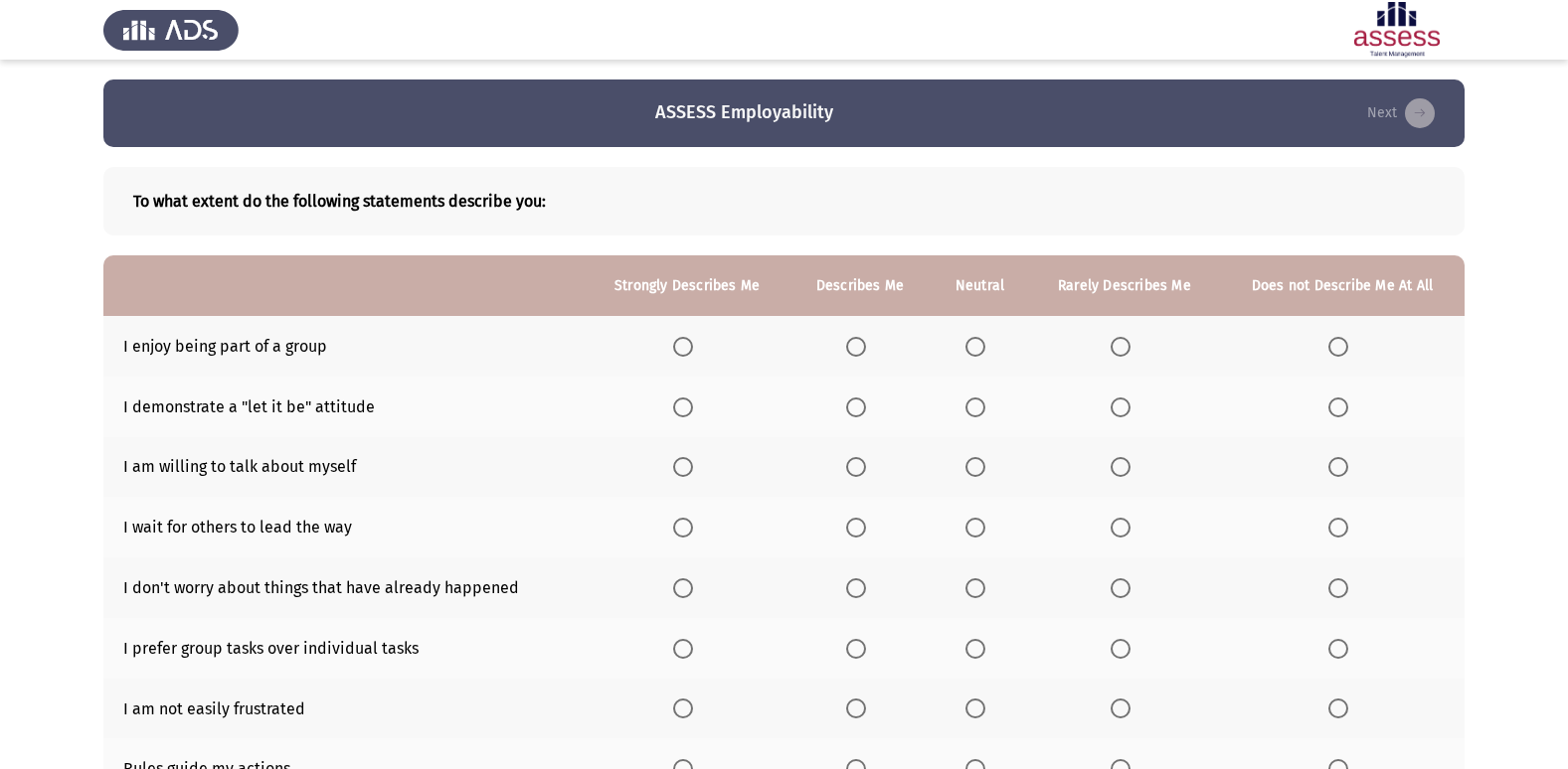
click at [681, 352] on span "Select an option" at bounding box center [683, 347] width 20 height 20
click at [681, 352] on input "Select an option" at bounding box center [683, 347] width 20 height 20
click at [975, 409] on span "Select an option" at bounding box center [975, 408] width 20 height 20
click at [975, 409] on input "Select an option" at bounding box center [975, 408] width 20 height 20
click at [679, 471] on span "Select an option" at bounding box center [683, 468] width 20 height 20
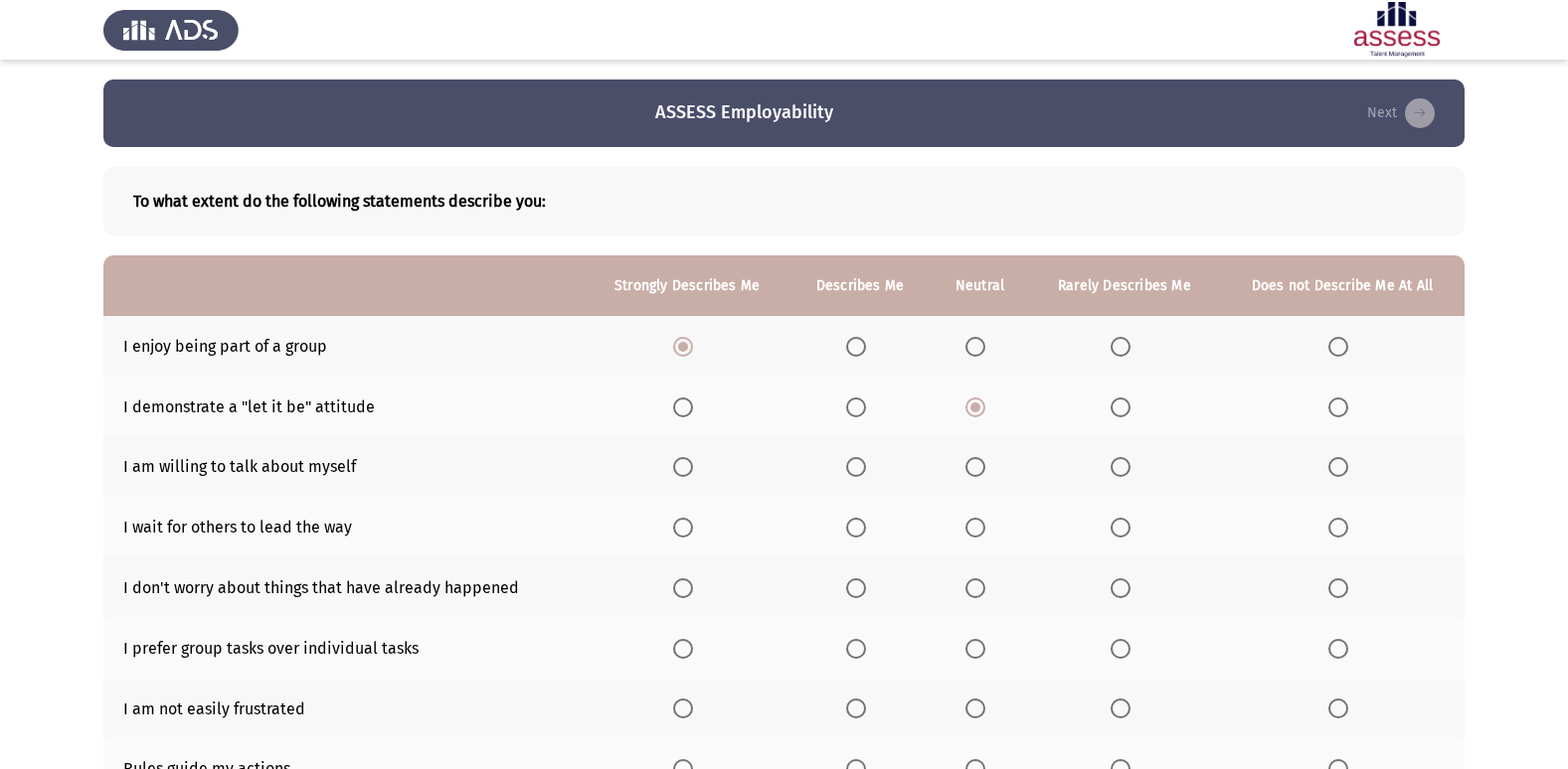
click at [679, 471] on input "Select an option" at bounding box center [683, 468] width 20 height 20
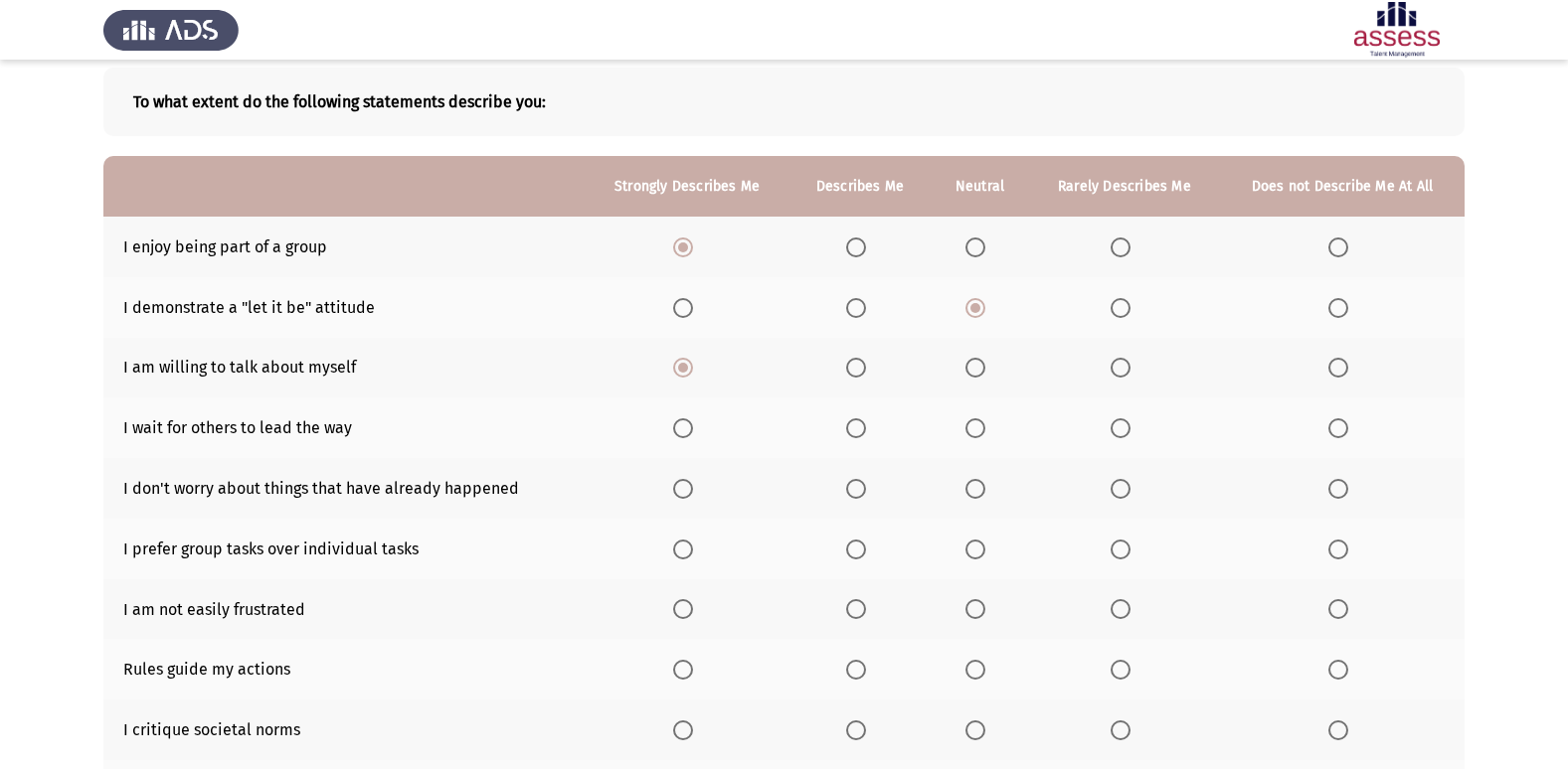
click at [1125, 430] on span "Select an option" at bounding box center [1120, 429] width 20 height 20
click at [1125, 430] on input "Select an option" at bounding box center [1120, 429] width 20 height 20
click at [971, 486] on span "Select an option" at bounding box center [975, 489] width 20 height 20
click at [971, 486] on input "Select an option" at bounding box center [975, 489] width 20 height 20
click at [976, 552] on span "Select an option" at bounding box center [975, 550] width 20 height 20
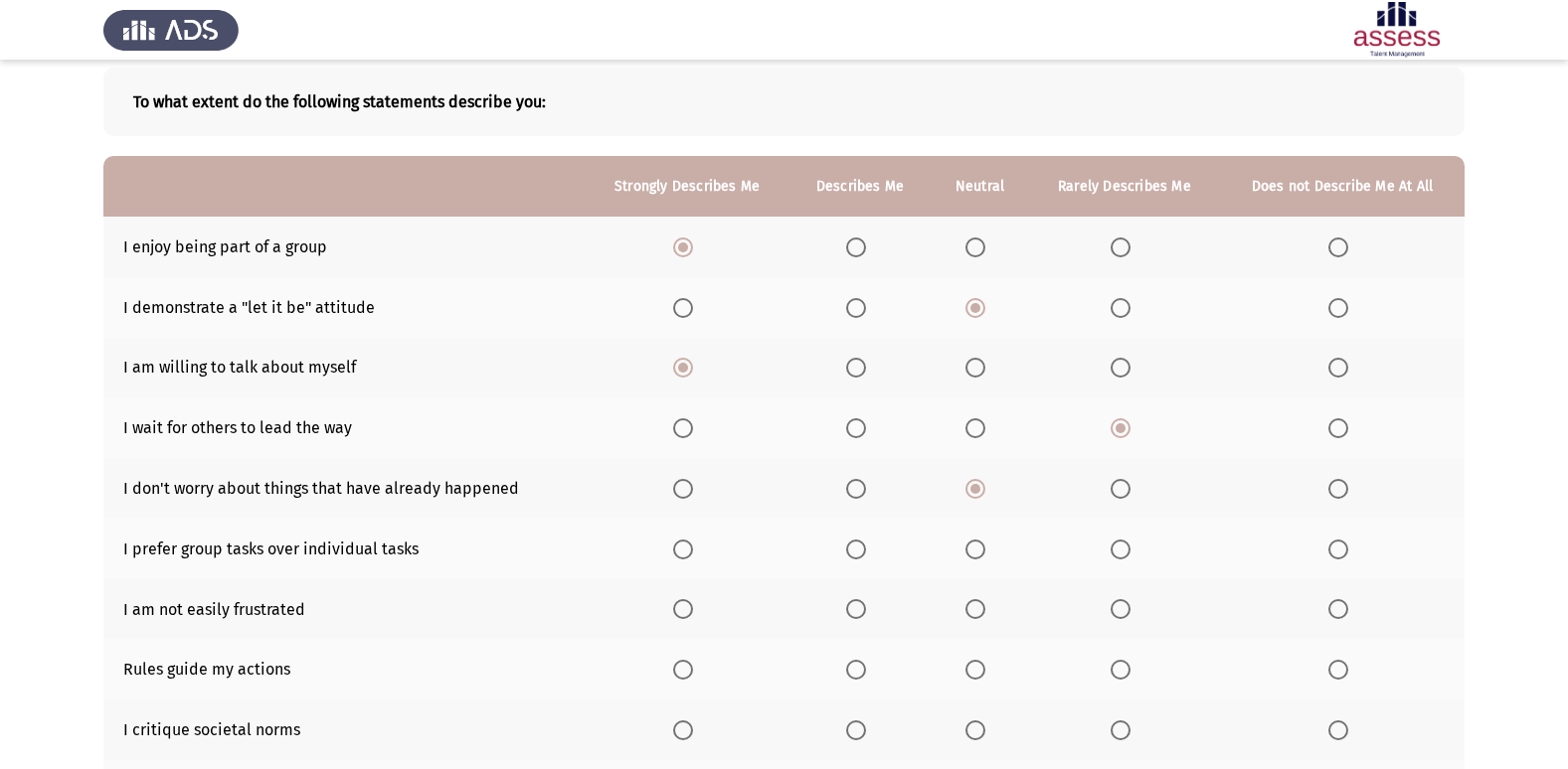
click at [976, 552] on input "Select an option" at bounding box center [975, 550] width 20 height 20
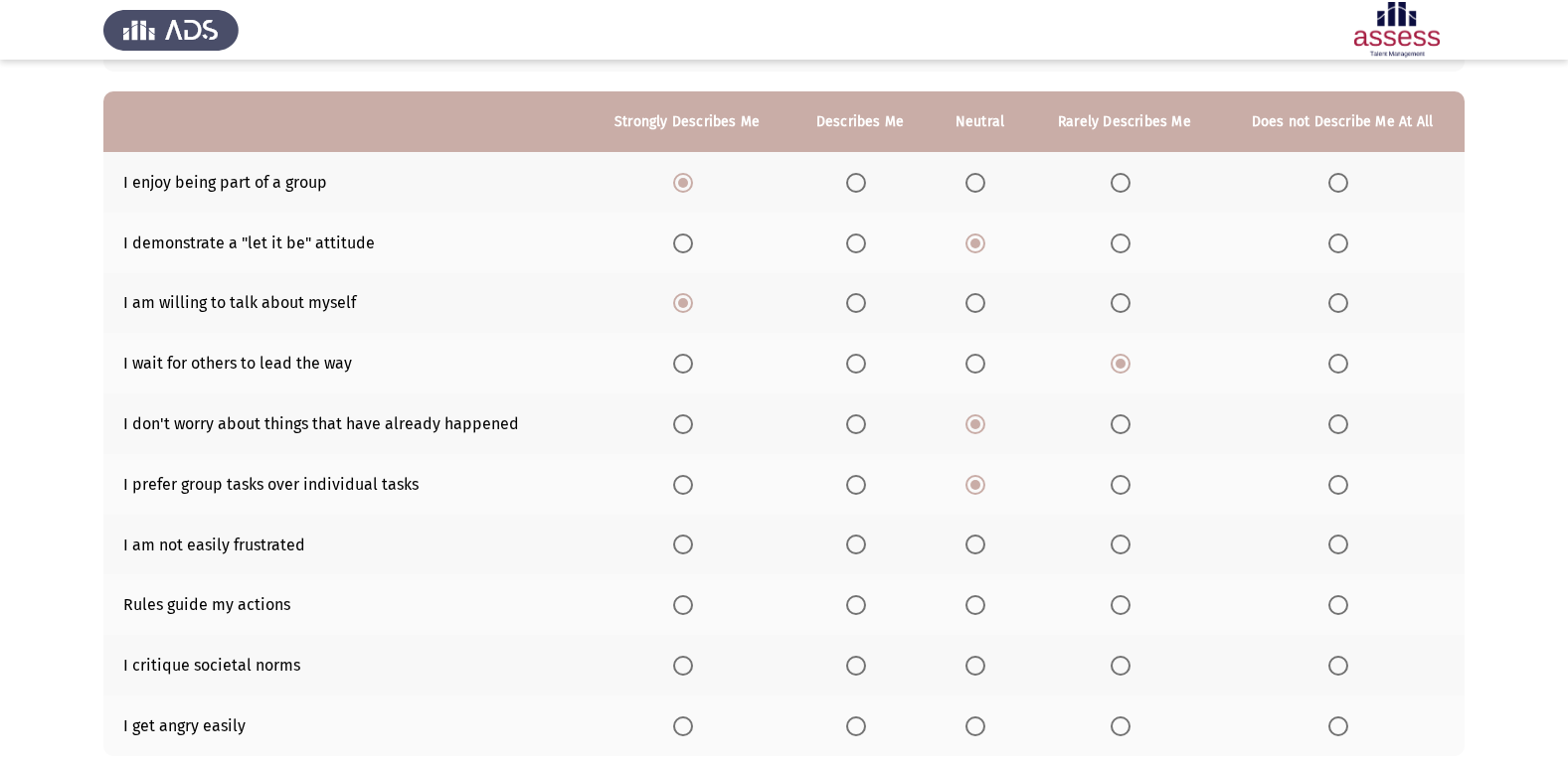
scroll to position [199, 0]
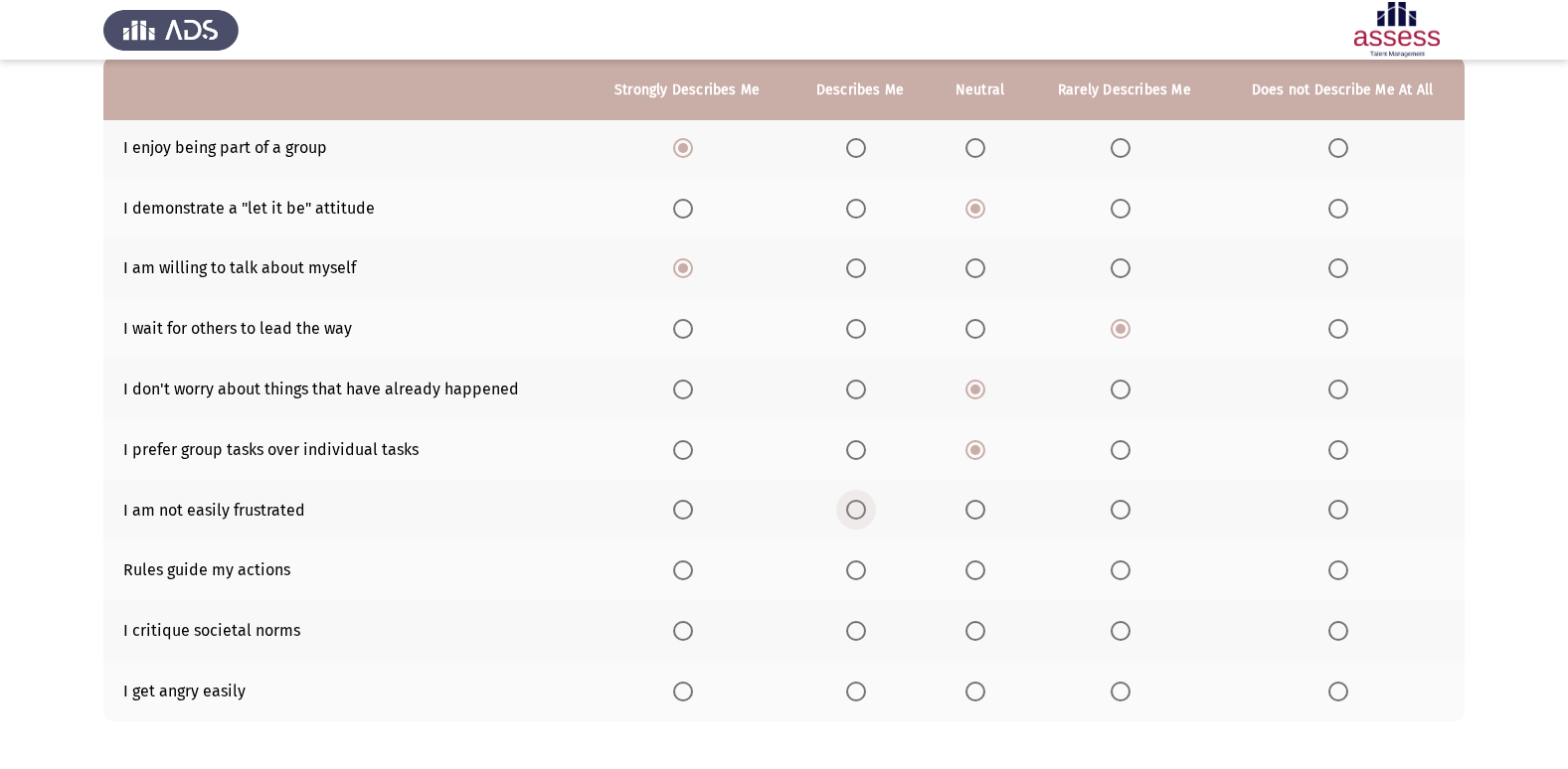
click at [874, 509] on label "Select an option" at bounding box center [860, 510] width 28 height 20
click at [866, 509] on input "Select an option" at bounding box center [856, 510] width 20 height 20
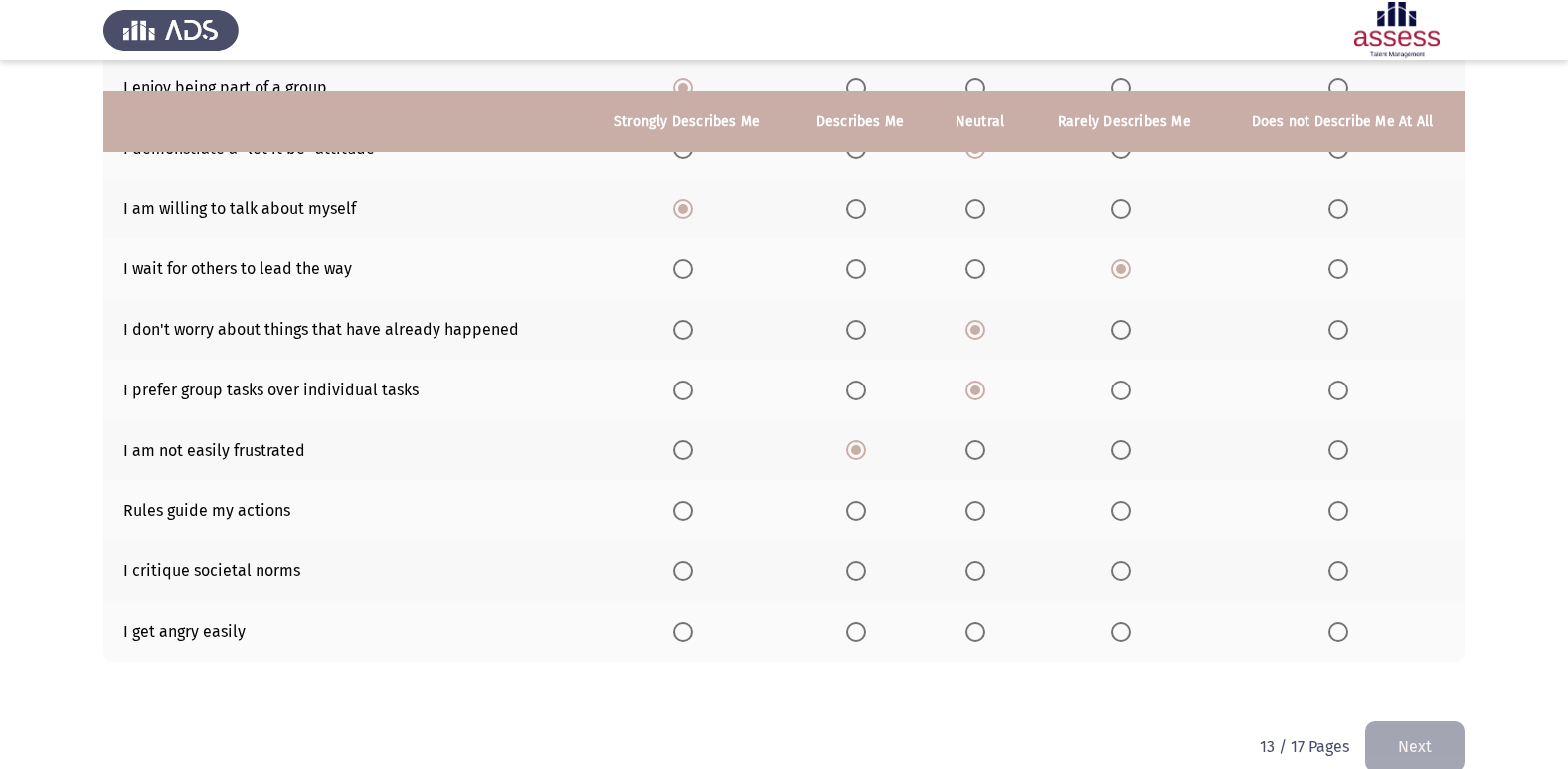
scroll to position [290, 0]
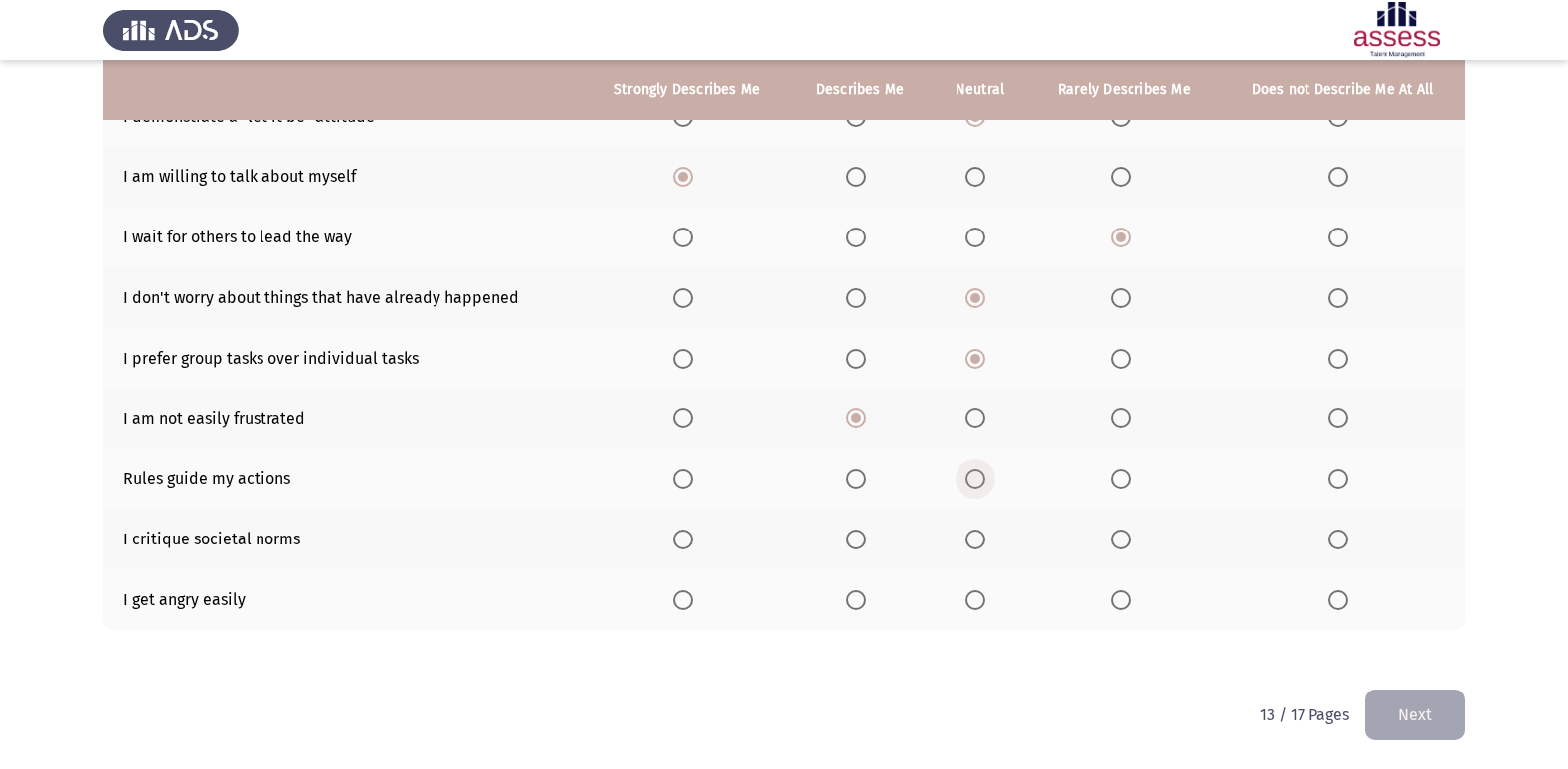
click at [974, 477] on span "Select an option" at bounding box center [975, 480] width 20 height 20
click at [974, 477] on input "Select an option" at bounding box center [975, 480] width 20 height 20
click at [971, 543] on span "Select an option" at bounding box center [975, 540] width 20 height 20
click at [971, 543] on input "Select an option" at bounding box center [975, 540] width 20 height 20
click at [1126, 604] on span "Select an option" at bounding box center [1120, 601] width 20 height 20
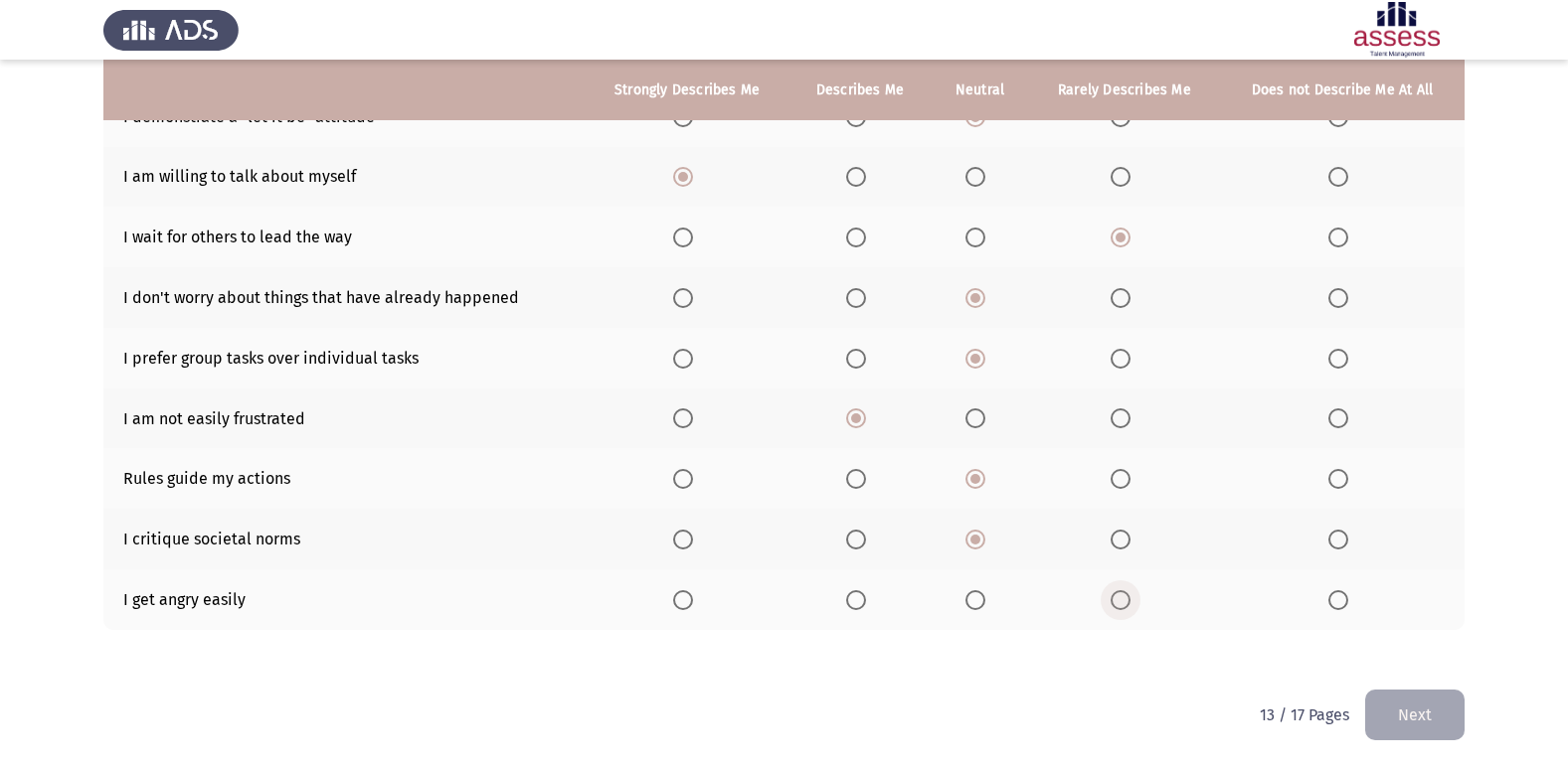
click at [1126, 604] on input "Select an option" at bounding box center [1120, 601] width 20 height 20
click at [1436, 726] on button "Next" at bounding box center [1415, 714] width 99 height 51
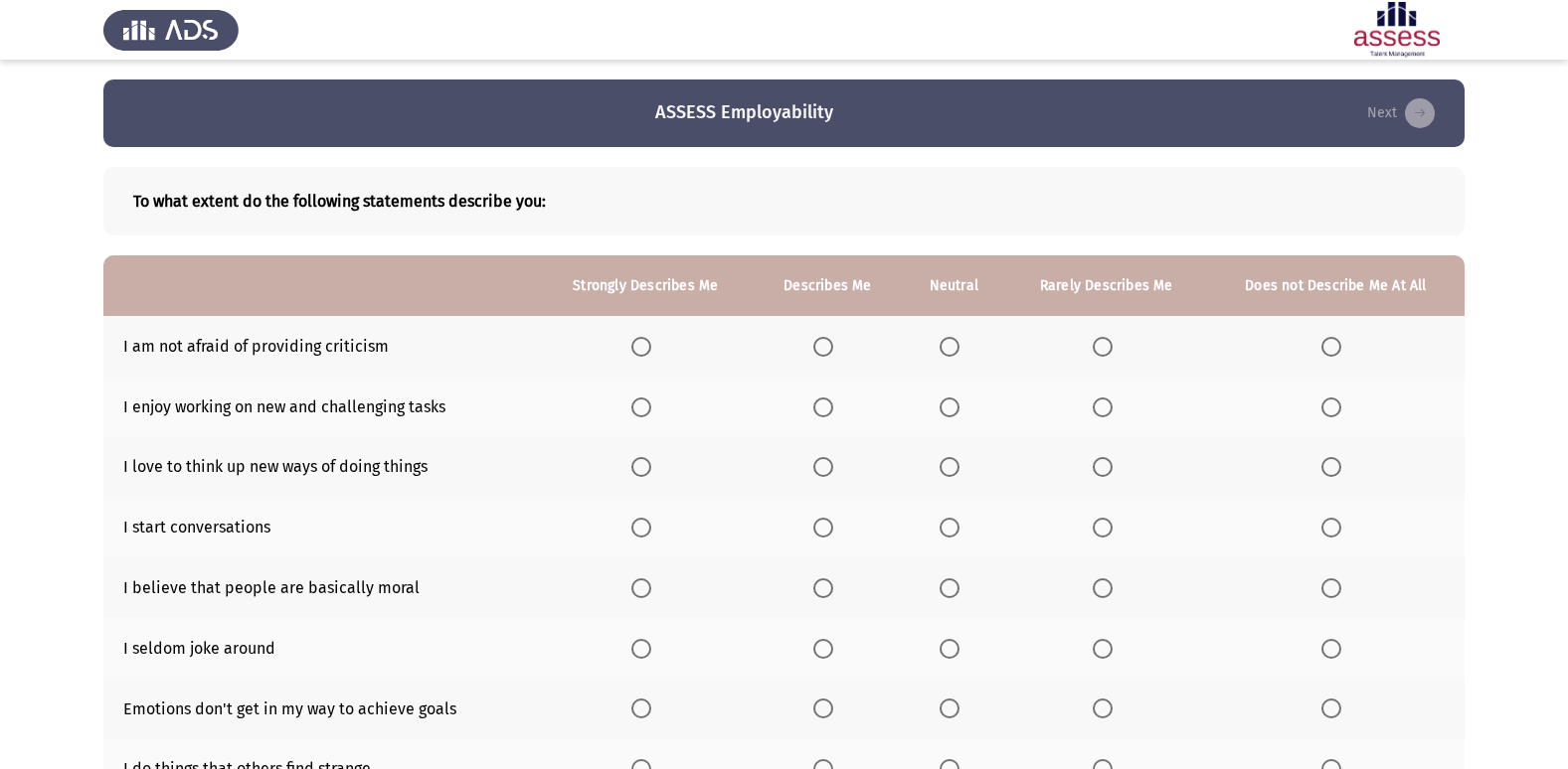
click at [827, 343] on span "Select an option" at bounding box center [823, 347] width 20 height 20
click at [827, 343] on input "Select an option" at bounding box center [823, 347] width 20 height 20
click at [831, 407] on span "Select an option" at bounding box center [823, 408] width 20 height 20
click at [831, 407] on input "Select an option" at bounding box center [823, 408] width 20 height 20
click at [652, 461] on span "Select an option" at bounding box center [642, 468] width 20 height 20
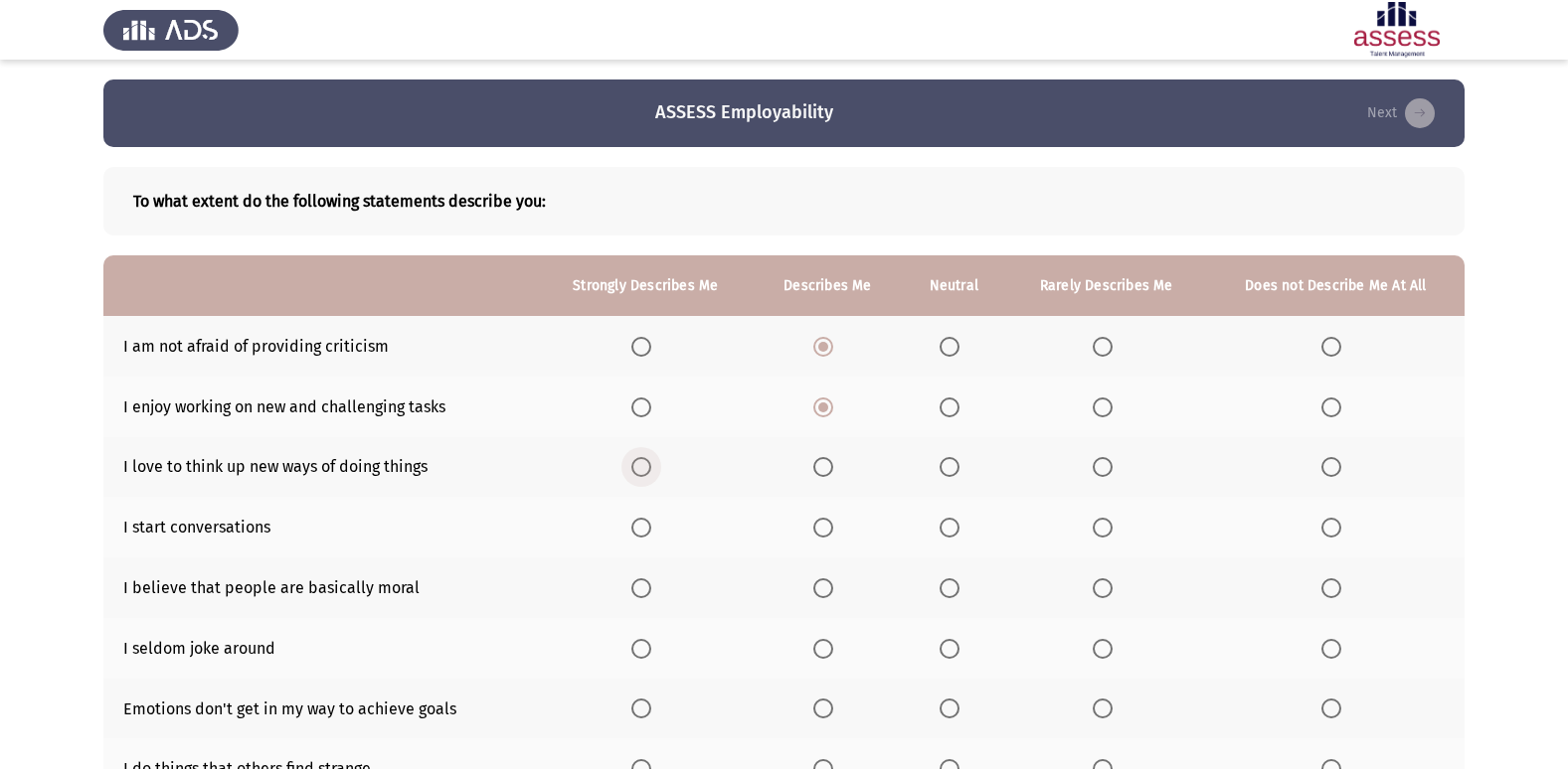
click at [652, 461] on input "Select an option" at bounding box center [642, 468] width 20 height 20
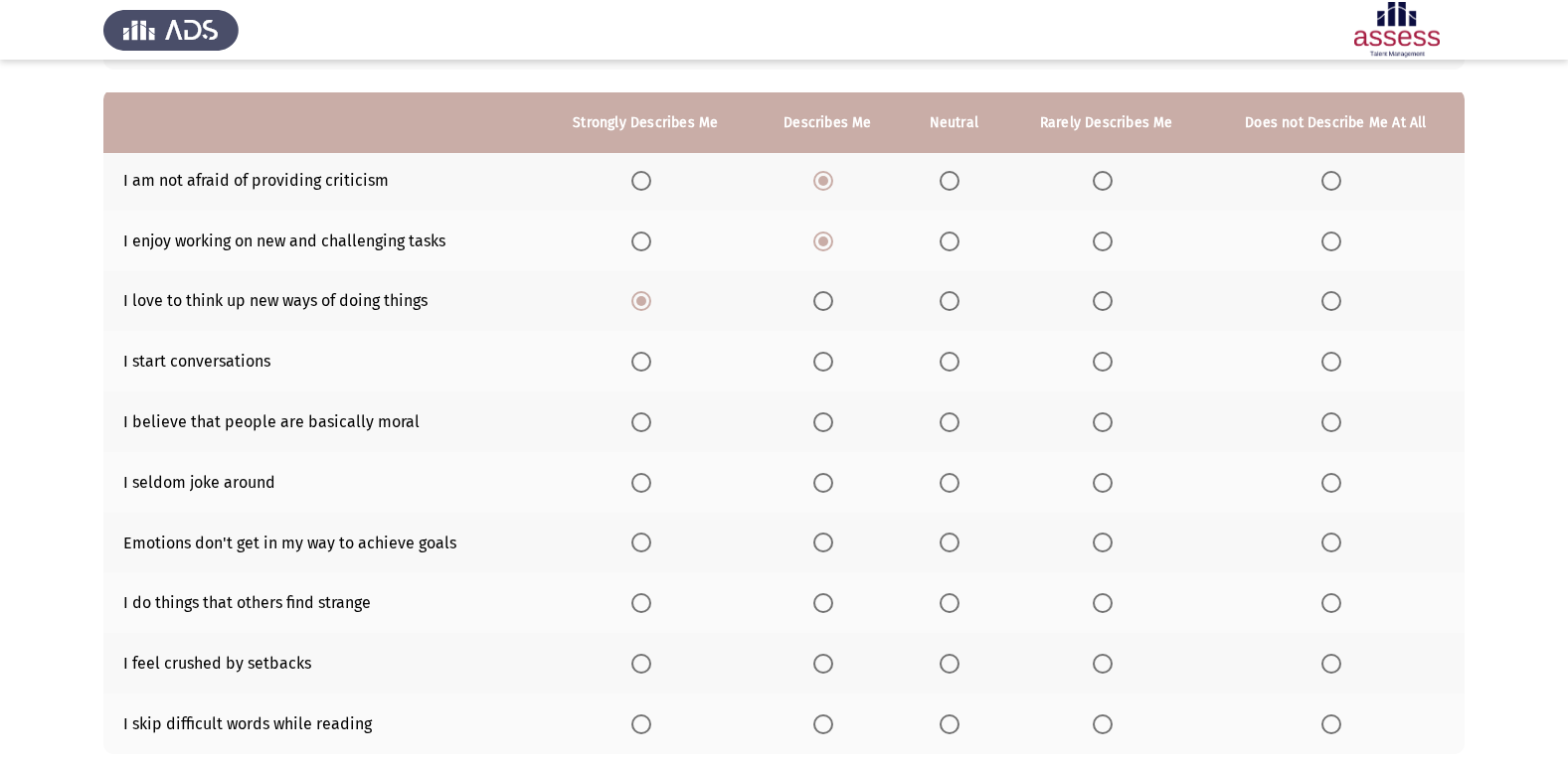
scroll to position [199, 0]
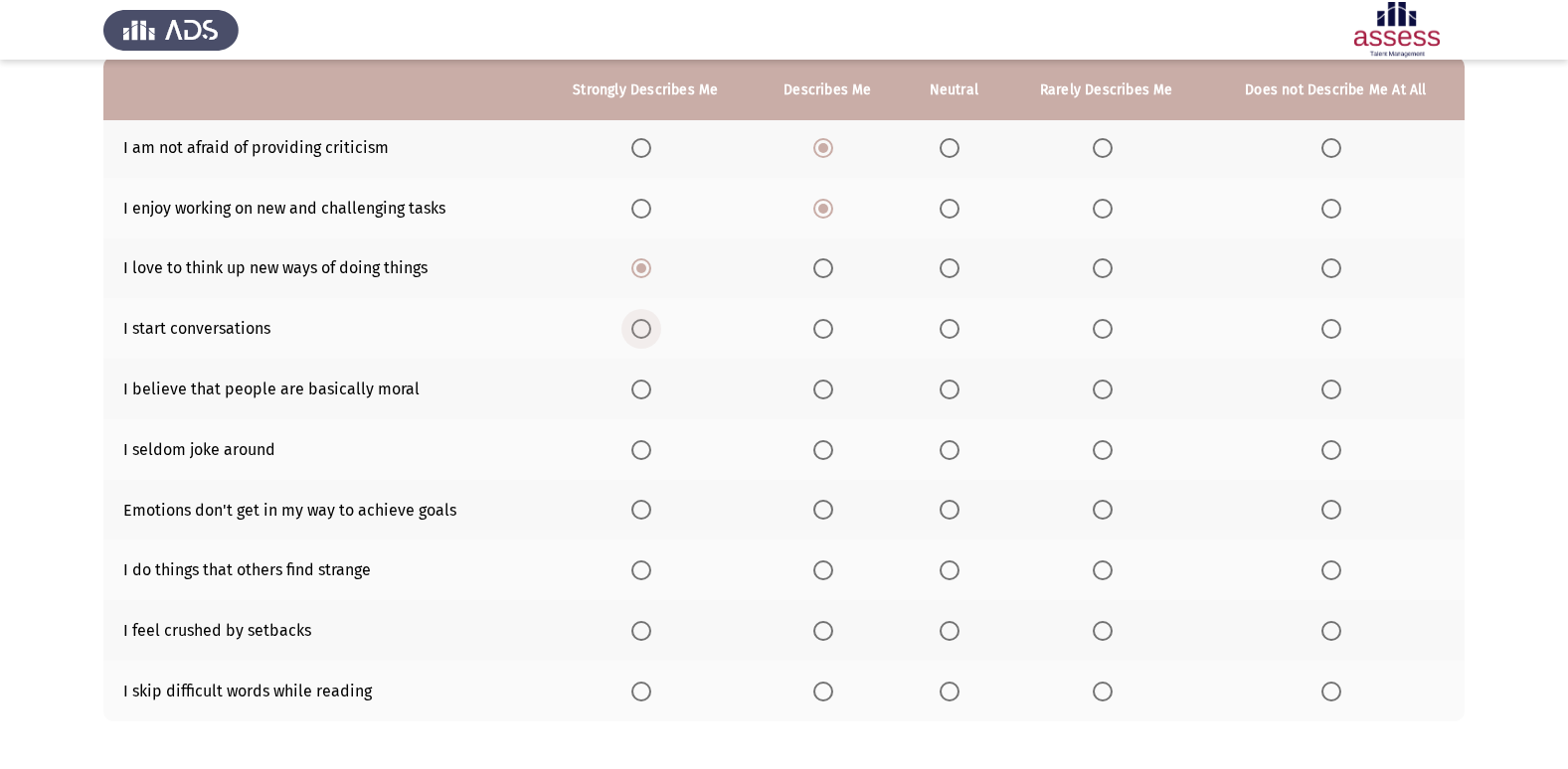
click at [649, 326] on span "Select an option" at bounding box center [642, 329] width 20 height 20
click at [649, 326] on input "Select an option" at bounding box center [642, 329] width 20 height 20
click at [829, 385] on span "Select an option" at bounding box center [823, 390] width 20 height 20
click at [829, 385] on input "Select an option" at bounding box center [823, 390] width 20 height 20
click at [1328, 452] on span "Select an option" at bounding box center [1331, 451] width 20 height 20
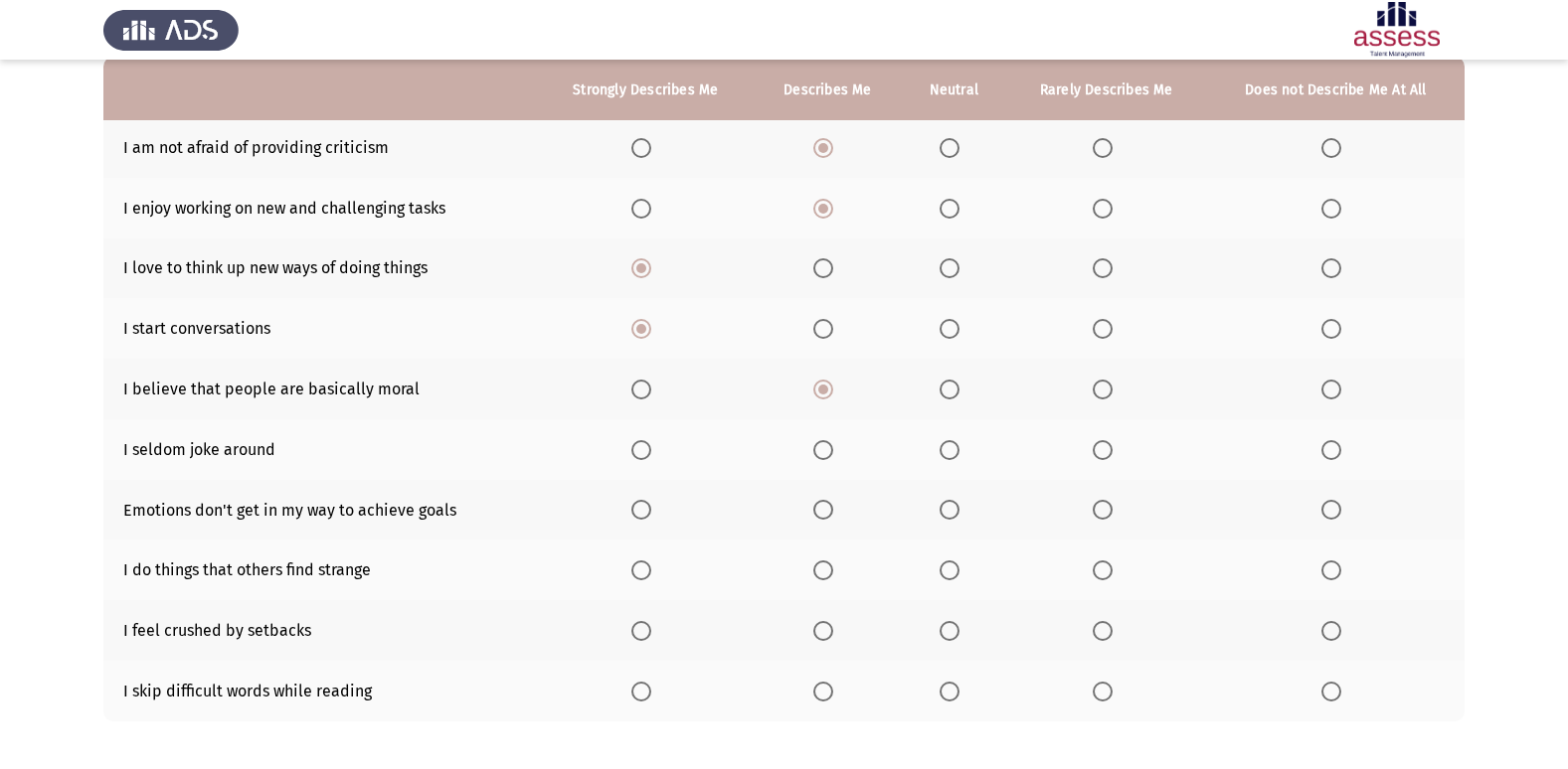
click at [1328, 452] on input "Select an option" at bounding box center [1331, 451] width 20 height 20
click at [952, 517] on span "Select an option" at bounding box center [949, 510] width 20 height 20
click at [952, 517] on input "Select an option" at bounding box center [949, 510] width 20 height 20
click at [951, 574] on span "Select an option" at bounding box center [949, 571] width 20 height 20
click at [951, 574] on input "Select an option" at bounding box center [949, 571] width 20 height 20
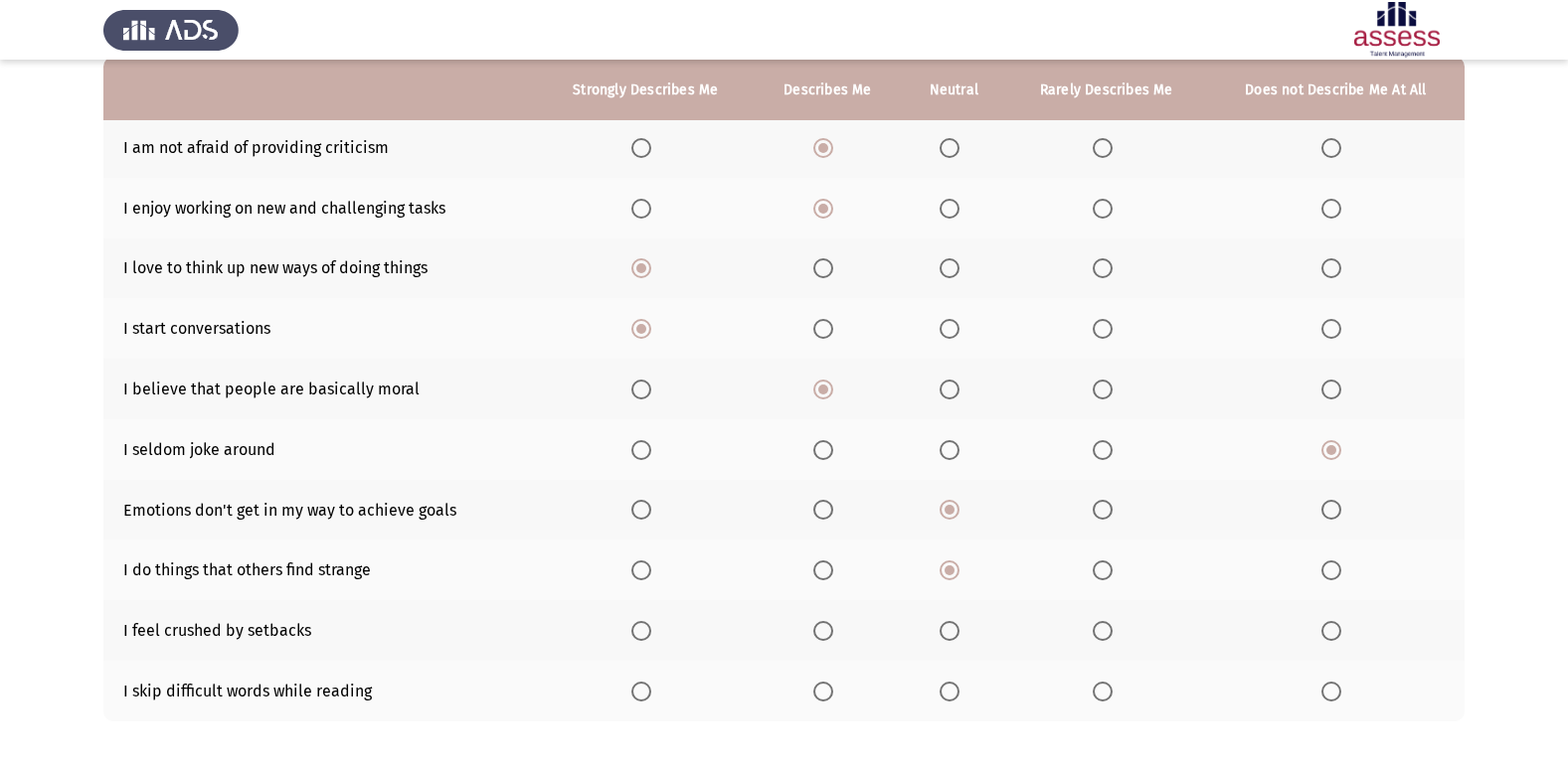
click at [957, 634] on span "Select an option" at bounding box center [949, 632] width 20 height 20
click at [957, 634] on input "Select an option" at bounding box center [949, 632] width 20 height 20
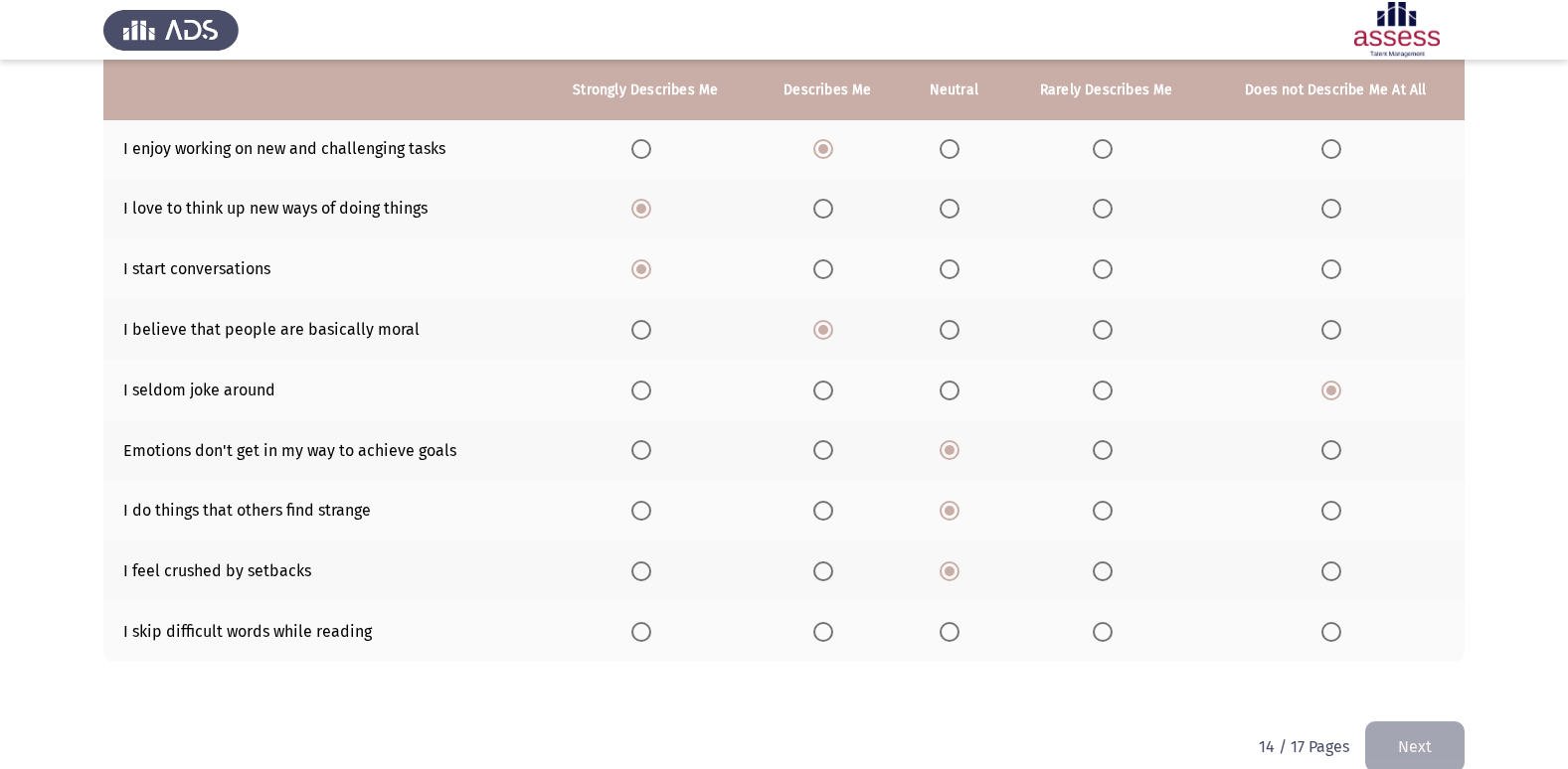
scroll to position [290, 0]
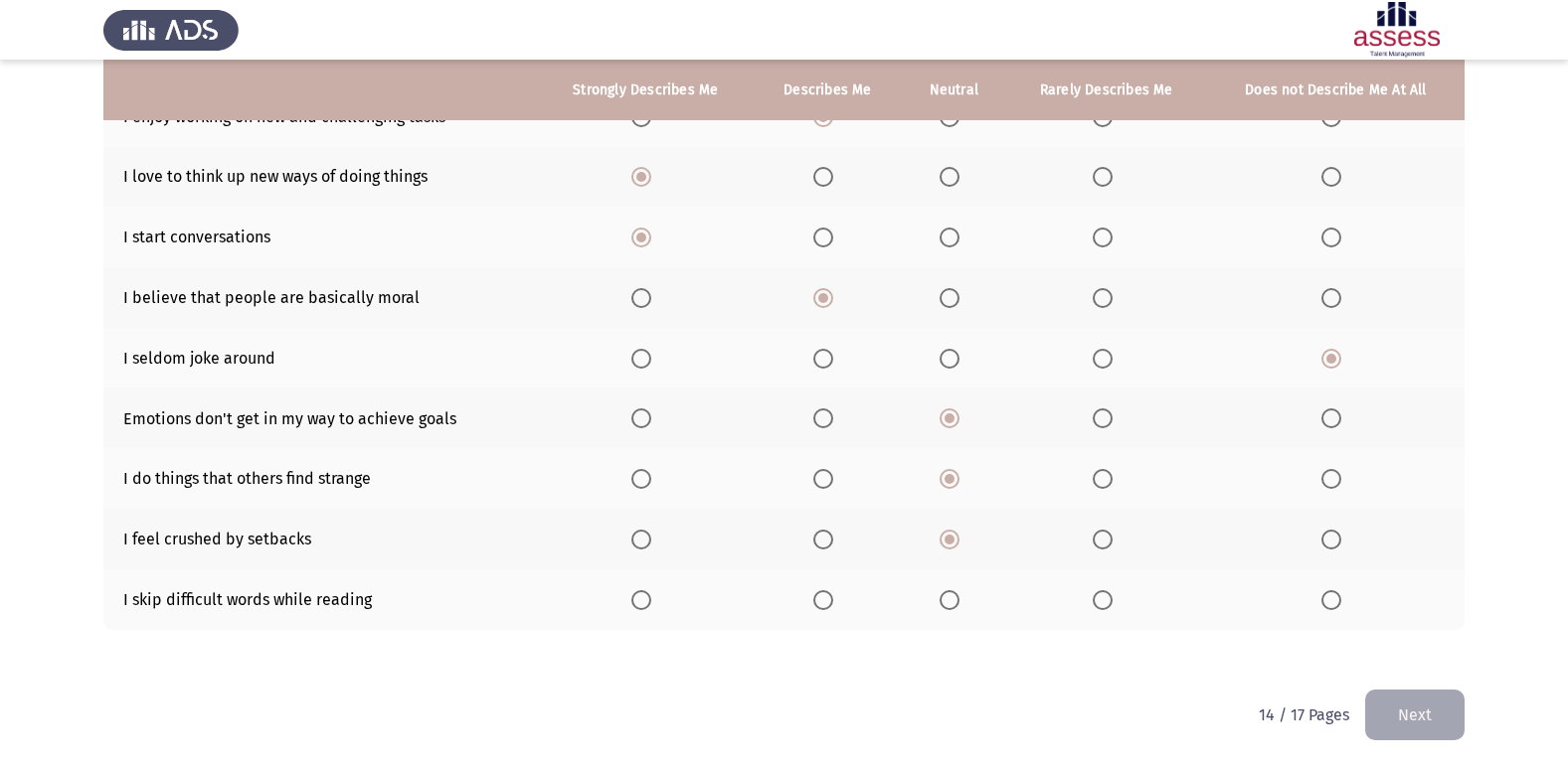
click at [950, 593] on span "Select an option" at bounding box center [949, 601] width 20 height 20
click at [950, 593] on input "Select an option" at bounding box center [949, 601] width 20 height 20
click at [1441, 715] on button "Next" at bounding box center [1415, 714] width 99 height 51
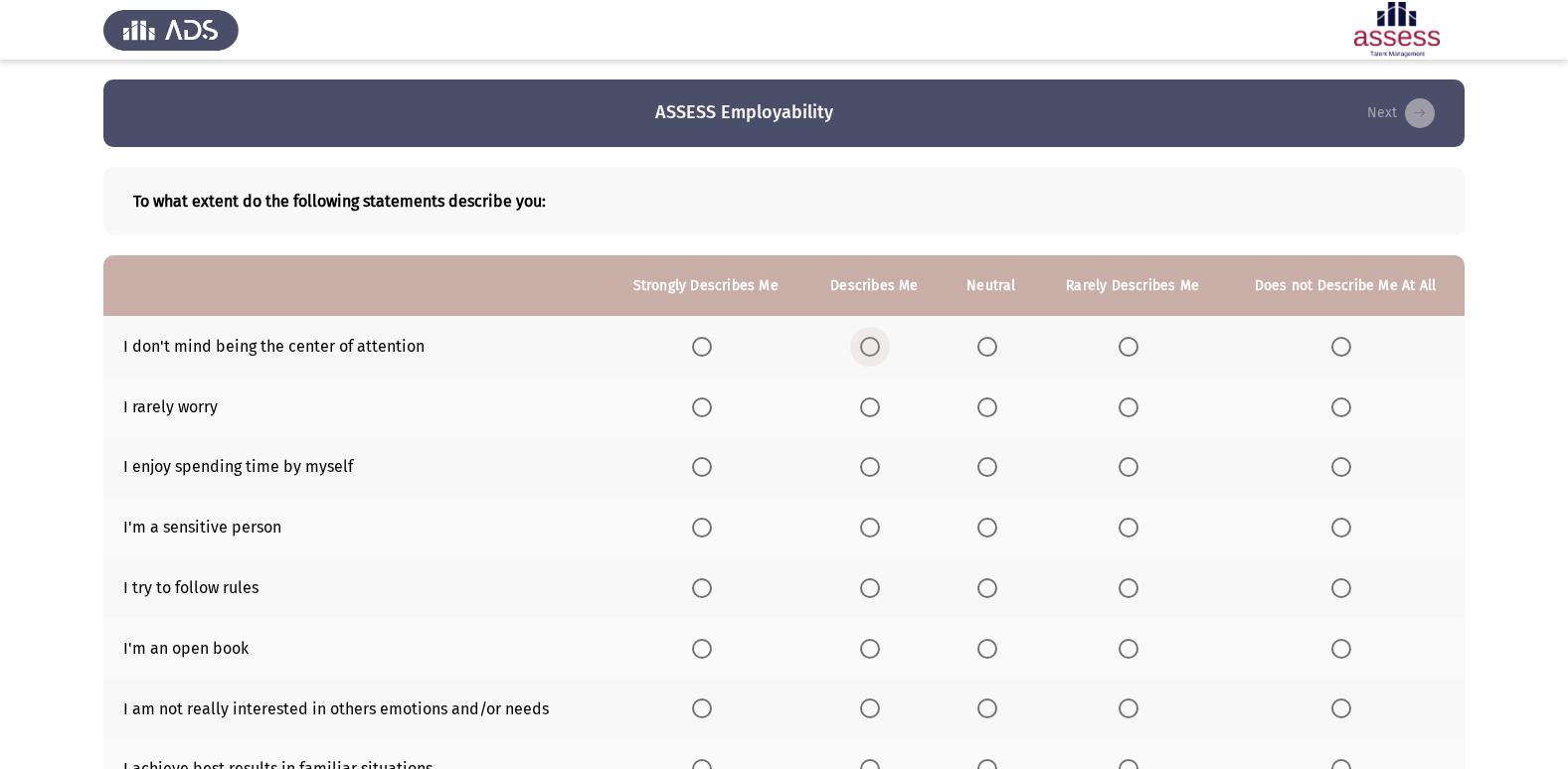
click at [874, 342] on span "Select an option" at bounding box center [870, 347] width 20 height 20
click at [874, 342] on input "Select an option" at bounding box center [870, 347] width 20 height 20
click at [984, 400] on span "Select an option" at bounding box center [987, 408] width 20 height 20
click at [984, 400] on input "Select an option" at bounding box center [987, 408] width 20 height 20
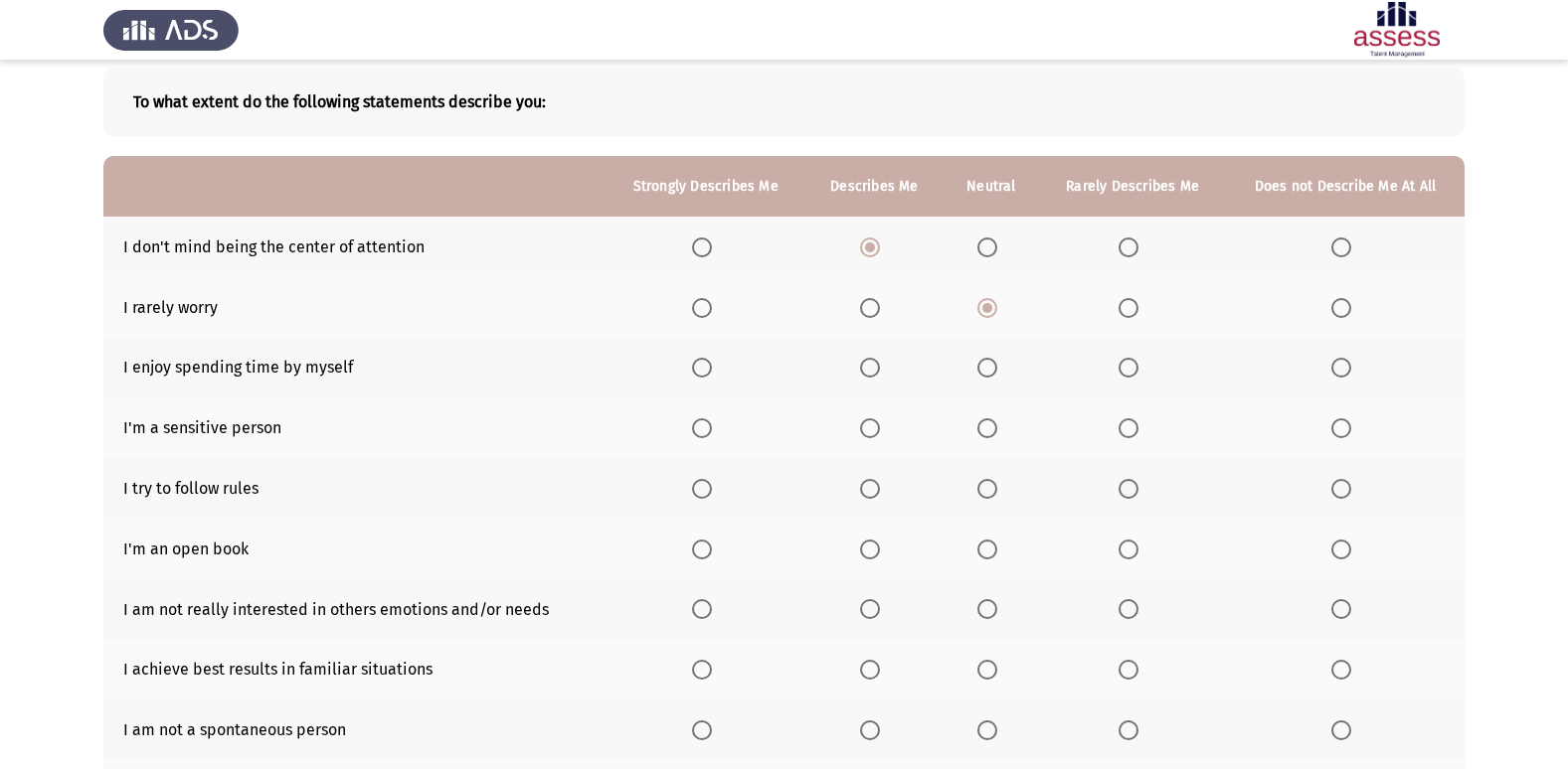
click at [876, 363] on span "Select an option" at bounding box center [870, 368] width 20 height 20
click at [876, 363] on input "Select an option" at bounding box center [870, 368] width 20 height 20
click at [1003, 436] on label "Select an option" at bounding box center [991, 429] width 28 height 20
click at [997, 436] on input "Select an option" at bounding box center [987, 429] width 20 height 20
click at [989, 492] on span "Select an option" at bounding box center [987, 489] width 20 height 20
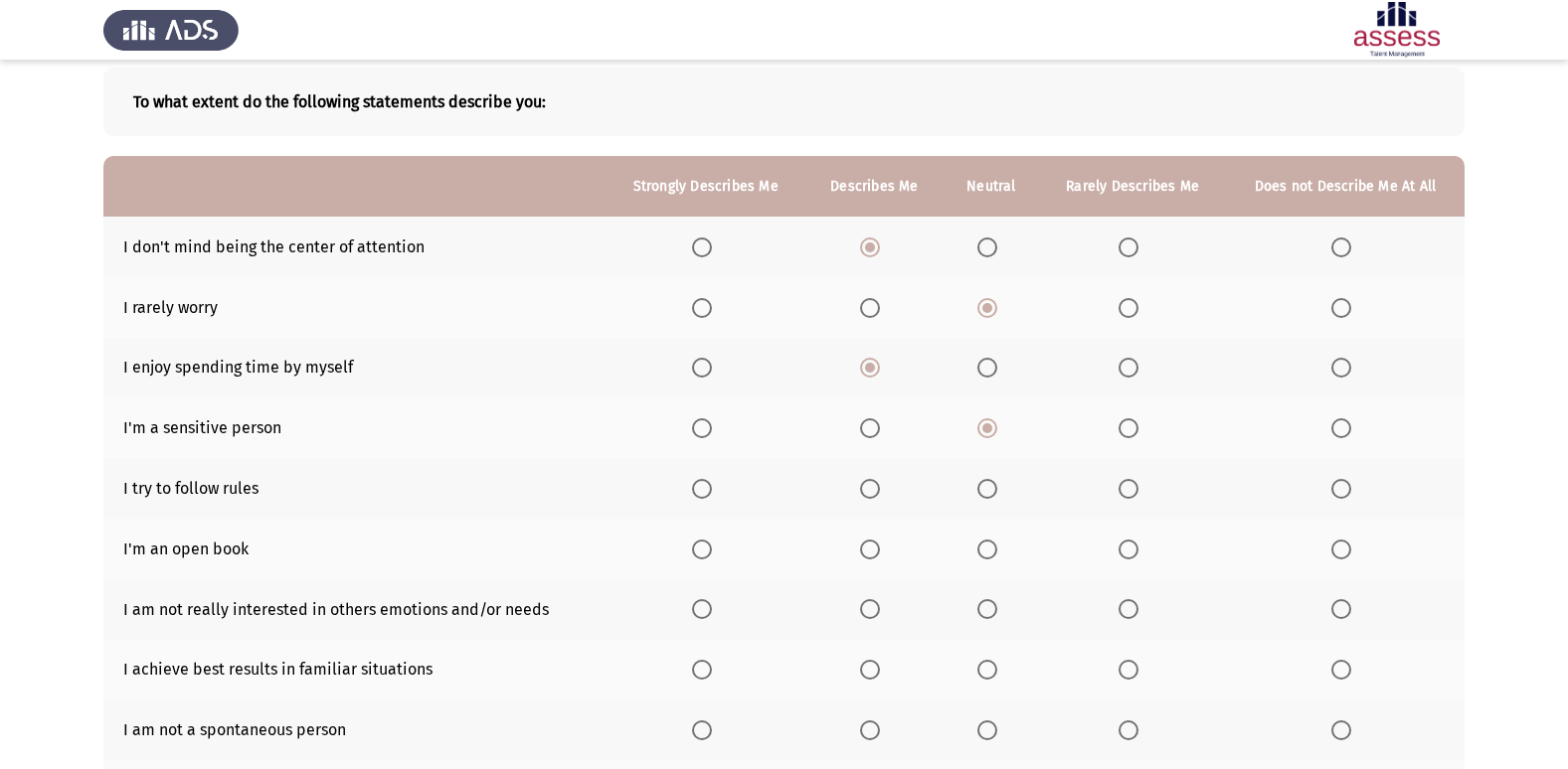
click at [989, 492] on input "Select an option" at bounding box center [987, 489] width 20 height 20
click at [1132, 551] on span "Select an option" at bounding box center [1128, 550] width 20 height 20
click at [1132, 551] on input "Select an option" at bounding box center [1128, 550] width 20 height 20
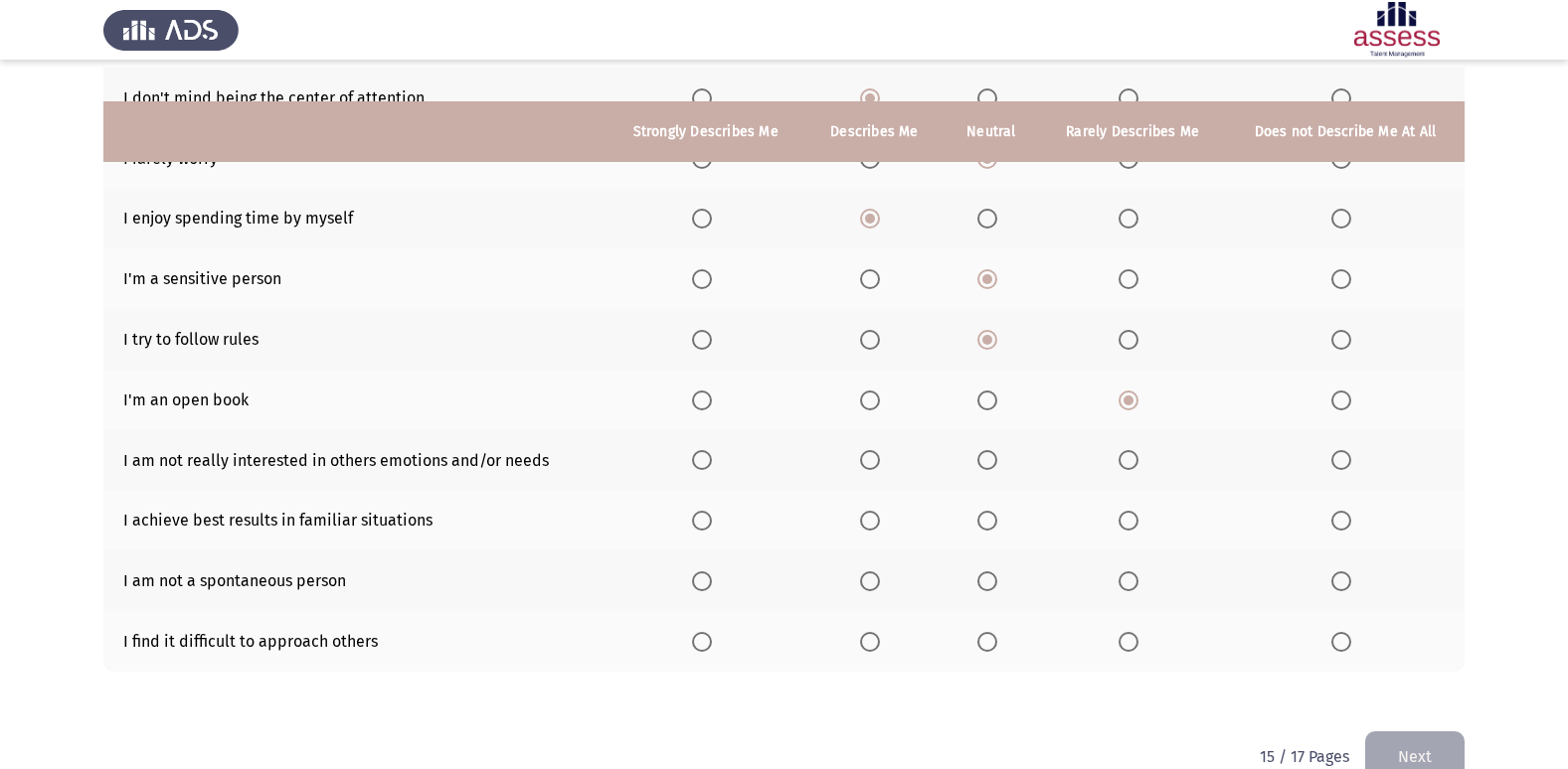
scroll to position [290, 0]
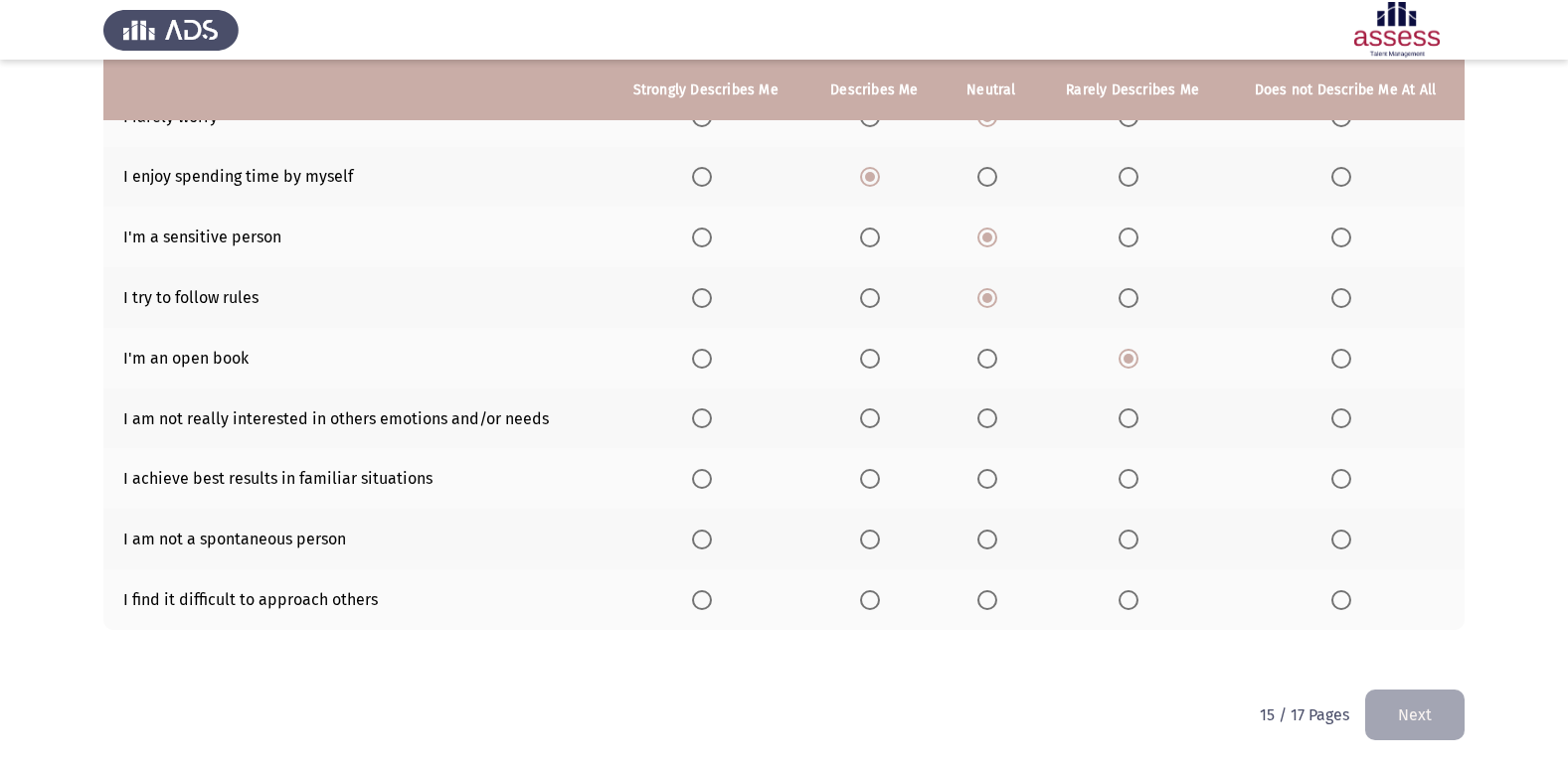
click at [1346, 412] on span "Select an option" at bounding box center [1341, 419] width 20 height 20
click at [1346, 412] on input "Select an option" at bounding box center [1341, 419] width 20 height 20
click at [876, 481] on span "Select an option" at bounding box center [870, 480] width 20 height 20
click at [876, 481] on input "Select an option" at bounding box center [870, 480] width 20 height 20
click at [992, 539] on span "Select an option" at bounding box center [987, 540] width 20 height 20
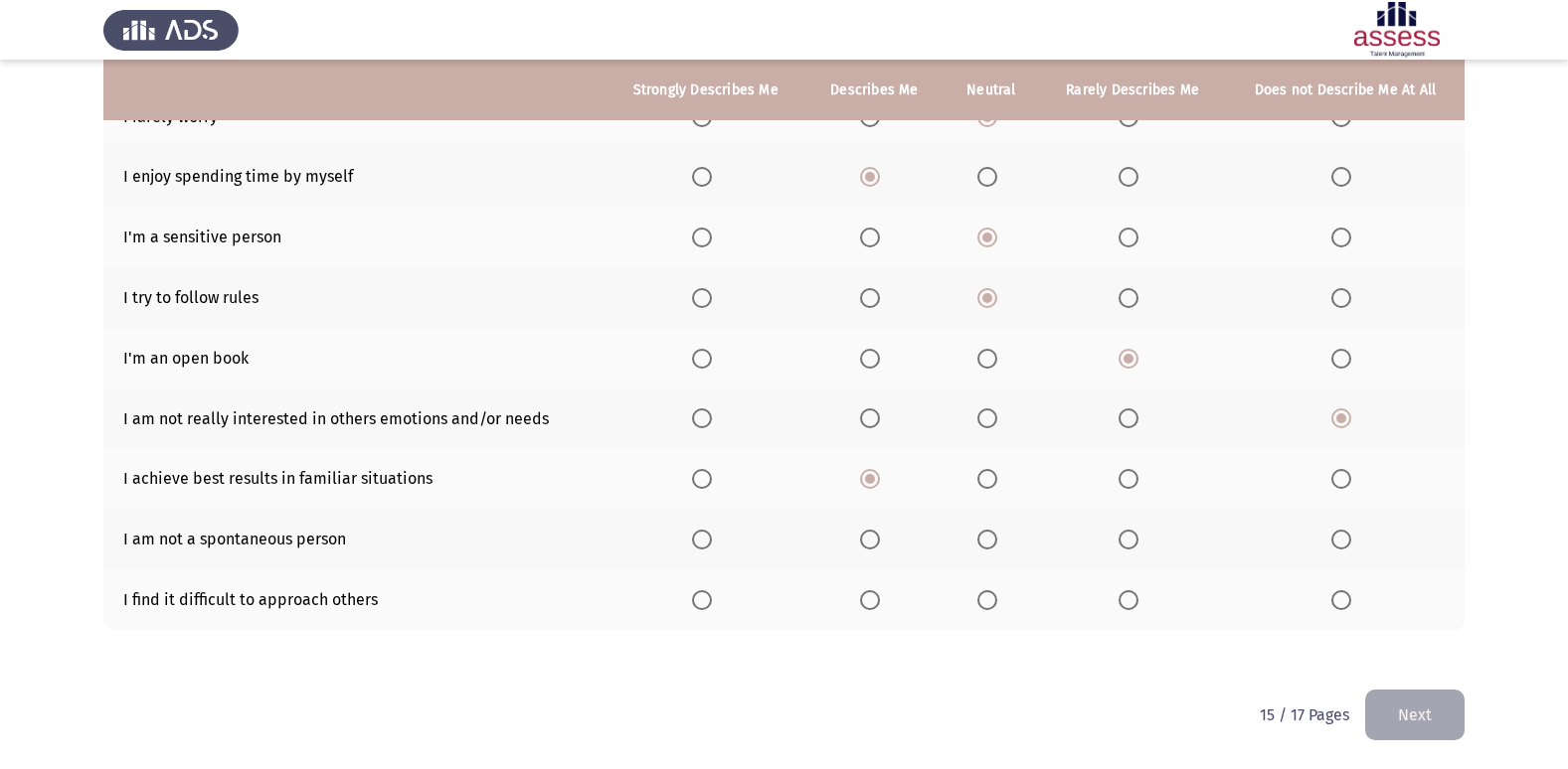
click at [992, 539] on input "Select an option" at bounding box center [987, 540] width 20 height 20
click at [1136, 591] on span "Select an option" at bounding box center [1128, 601] width 20 height 20
click at [1136, 591] on input "Select an option" at bounding box center [1128, 601] width 20 height 20
click at [1427, 700] on button "Next" at bounding box center [1415, 714] width 99 height 51
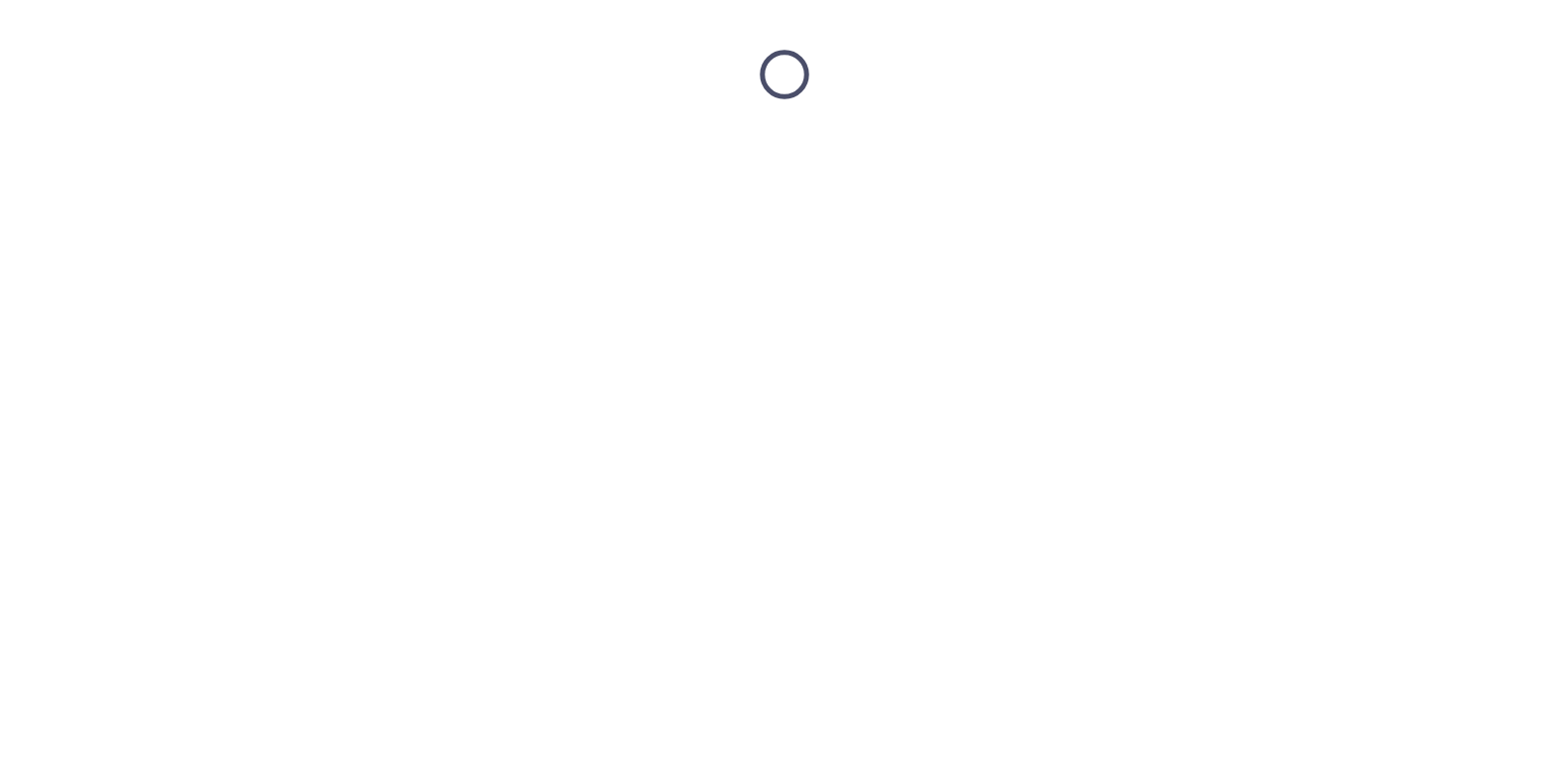
scroll to position [0, 0]
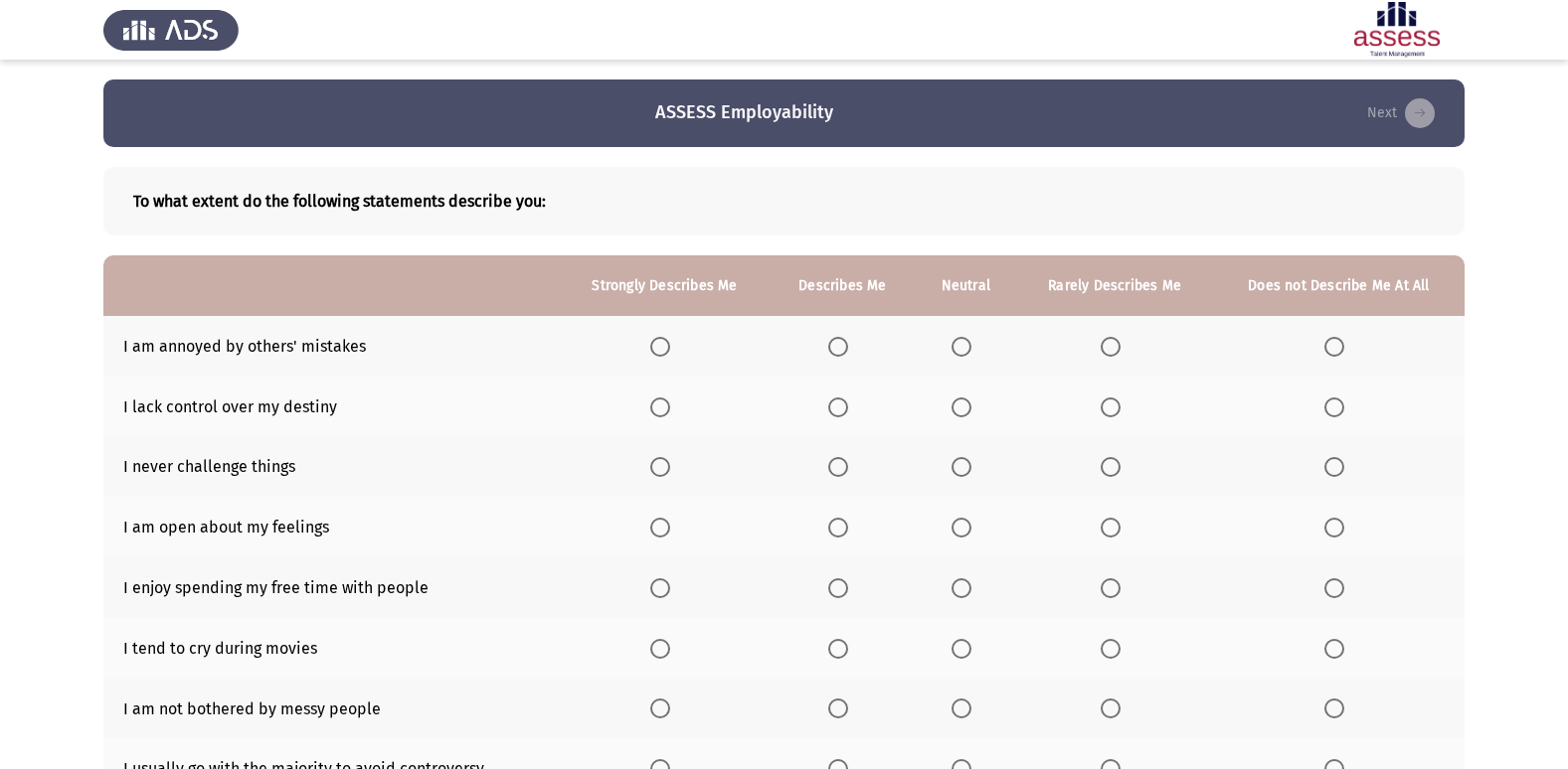
click at [1111, 337] on span "Select an option" at bounding box center [1110, 347] width 20 height 20
click at [1111, 337] on input "Select an option" at bounding box center [1110, 347] width 20 height 20
click at [1108, 405] on span "Select an option" at bounding box center [1110, 408] width 20 height 20
click at [1108, 405] on input "Select an option" at bounding box center [1110, 408] width 20 height 20
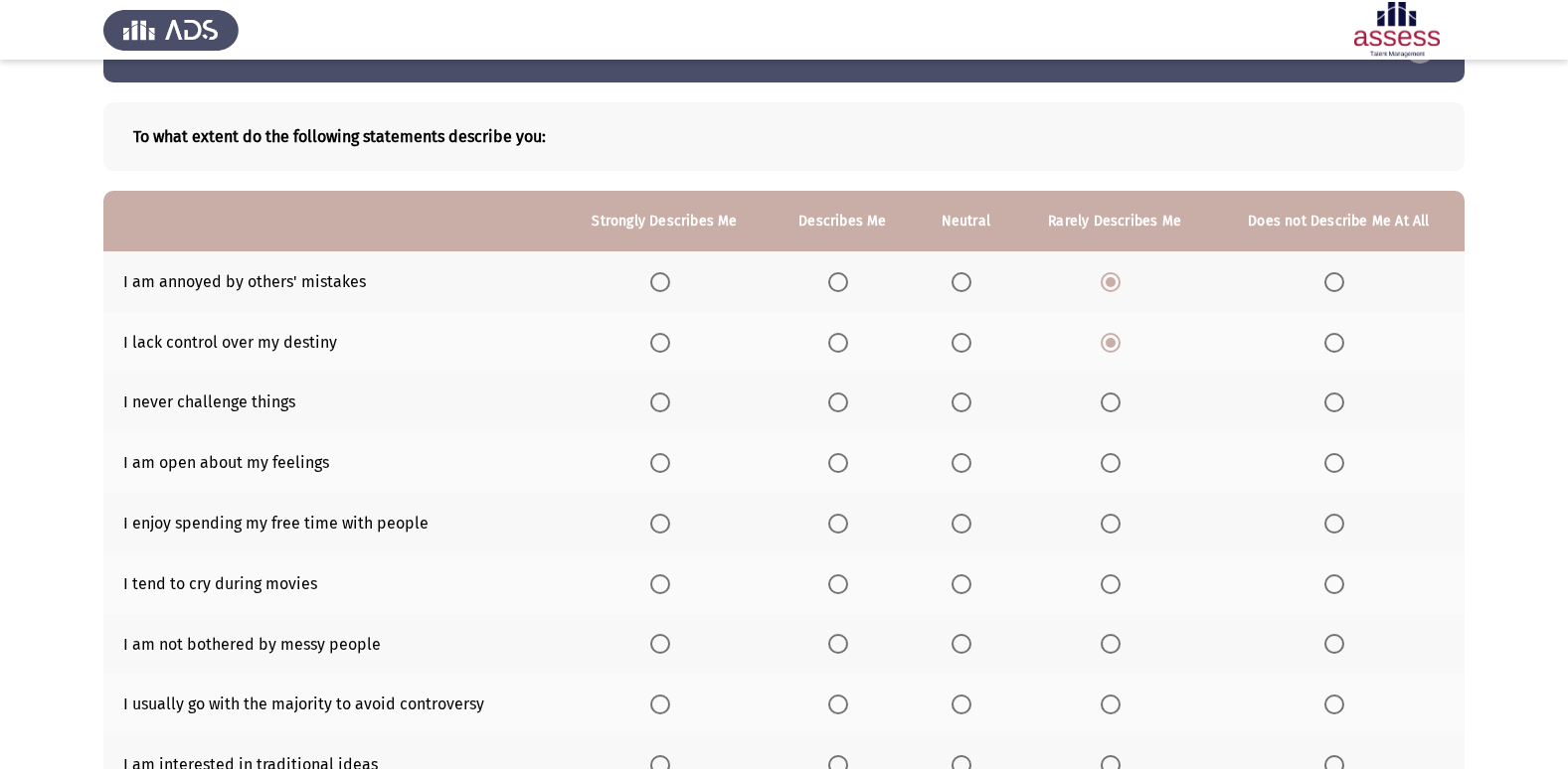
scroll to position [99, 0]
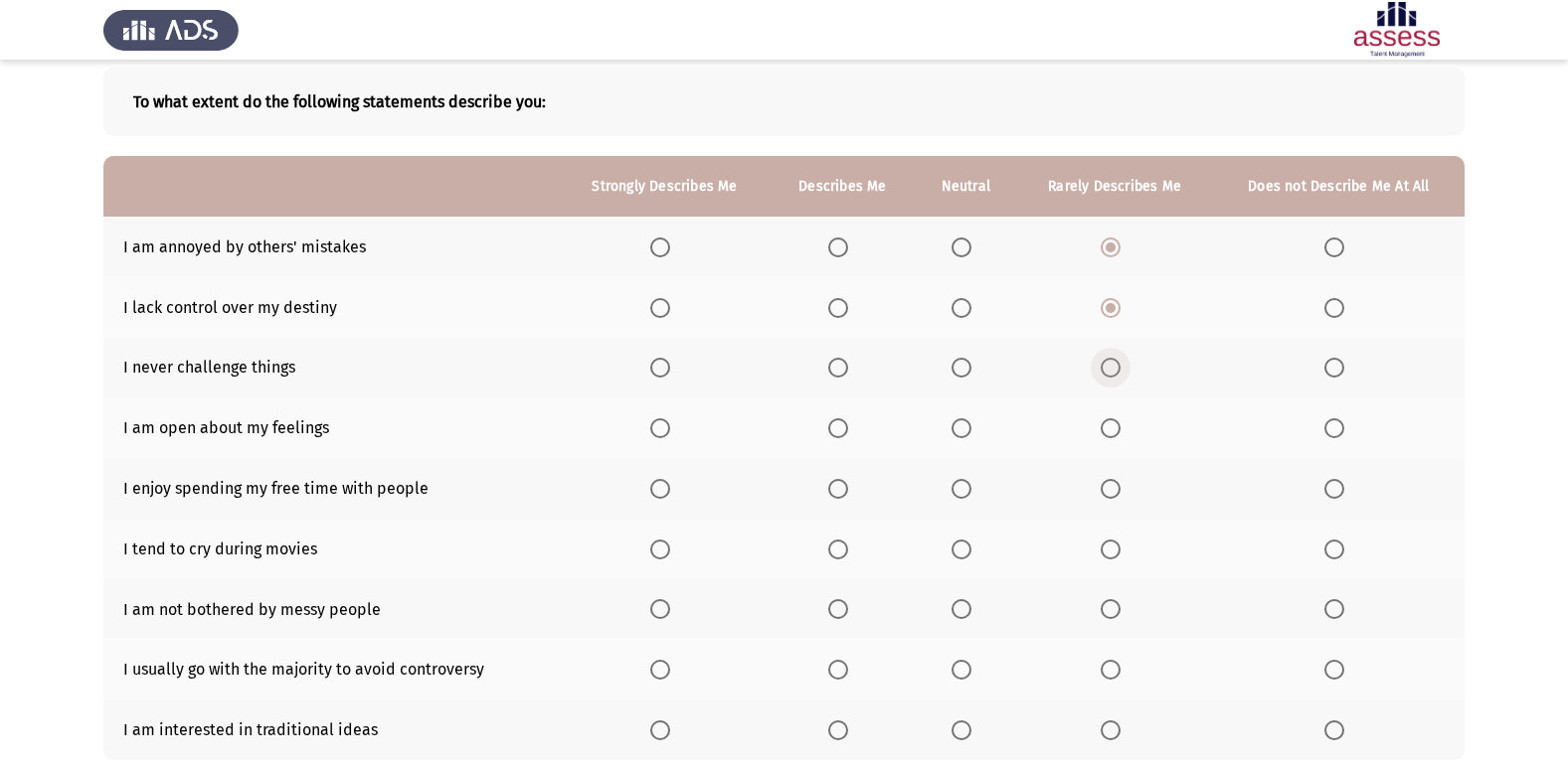
click at [1117, 363] on span "Select an option" at bounding box center [1110, 368] width 20 height 20
click at [1117, 363] on input "Select an option" at bounding box center [1110, 368] width 20 height 20
click at [963, 424] on span "Select an option" at bounding box center [961, 429] width 20 height 20
click at [963, 424] on input "Select an option" at bounding box center [961, 429] width 20 height 20
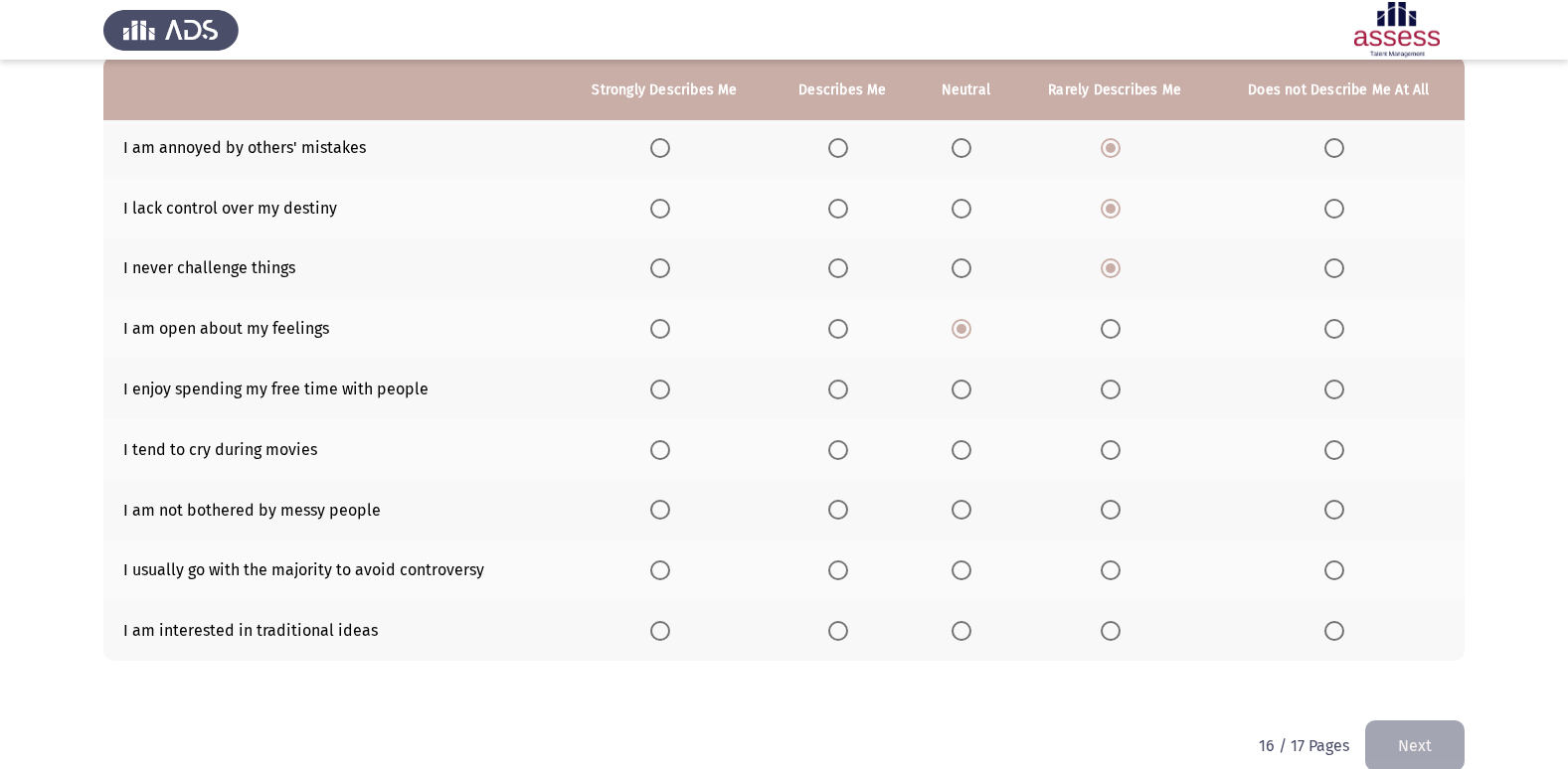
click at [958, 392] on span "Select an option" at bounding box center [961, 390] width 20 height 20
click at [958, 392] on input "Select an option" at bounding box center [961, 390] width 20 height 20
click at [844, 448] on span "Select an option" at bounding box center [838, 451] width 20 height 20
click at [844, 448] on input "Select an option" at bounding box center [838, 451] width 20 height 20
click at [843, 507] on span "Select an option" at bounding box center [838, 510] width 20 height 20
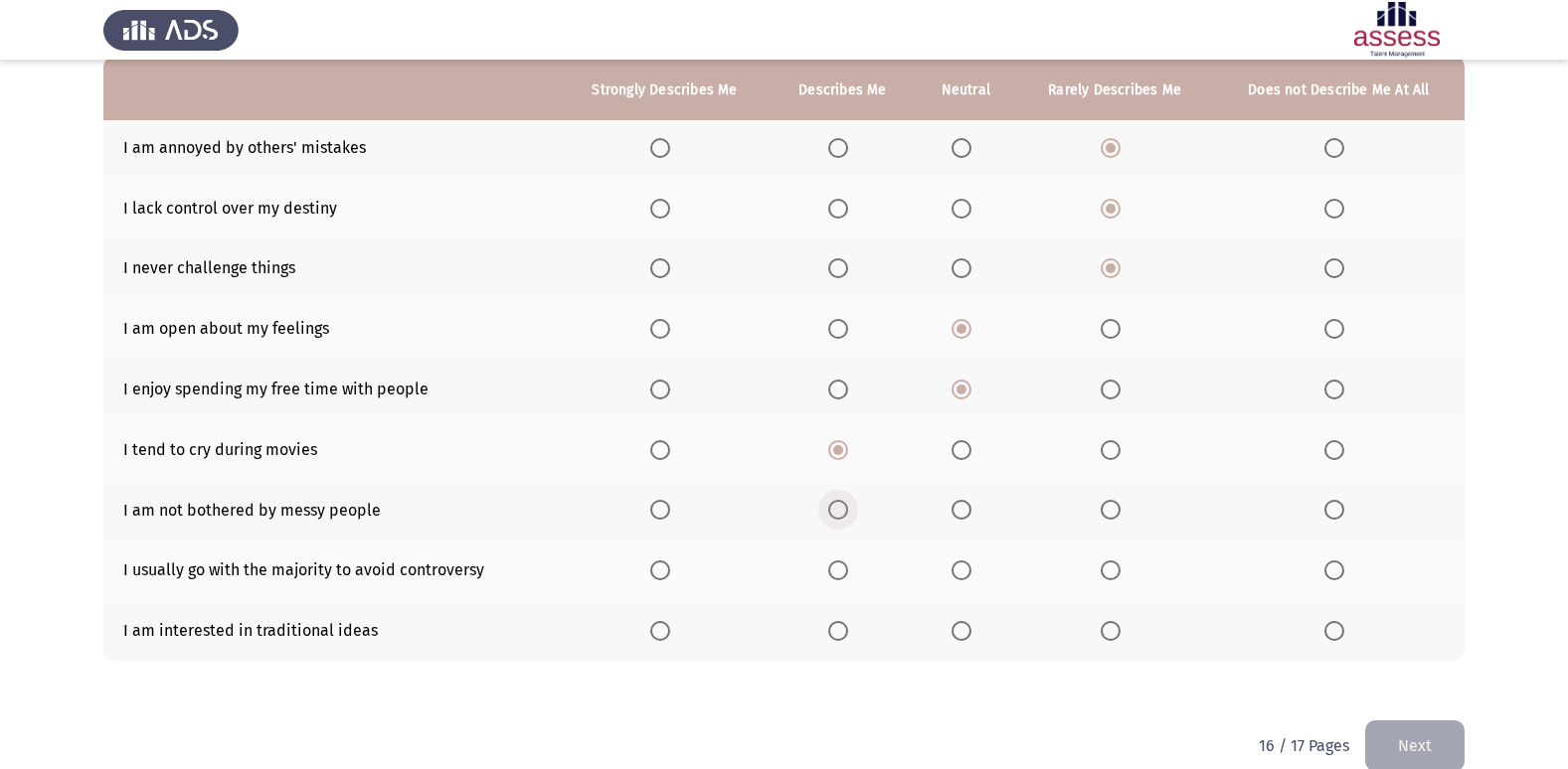
click at [843, 507] on input "Select an option" at bounding box center [838, 510] width 20 height 20
click at [1112, 571] on span "Select an option" at bounding box center [1110, 571] width 20 height 20
click at [1112, 571] on input "Select an option" at bounding box center [1110, 571] width 20 height 20
click at [1110, 632] on span "Select an option" at bounding box center [1110, 632] width 0 height 0
click at [1111, 632] on input "Select an option" at bounding box center [1110, 632] width 20 height 20
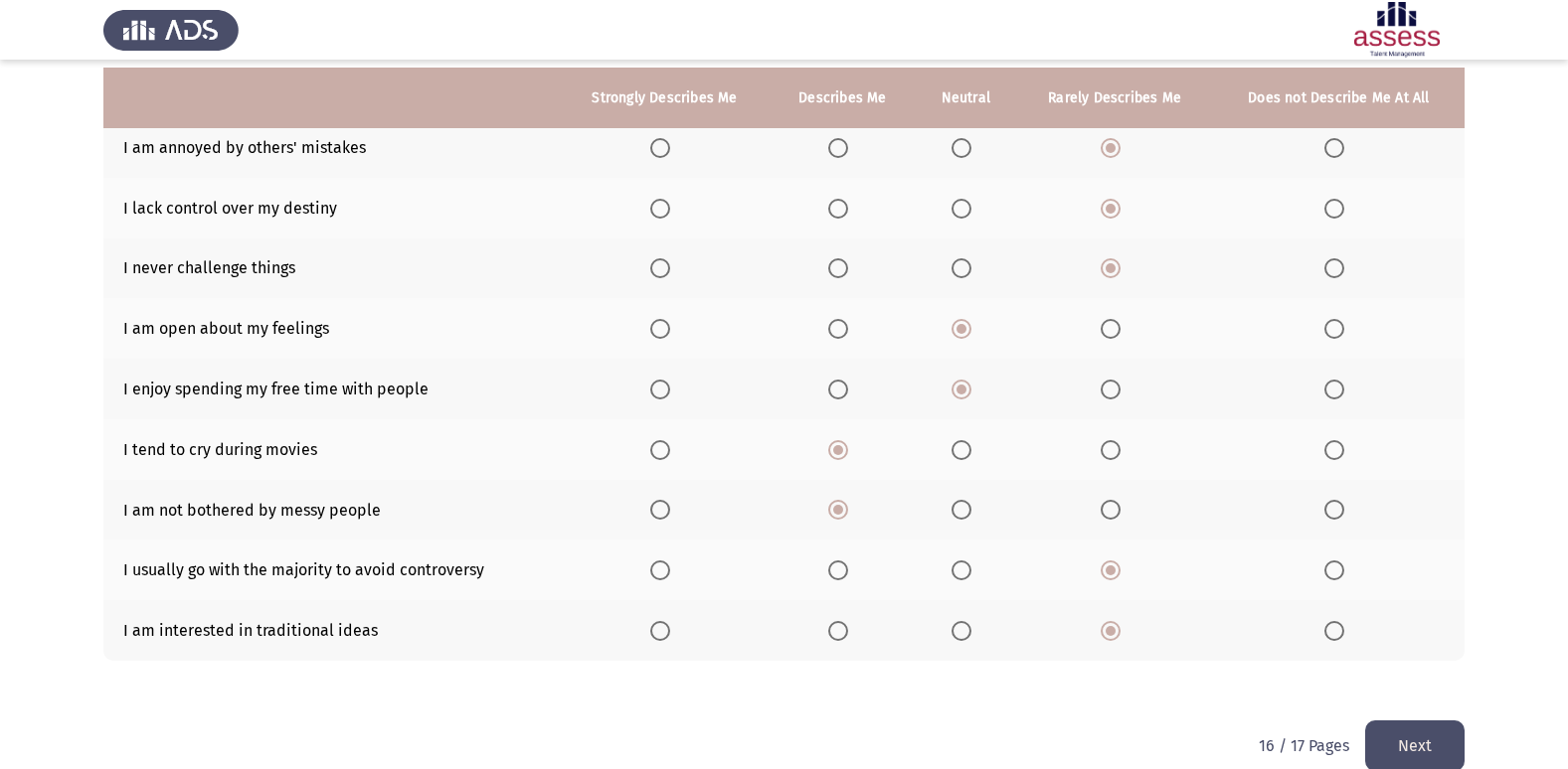
scroll to position [230, 0]
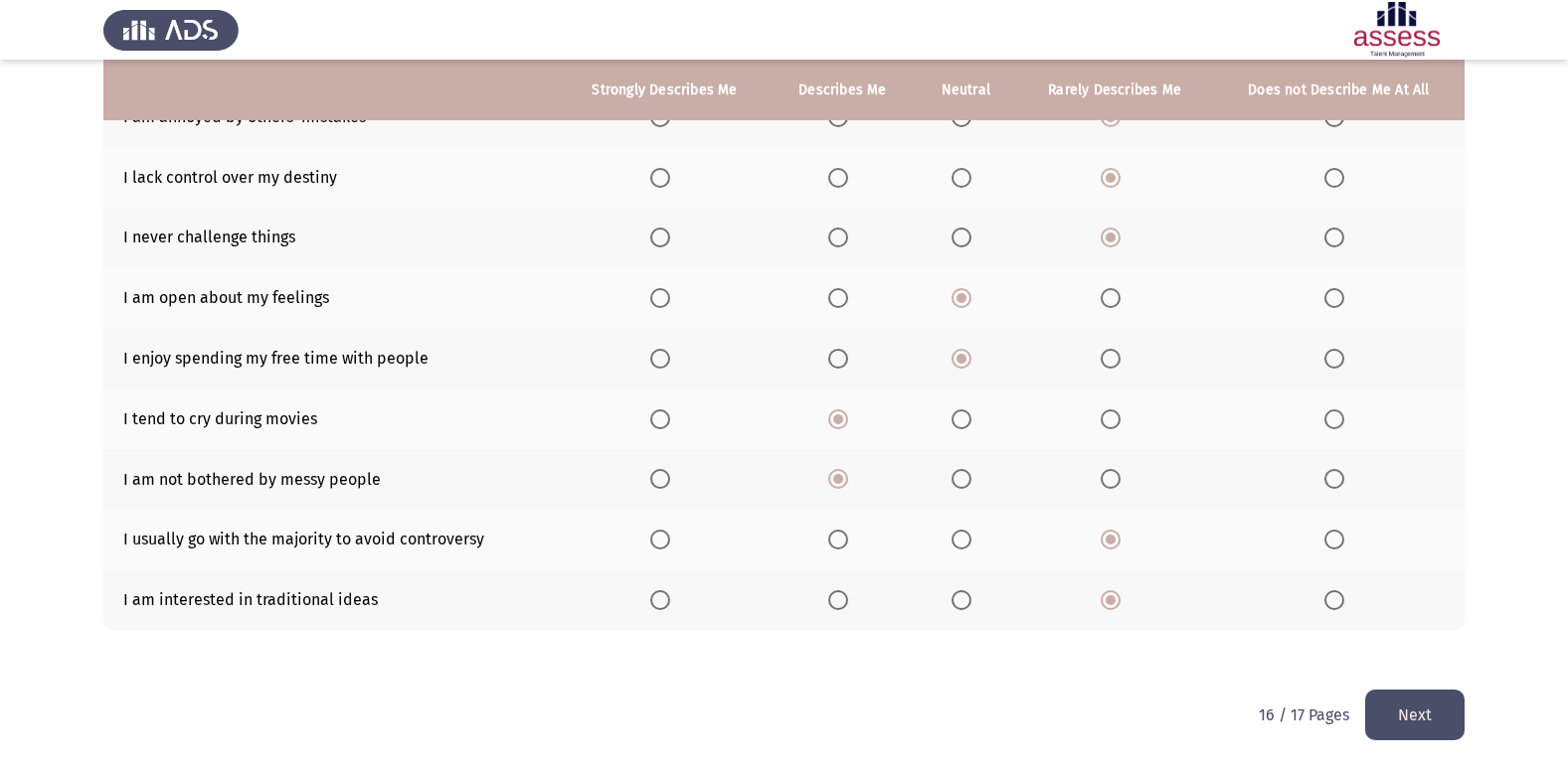
click at [1429, 716] on button "Next" at bounding box center [1415, 714] width 99 height 51
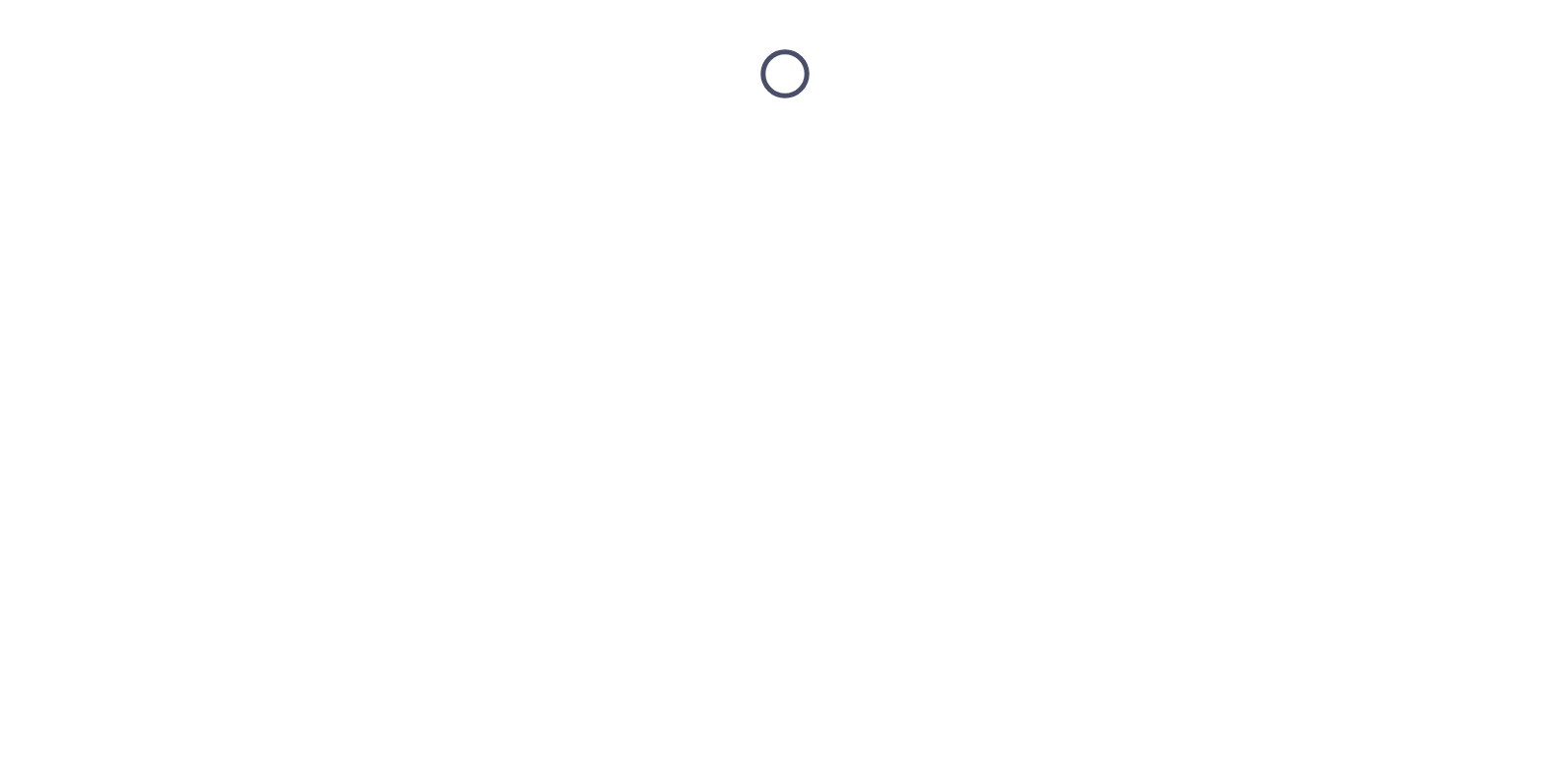
scroll to position [0, 0]
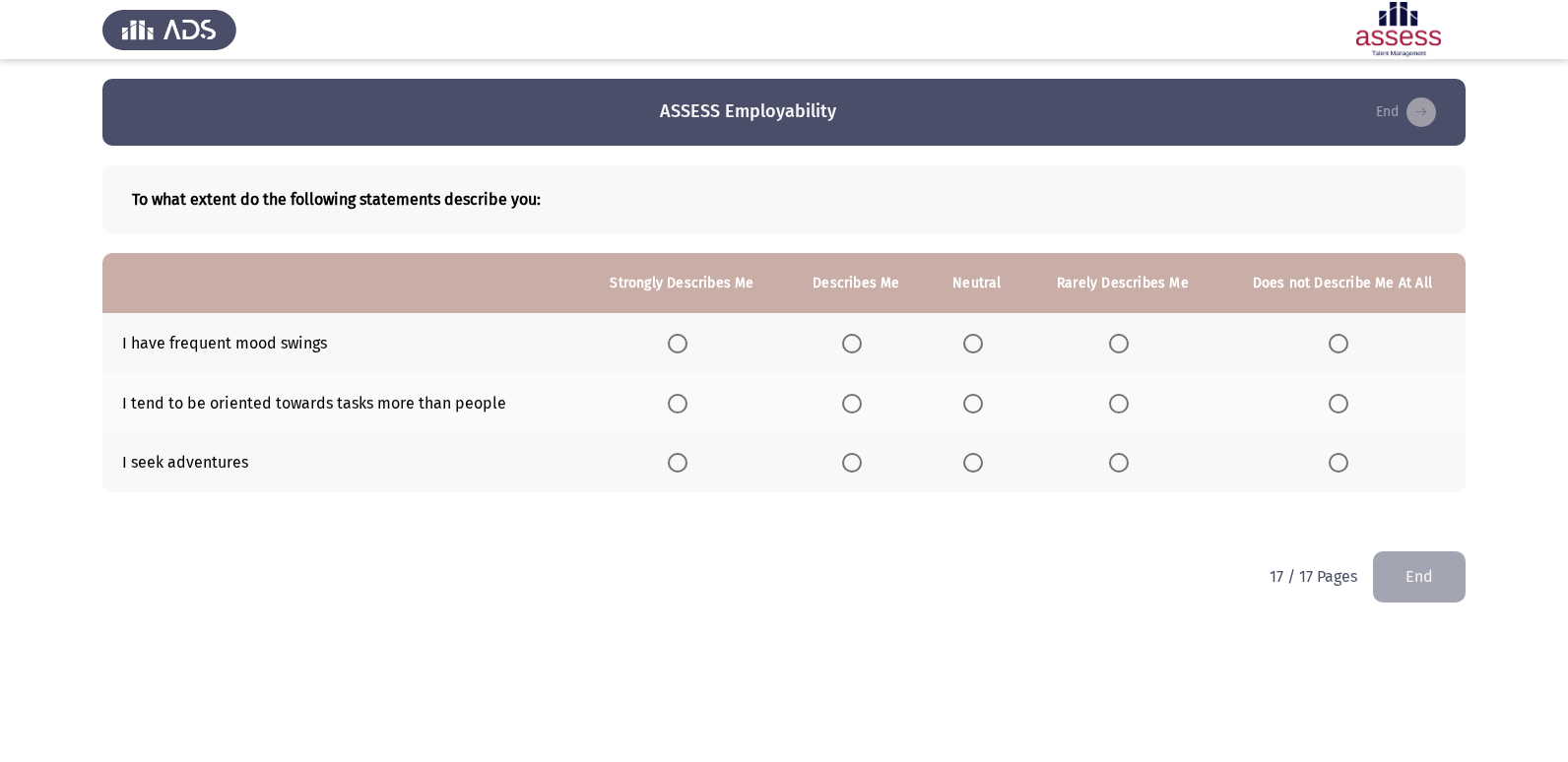
click at [1126, 340] on span "Select an option" at bounding box center [1119, 344] width 20 height 20
click at [1126, 340] on input "Select an option" at bounding box center [1119, 344] width 20 height 20
click at [974, 399] on span "Select an option" at bounding box center [973, 404] width 20 height 20
click at [974, 399] on input "Select an option" at bounding box center [973, 404] width 20 height 20
click at [1126, 465] on span "Select an option" at bounding box center [1119, 463] width 20 height 20
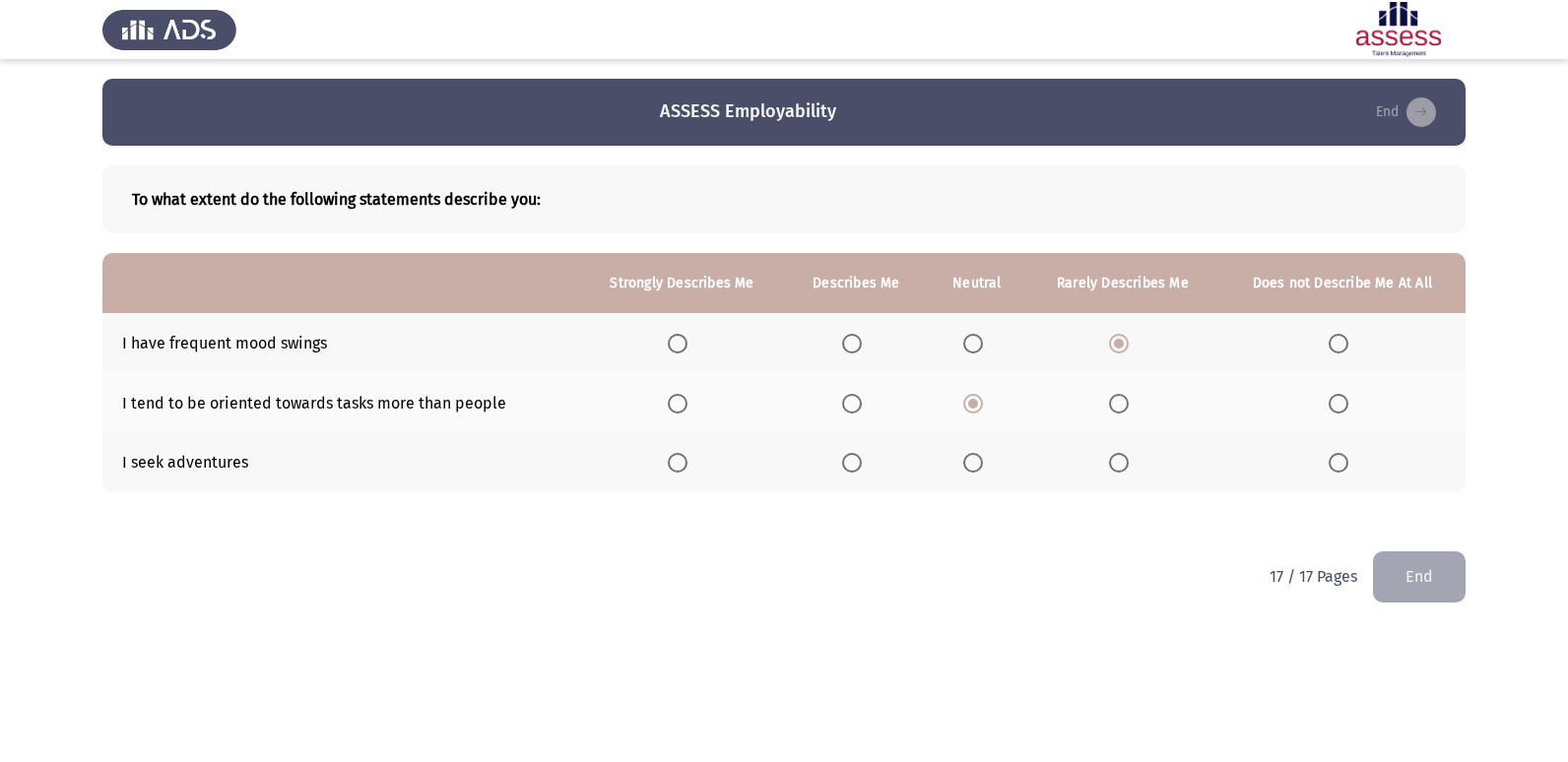
click at [1126, 465] on input "Select an option" at bounding box center [1119, 463] width 20 height 20
click at [869, 457] on label "Select an option" at bounding box center [855, 463] width 28 height 20
click at [861, 457] on input "Select an option" at bounding box center [852, 463] width 20 height 20
click at [1417, 579] on button "End" at bounding box center [1419, 577] width 93 height 50
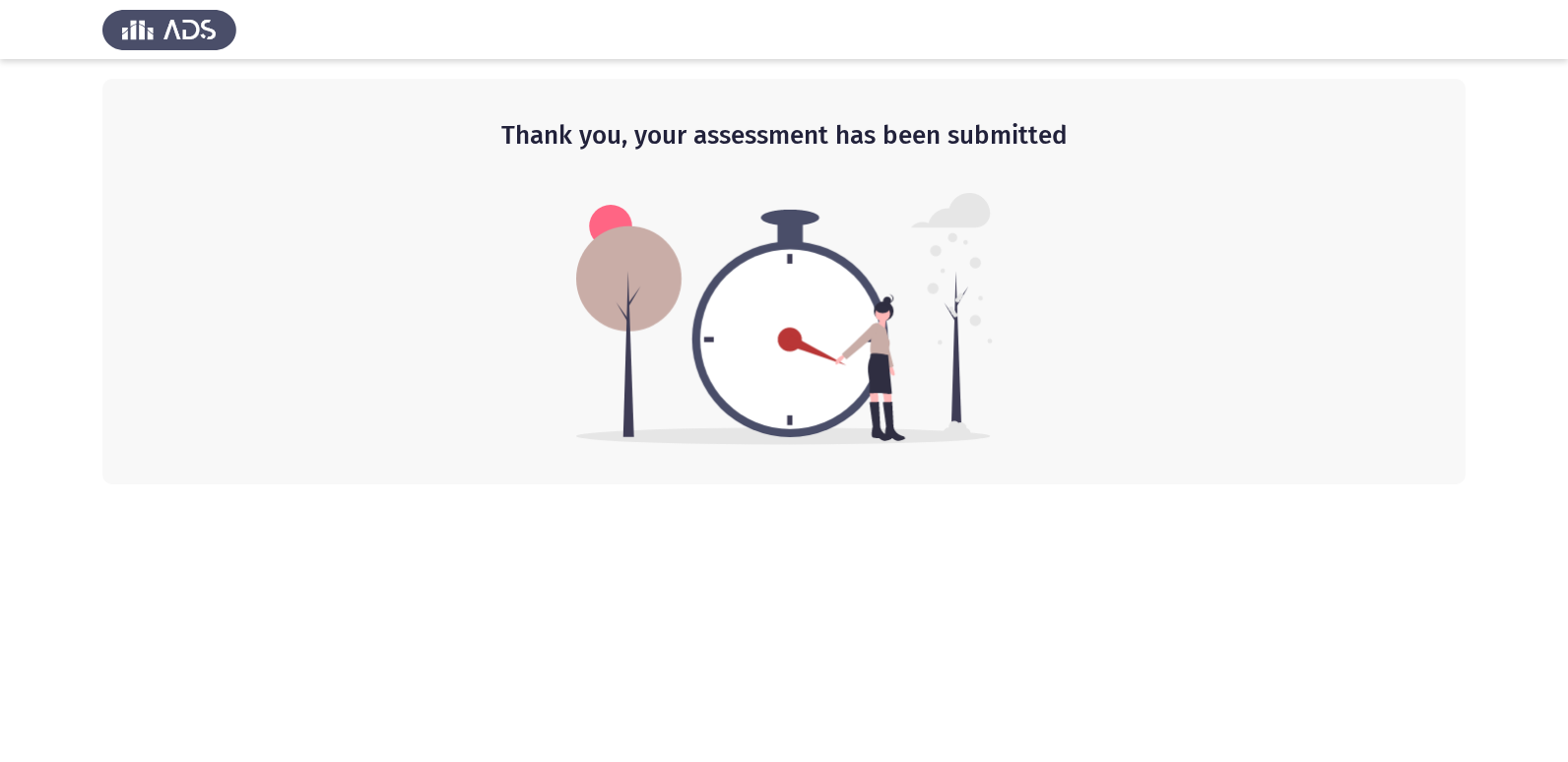
click at [1202, 483] on div "Thank you, your assessment has been submitted" at bounding box center [784, 282] width 1363 height 406
